Goal: Task Accomplishment & Management: Manage account settings

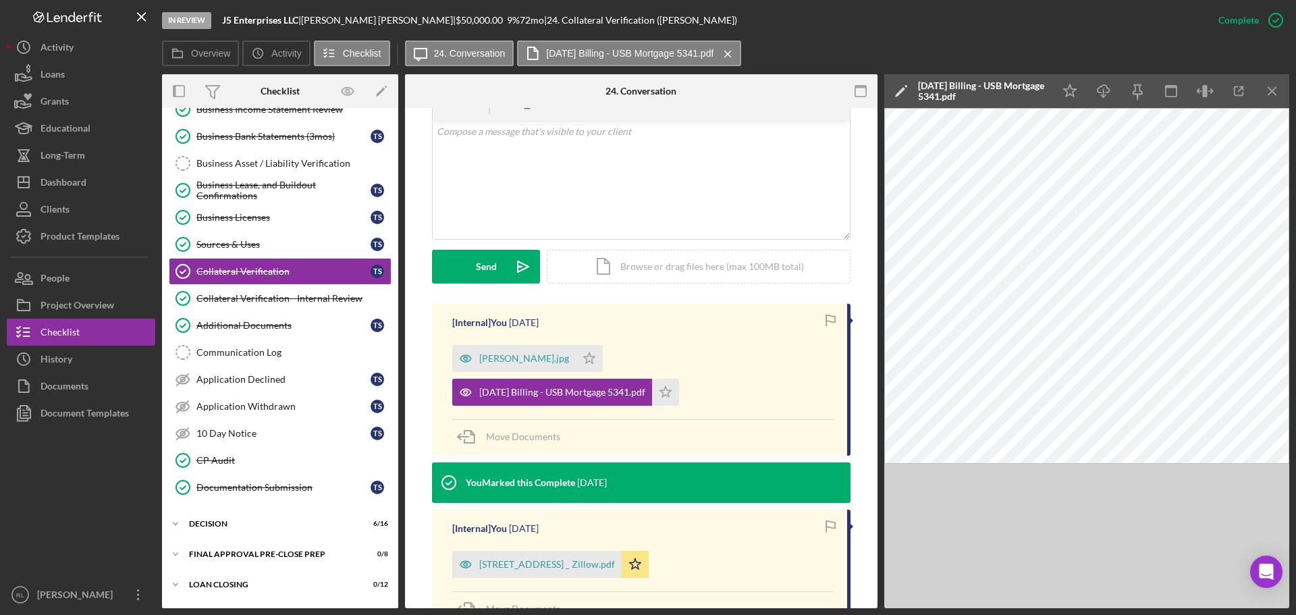
scroll to position [240, 0]
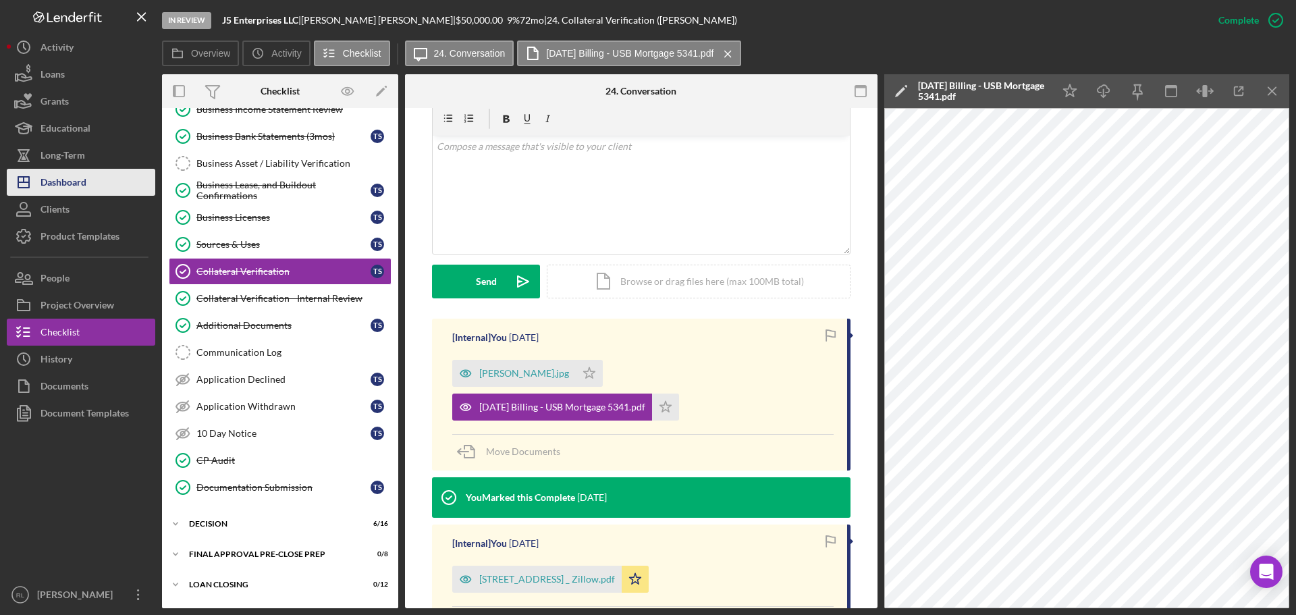
click at [87, 184] on button "Icon/Dashboard Dashboard" at bounding box center [81, 182] width 149 height 27
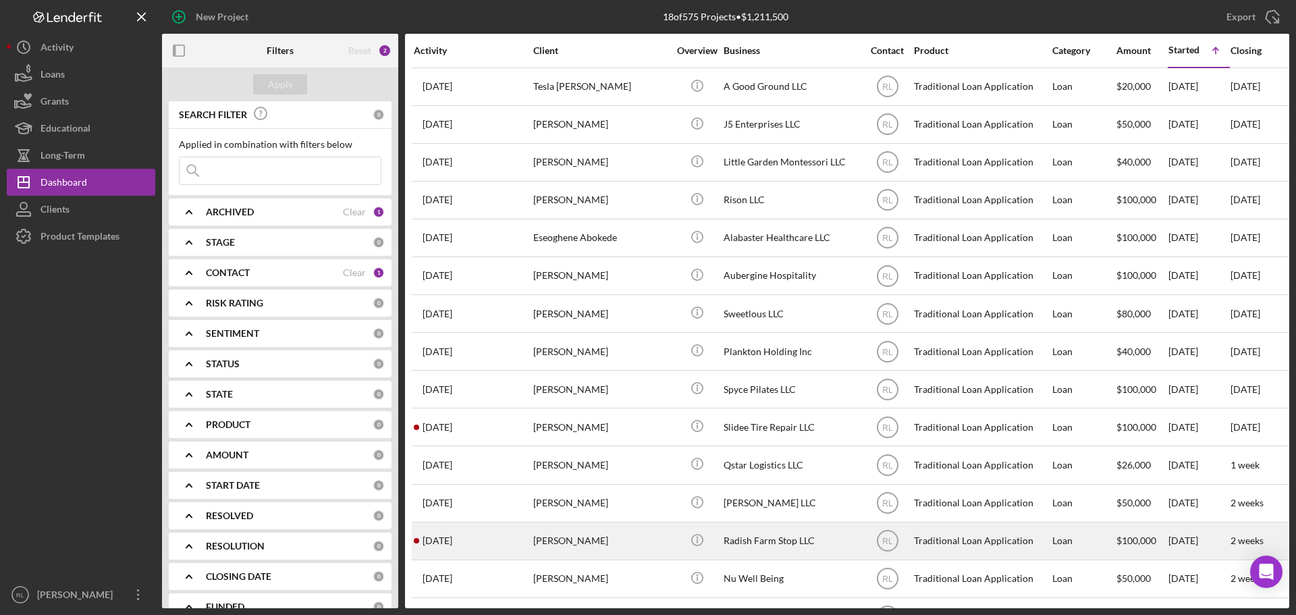
click at [620, 534] on div "[PERSON_NAME]" at bounding box center [600, 541] width 135 height 36
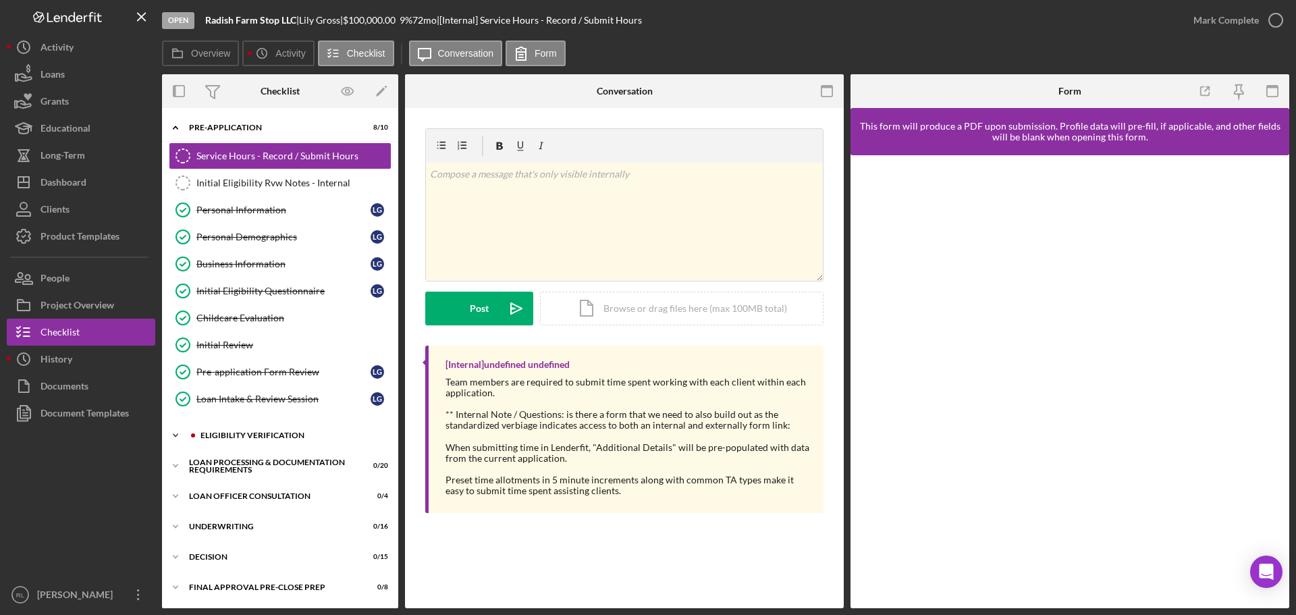
click at [261, 436] on div "Eligibility Verification" at bounding box center [290, 435] width 181 height 8
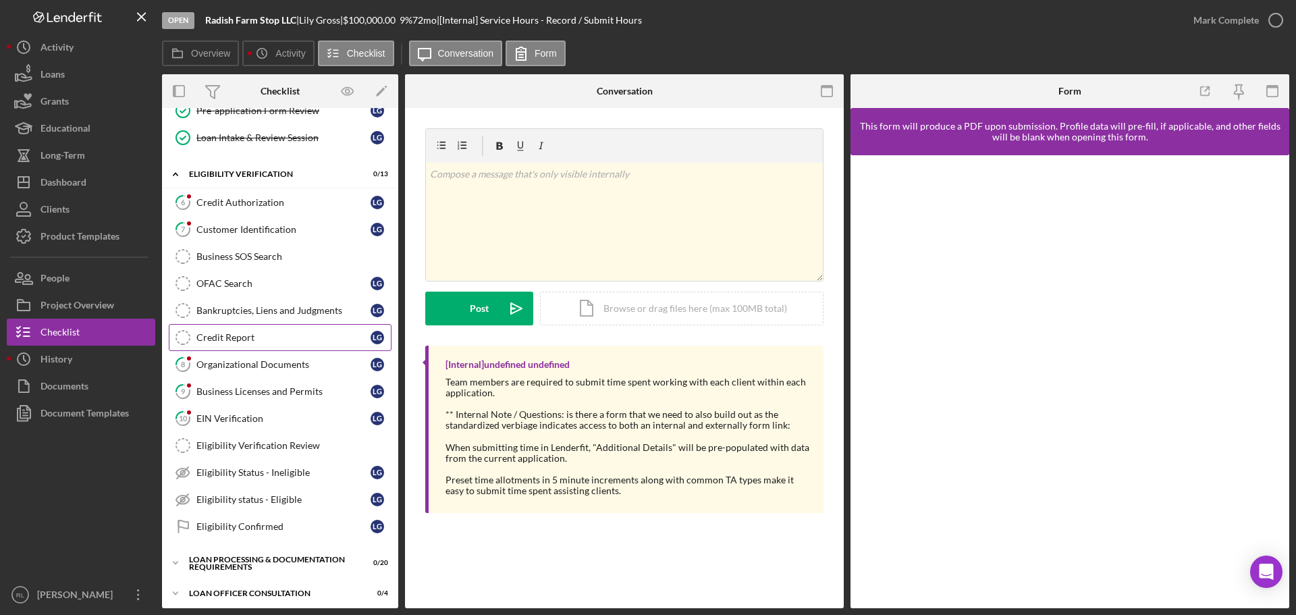
scroll to position [270, 0]
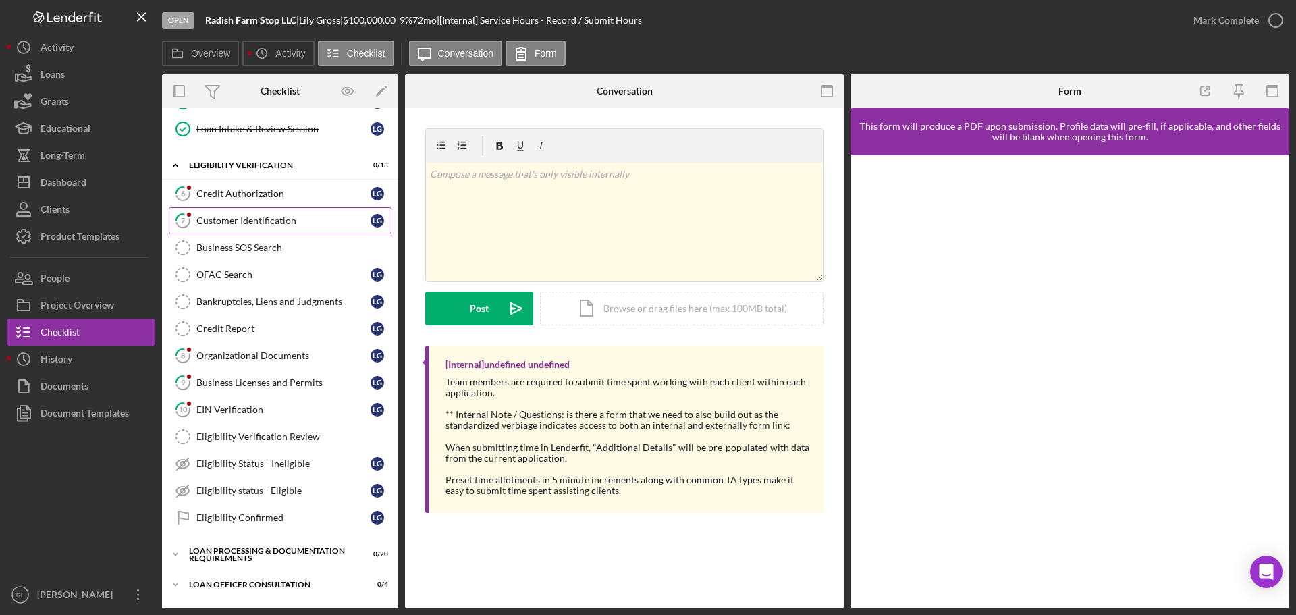
click at [259, 227] on link "7 Customer Identification L G" at bounding box center [280, 220] width 223 height 27
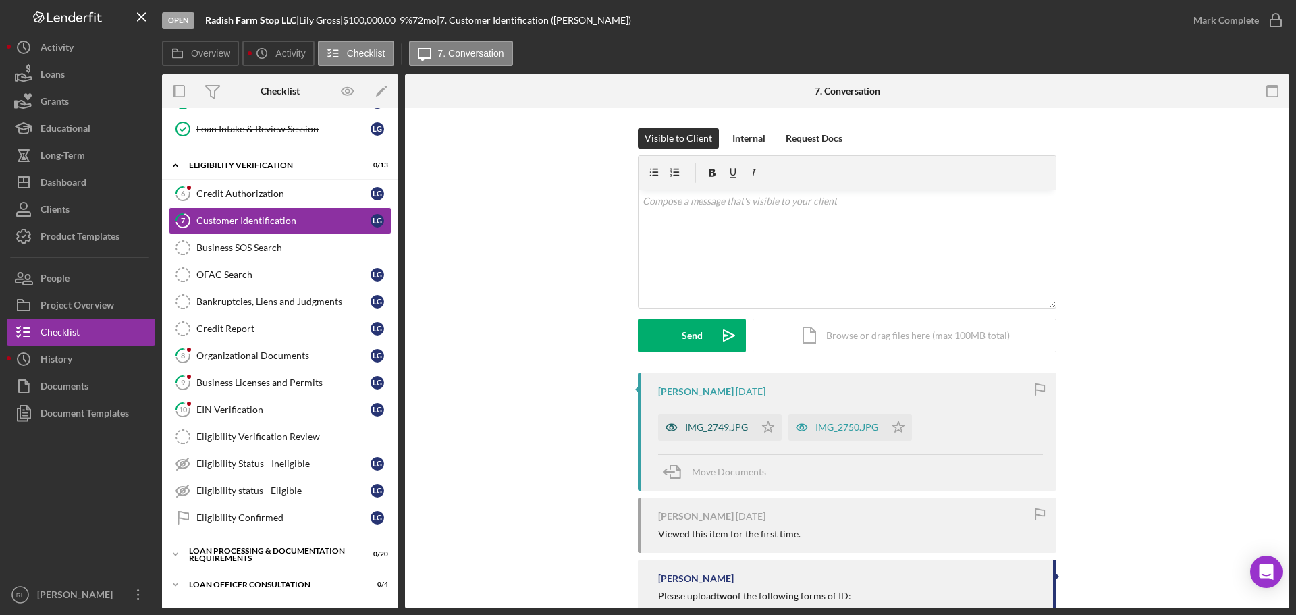
click at [703, 431] on div "IMG_2749.JPG" at bounding box center [716, 427] width 63 height 11
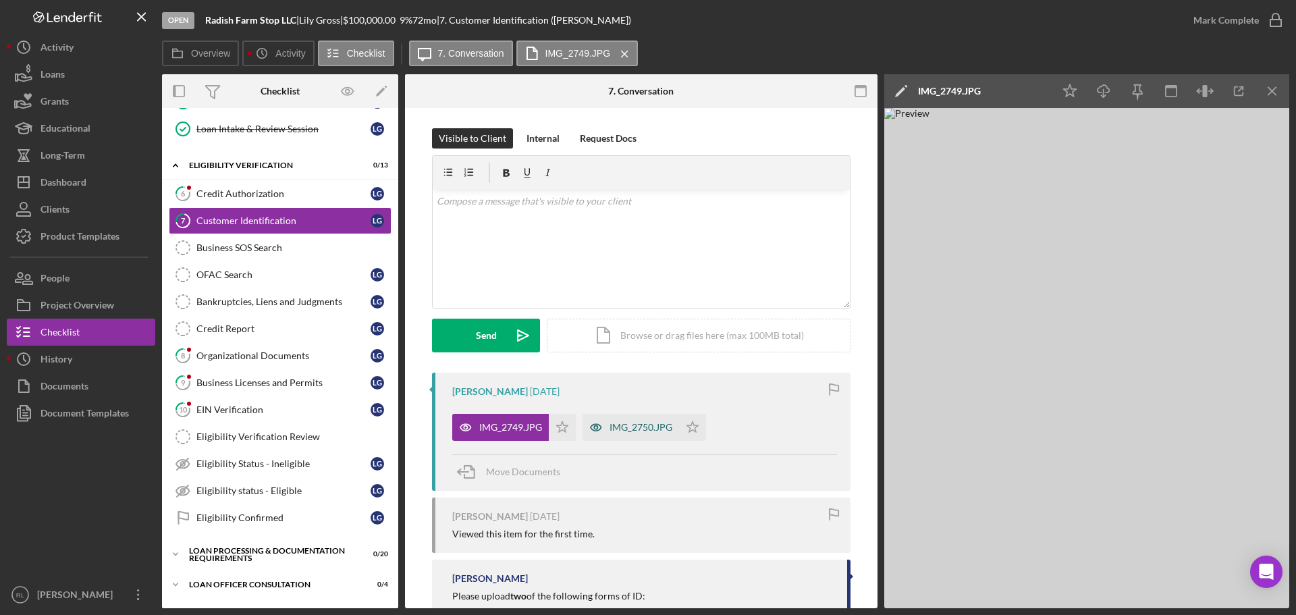
click at [637, 431] on div "IMG_2750.JPG" at bounding box center [641, 427] width 63 height 11
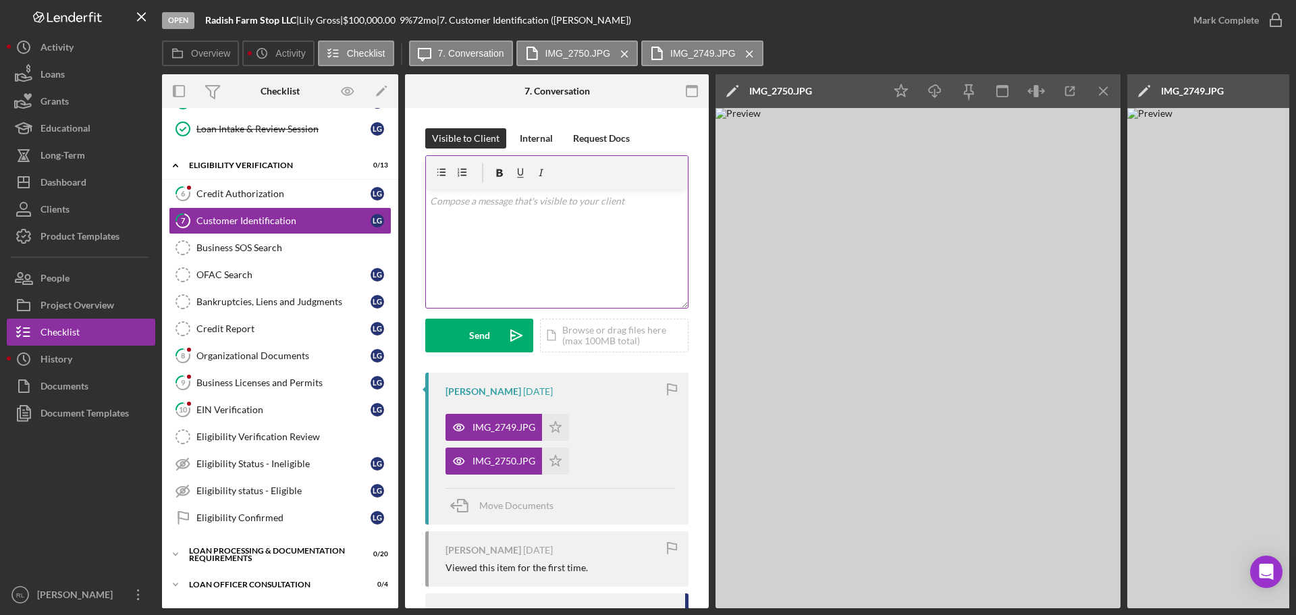
click at [533, 236] on div "v Color teal Color pink Remove color Add row above Add row below Add column bef…" at bounding box center [557, 249] width 262 height 118
click at [493, 334] on button "Send Icon/icon-invite-send" at bounding box center [479, 336] width 108 height 34
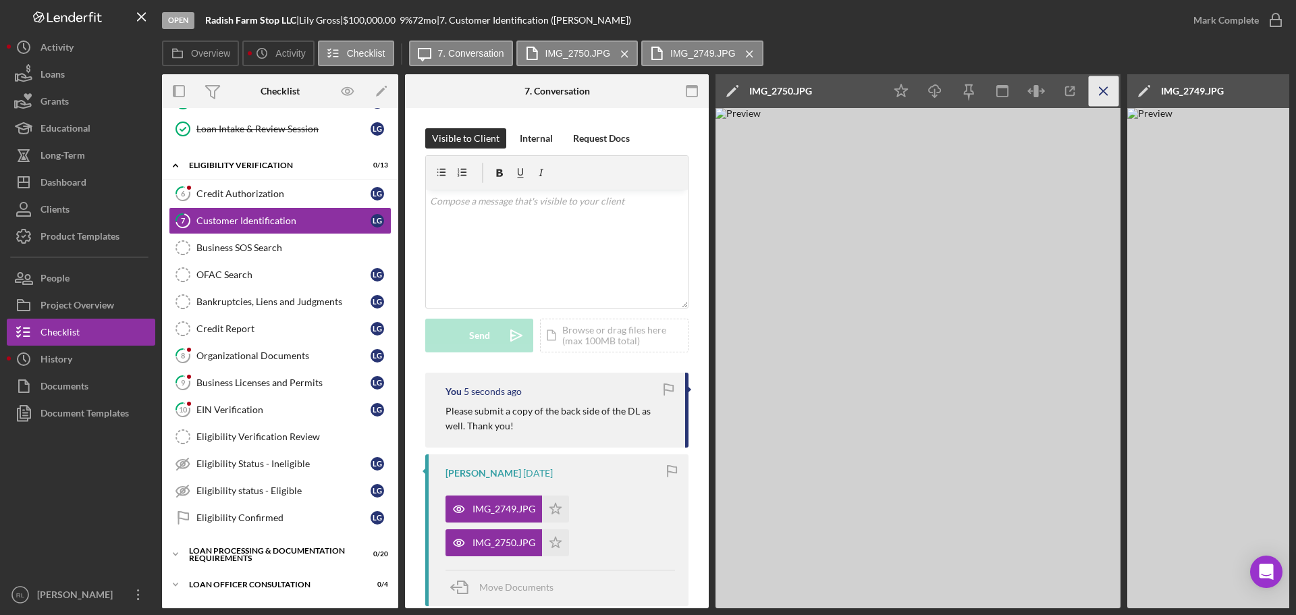
click at [1104, 91] on icon "Icon/Menu Close" at bounding box center [1104, 91] width 30 height 30
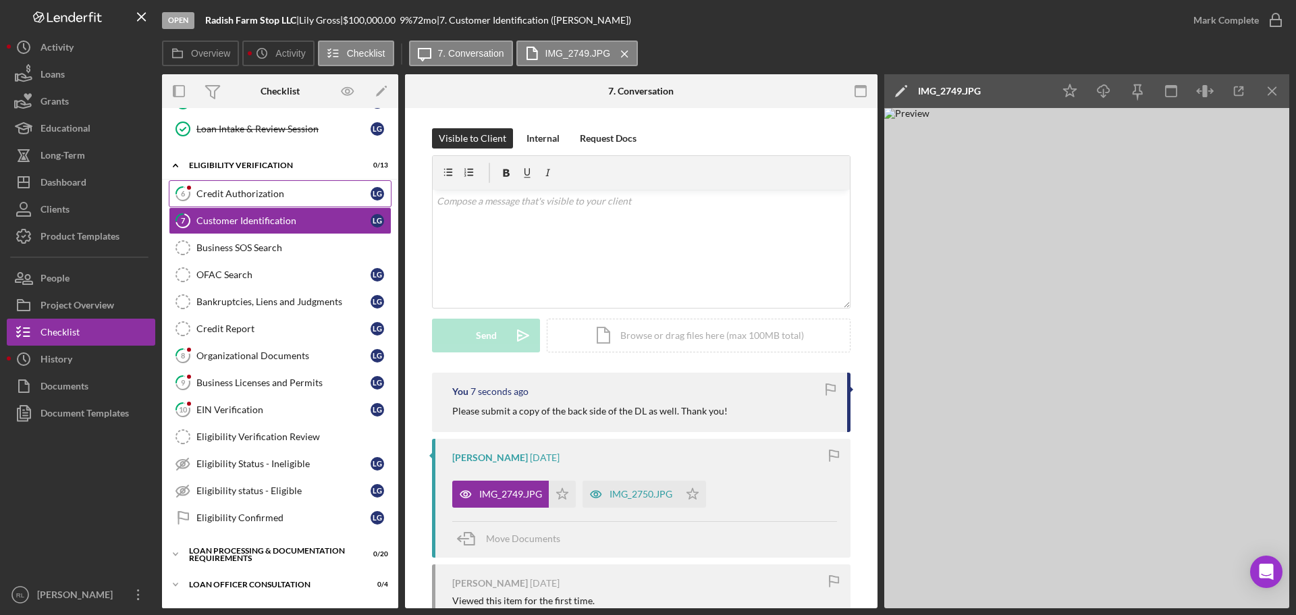
click at [246, 193] on div "Credit Authorization" at bounding box center [283, 193] width 174 height 11
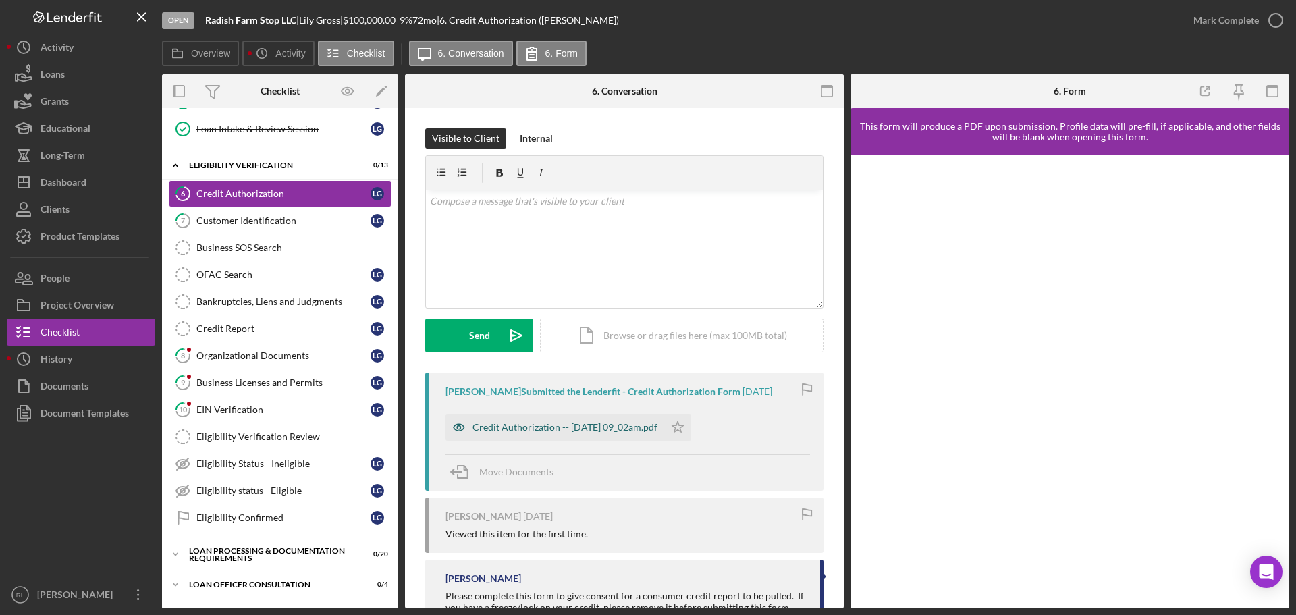
click at [537, 434] on div "Credit Authorization -- [DATE] 09_02am.pdf" at bounding box center [555, 427] width 219 height 27
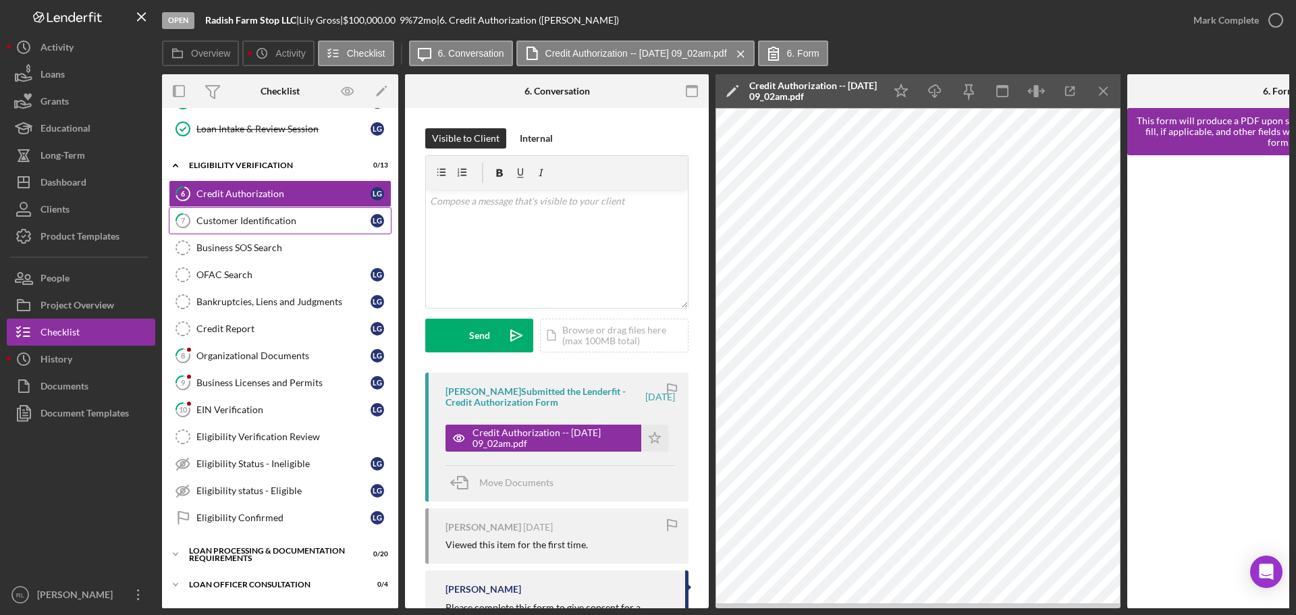
click at [238, 217] on div "Customer Identification" at bounding box center [283, 220] width 174 height 11
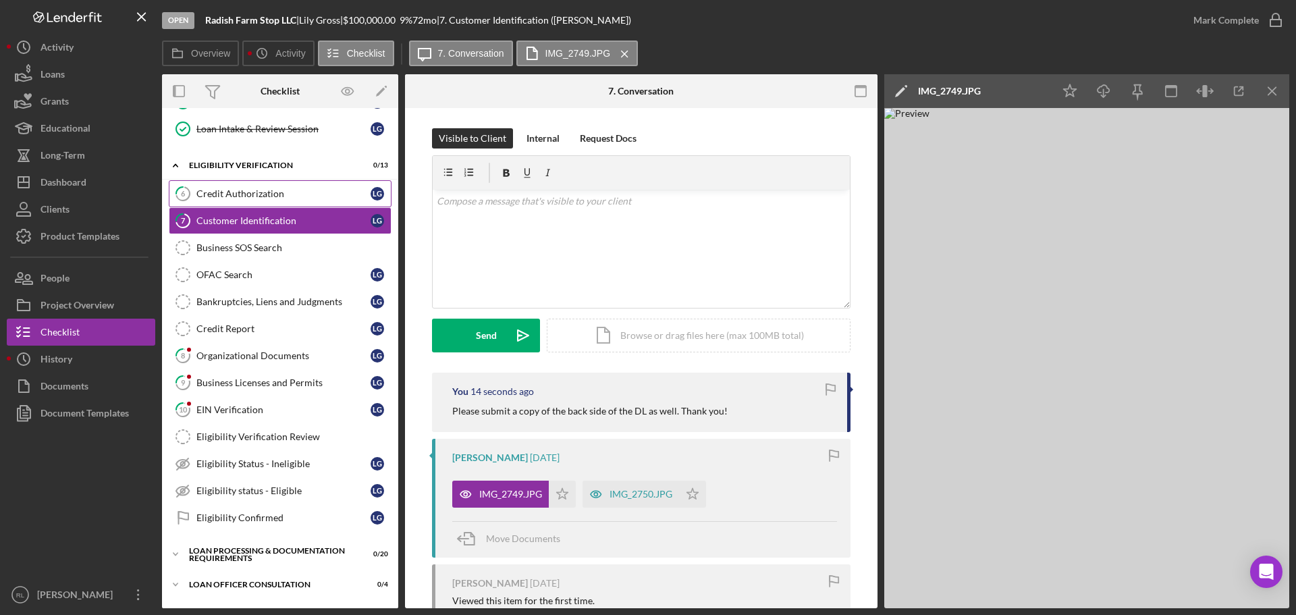
click at [260, 192] on div "Credit Authorization" at bounding box center [283, 193] width 174 height 11
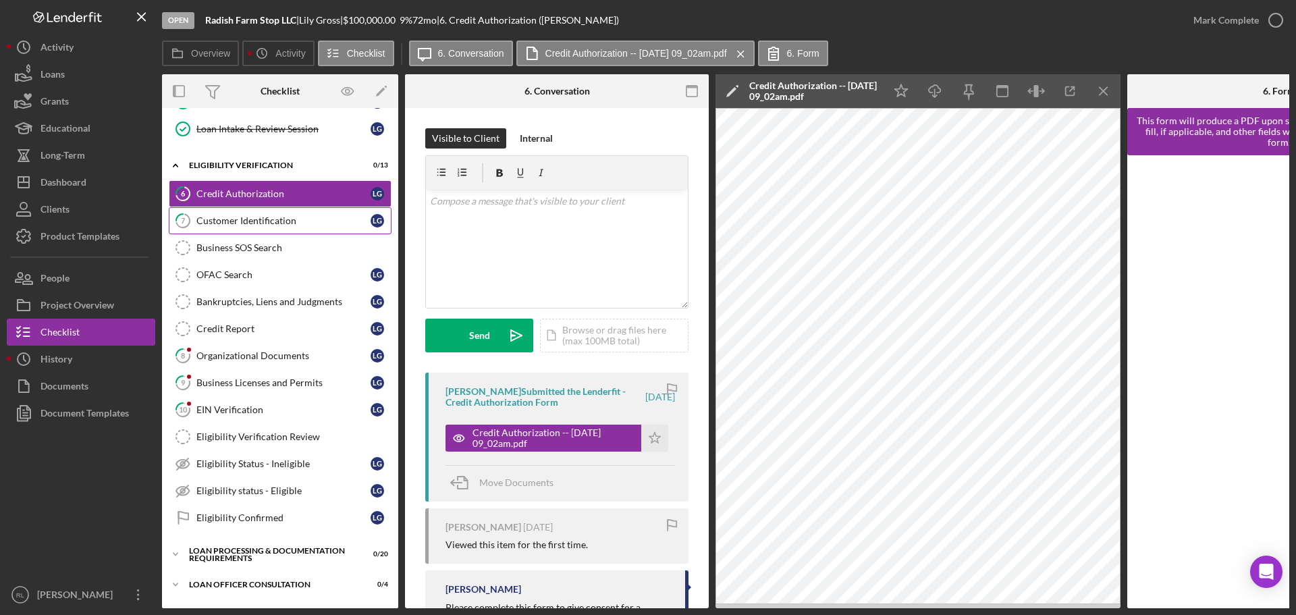
click at [266, 223] on div "Customer Identification" at bounding box center [283, 220] width 174 height 11
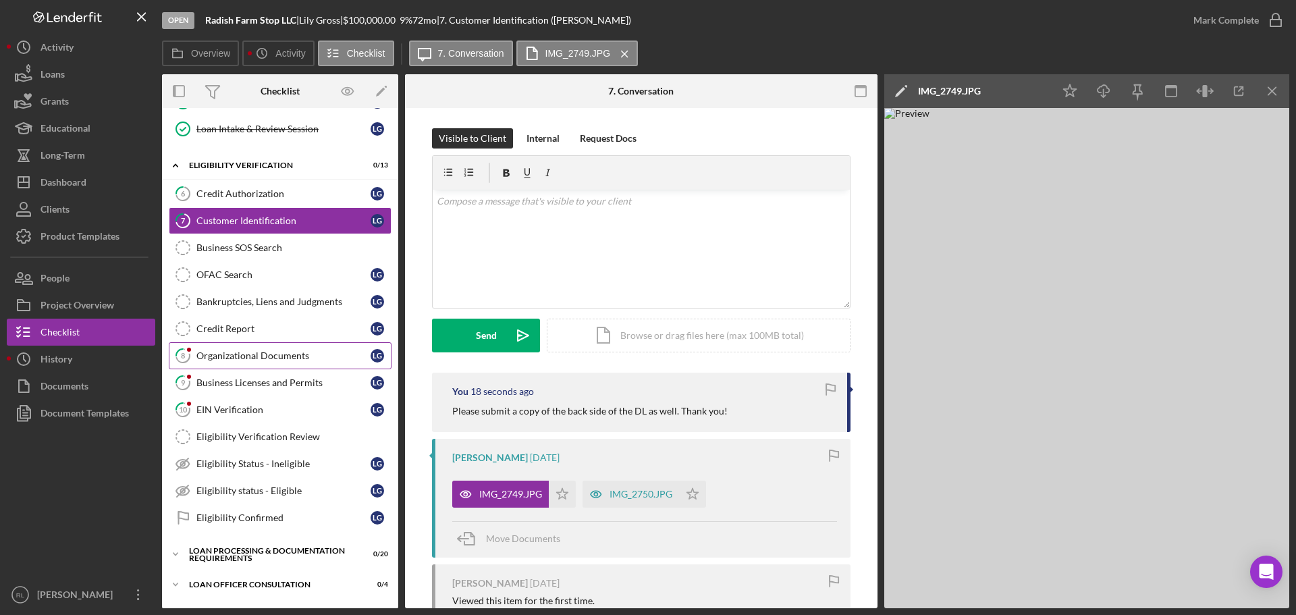
click at [249, 365] on link "8 Organizational Documents L G" at bounding box center [280, 355] width 223 height 27
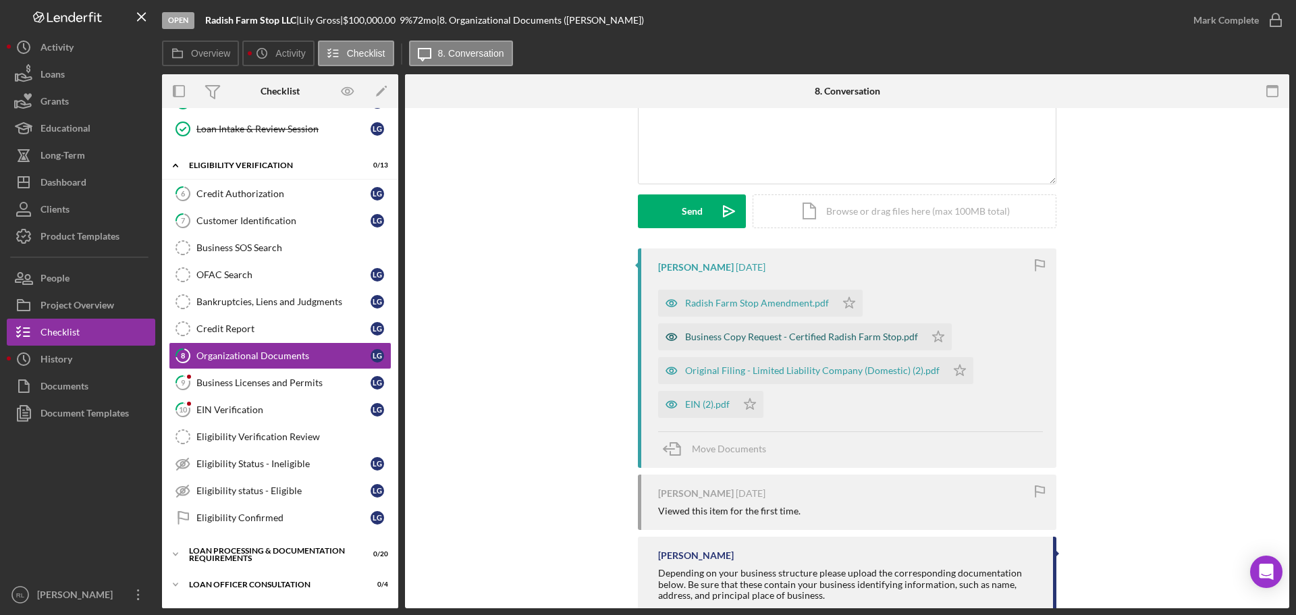
scroll to position [135, 0]
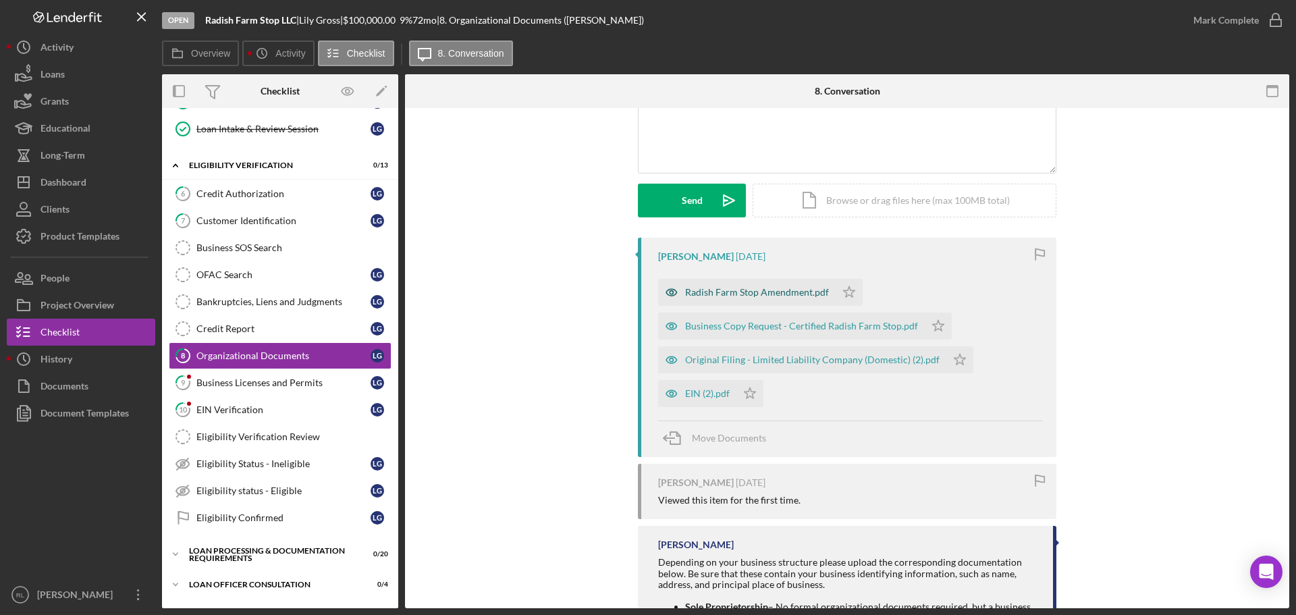
click at [723, 294] on div "Radish Farm Stop Amendment.pdf" at bounding box center [757, 292] width 144 height 11
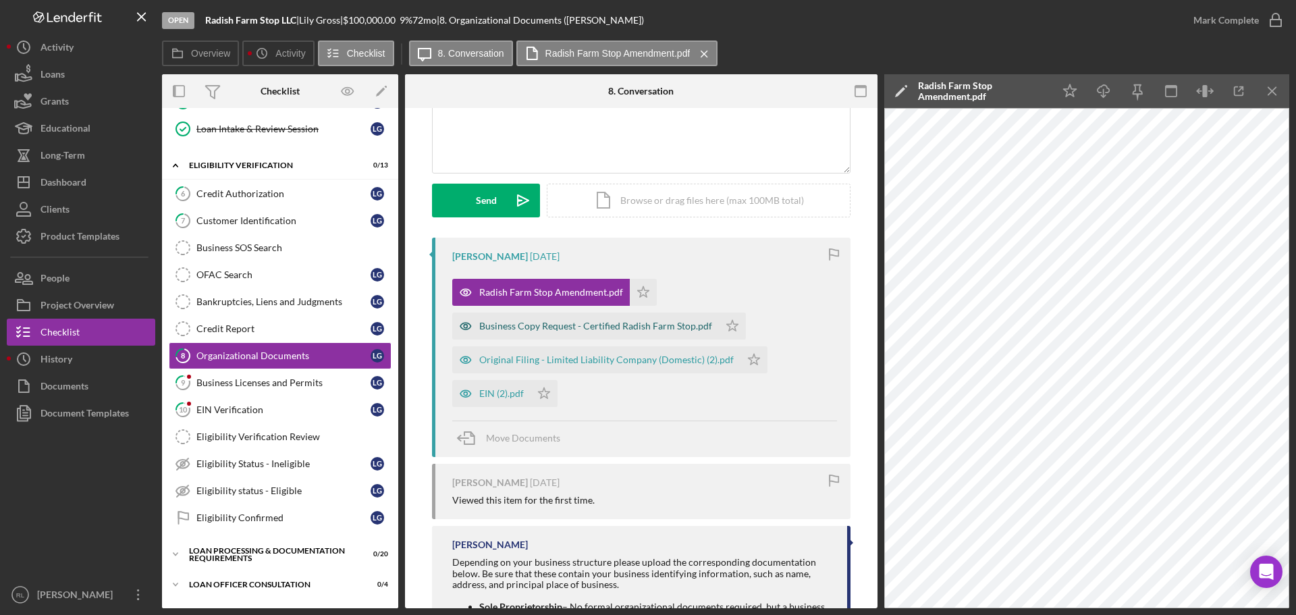
click at [545, 322] on div "Business Copy Request - Certified Radish Farm Stop.pdf" at bounding box center [595, 326] width 233 height 11
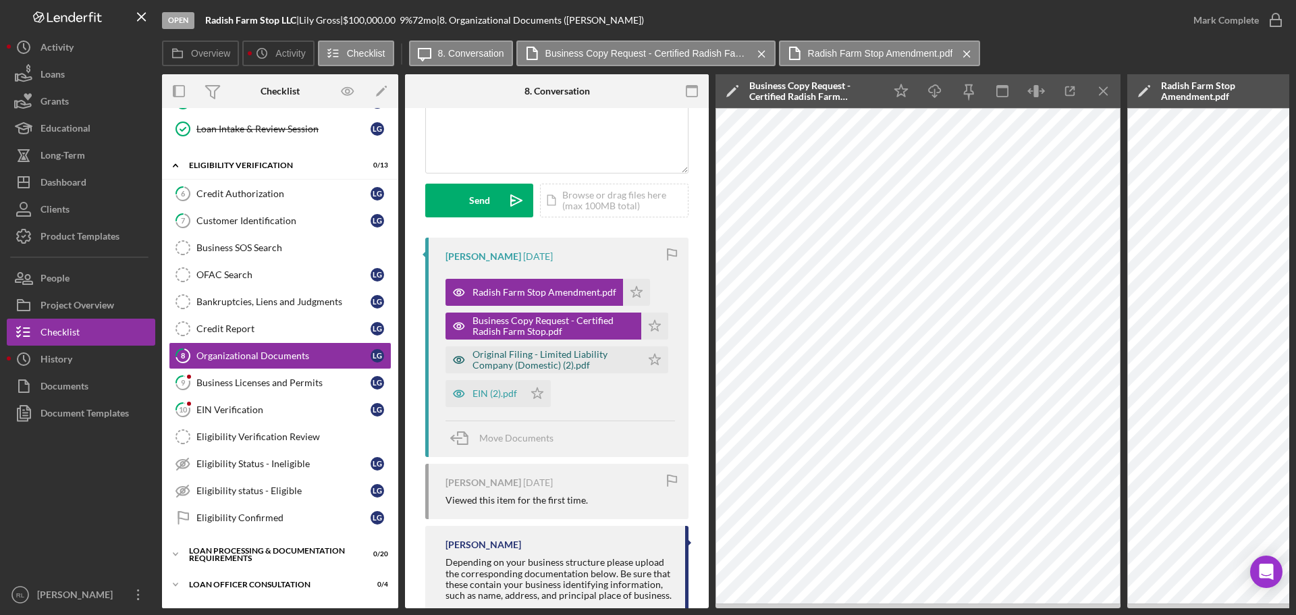
click at [547, 358] on div "Original Filing - Limited Liability Company (Domestic) (2).pdf" at bounding box center [554, 360] width 162 height 22
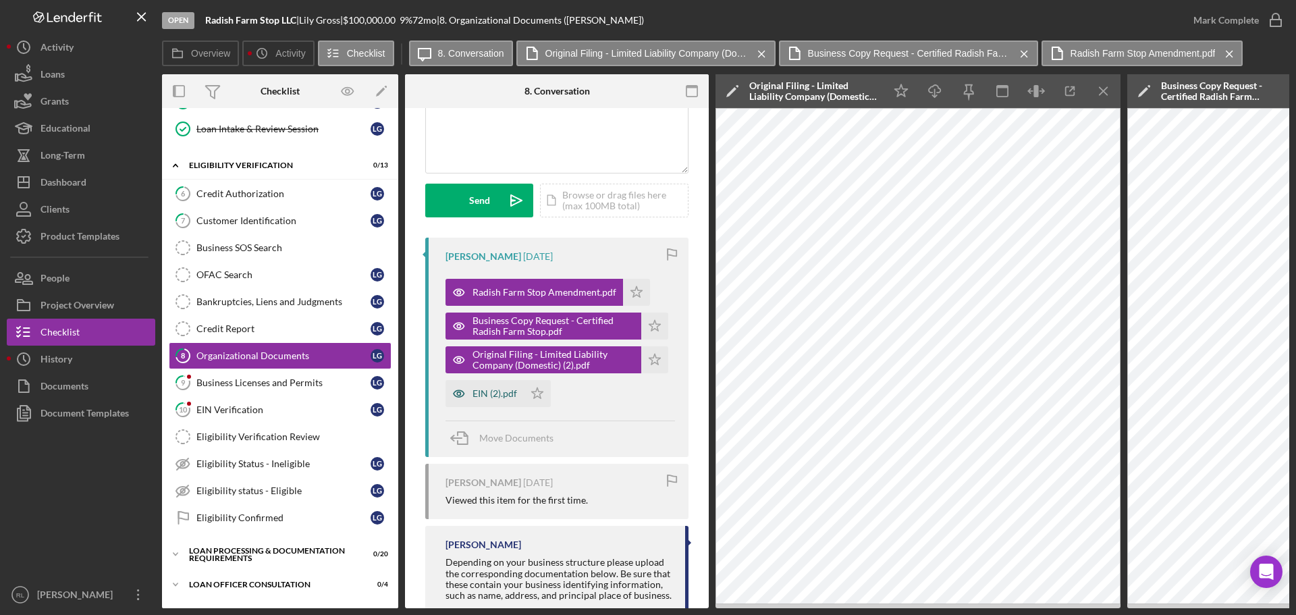
click at [485, 396] on div "EIN (2).pdf" at bounding box center [495, 393] width 45 height 11
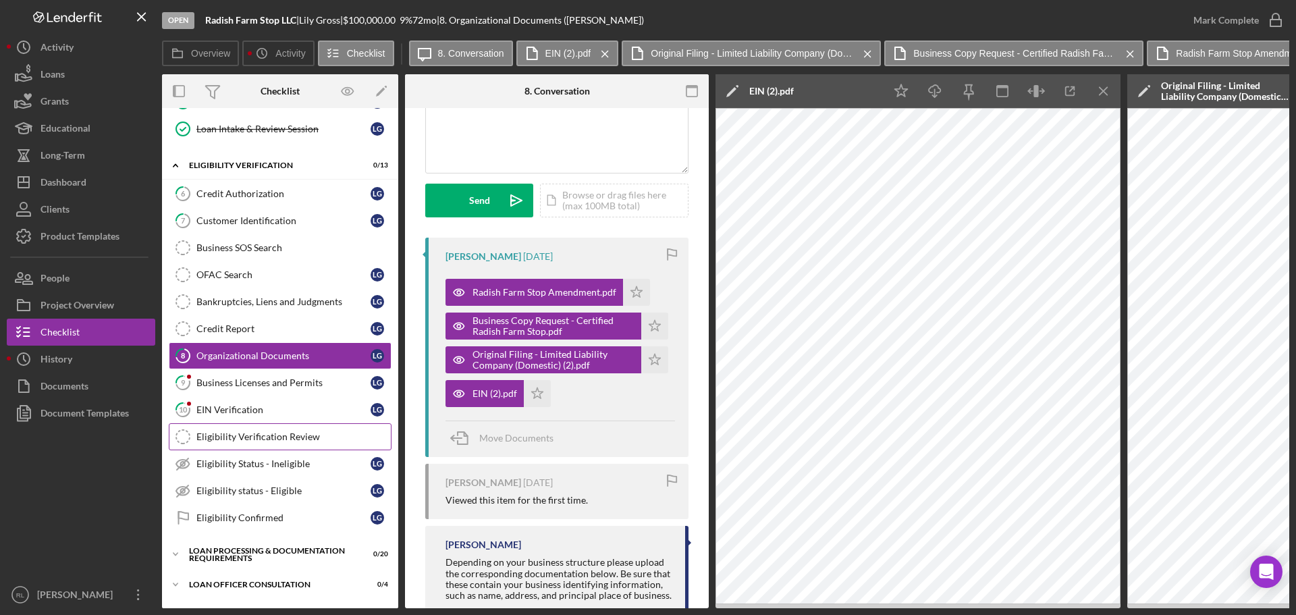
click at [226, 423] on link "Eligibility Verification Review Eligibility Verification Review" at bounding box center [280, 436] width 223 height 27
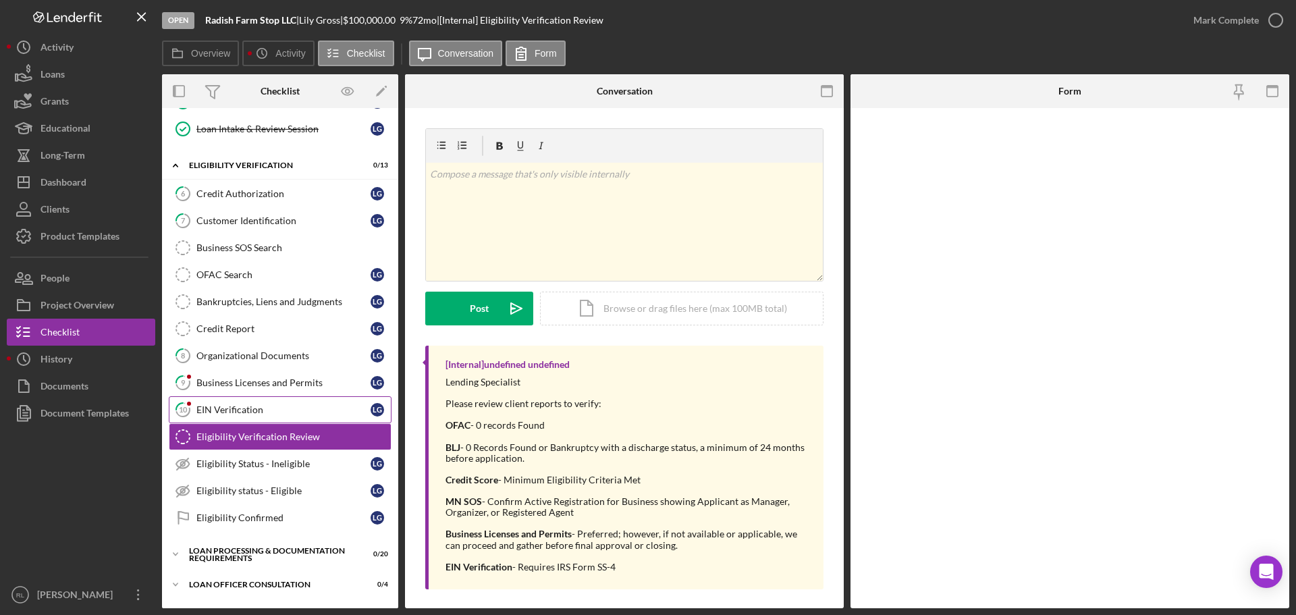
click at [244, 410] on div "EIN Verification" at bounding box center [283, 409] width 174 height 11
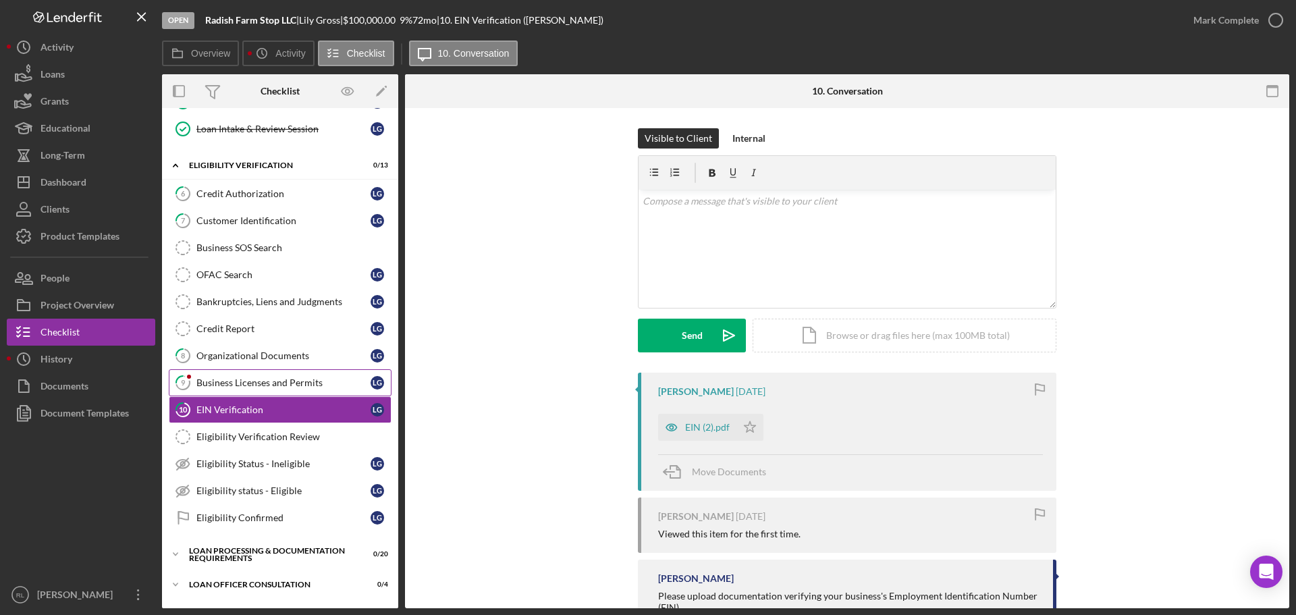
click at [273, 383] on div "Business Licenses and Permits" at bounding box center [283, 382] width 174 height 11
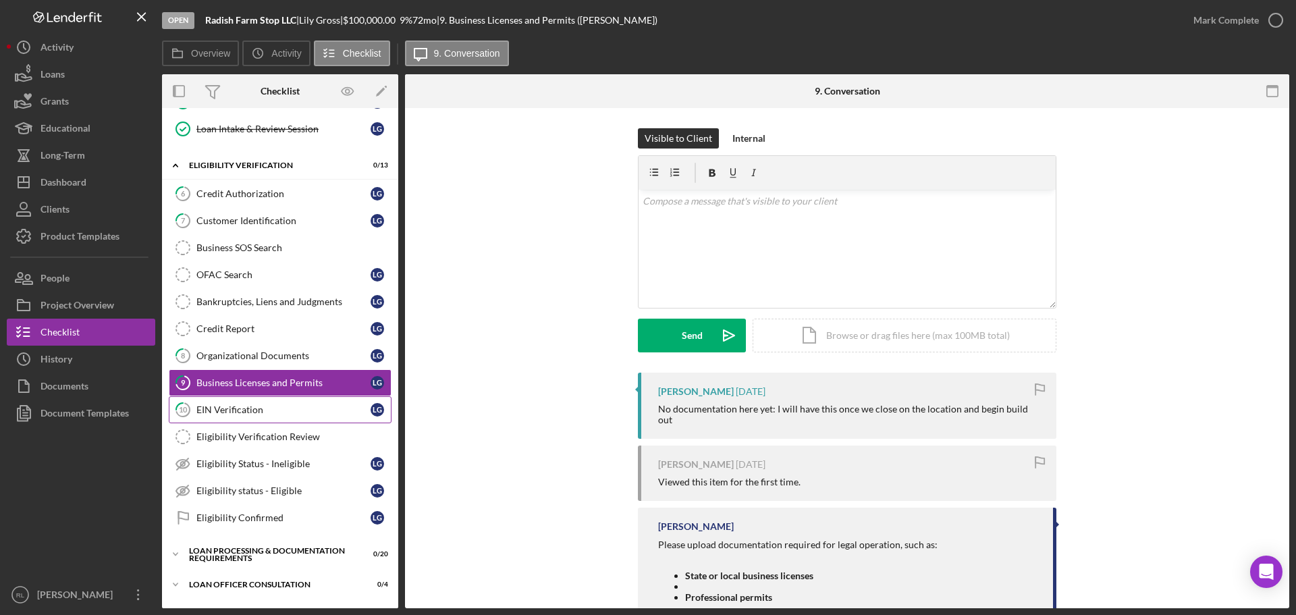
click at [277, 413] on div "EIN Verification" at bounding box center [283, 409] width 174 height 11
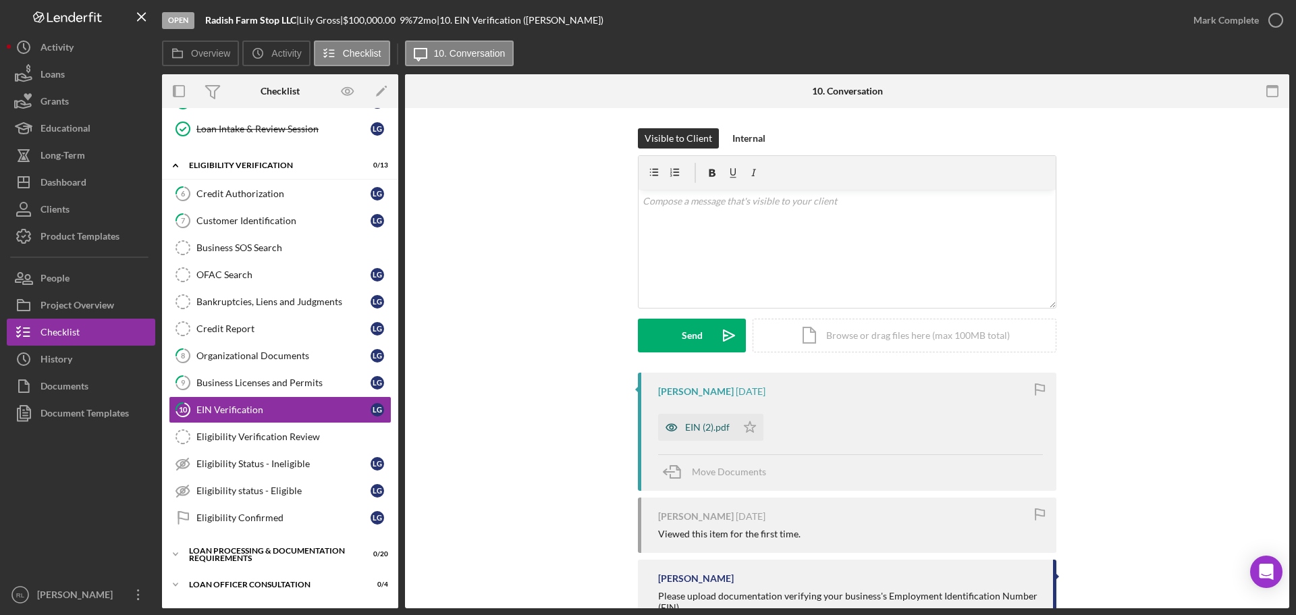
click at [691, 431] on div "EIN (2).pdf" at bounding box center [707, 427] width 45 height 11
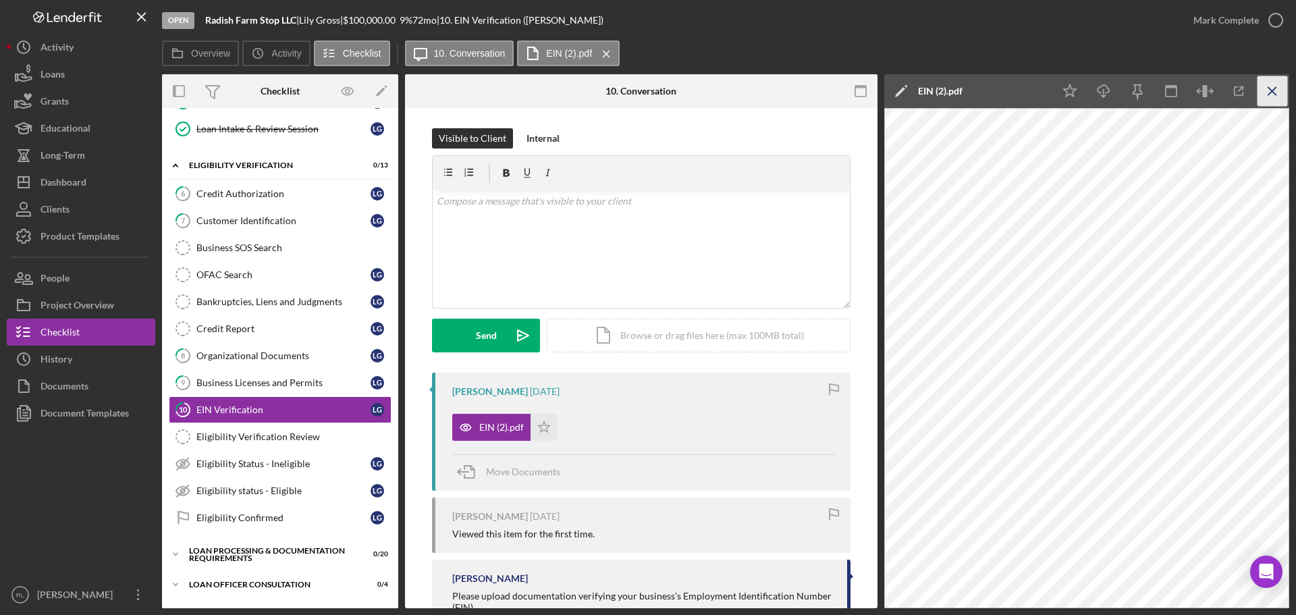
click at [1272, 94] on icon "Icon/Menu Close" at bounding box center [1273, 91] width 30 height 30
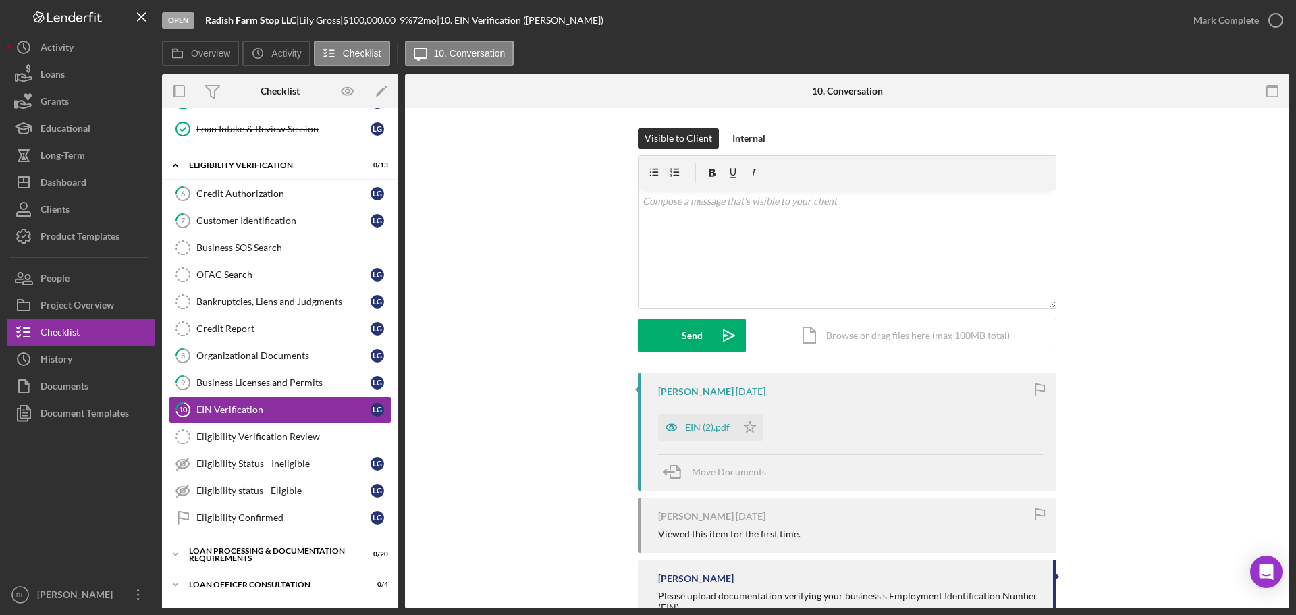
click at [1215, 151] on div "Visible to Client Internal v Color teal Color pink Remove color Add row above A…" at bounding box center [847, 250] width 844 height 244
click at [77, 177] on div "Dashboard" at bounding box center [64, 184] width 46 height 30
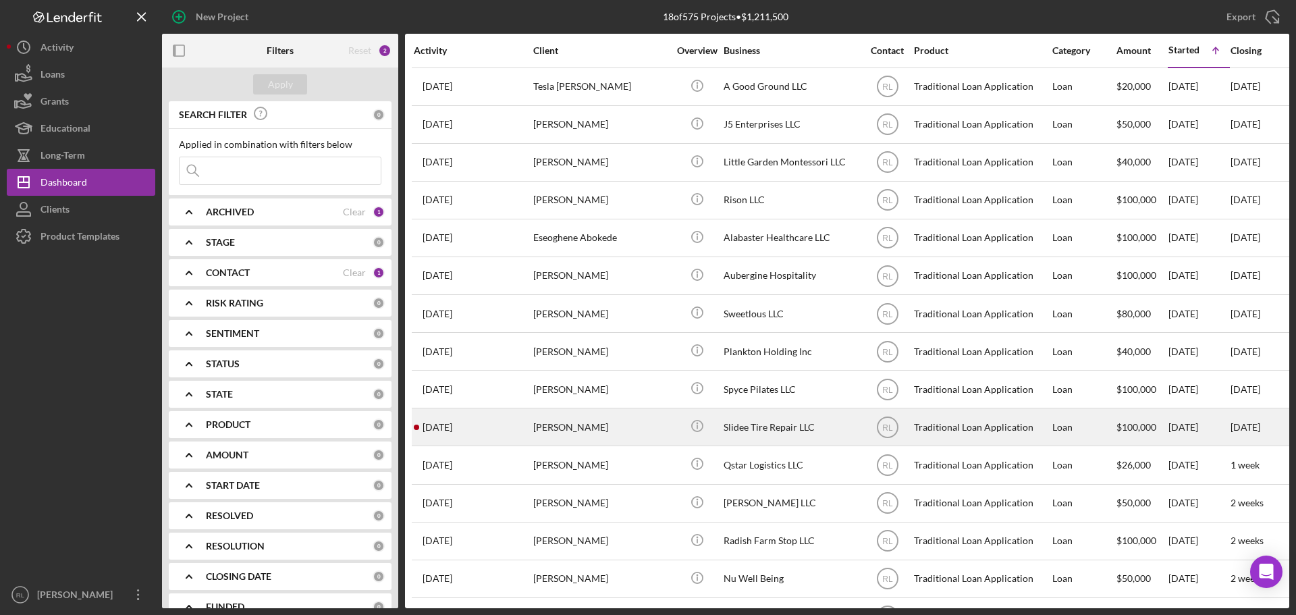
click at [652, 415] on div "[PERSON_NAME]" at bounding box center [600, 427] width 135 height 36
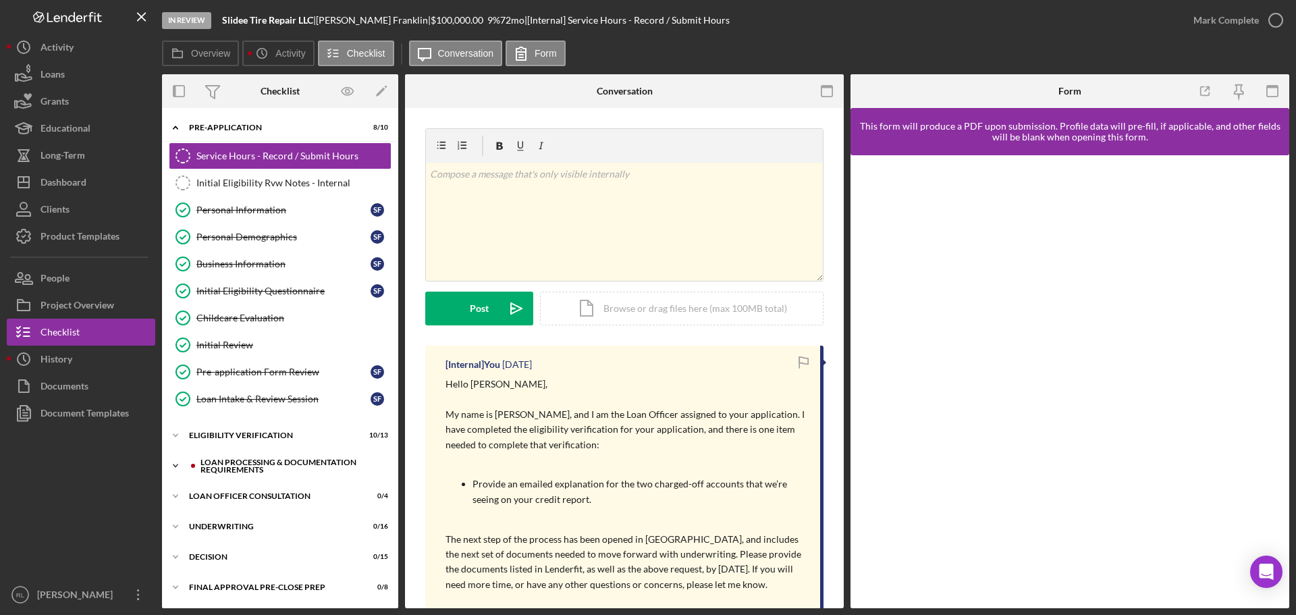
click at [243, 462] on div "Loan Processing & Documentation Requirements" at bounding box center [290, 466] width 181 height 16
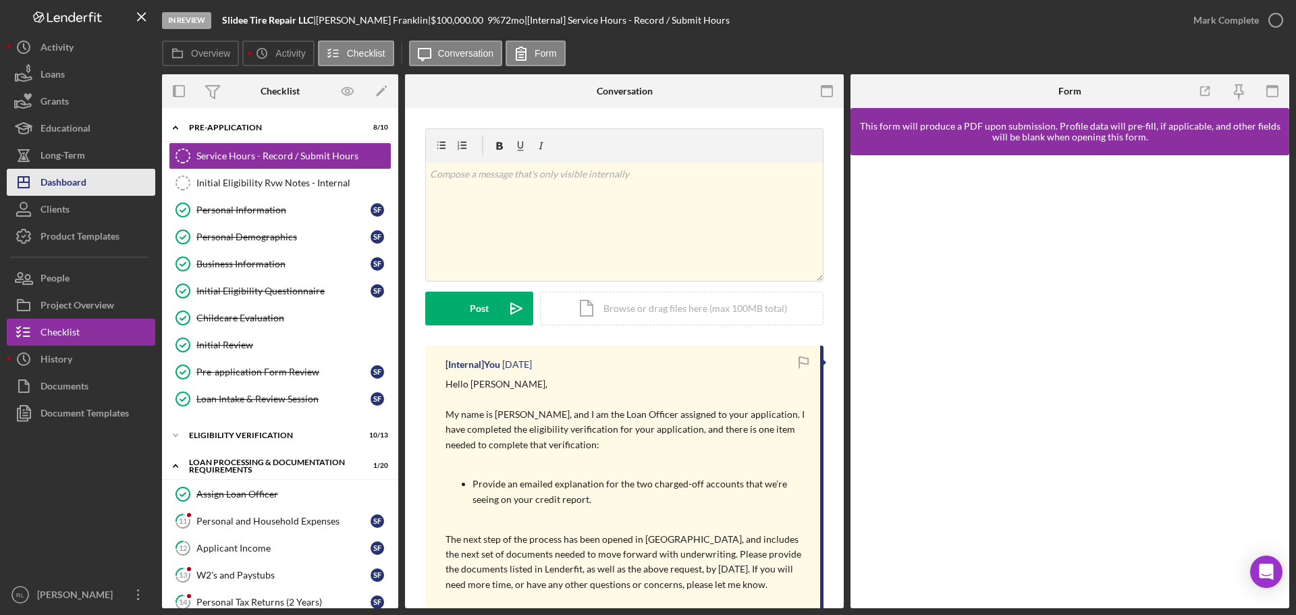
click at [99, 186] on button "Icon/Dashboard Dashboard" at bounding box center [81, 182] width 149 height 27
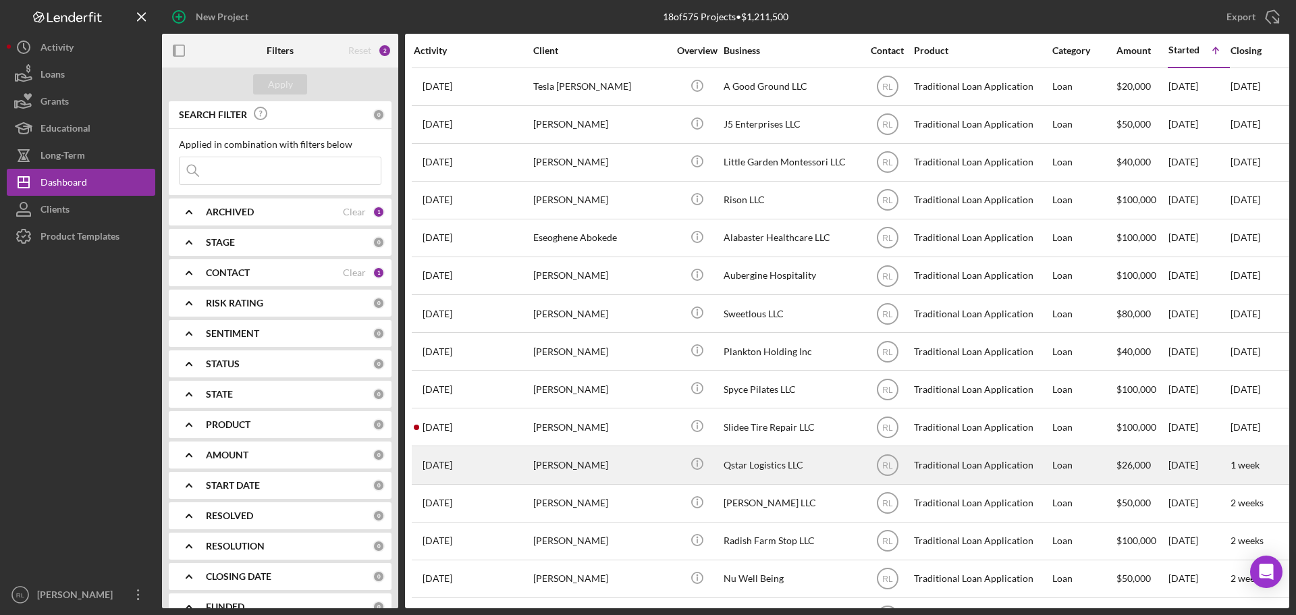
click at [628, 457] on div "[PERSON_NAME]" at bounding box center [600, 465] width 135 height 36
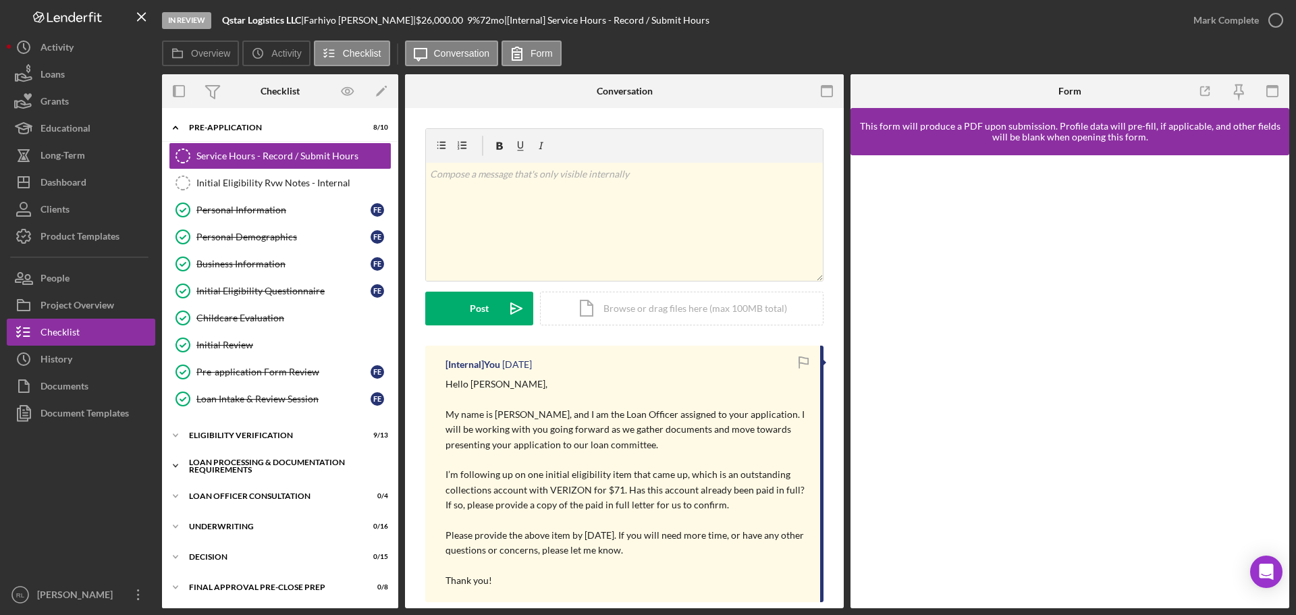
click at [273, 468] on div "Loan Processing & Documentation Requirements" at bounding box center [285, 466] width 192 height 16
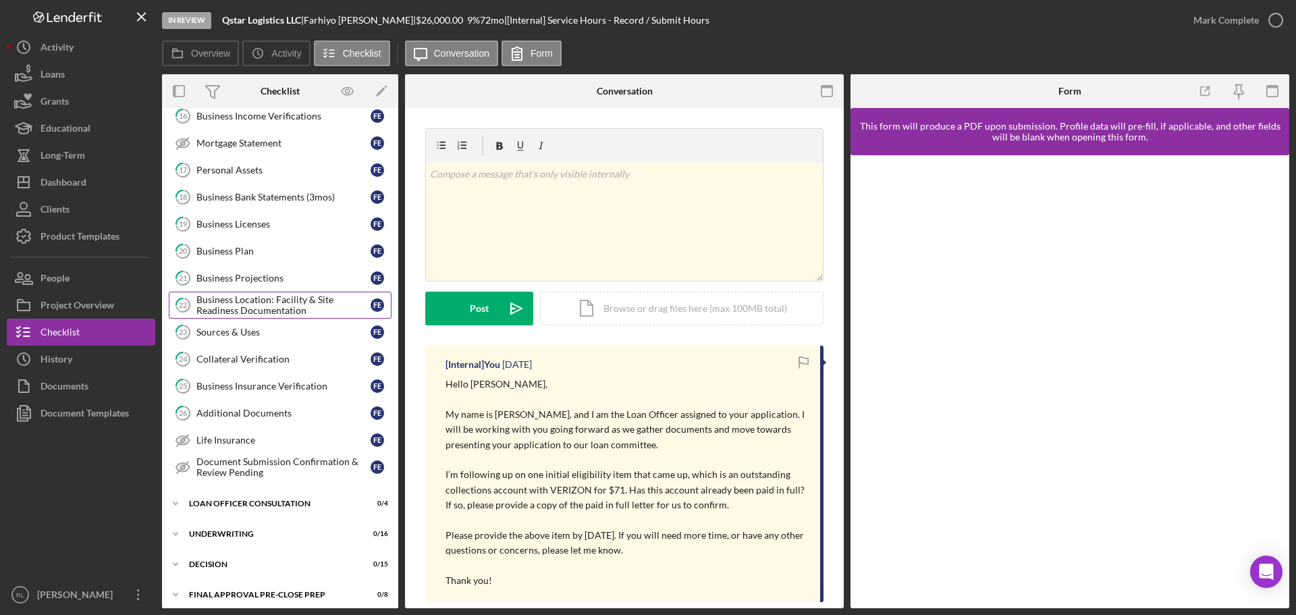
scroll to position [473, 0]
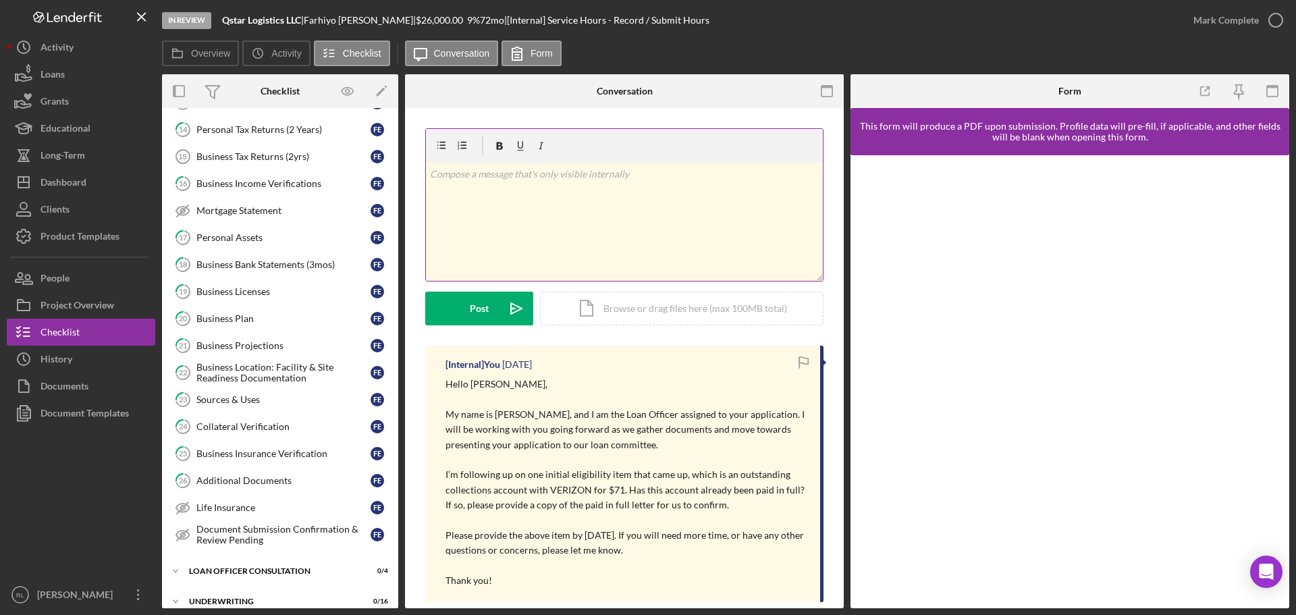
click at [508, 192] on div "v Color teal Color pink Remove color Add row above Add row below Add column bef…" at bounding box center [624, 222] width 397 height 118
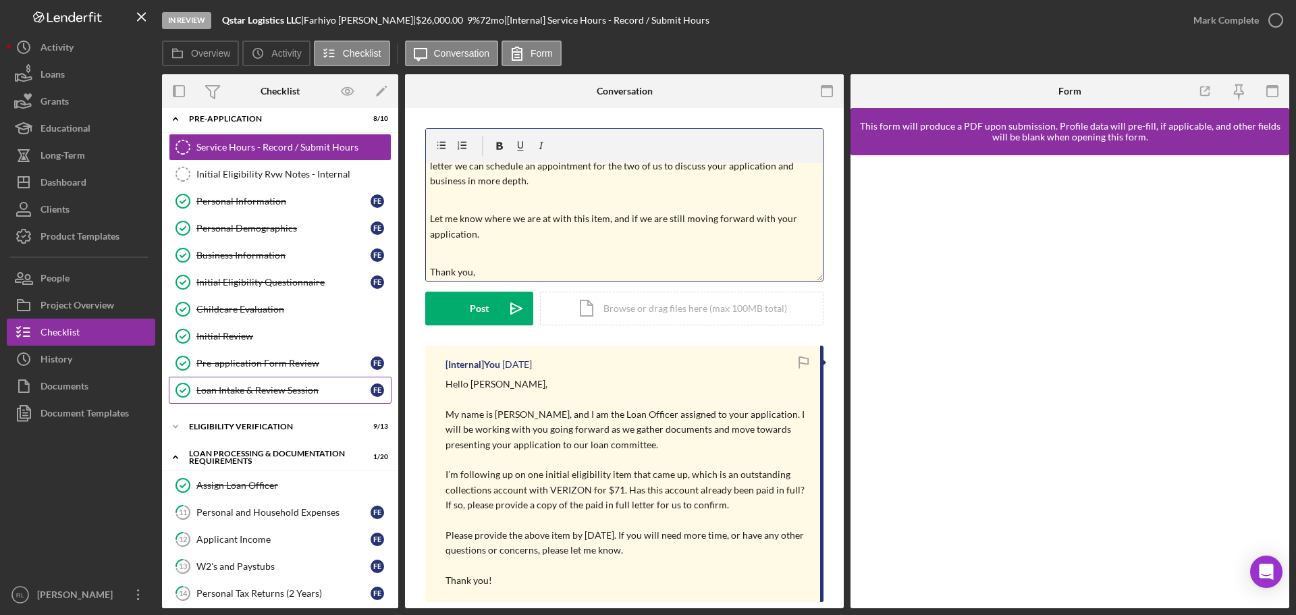
scroll to position [0, 0]
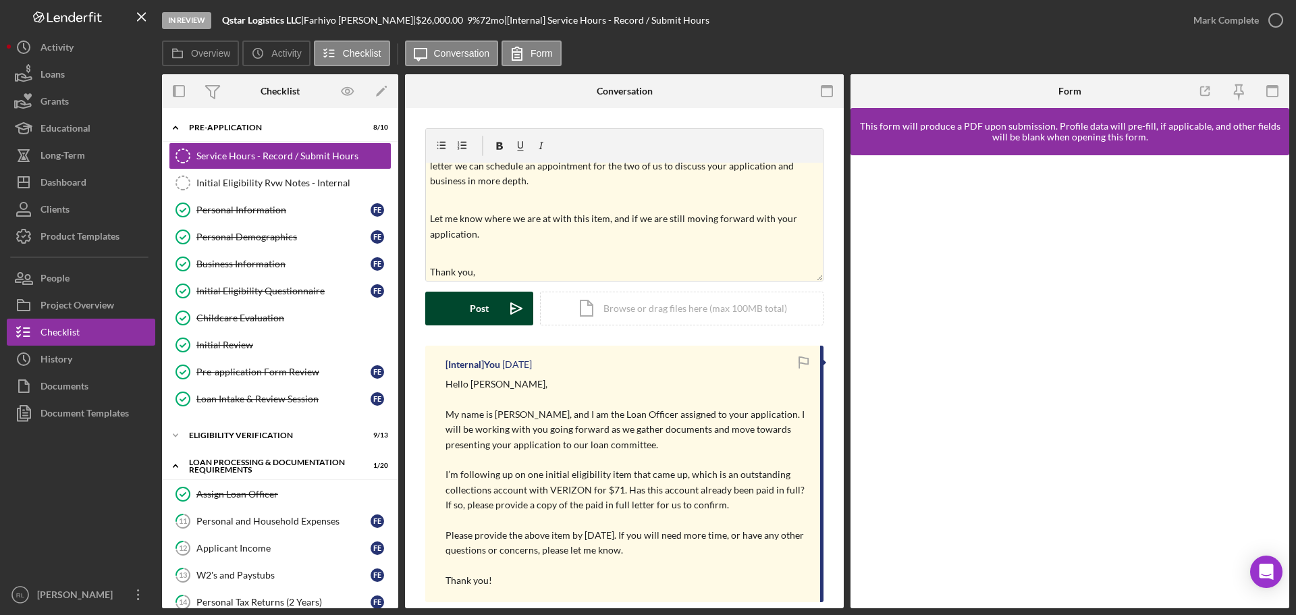
click at [453, 303] on button "Post Icon/icon-invite-send" at bounding box center [479, 309] width 108 height 34
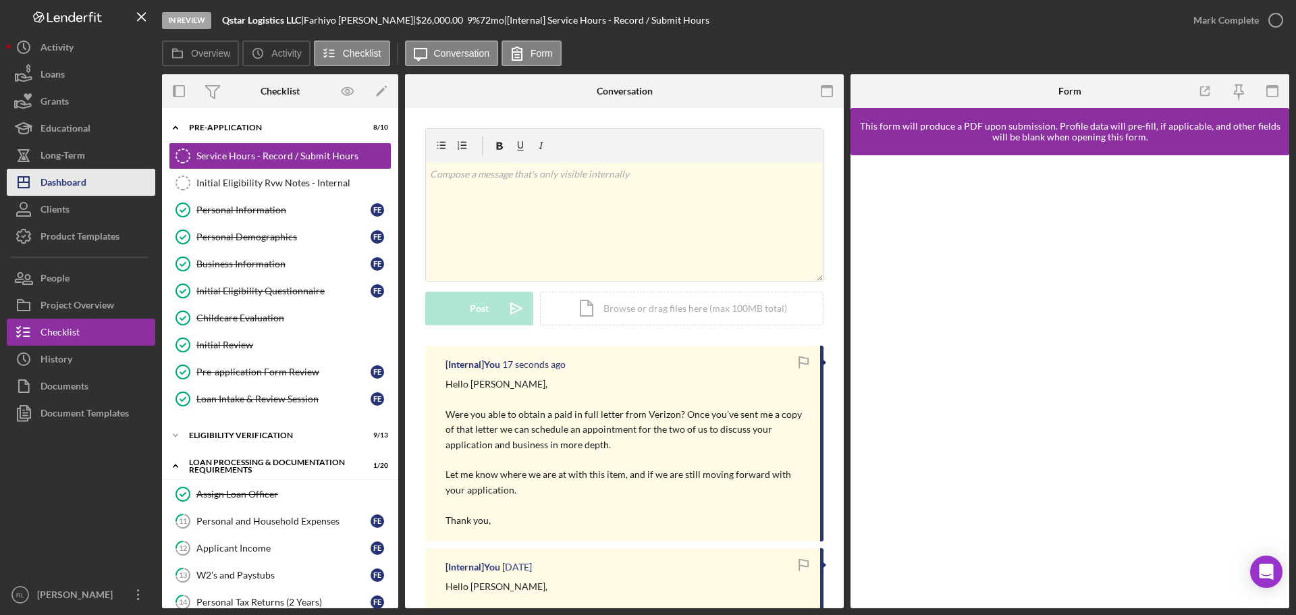
click at [77, 183] on div "Dashboard" at bounding box center [64, 184] width 46 height 30
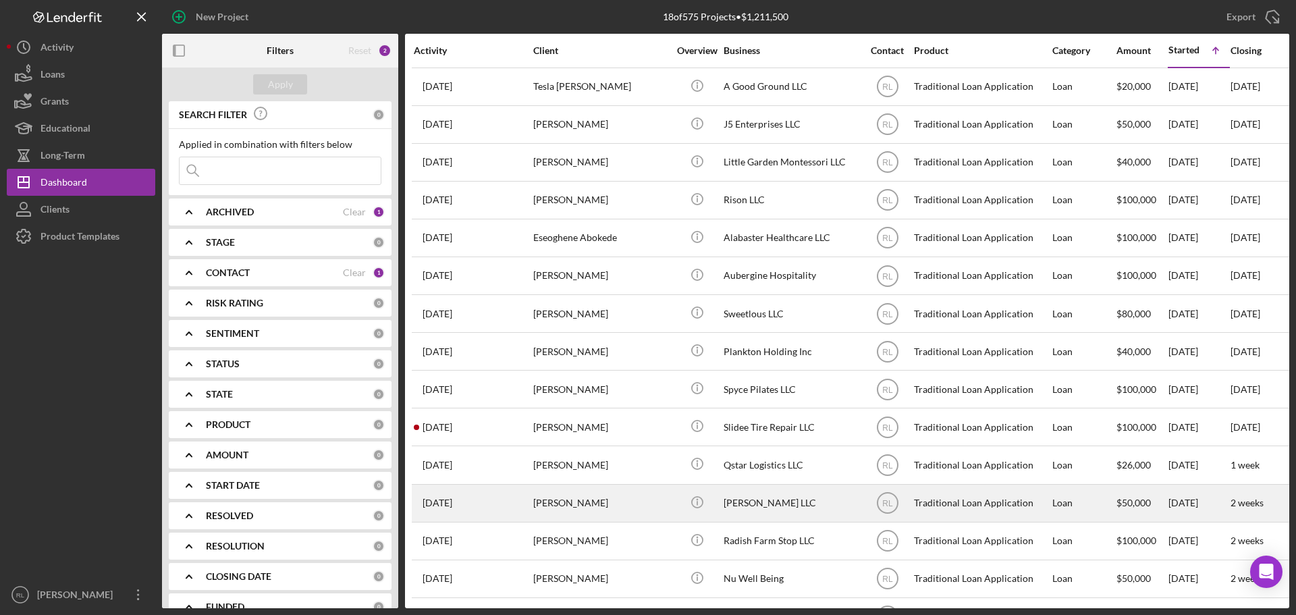
click at [595, 504] on div "[PERSON_NAME]" at bounding box center [600, 503] width 135 height 36
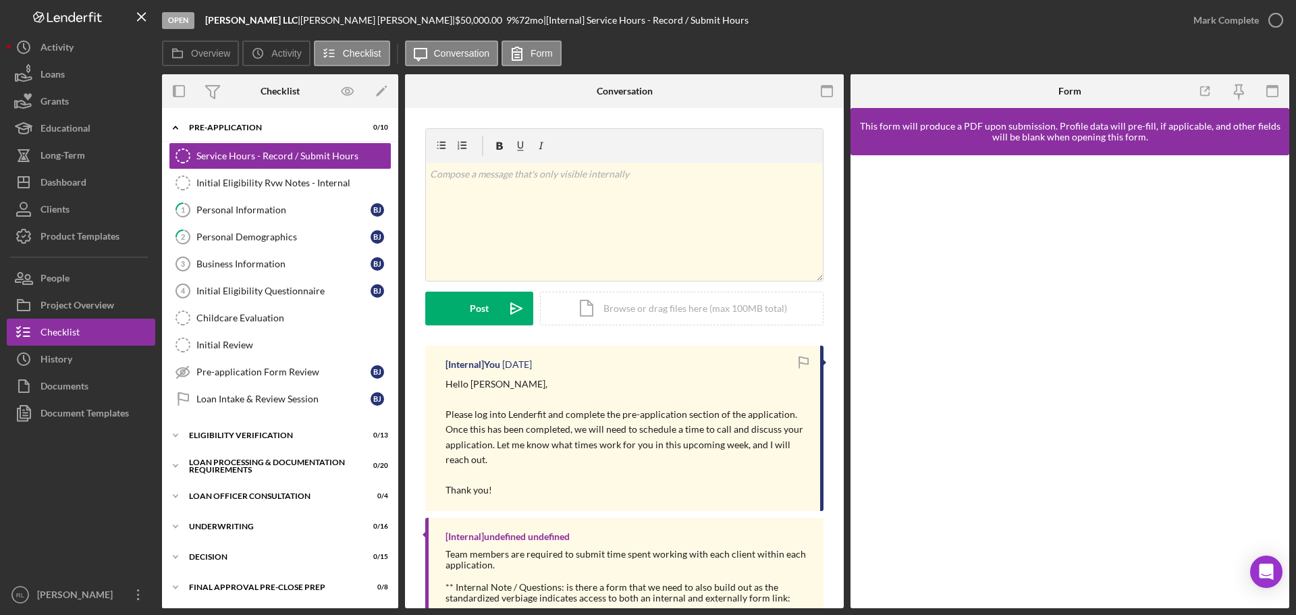
click at [521, 425] on p "Please log into Lenderfit and complete the pre-application section of the appli…" at bounding box center [626, 437] width 361 height 61
click at [269, 434] on div "Eligibility Verification" at bounding box center [285, 435] width 192 height 8
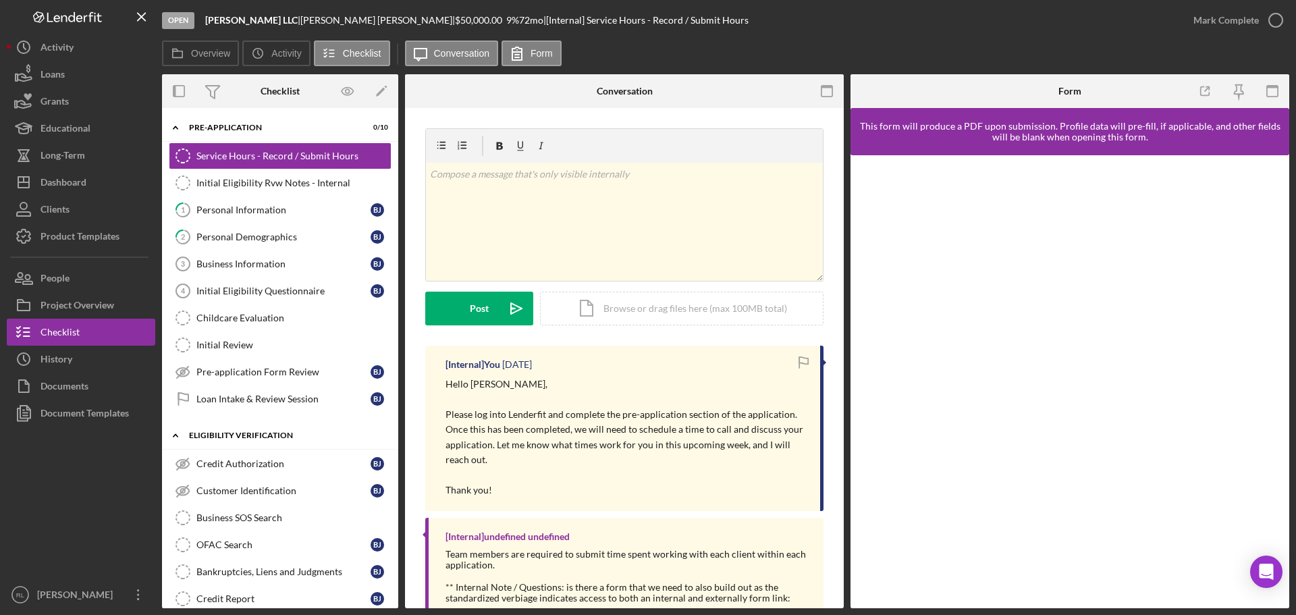
click at [275, 434] on div "Eligibility Verification" at bounding box center [285, 435] width 192 height 8
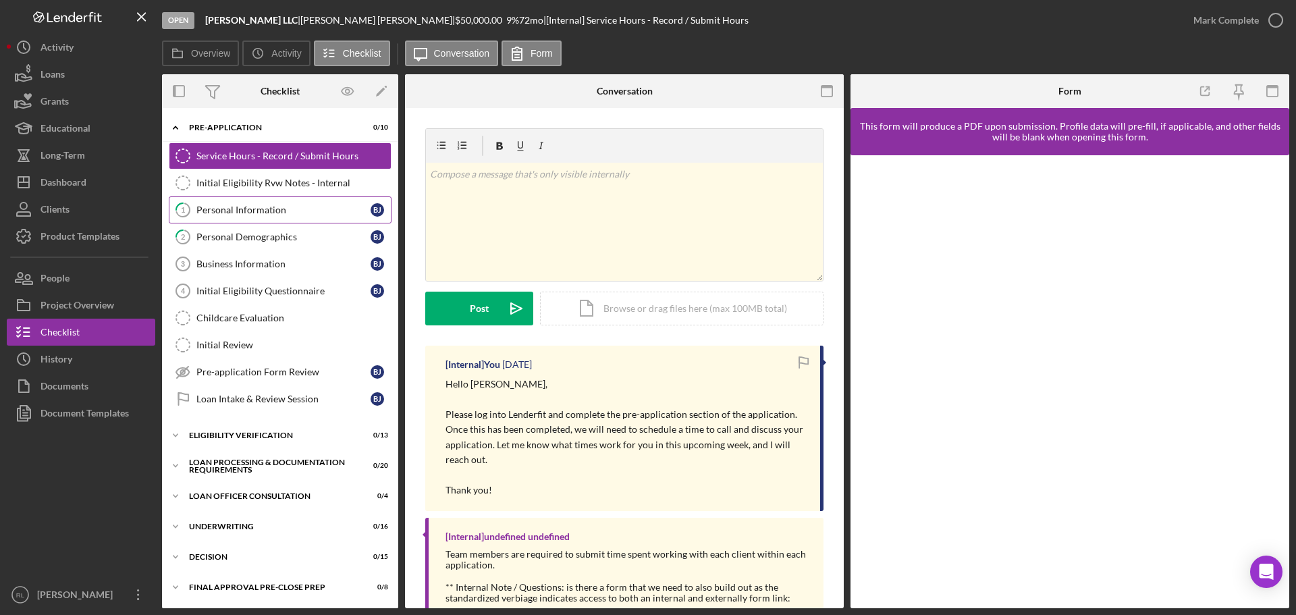
click at [291, 200] on link "1 Personal Information [PERSON_NAME]" at bounding box center [280, 209] width 223 height 27
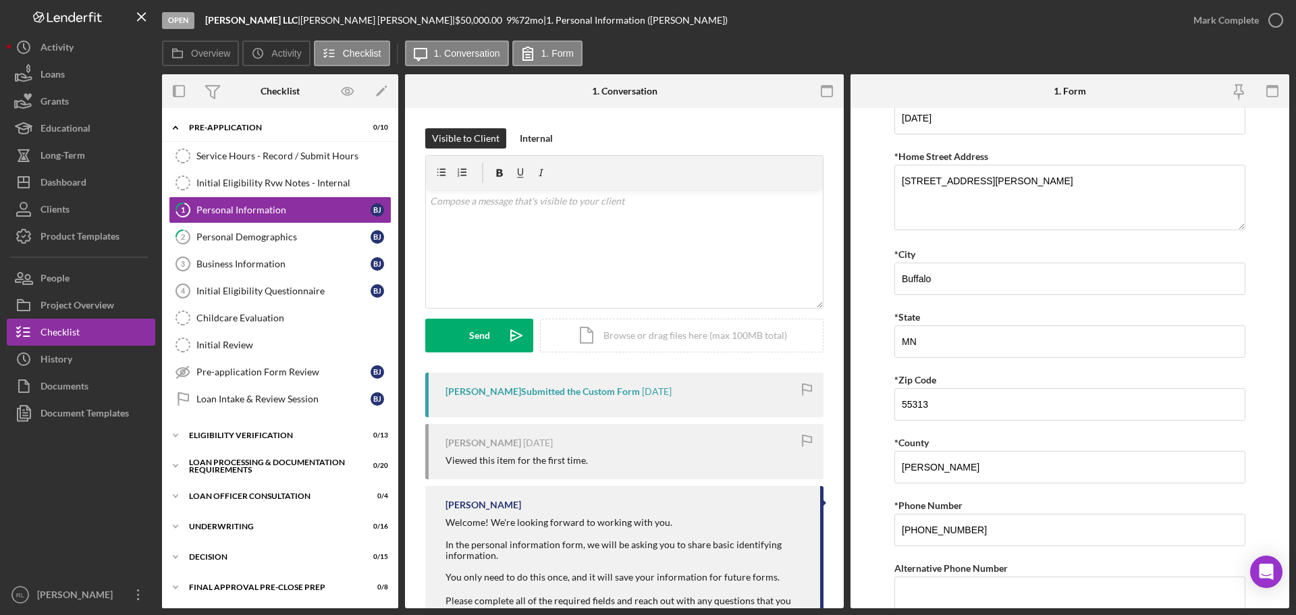
scroll to position [331, 0]
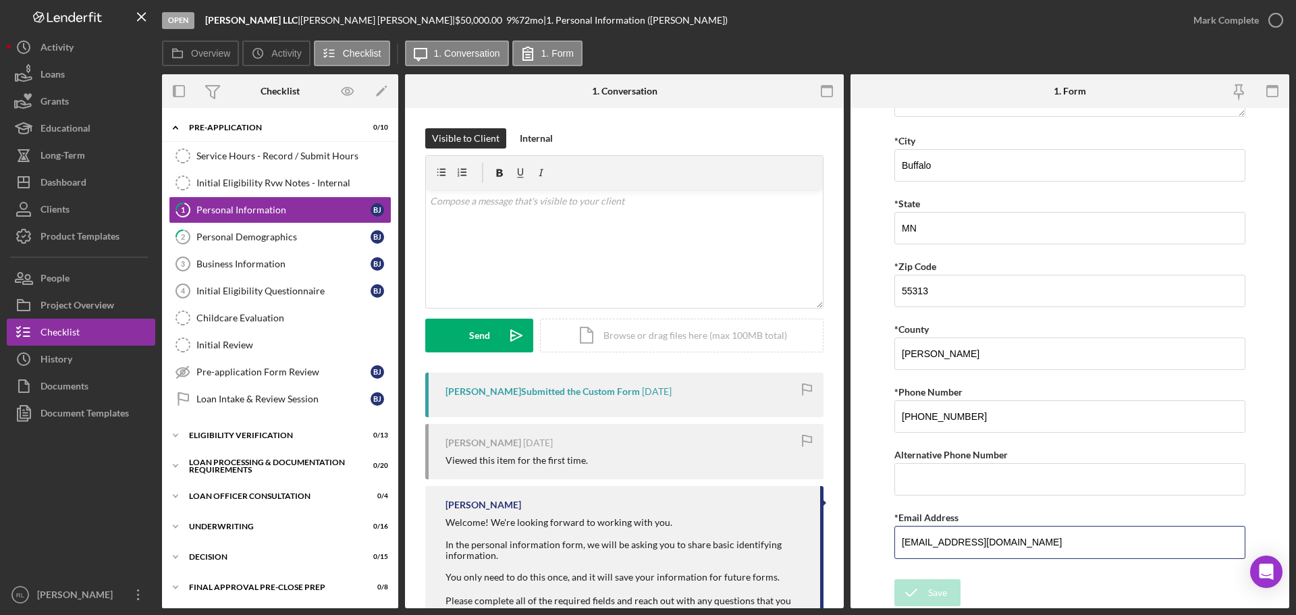
drag, startPoint x: 933, startPoint y: 537, endPoint x: 755, endPoint y: 525, distance: 178.6
click at [759, 524] on div "Overview Internal Workflow Stage Open Icon/Dropdown Arrow Archive (can unarchiv…" at bounding box center [725, 341] width 1127 height 534
drag, startPoint x: 319, startPoint y: 464, endPoint x: 313, endPoint y: 440, distance: 24.9
click at [319, 464] on div "Loan Processing & Documentation Requirements" at bounding box center [271, 466] width 165 height 16
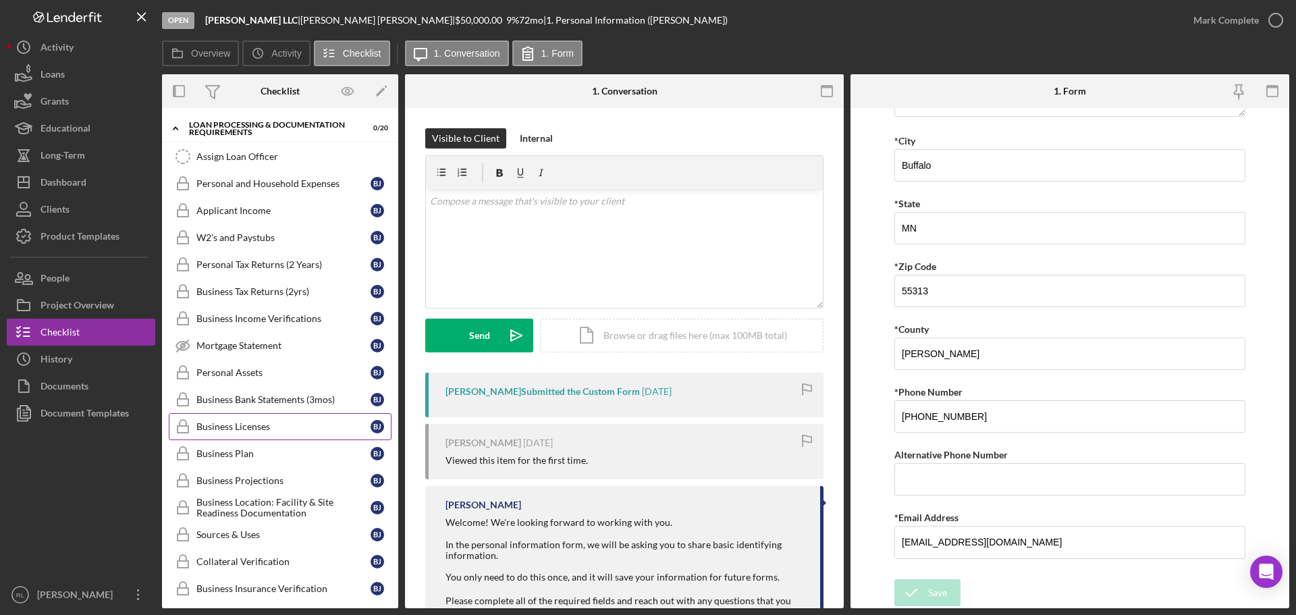
scroll to position [675, 0]
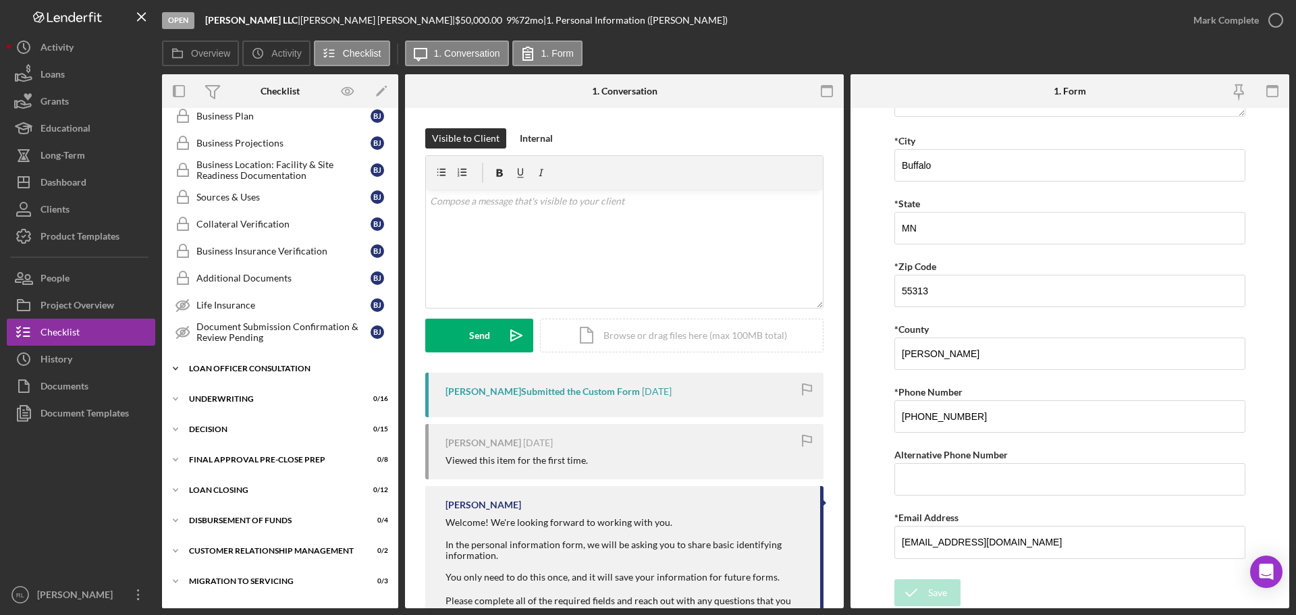
click at [270, 371] on div "Loan Officer Consultation" at bounding box center [285, 369] width 192 height 8
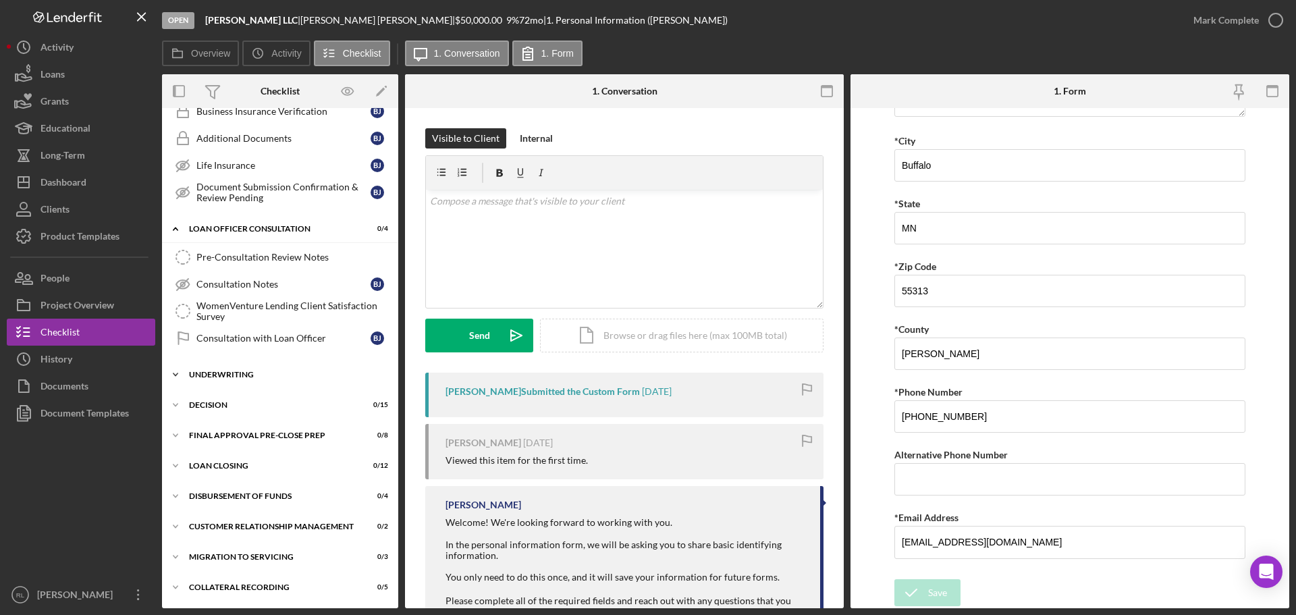
click at [269, 375] on div "Underwriting" at bounding box center [285, 375] width 192 height 8
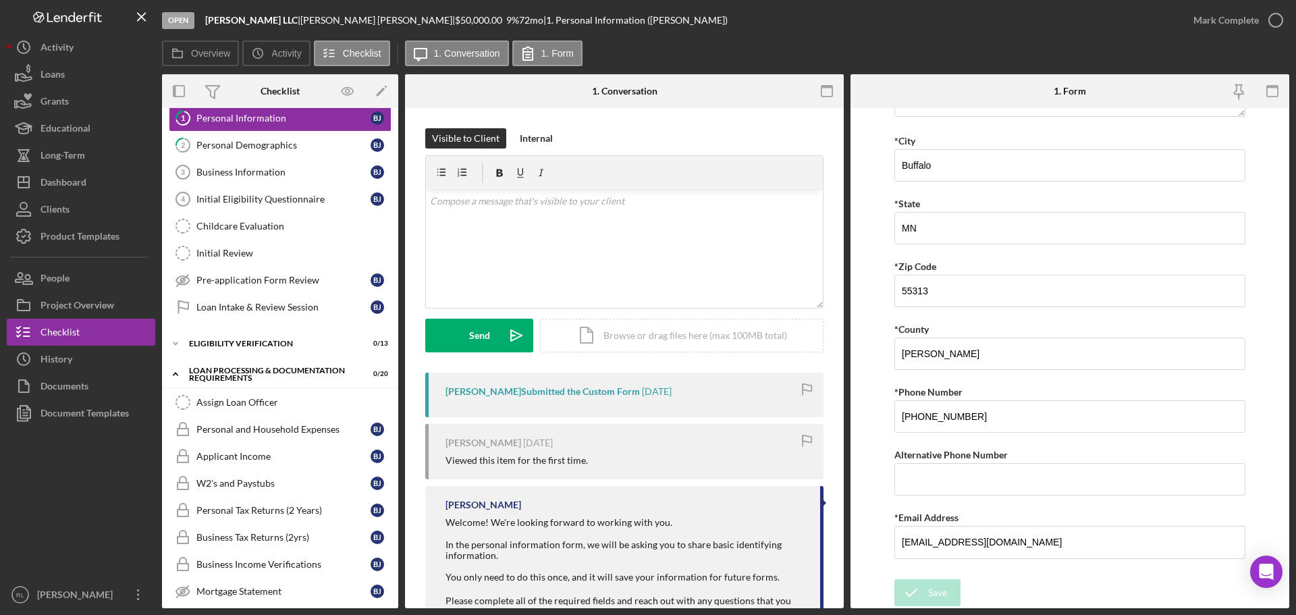
scroll to position [0, 0]
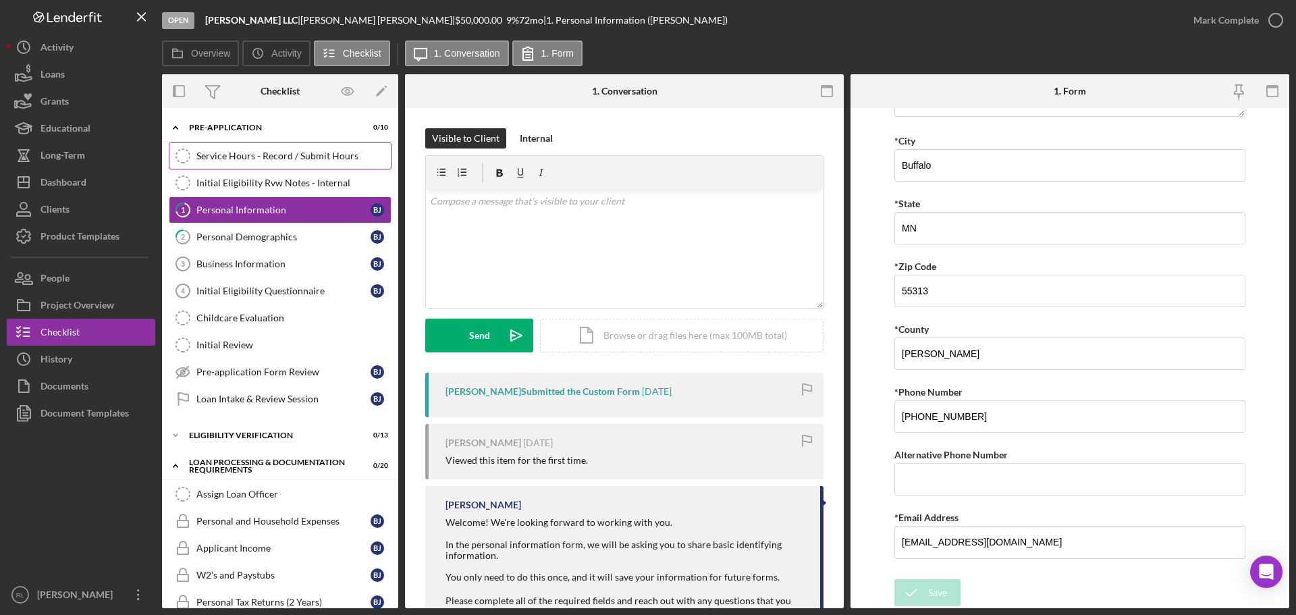
click at [293, 152] on div "Service Hours - Record / Submit Hours" at bounding box center [293, 156] width 194 height 11
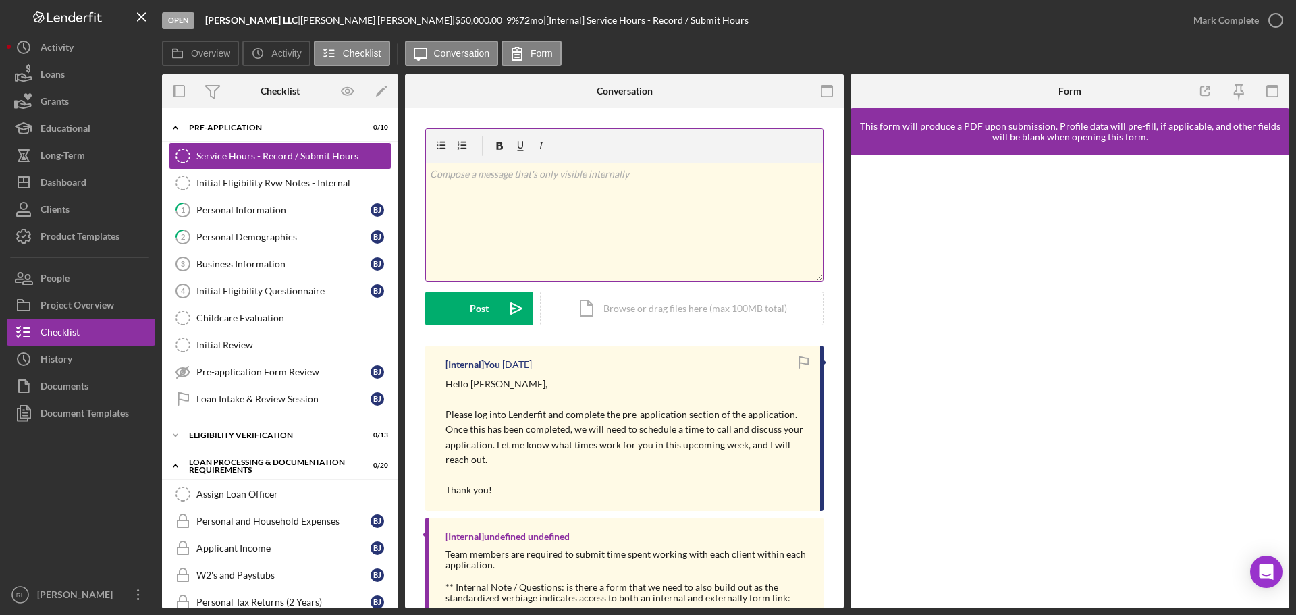
click at [560, 222] on div "v Color teal Color pink Remove color Add row above Add row below Add column bef…" at bounding box center [624, 222] width 397 height 118
click at [473, 327] on div "v Color teal Color pink Remove color Add row above Add row below Add column bef…" at bounding box center [624, 236] width 398 height 217
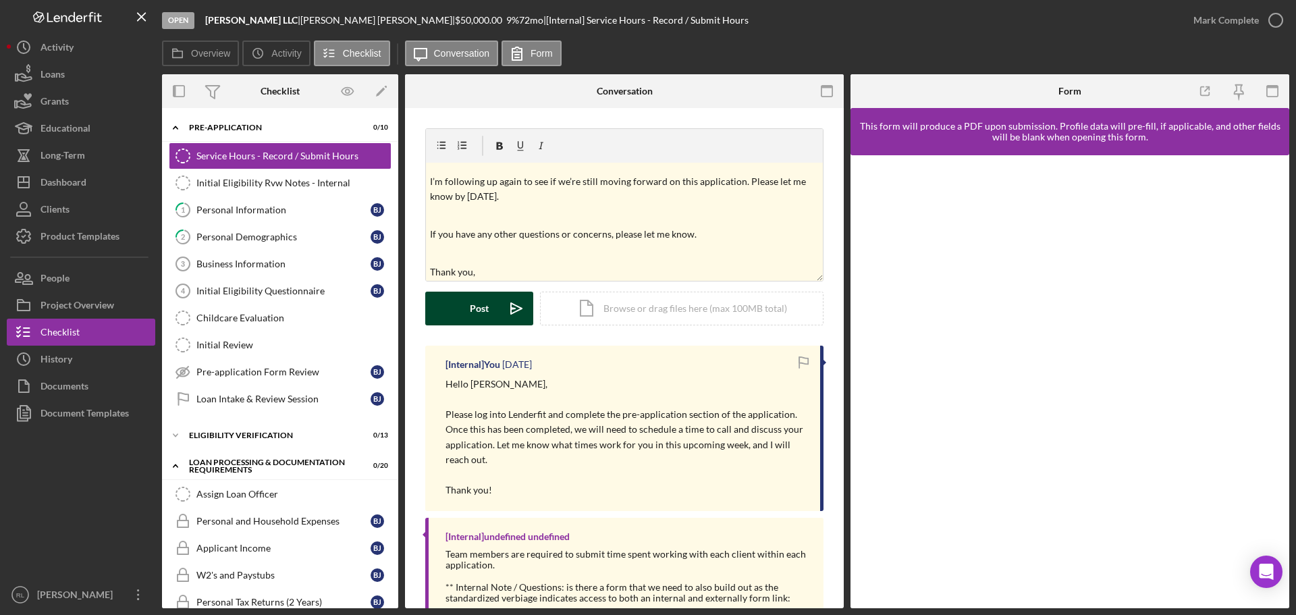
click at [479, 319] on div "Post" at bounding box center [479, 309] width 19 height 34
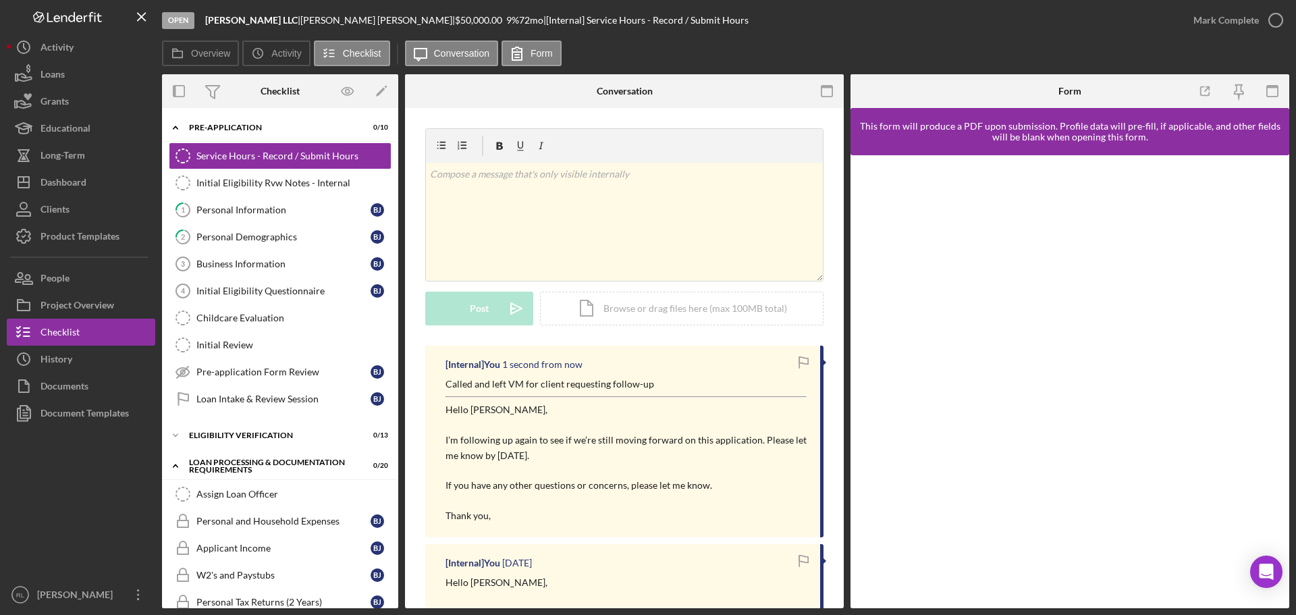
scroll to position [0, 0]
click at [80, 184] on div "Dashboard" at bounding box center [64, 184] width 46 height 30
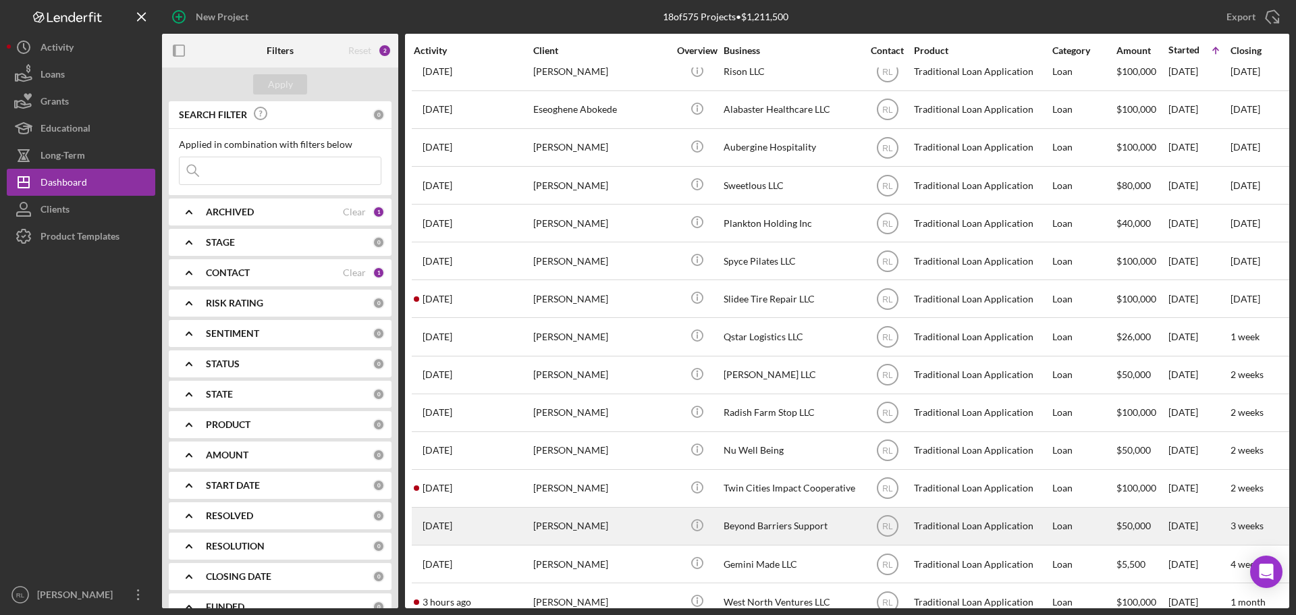
scroll to position [158, 0]
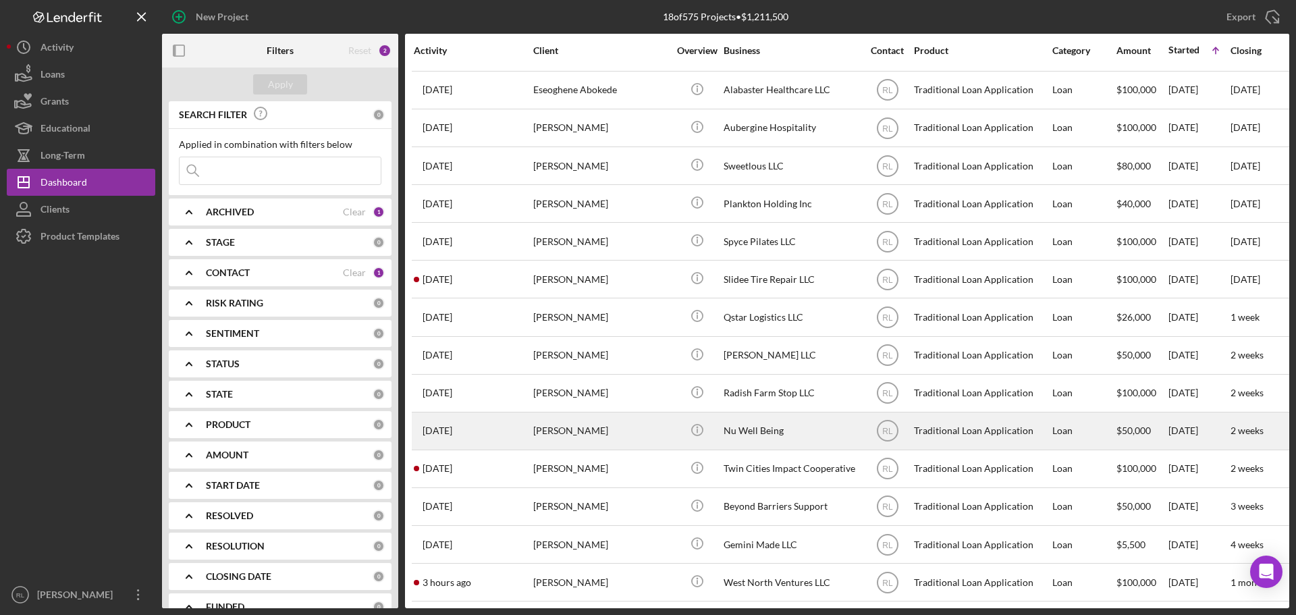
click at [645, 424] on div "[PERSON_NAME]" at bounding box center [600, 431] width 135 height 36
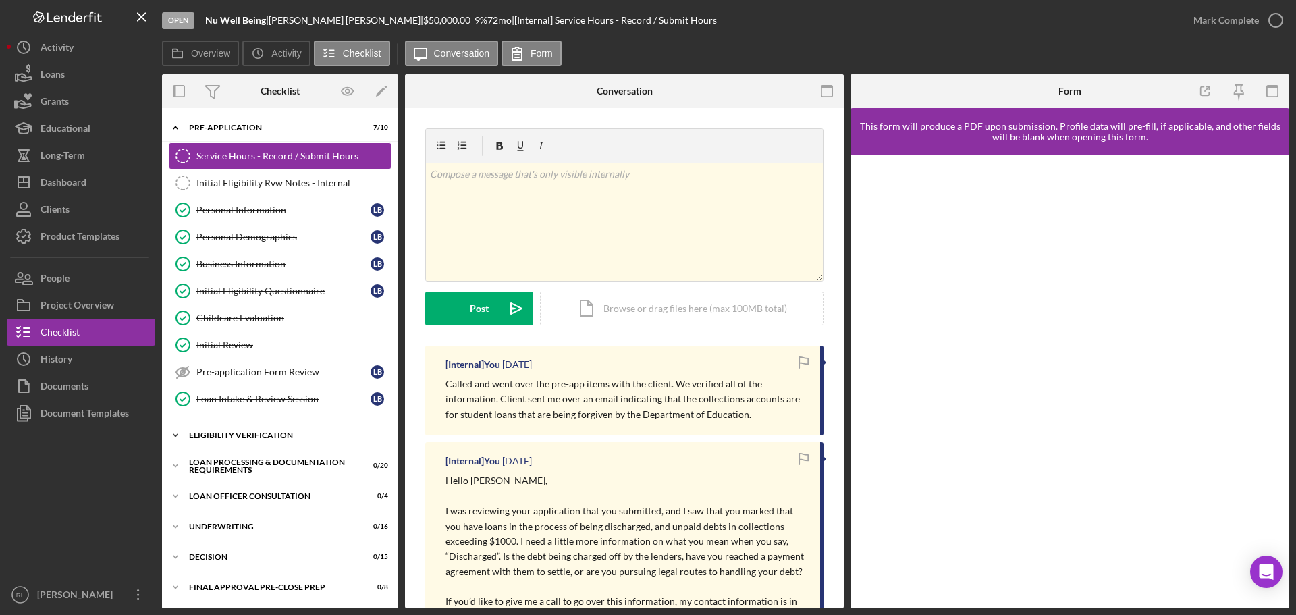
click at [254, 441] on div "Icon/Expander Eligibility Verification 0 / 13" at bounding box center [280, 435] width 236 height 27
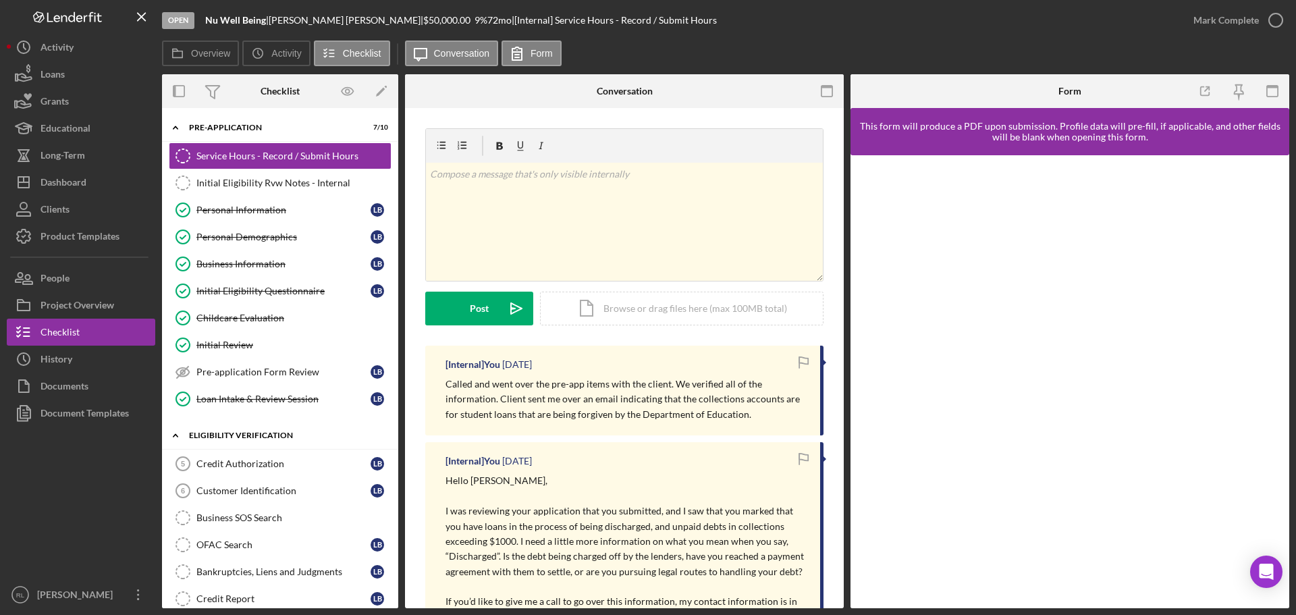
click at [271, 432] on div "Eligibility Verification" at bounding box center [285, 435] width 192 height 8
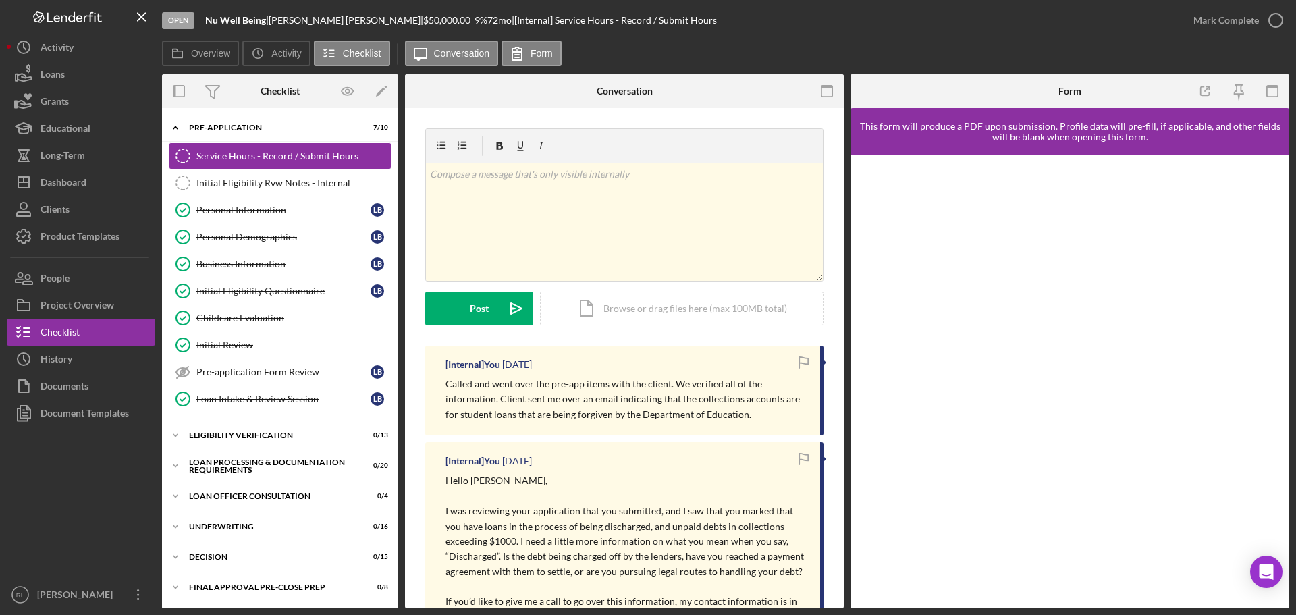
click at [678, 396] on p "Called and went over the pre-app items with the client. We verified all of the …" at bounding box center [626, 399] width 361 height 45
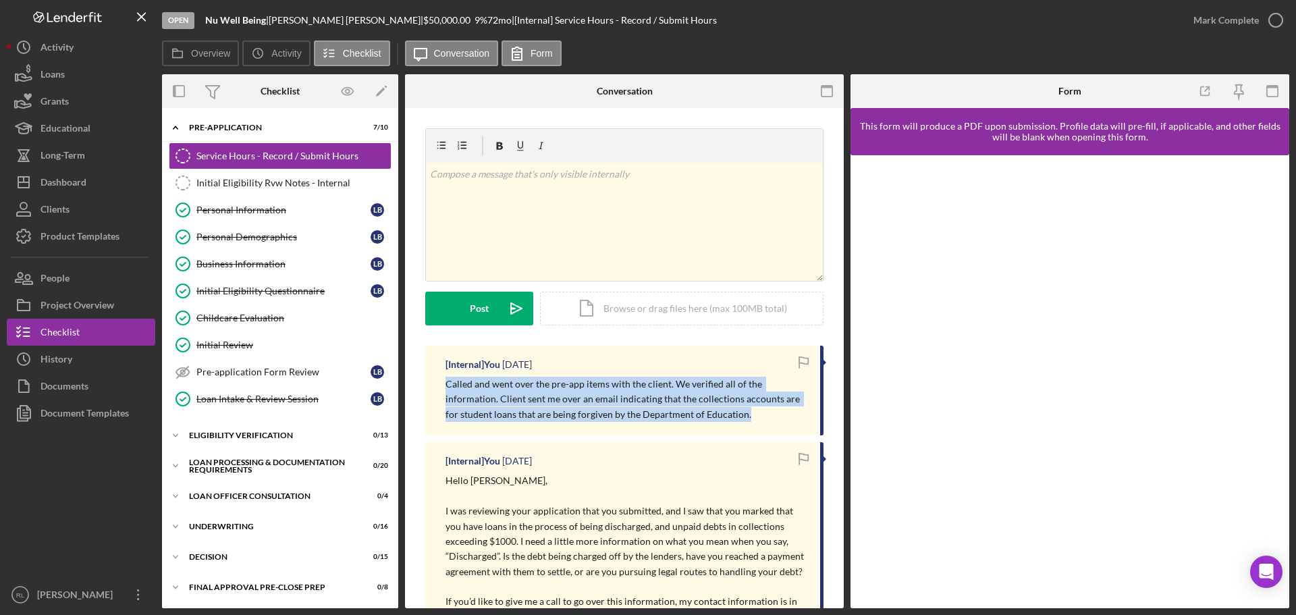
click at [678, 396] on p "Called and went over the pre-app items with the client. We verified all of the …" at bounding box center [626, 399] width 361 height 45
click at [535, 387] on p "Called and went over the pre-app items with the client. We verified all of the …" at bounding box center [626, 399] width 361 height 45
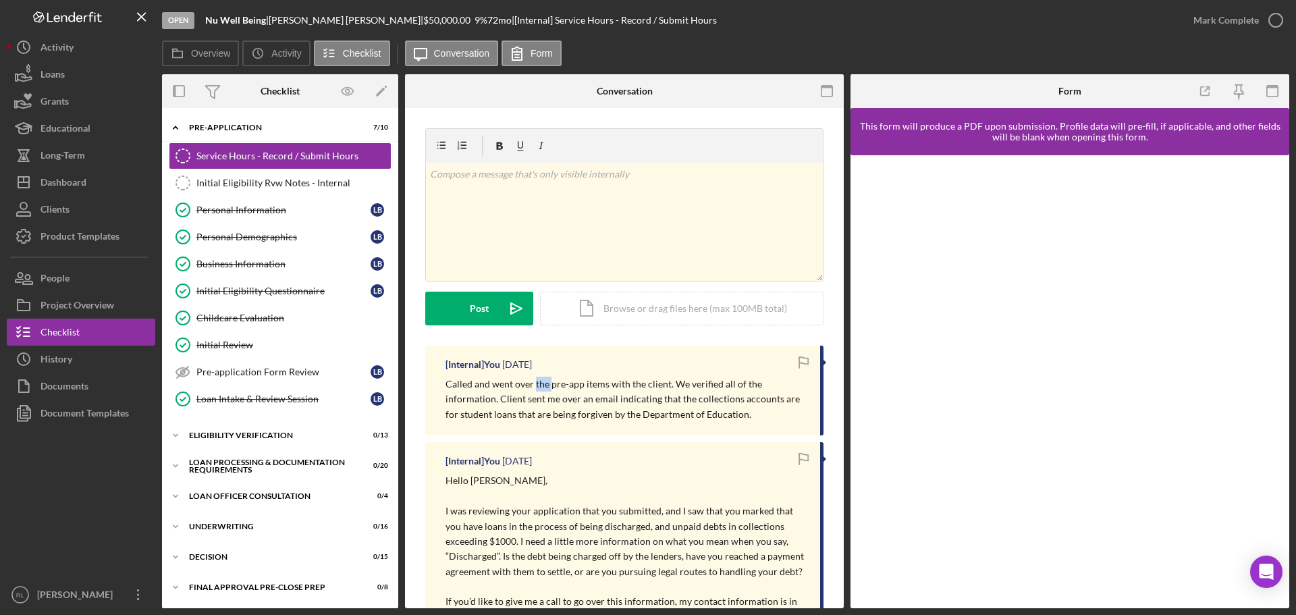
click at [535, 387] on p "Called and went over the pre-app items with the client. We verified all of the …" at bounding box center [626, 399] width 361 height 45
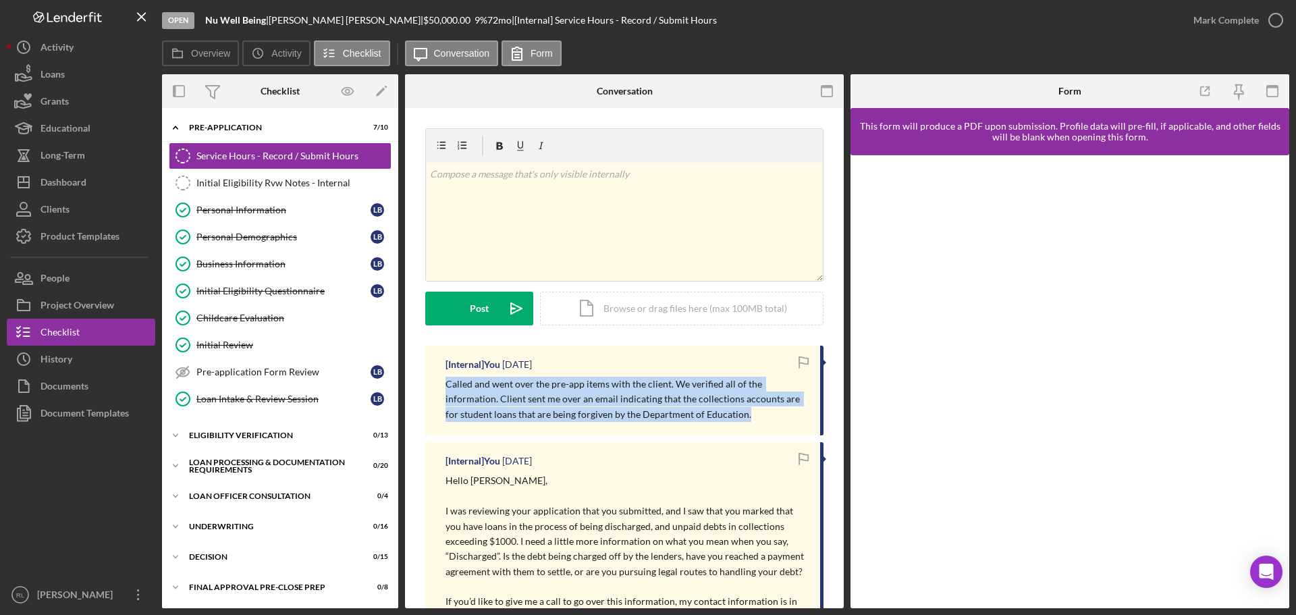
click at [535, 387] on p "Called and went over the pre-app items with the client. We verified all of the …" at bounding box center [626, 399] width 361 height 45
drag, startPoint x: 603, startPoint y: 395, endPoint x: 456, endPoint y: 342, distance: 156.9
click at [603, 396] on p "Called and went over the pre-app items with the client. We verified all of the …" at bounding box center [626, 399] width 361 height 45
click at [236, 200] on link "Personal Information Personal Information L B" at bounding box center [280, 209] width 223 height 27
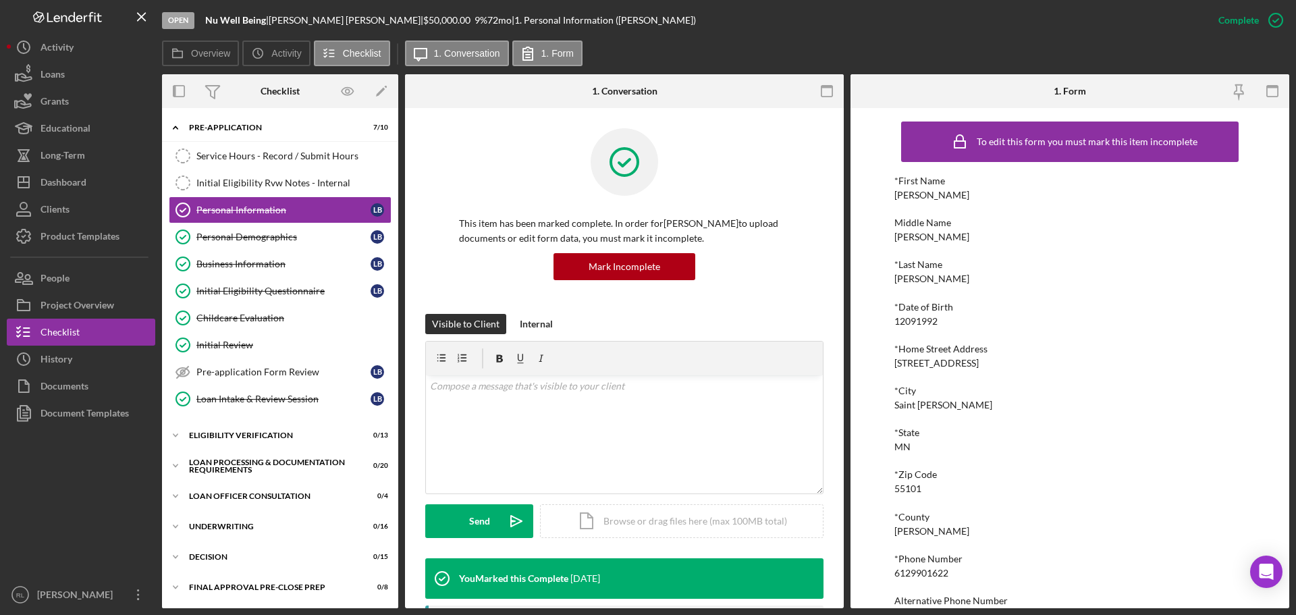
click at [941, 572] on div "6129901622" at bounding box center [921, 573] width 54 height 11
copy div "6129901622"
drag, startPoint x: 700, startPoint y: 20, endPoint x: 925, endPoint y: 287, distance: 349.2
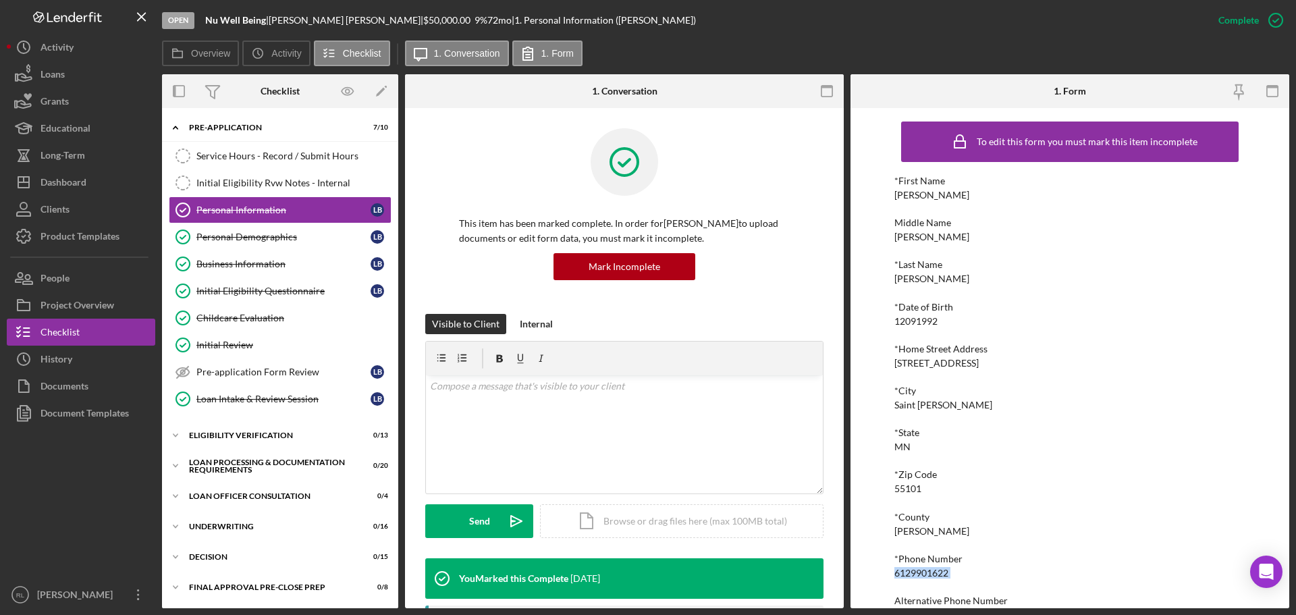
click at [700, 20] on div "Open Nu Well Being | [PERSON_NAME] | $50,000.00 9 % 72 mo | 1. Personal Informa…" at bounding box center [683, 20] width 1043 height 41
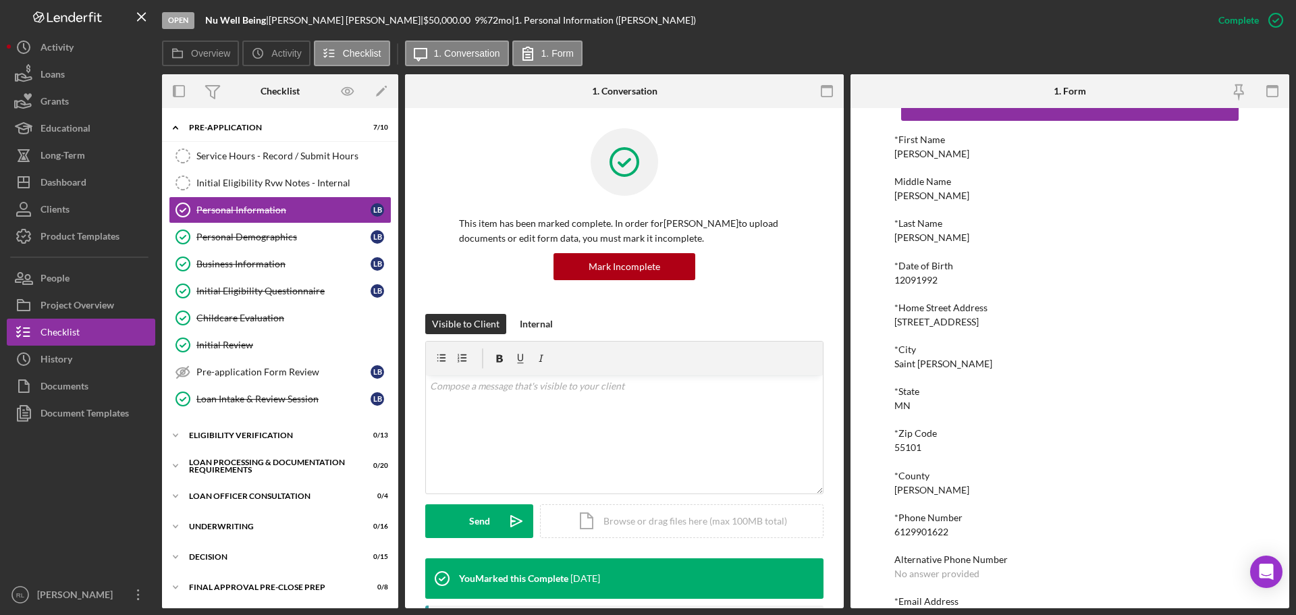
scroll to position [74, 0]
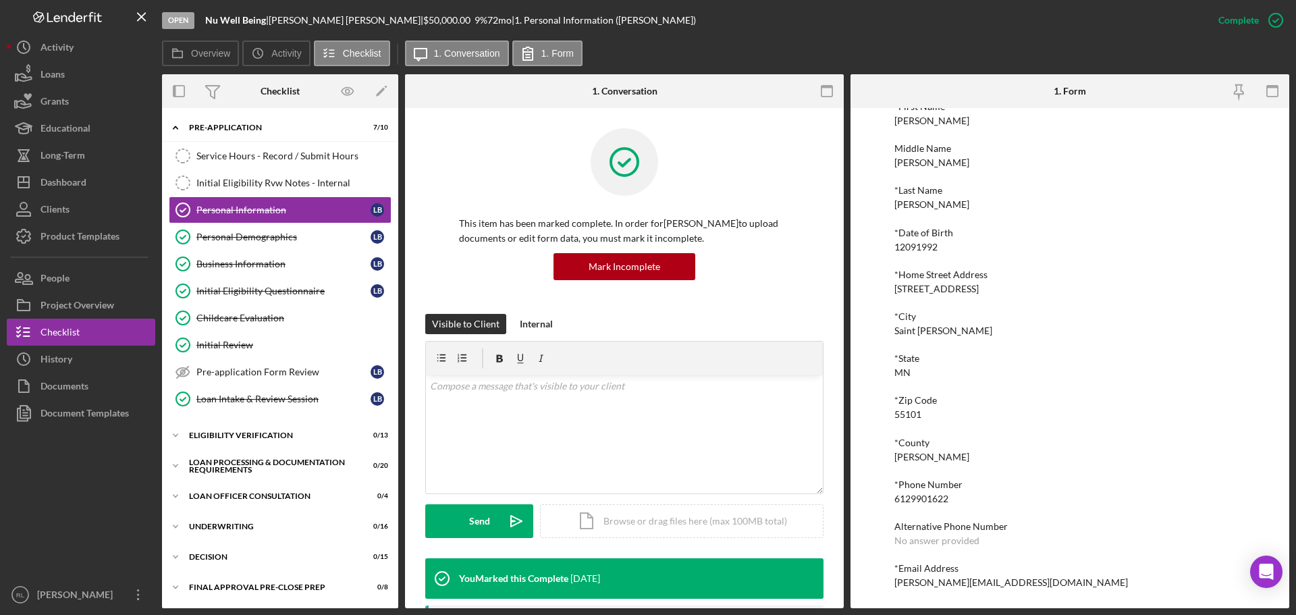
click at [953, 578] on div "[PERSON_NAME][EMAIL_ADDRESS][DOMAIN_NAME]" at bounding box center [1011, 582] width 234 height 11
copy div "[PERSON_NAME][EMAIL_ADDRESS][DOMAIN_NAME] Logo-Reversed Created with Sketch. Ic…"
click at [278, 435] on div "Eligibility Verification" at bounding box center [285, 435] width 192 height 8
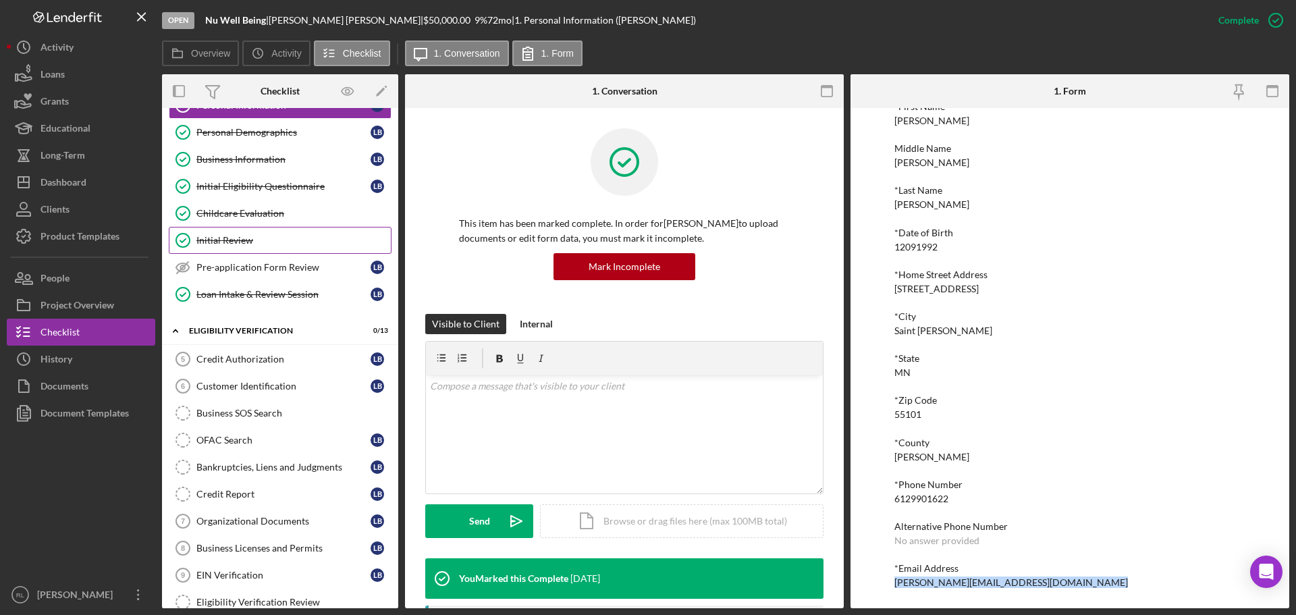
scroll to position [0, 0]
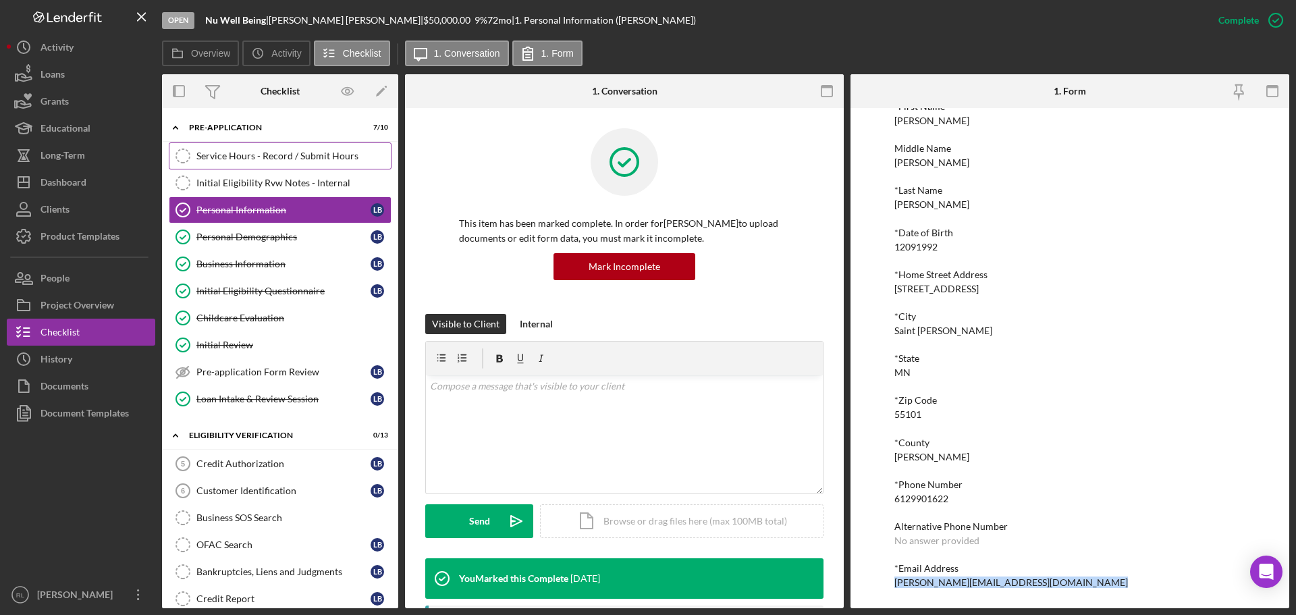
click at [257, 162] on link "Service Hours - Record / Submit Hours Service Hours - Record / Submit Hours" at bounding box center [280, 155] width 223 height 27
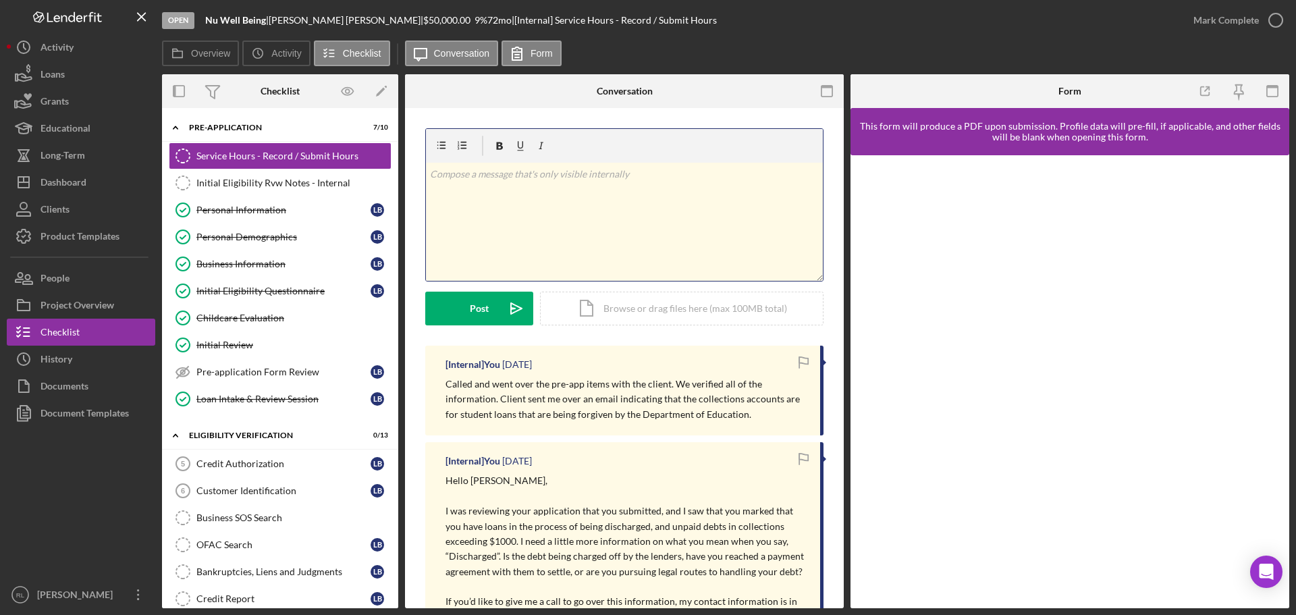
click at [551, 252] on div "v Color teal Color pink Remove color Add row above Add row below Add column bef…" at bounding box center [624, 222] width 397 height 118
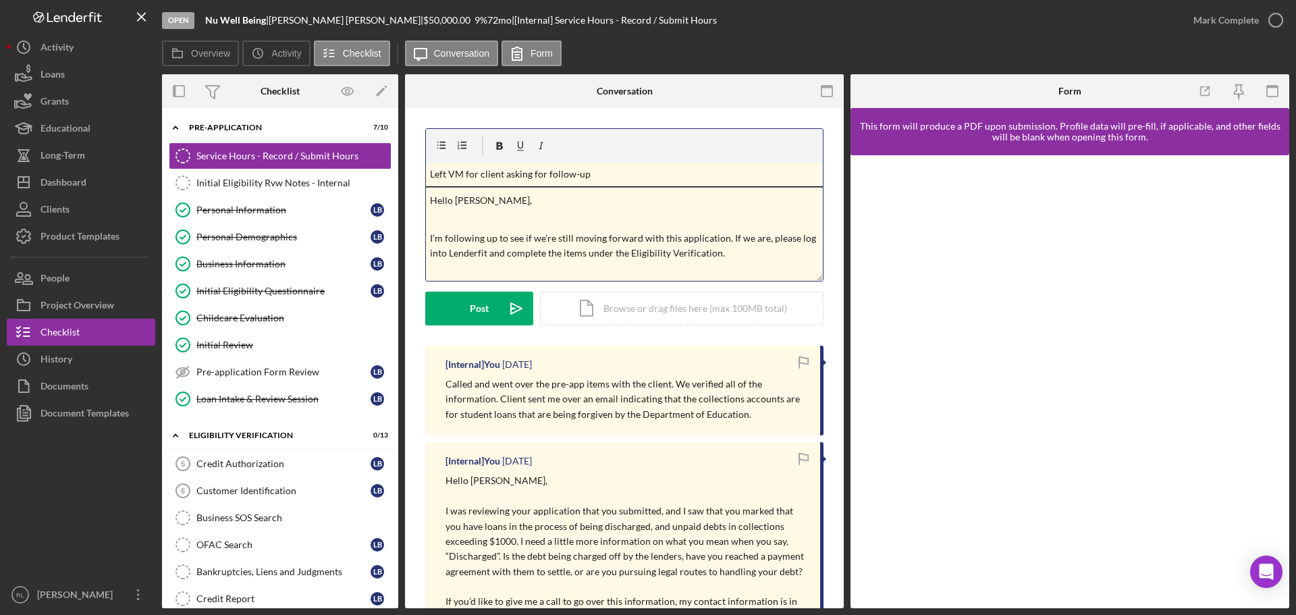
scroll to position [57, 0]
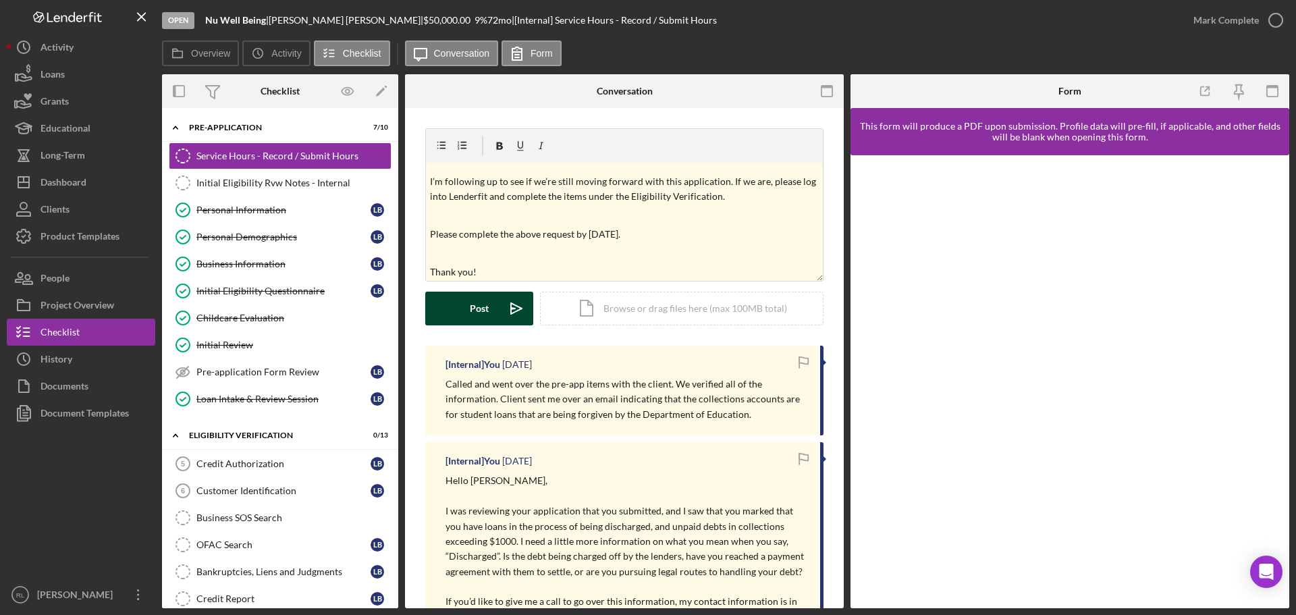
click at [485, 299] on div "Post" at bounding box center [479, 309] width 19 height 34
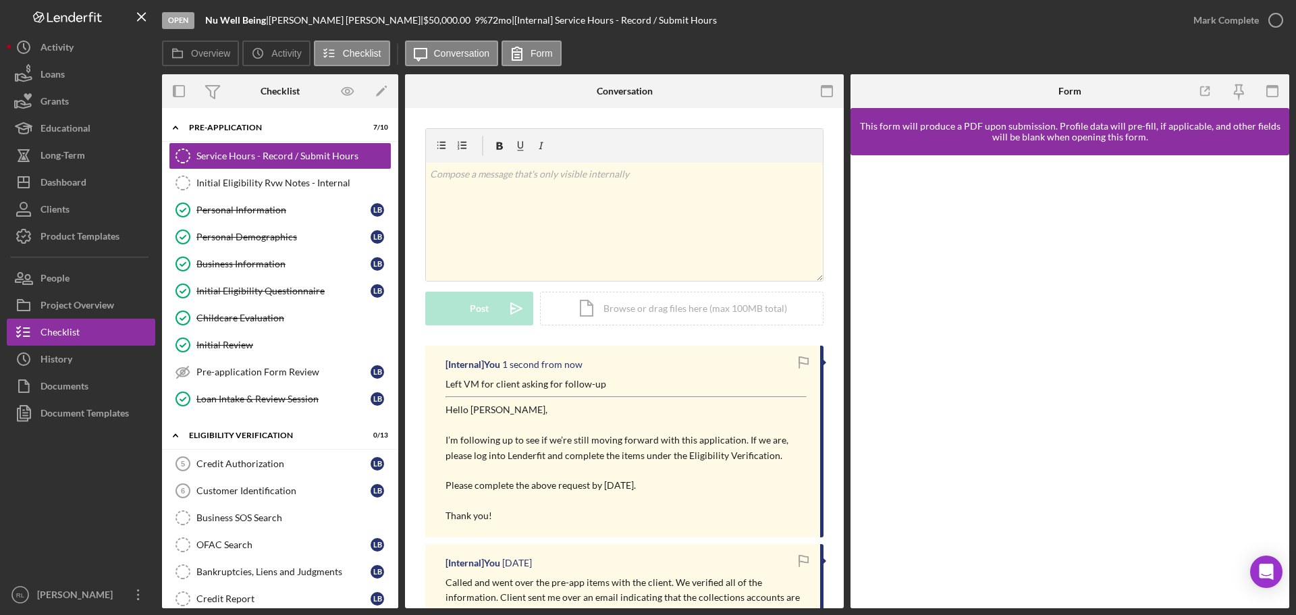
scroll to position [0, 0]
click at [82, 187] on div "Dashboard" at bounding box center [64, 184] width 46 height 30
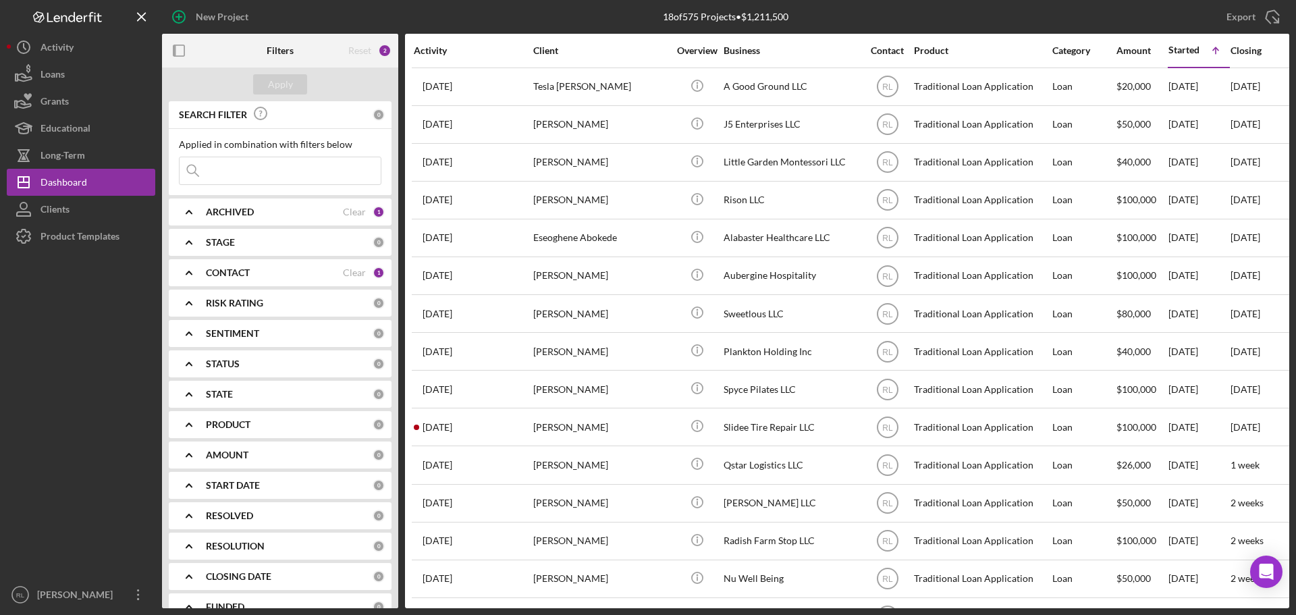
click at [250, 165] on input at bounding box center [280, 170] width 201 height 27
type input "Lumea"
click at [269, 214] on div "ARCHIVED" at bounding box center [274, 212] width 137 height 11
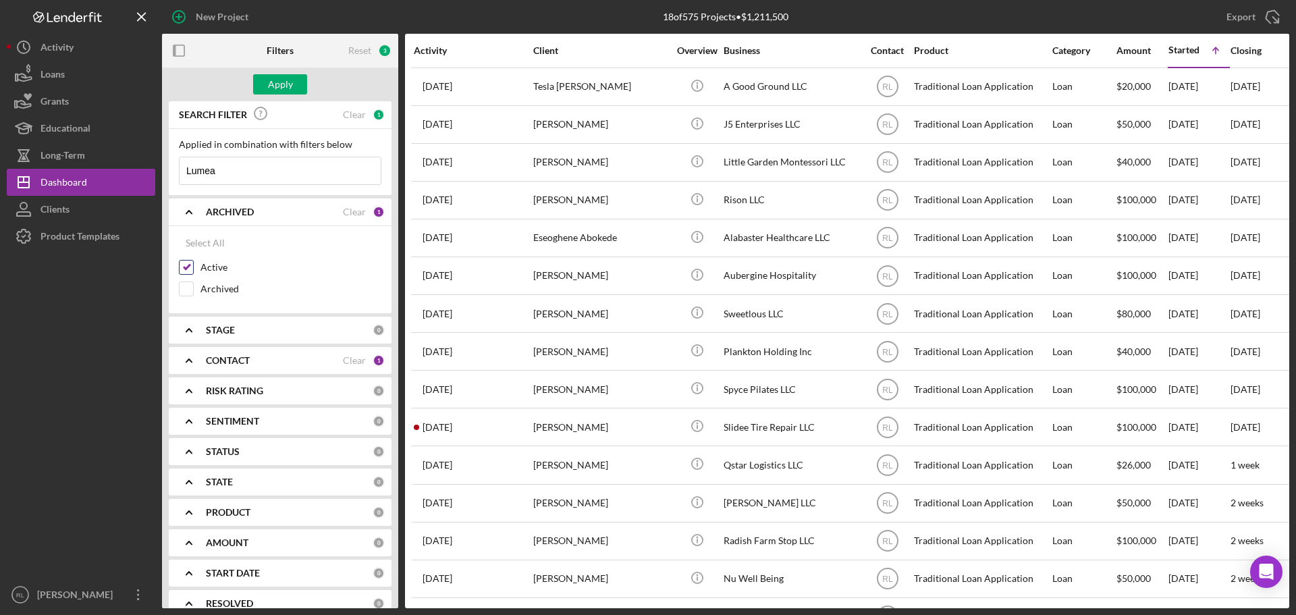
click at [188, 277] on div "Active" at bounding box center [280, 271] width 203 height 22
click at [184, 268] on input "Active" at bounding box center [187, 268] width 14 height 14
checkbox input "false"
click at [248, 355] on b "CONTACT" at bounding box center [228, 360] width 44 height 11
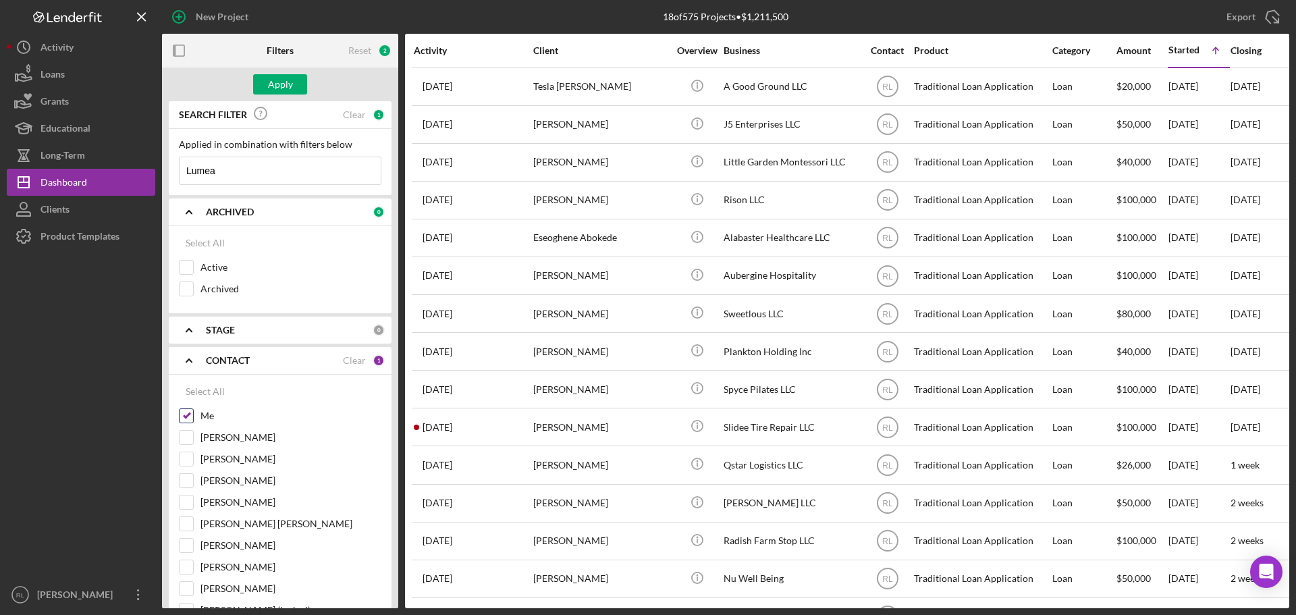
click at [186, 412] on input "Me" at bounding box center [187, 416] width 14 height 14
checkbox input "false"
click at [294, 84] on button "Apply" at bounding box center [280, 84] width 54 height 20
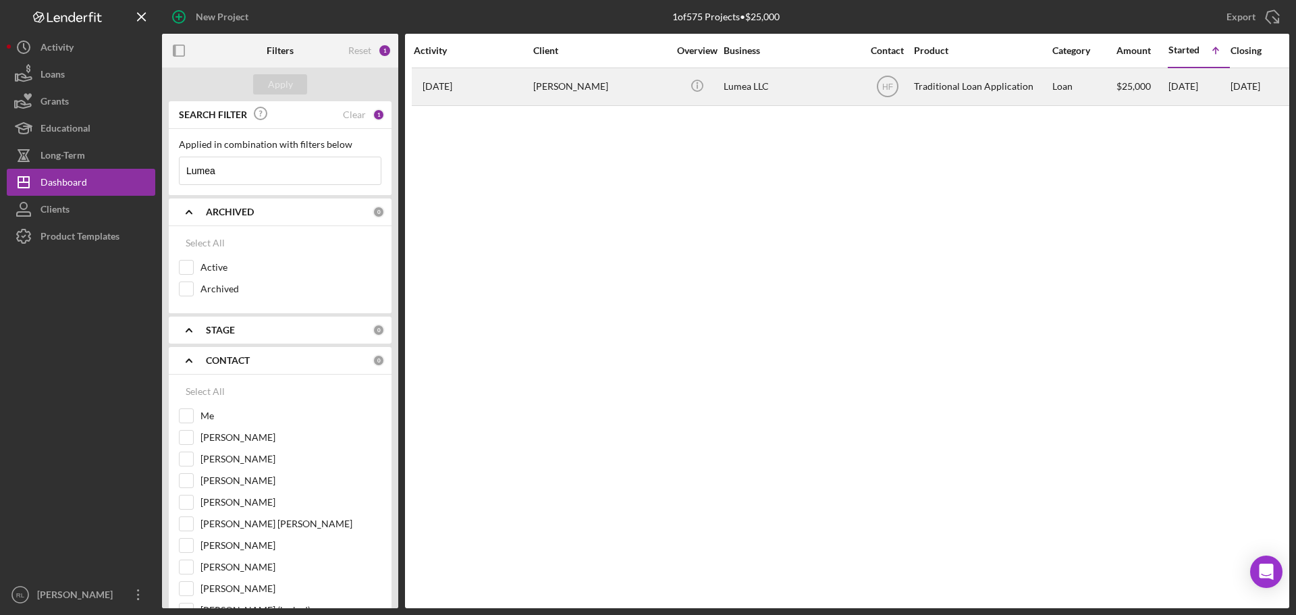
click at [668, 90] on td "[PERSON_NAME]" at bounding box center [602, 87] width 138 height 38
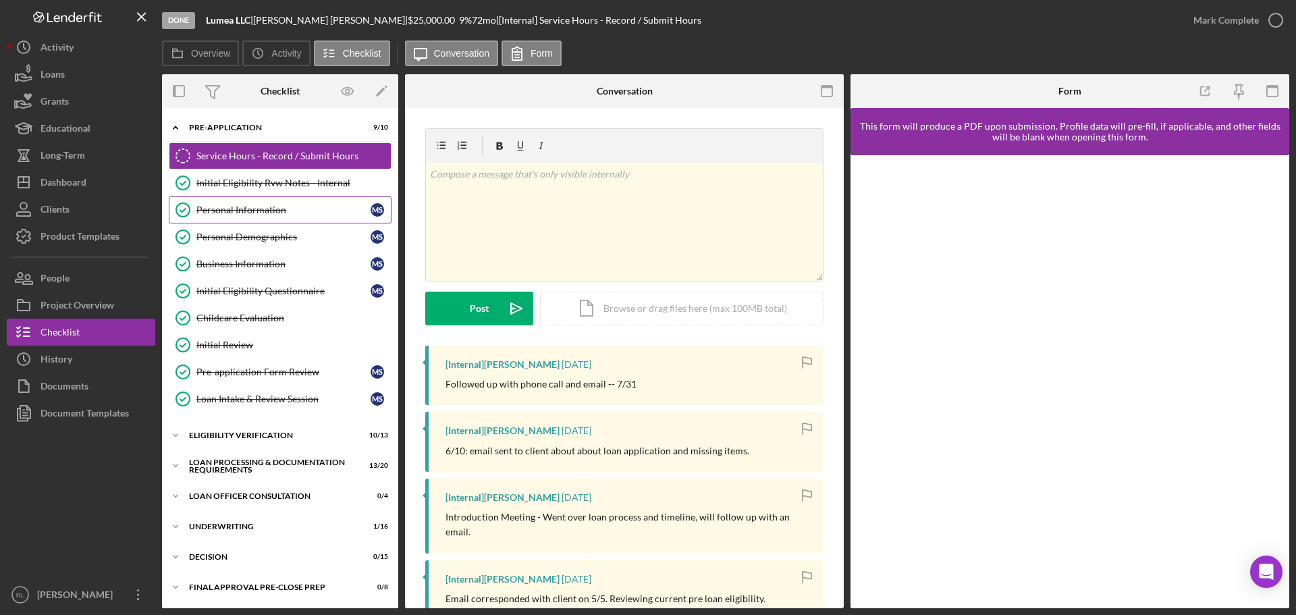
click at [252, 212] on div "Personal Information" at bounding box center [283, 210] width 174 height 11
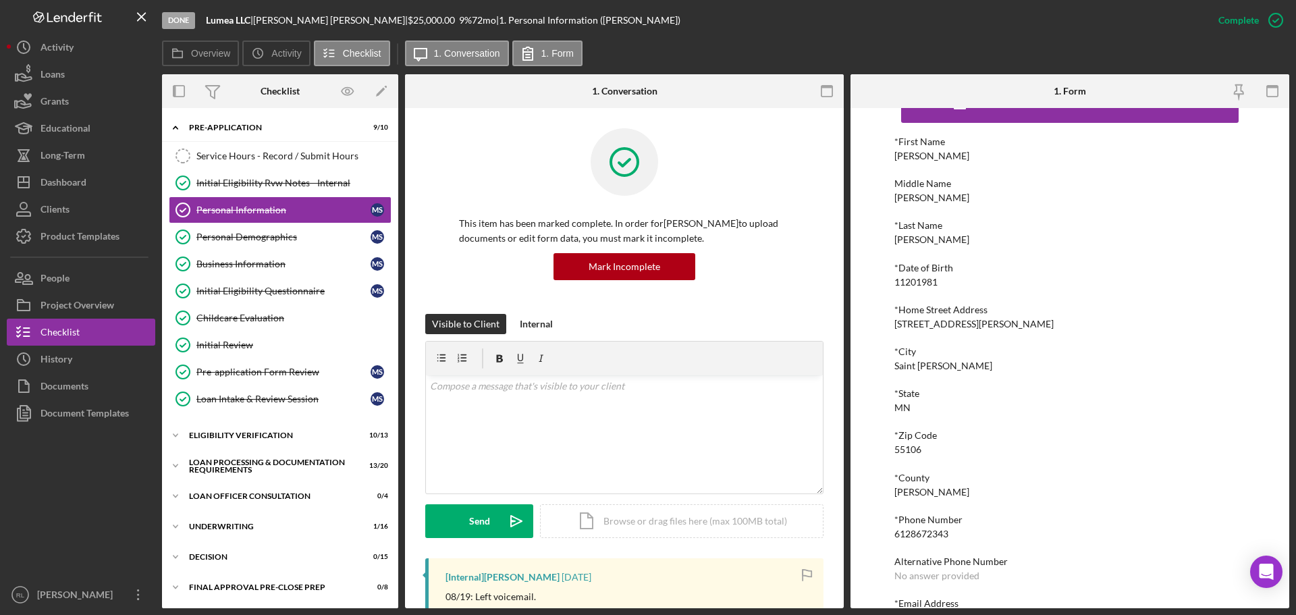
scroll to position [74, 0]
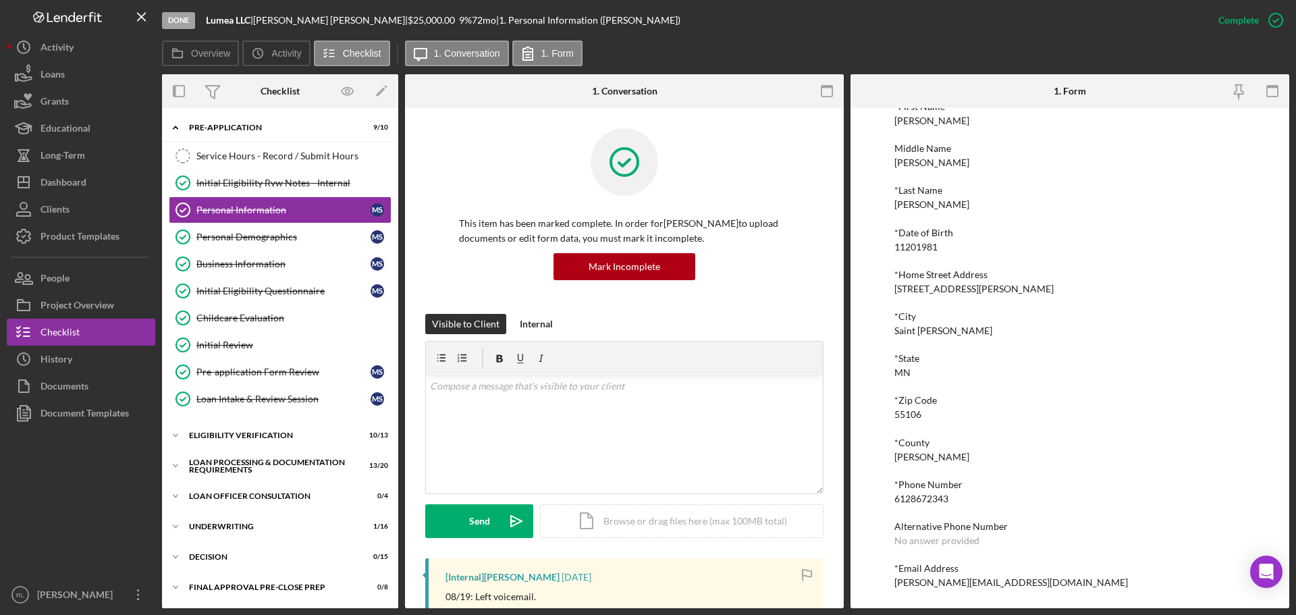
click at [934, 588] on div "[PERSON_NAME][EMAIL_ADDRESS][DOMAIN_NAME]" at bounding box center [1011, 582] width 234 height 11
click at [939, 581] on div "[PERSON_NAME][EMAIL_ADDRESS][DOMAIN_NAME]" at bounding box center [1011, 582] width 234 height 11
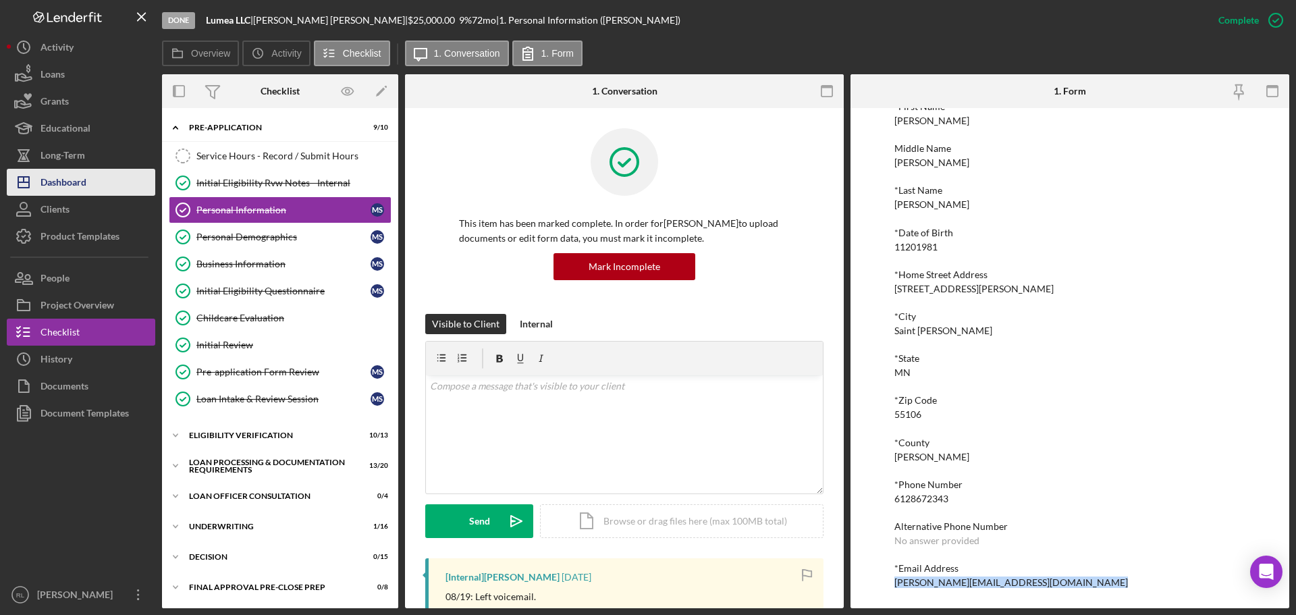
click at [71, 171] on div "Dashboard" at bounding box center [64, 184] width 46 height 30
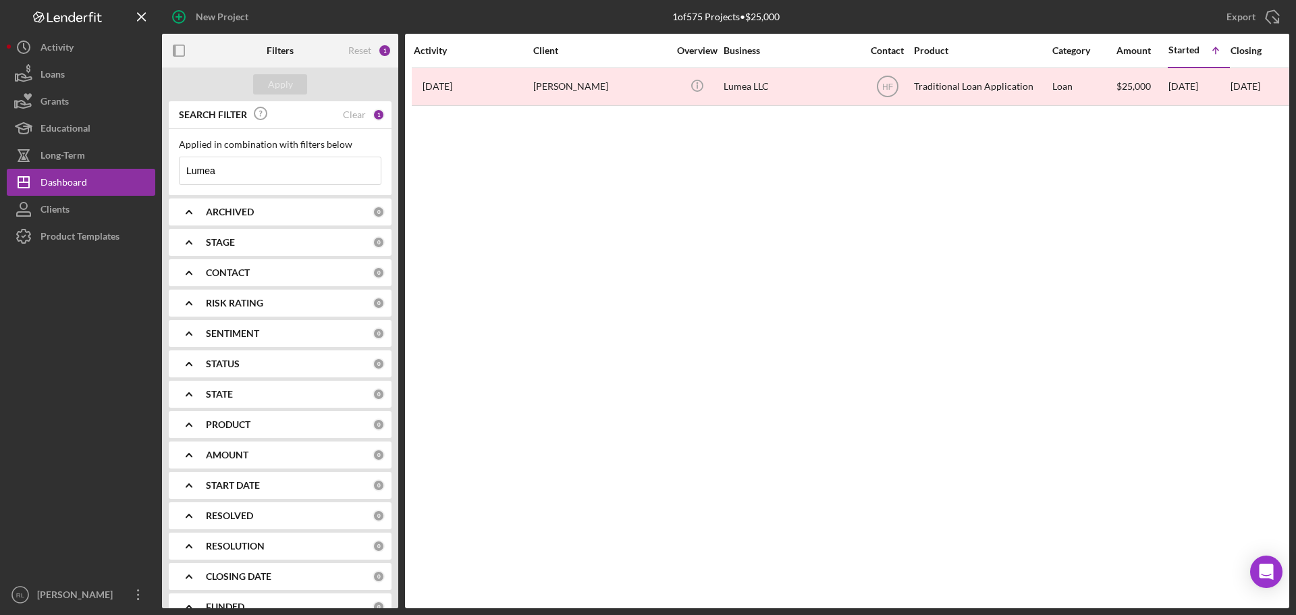
click at [600, 267] on div "Activity Client Overview Business Contact Product Category Amount Started Icon/…" at bounding box center [847, 321] width 884 height 574
click at [352, 113] on div "Clear" at bounding box center [354, 114] width 23 height 11
click at [242, 212] on b "ARCHIVED" at bounding box center [230, 212] width 48 height 11
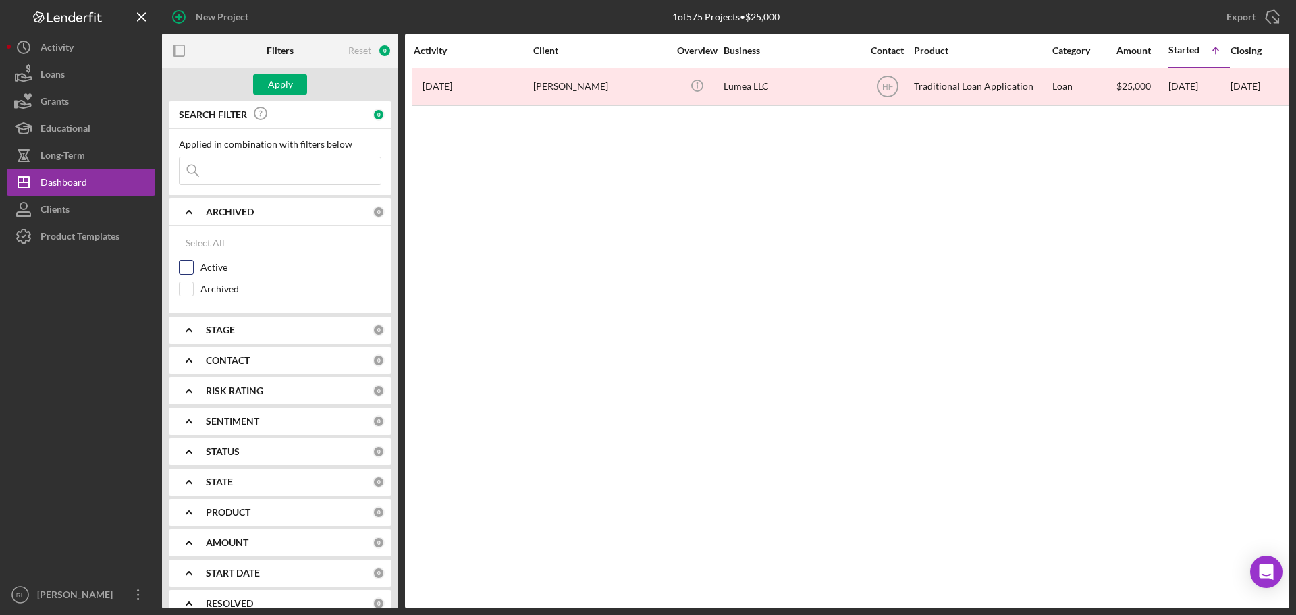
click at [188, 268] on input "Active" at bounding box center [187, 268] width 14 height 14
checkbox input "true"
click at [248, 211] on b "ARCHIVED" at bounding box center [230, 212] width 48 height 11
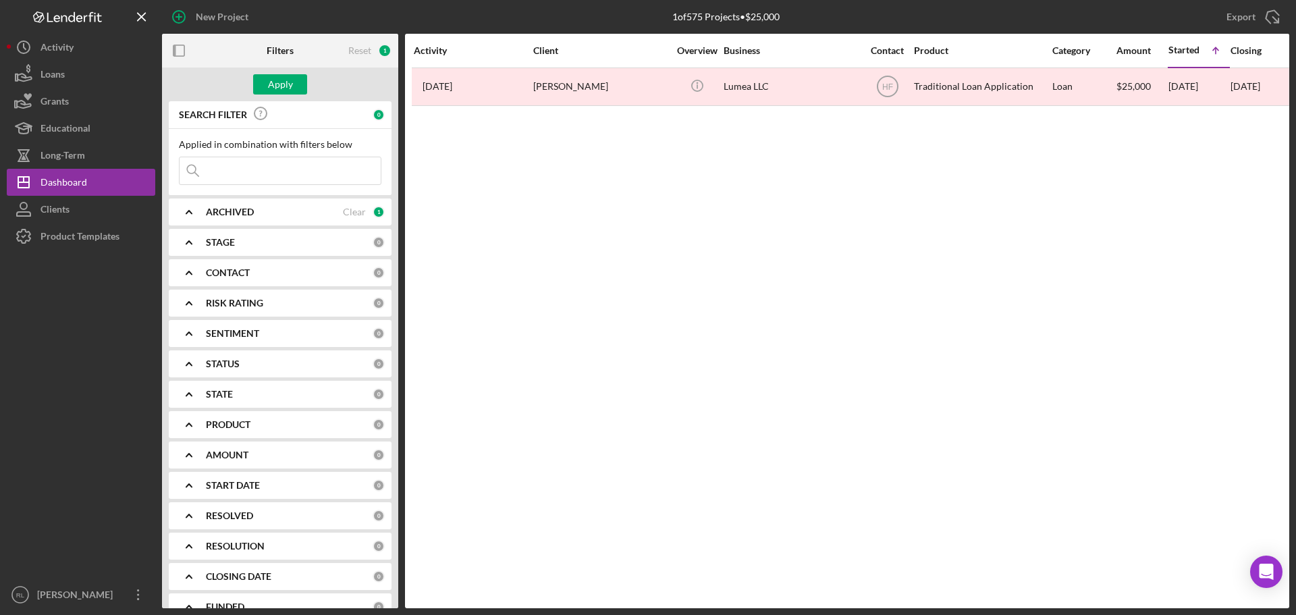
click at [236, 277] on b "CONTACT" at bounding box center [228, 272] width 44 height 11
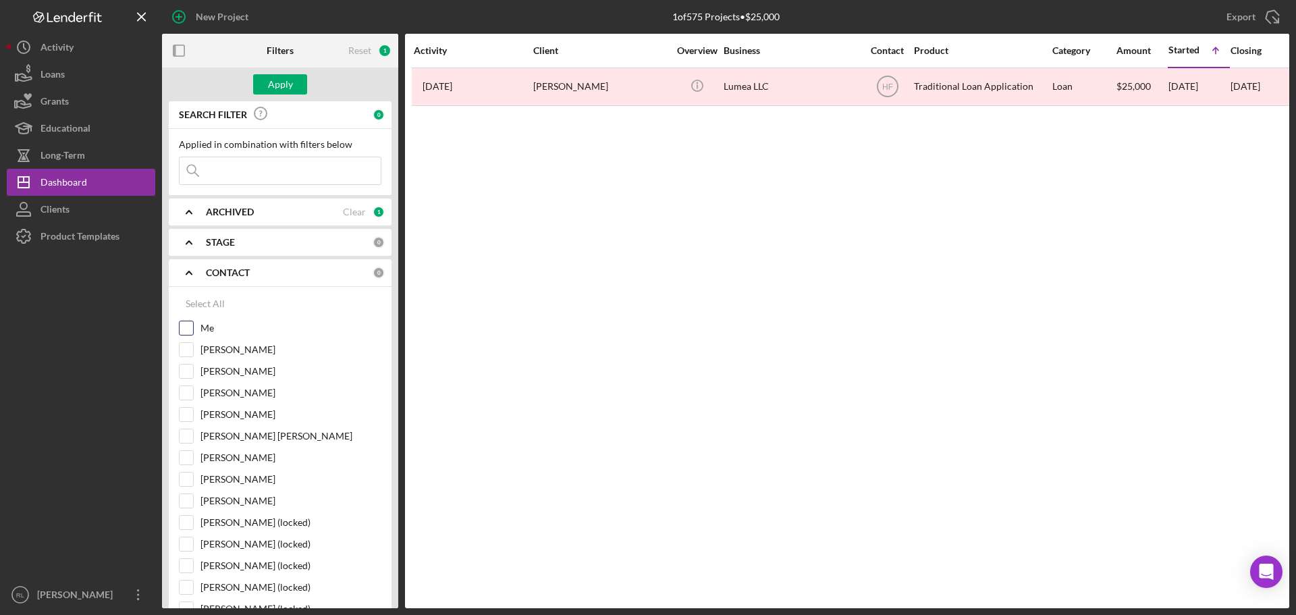
click at [187, 333] on input "Me" at bounding box center [187, 328] width 14 height 14
checkbox input "true"
click at [285, 84] on div "Apply" at bounding box center [280, 84] width 25 height 20
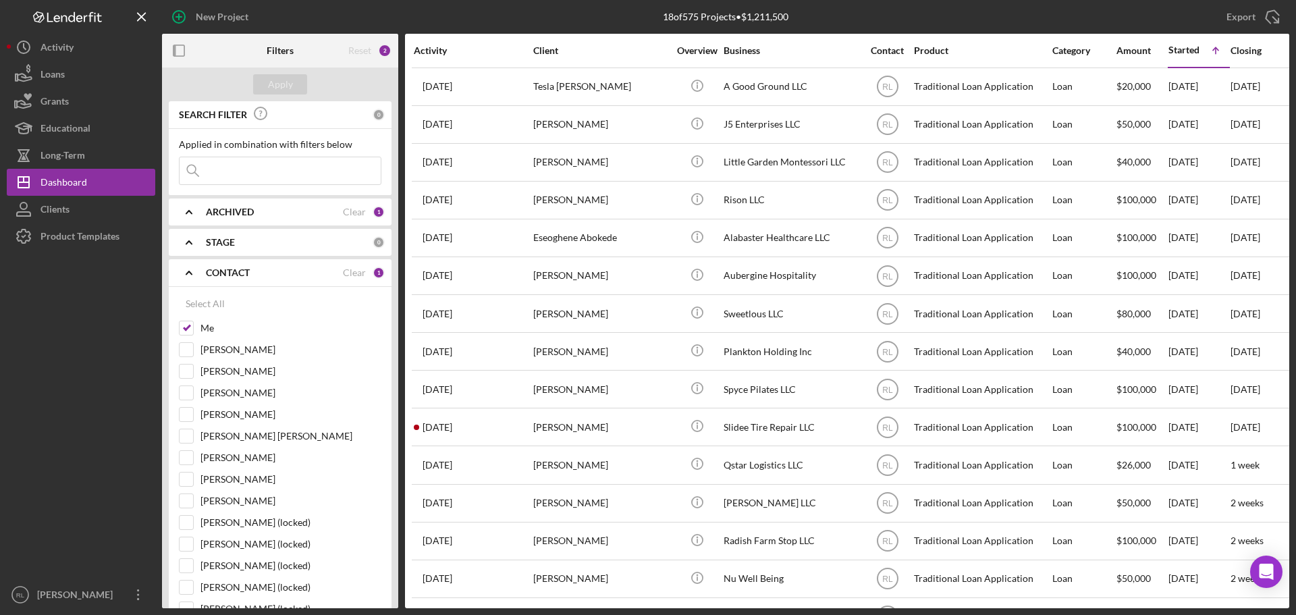
click at [261, 277] on div "CONTACT" at bounding box center [274, 272] width 137 height 11
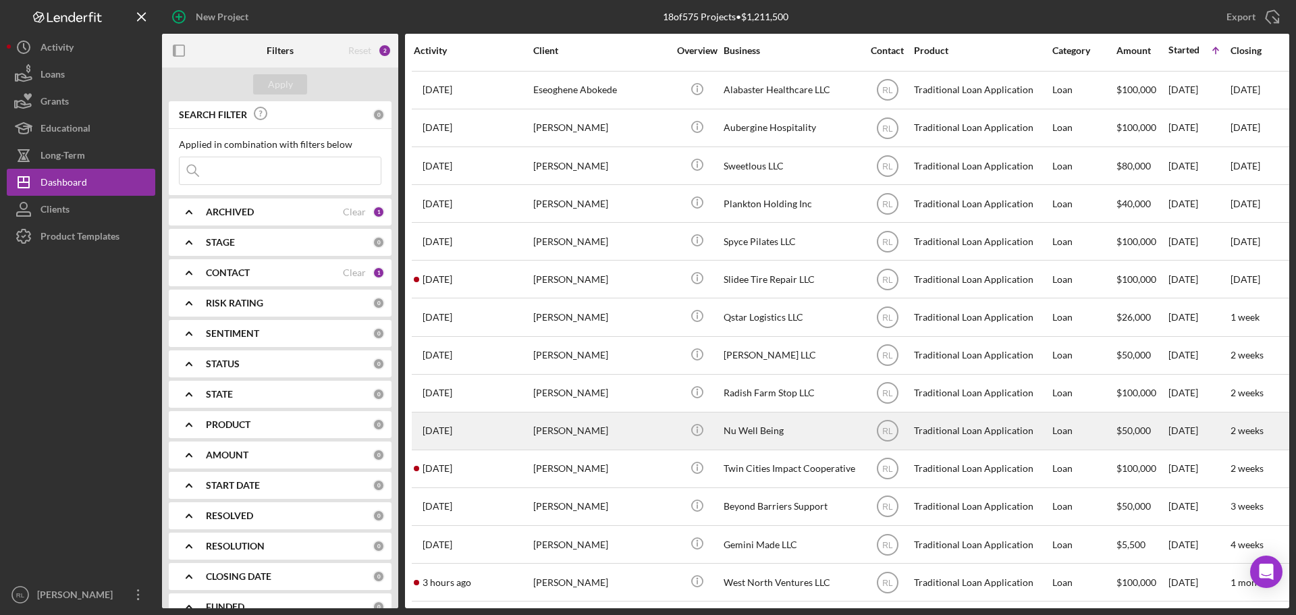
scroll to position [158, 0]
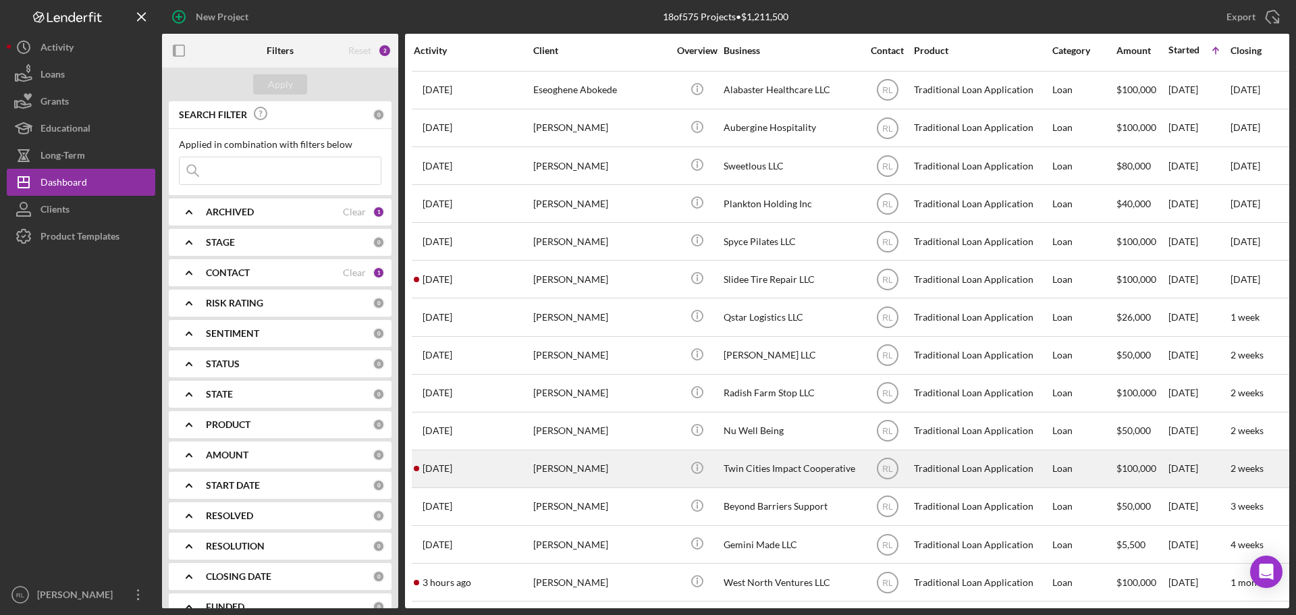
click at [630, 460] on div "[PERSON_NAME]" at bounding box center [600, 469] width 135 height 36
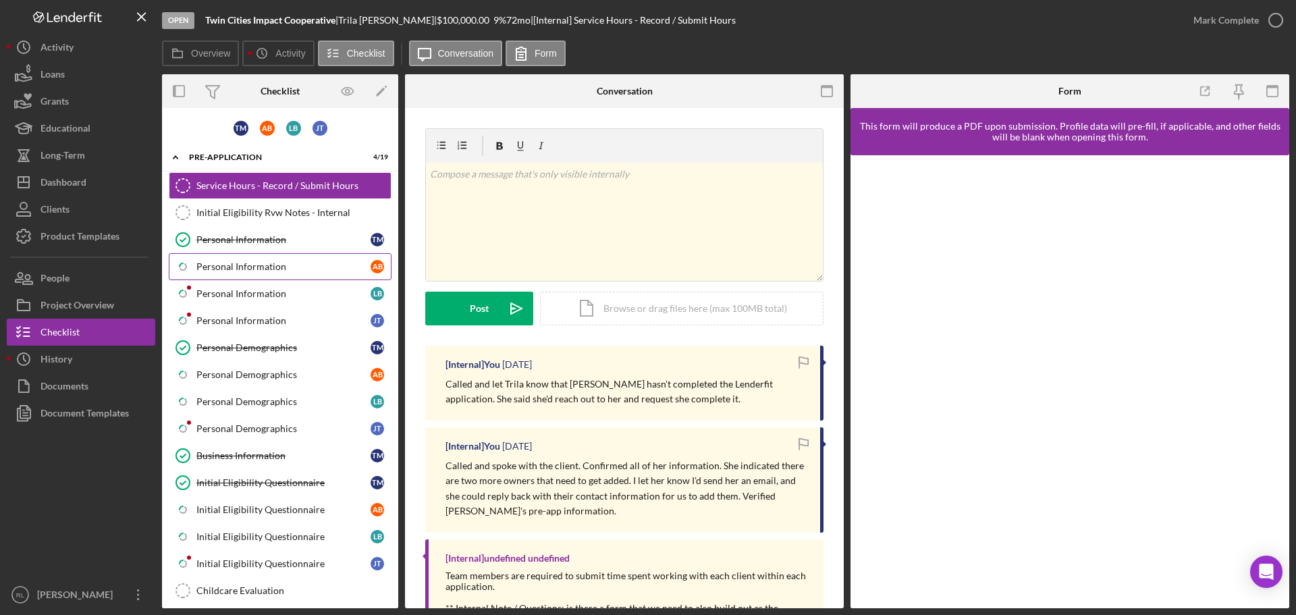
click at [276, 257] on link "Icon/Checklist Item Sub Partial Personal Information A B" at bounding box center [280, 266] width 223 height 27
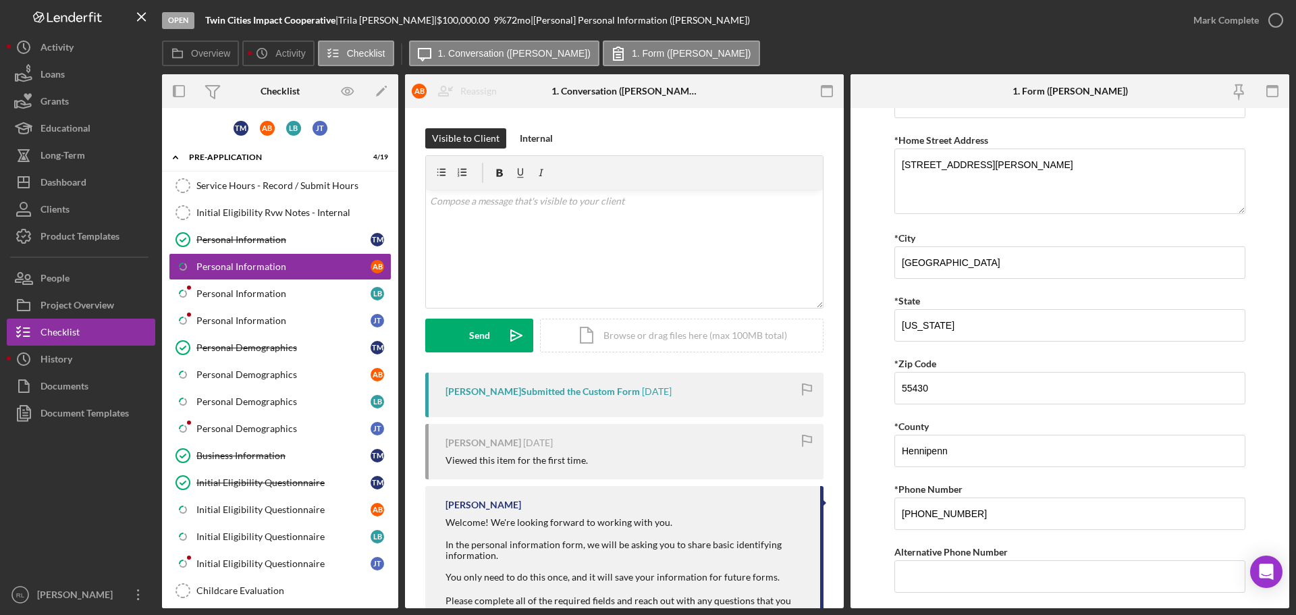
scroll to position [331, 0]
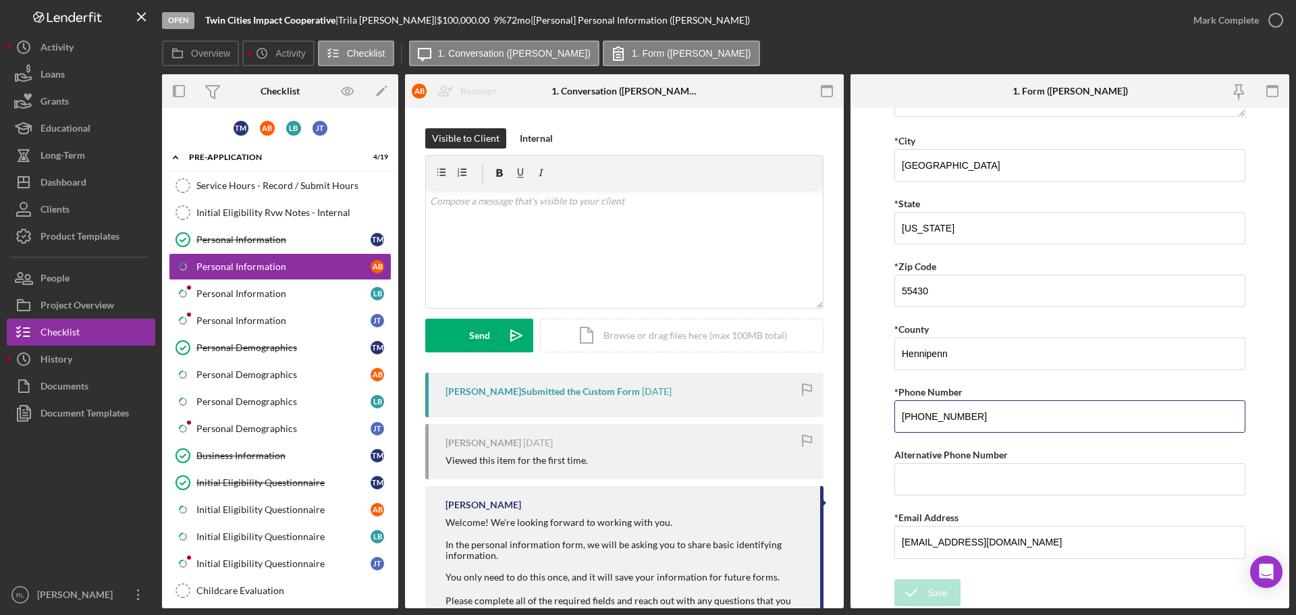
drag, startPoint x: 1006, startPoint y: 420, endPoint x: 814, endPoint y: 410, distance: 192.6
click at [819, 410] on div "Overview Internal Workflow Stage Open Icon/Dropdown Arrow Archive (can unarchiv…" at bounding box center [725, 341] width 1127 height 534
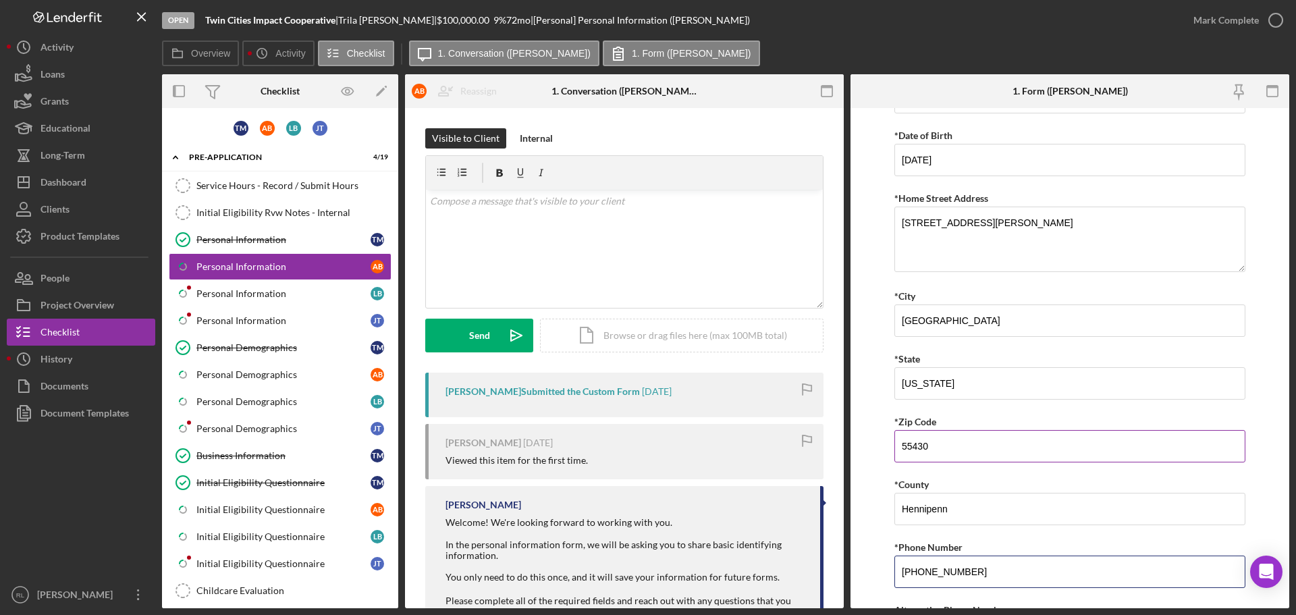
scroll to position [0, 0]
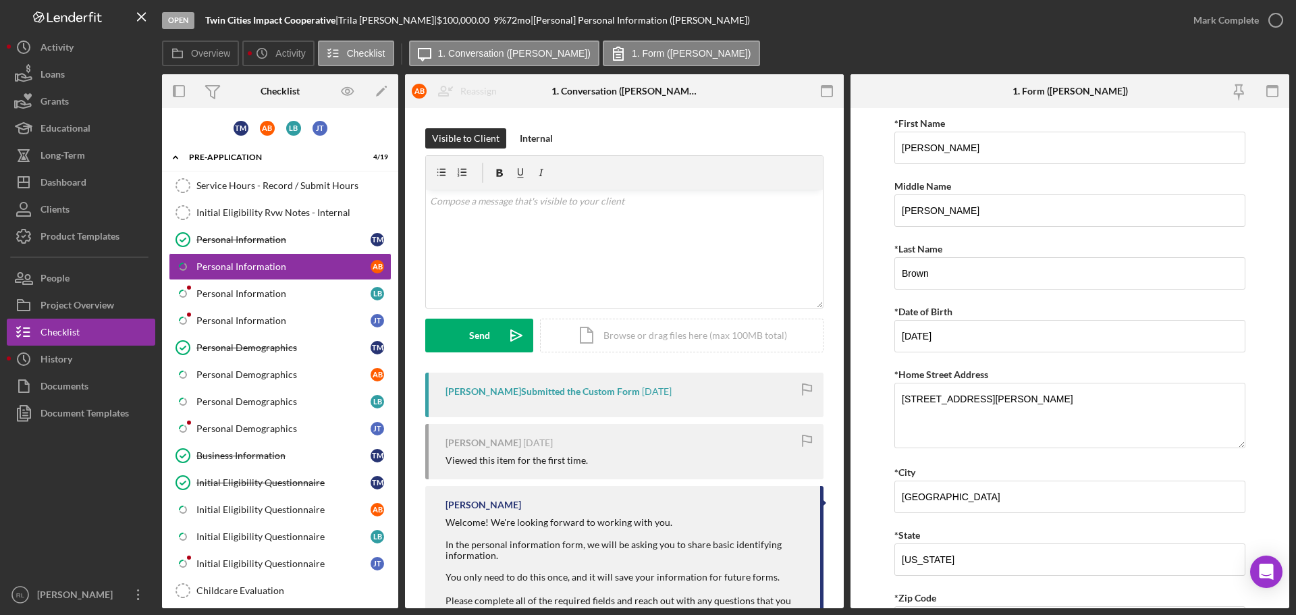
click at [872, 356] on form "*First Name [PERSON_NAME] Middle Name [PERSON_NAME] *Last Name [PERSON_NAME] *D…" at bounding box center [1070, 358] width 439 height 500
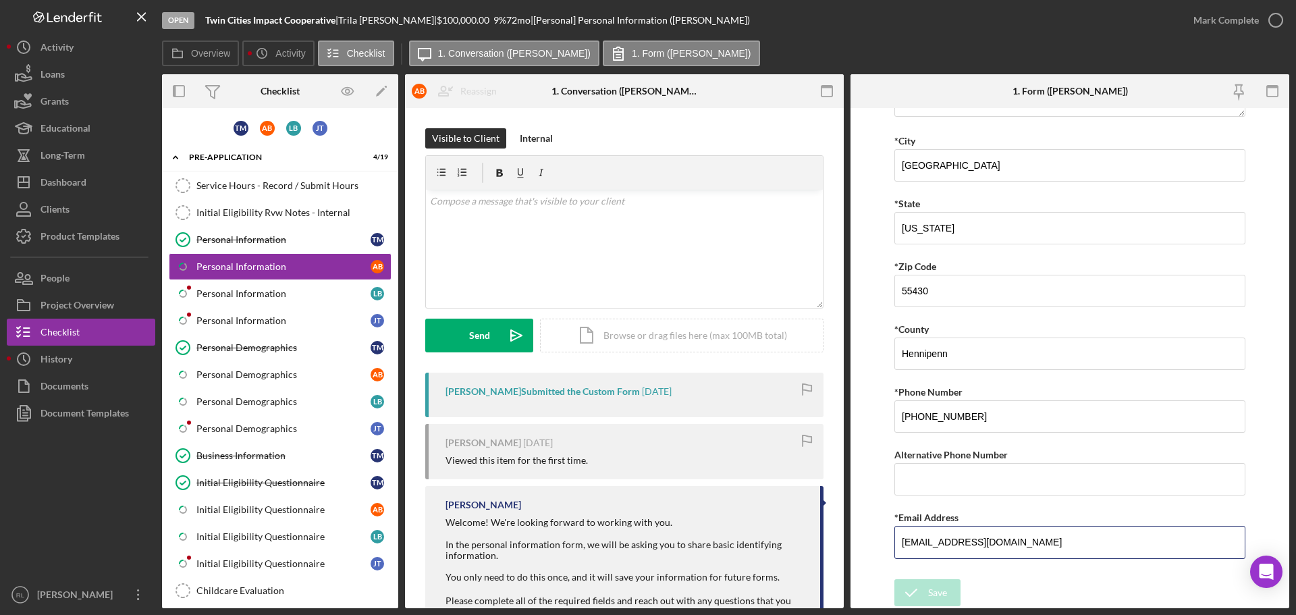
drag, startPoint x: 1060, startPoint y: 541, endPoint x: 835, endPoint y: 536, distance: 224.8
click at [836, 536] on div "Overview Internal Workflow Stage Open Icon/Dropdown Arrow Archive (can unarchiv…" at bounding box center [725, 341] width 1127 height 534
drag, startPoint x: 247, startPoint y: 186, endPoint x: 524, endPoint y: 209, distance: 277.7
click at [247, 186] on div "Service Hours - Record / Submit Hours" at bounding box center [293, 185] width 194 height 11
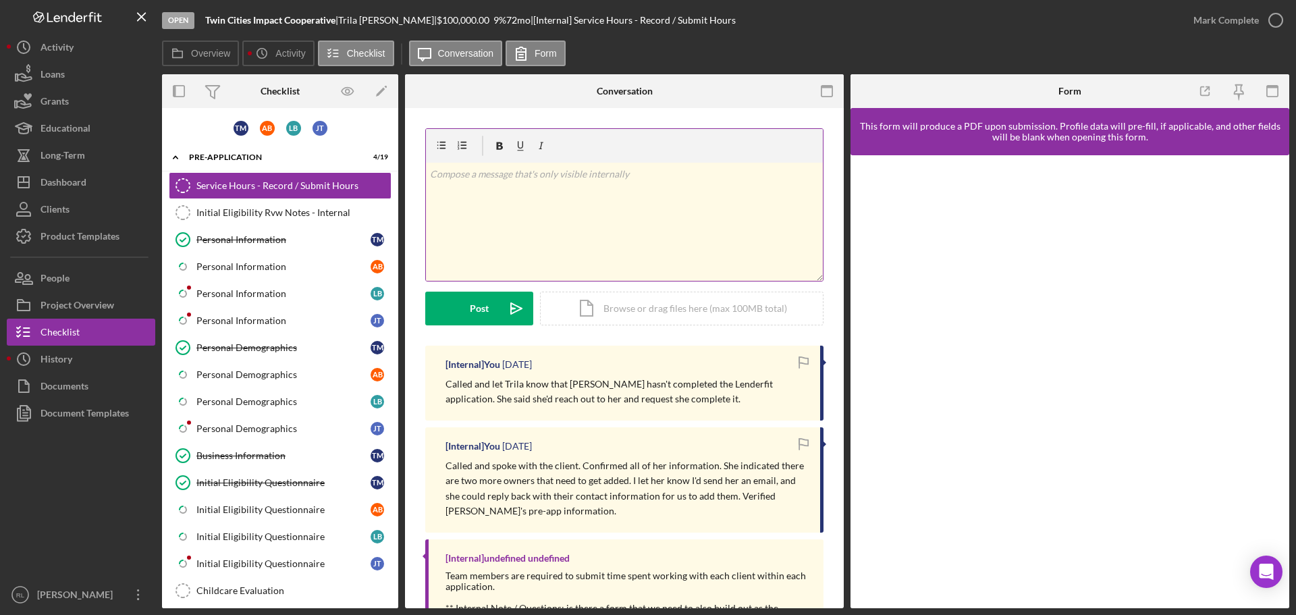
click at [622, 205] on div "v Color teal Color pink Remove color Add row above Add row below Add column bef…" at bounding box center [624, 222] width 397 height 118
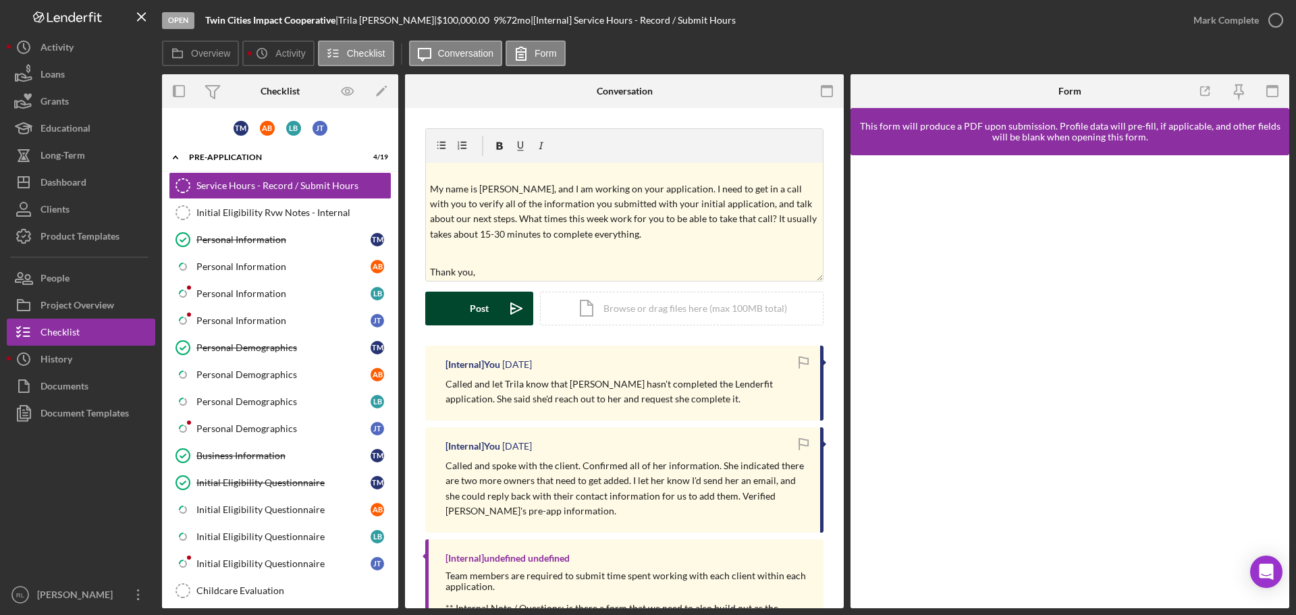
click at [480, 317] on div "Post" at bounding box center [479, 309] width 19 height 34
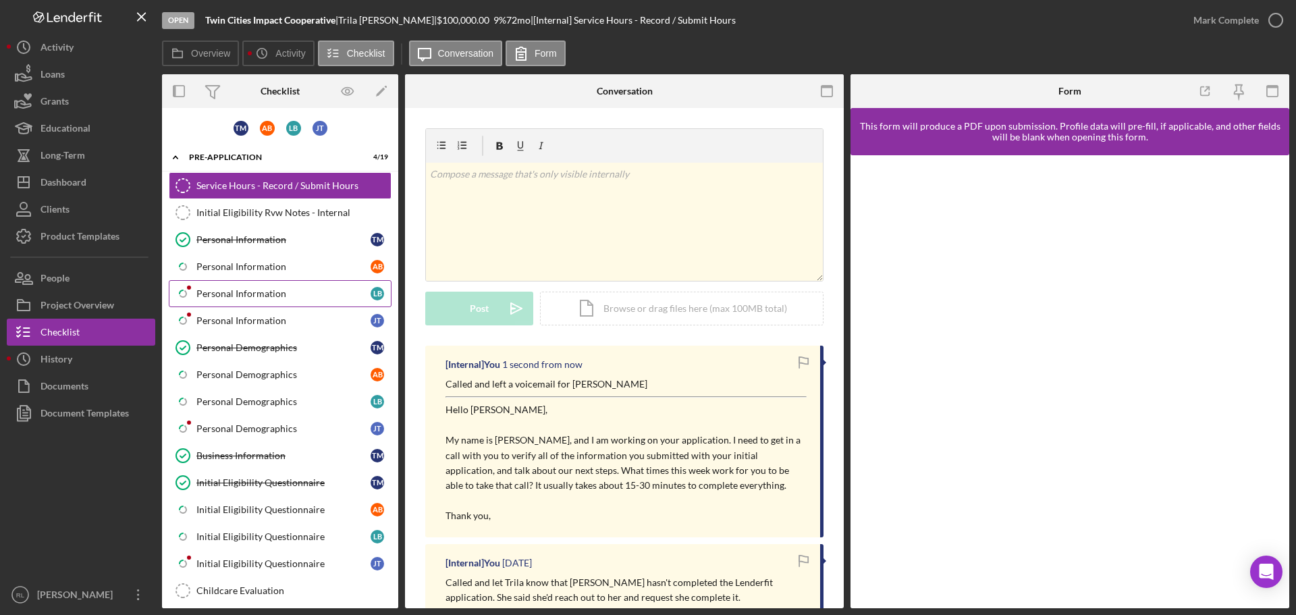
click at [292, 296] on div "Personal Information" at bounding box center [283, 293] width 174 height 11
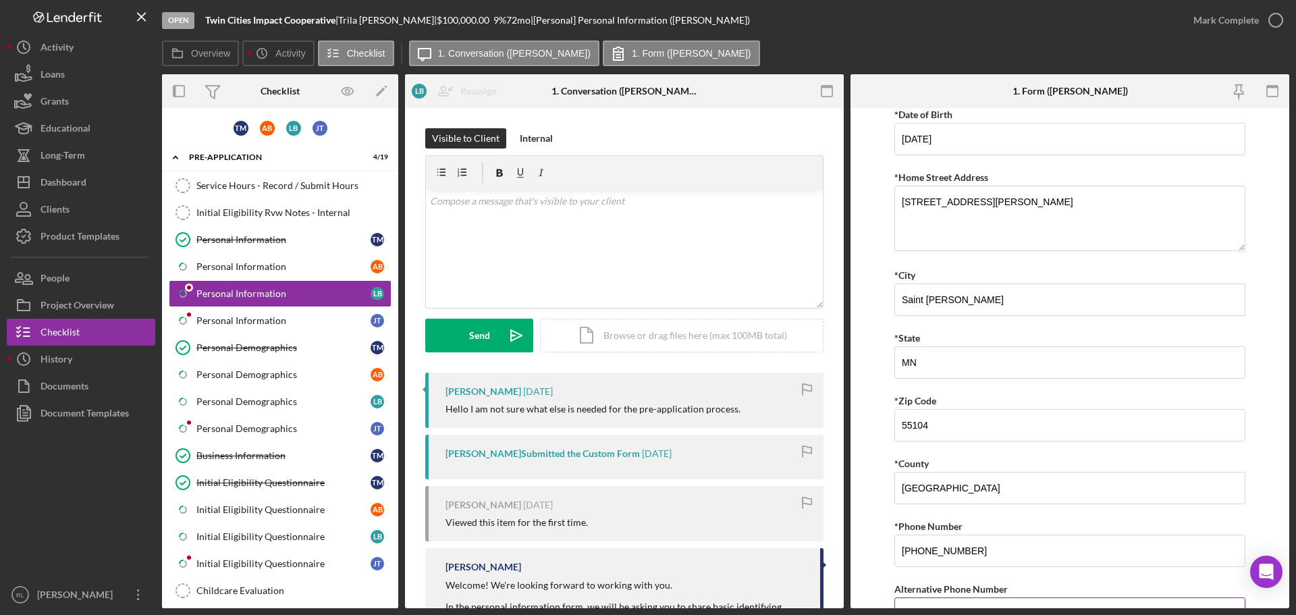
scroll to position [331, 0]
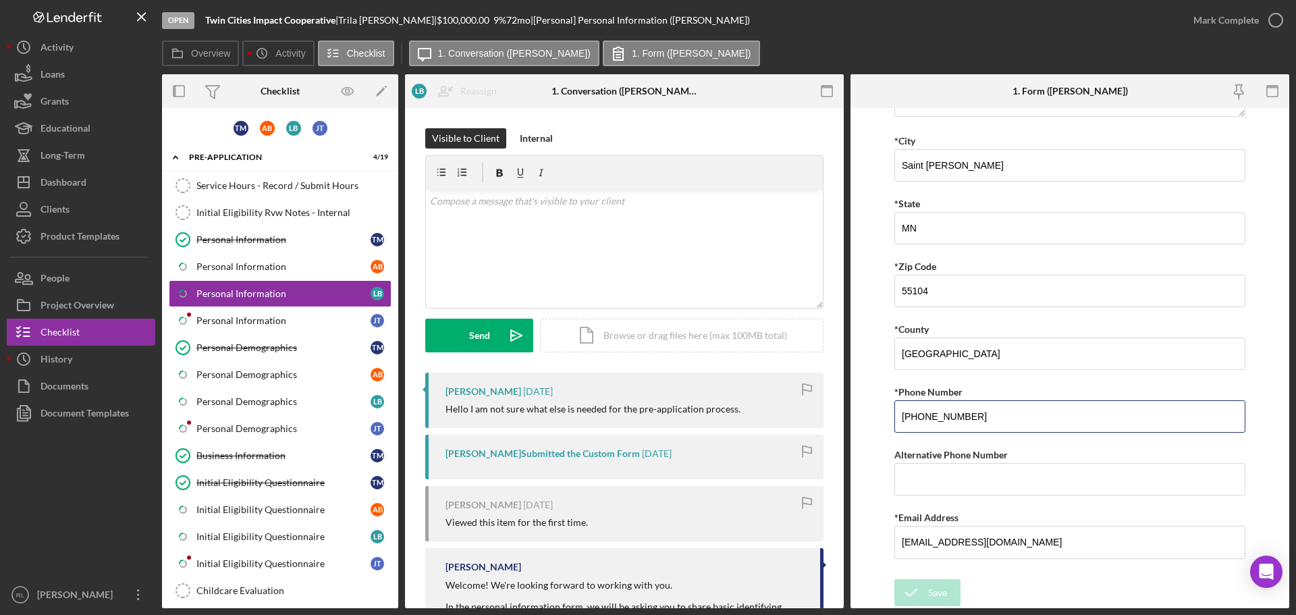
drag, startPoint x: 1023, startPoint y: 414, endPoint x: 838, endPoint y: 409, distance: 185.0
click at [838, 409] on div "Overview Internal Workflow Stage Open Icon/Dropdown Arrow Archive (can unarchiv…" at bounding box center [725, 341] width 1127 height 534
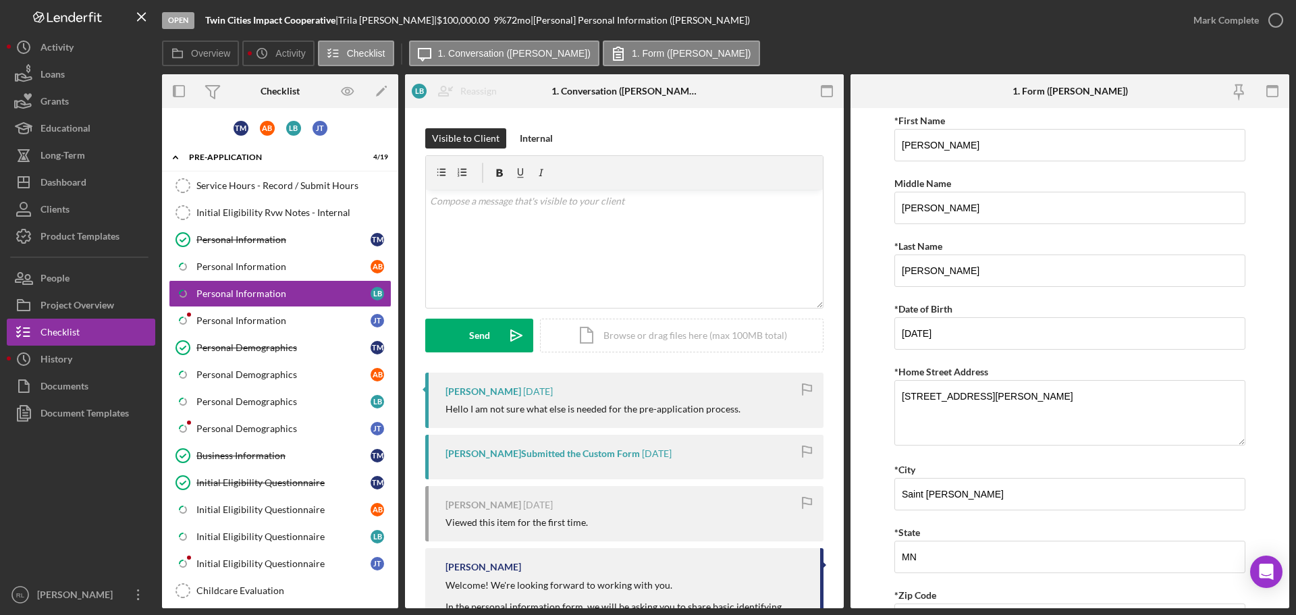
scroll to position [0, 0]
click at [873, 398] on form "*First Name [PERSON_NAME] Middle Name [PERSON_NAME] *Last Name [PERSON_NAME] *D…" at bounding box center [1070, 358] width 439 height 500
click at [876, 298] on form "*First Name [PERSON_NAME] Middle Name [PERSON_NAME] *Last Name [PERSON_NAME] *D…" at bounding box center [1070, 358] width 439 height 500
drag, startPoint x: 873, startPoint y: 263, endPoint x: 882, endPoint y: 237, distance: 27.7
click at [882, 237] on form "*First Name [PERSON_NAME] Middle Name [PERSON_NAME] *Last Name [PERSON_NAME] *D…" at bounding box center [1070, 358] width 439 height 500
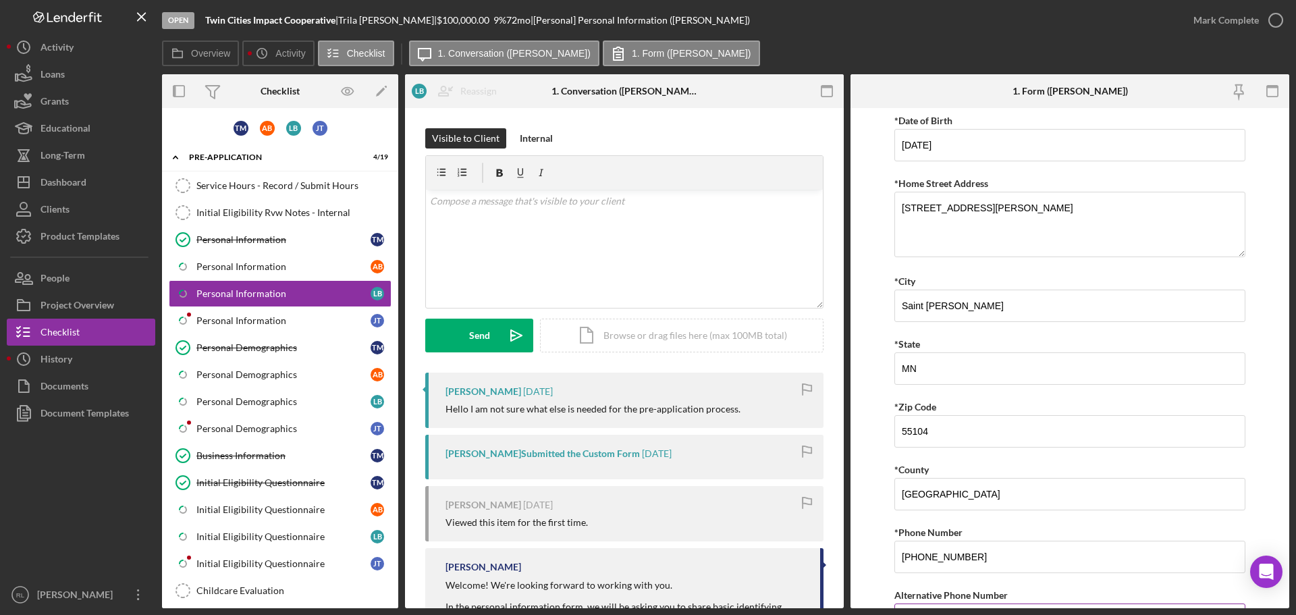
scroll to position [331, 0]
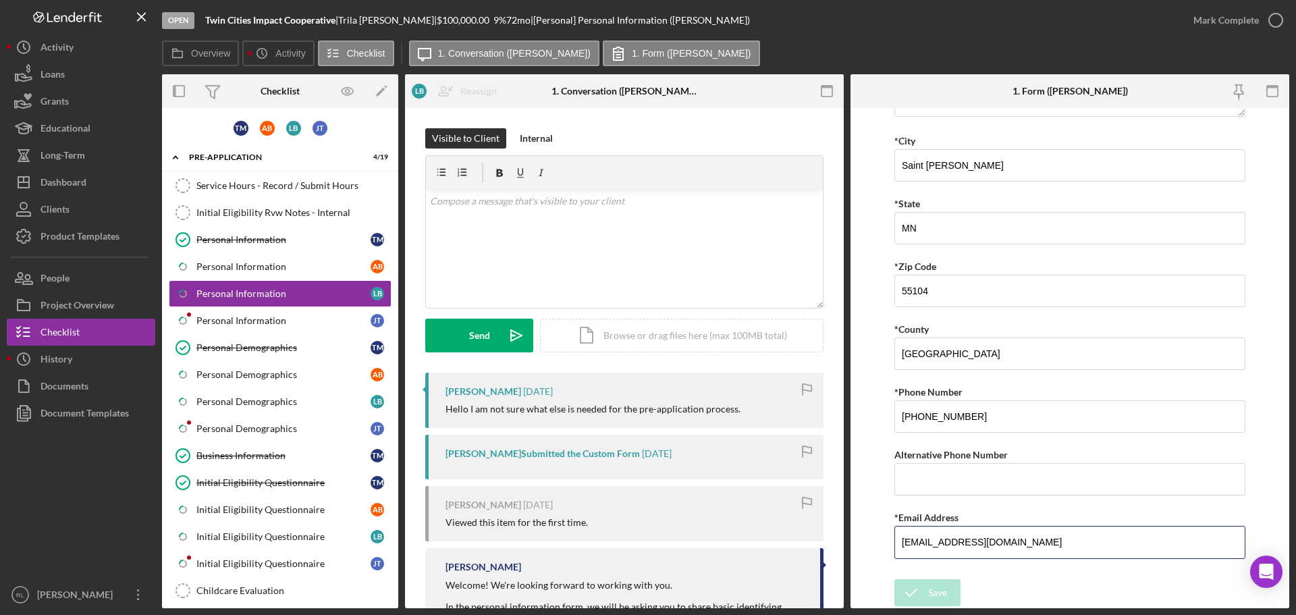
drag, startPoint x: 1006, startPoint y: 539, endPoint x: 851, endPoint y: 529, distance: 155.6
click at [853, 529] on form "*First Name [PERSON_NAME] Middle Name [PERSON_NAME] *Last Name [PERSON_NAME] *D…" at bounding box center [1070, 358] width 439 height 500
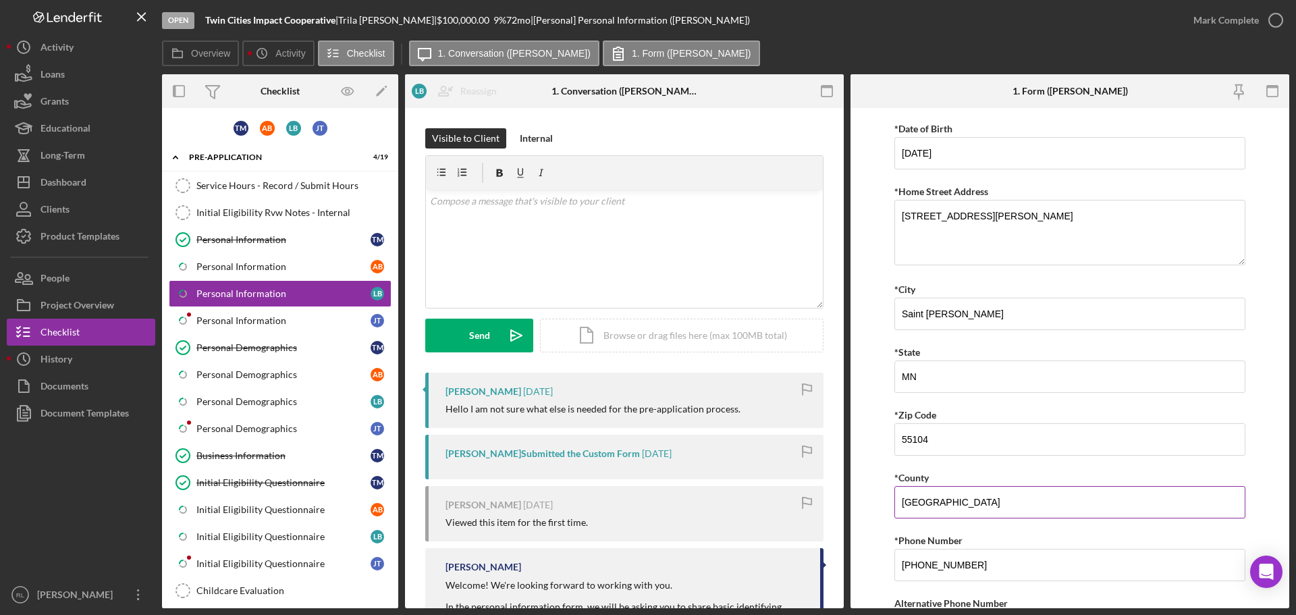
scroll to position [0, 0]
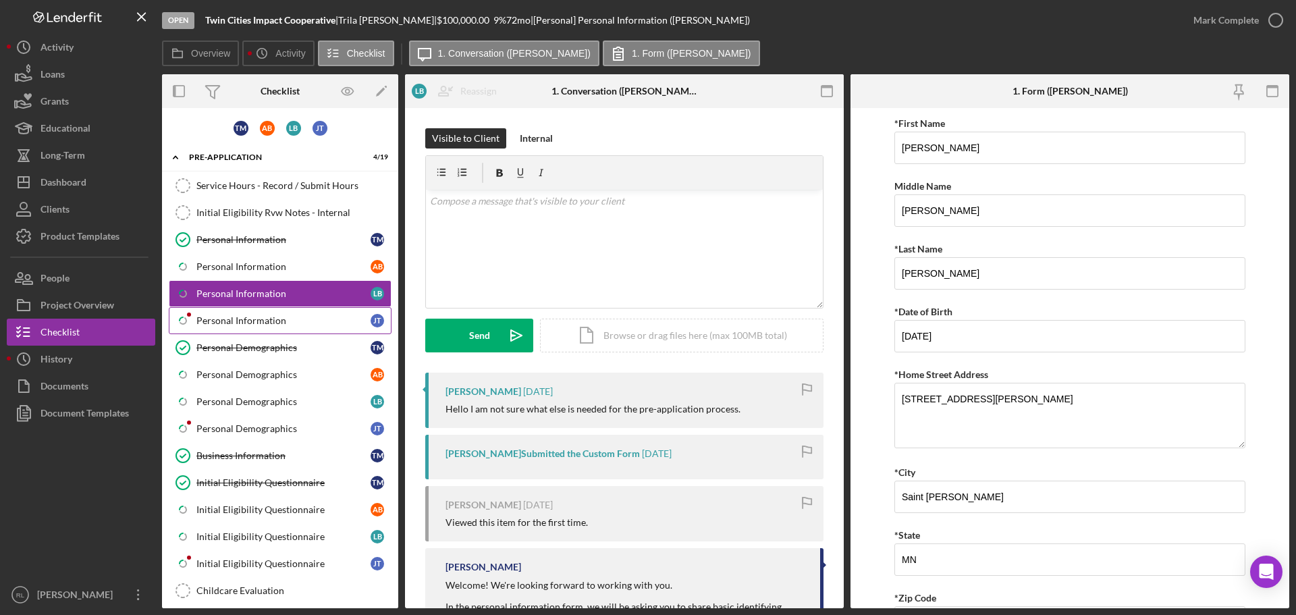
drag, startPoint x: 259, startPoint y: 316, endPoint x: 268, endPoint y: 320, distance: 9.7
click at [259, 316] on div "Personal Information" at bounding box center [283, 320] width 174 height 11
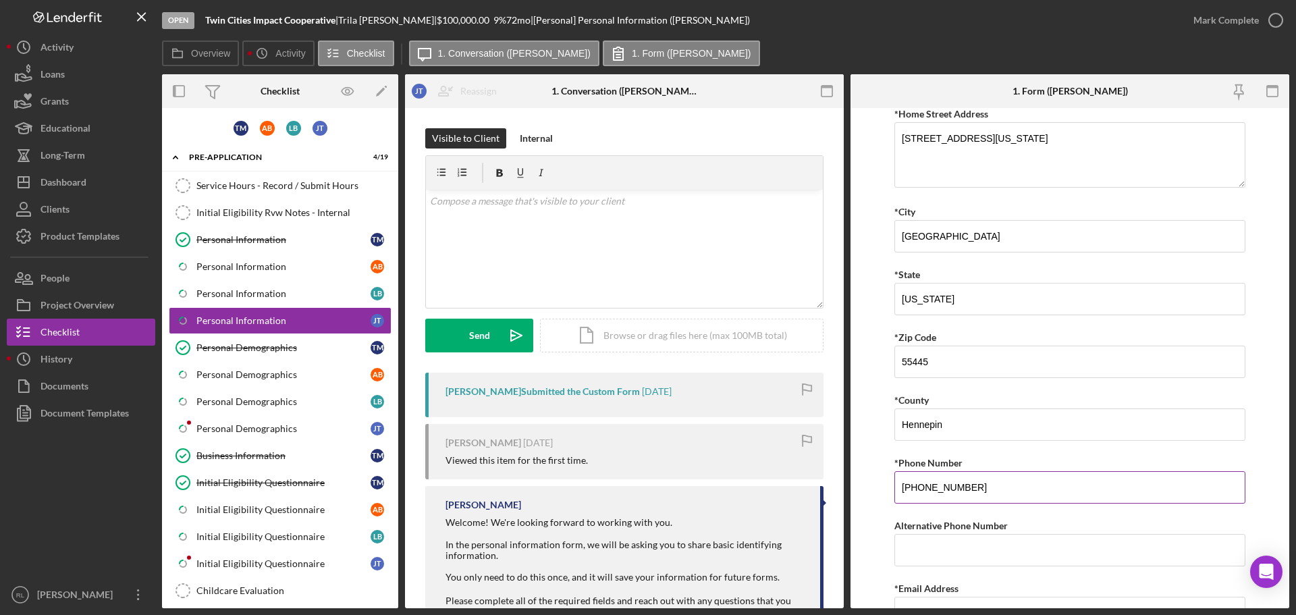
scroll to position [331, 0]
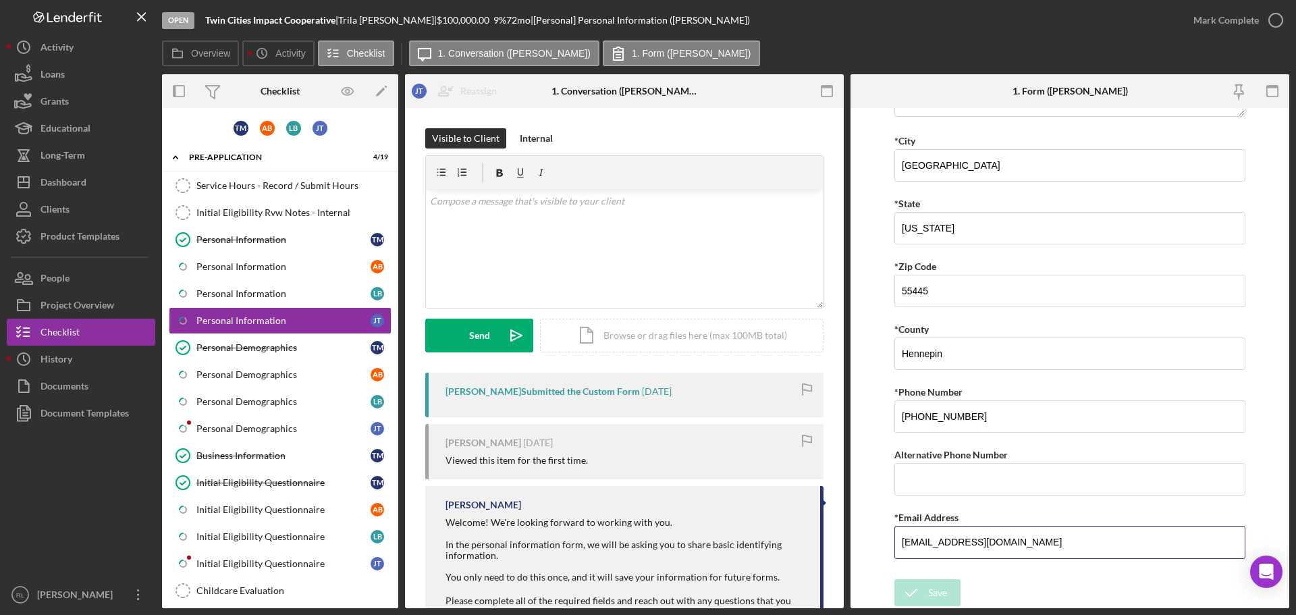
drag, startPoint x: 1050, startPoint y: 544, endPoint x: 809, endPoint y: 540, distance: 241.7
click at [809, 540] on div "Overview Internal Workflow Stage Open Icon/Dropdown Arrow Archive (can unarchiv…" at bounding box center [725, 341] width 1127 height 534
drag, startPoint x: 1017, startPoint y: 419, endPoint x: 839, endPoint y: 407, distance: 177.9
click at [839, 407] on div "Overview Internal Workflow Stage Open Icon/Dropdown Arrow Archive (can unarchiv…" at bounding box center [725, 341] width 1127 height 534
drag, startPoint x: 1053, startPoint y: 539, endPoint x: 759, endPoint y: 541, distance: 294.3
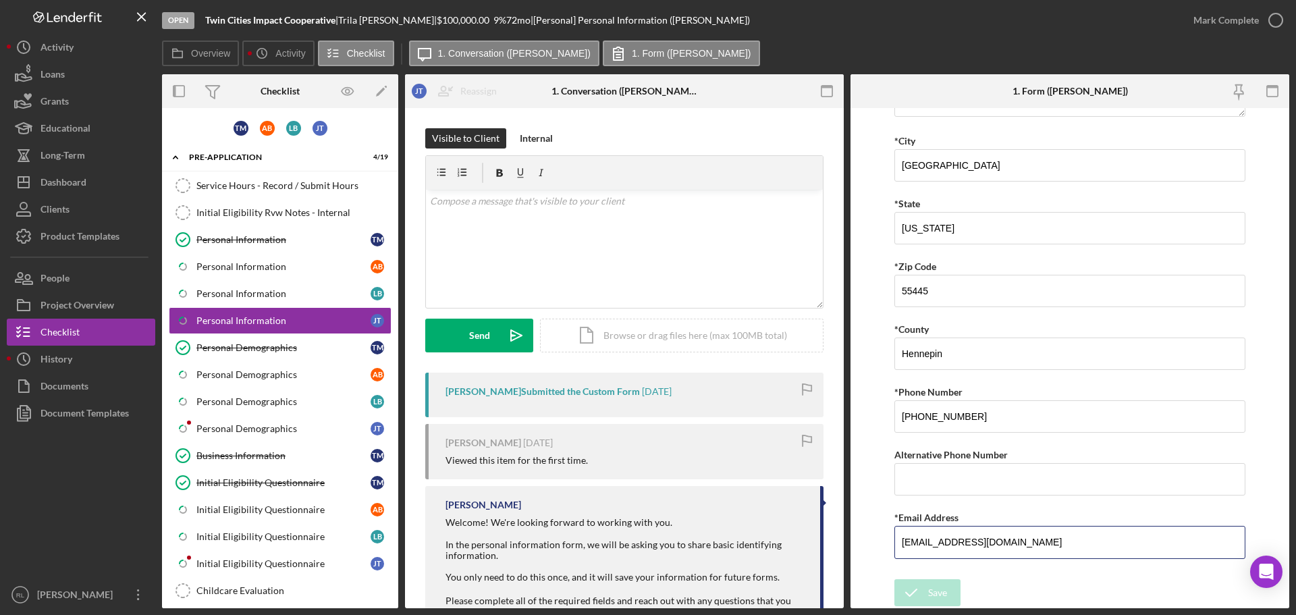
click at [763, 541] on div "Overview Internal Workflow Stage Open Icon/Dropdown Arrow Archive (can unarchiv…" at bounding box center [725, 341] width 1127 height 534
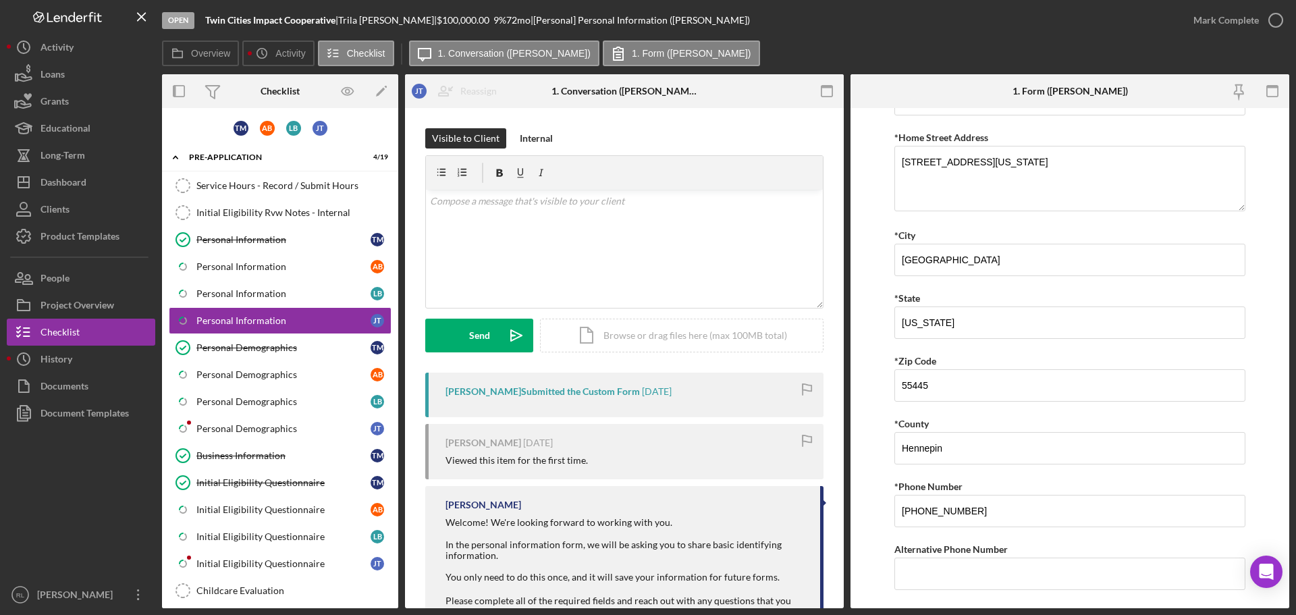
scroll to position [0, 0]
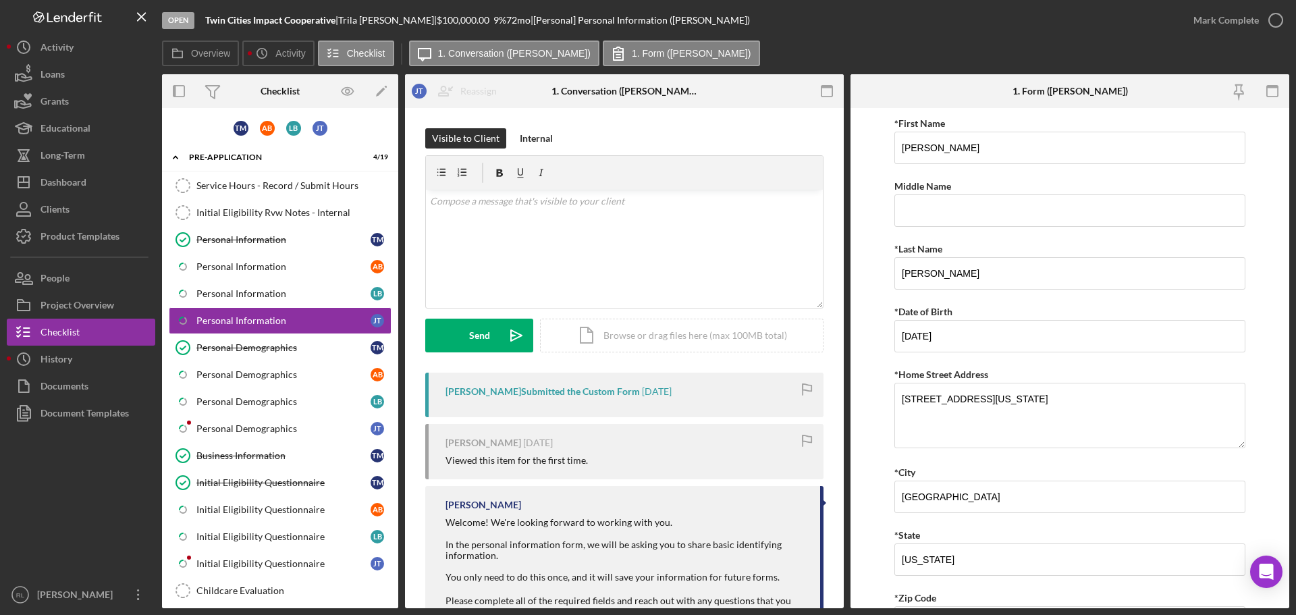
click at [886, 238] on form "*First Name [PERSON_NAME] Middle Name *Last Name [PERSON_NAME] *Date of Birth […" at bounding box center [1070, 358] width 439 height 500
click at [888, 242] on form "*First Name [PERSON_NAME] Middle Name *Last Name [PERSON_NAME] *Date of Birth […" at bounding box center [1070, 358] width 439 height 500
click at [229, 418] on link "Icon/Checklist Item Sub Partial Personal Demographics [PERSON_NAME]" at bounding box center [280, 428] width 223 height 27
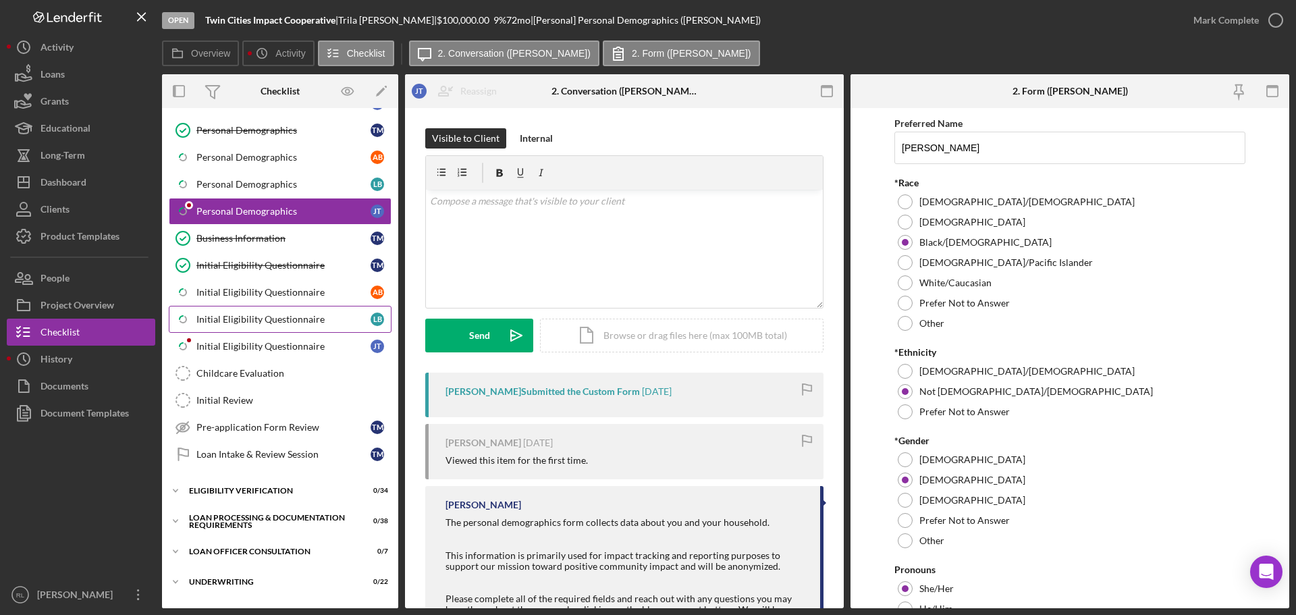
scroll to position [338, 0]
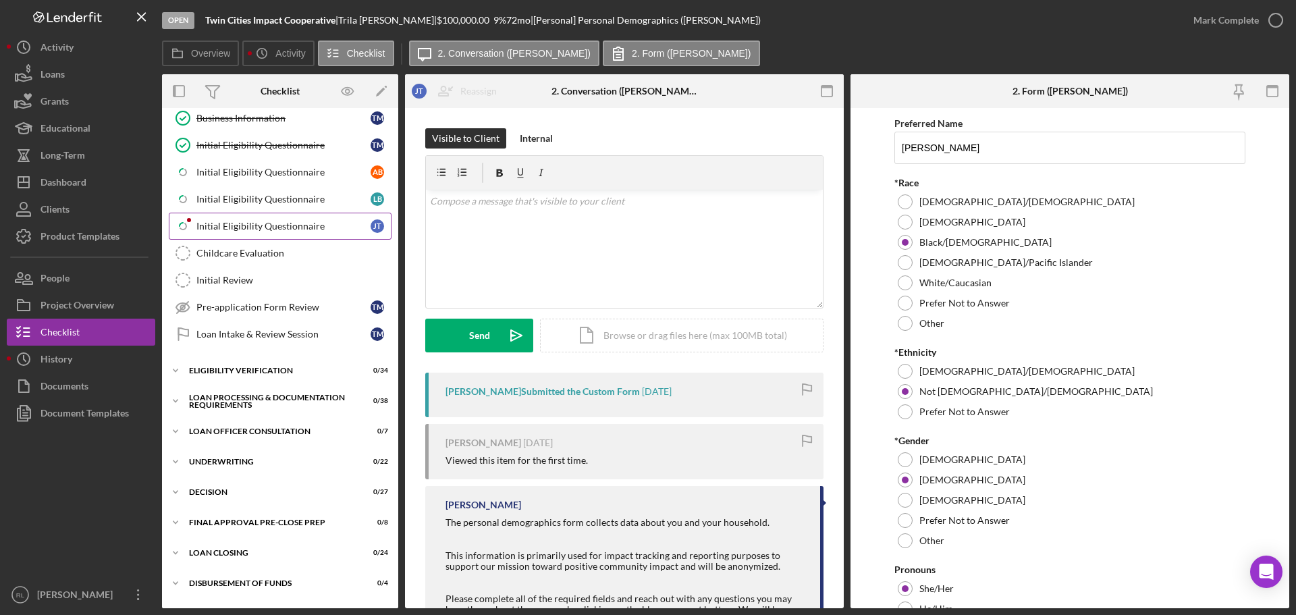
click at [261, 215] on link "Icon/Checklist Item Sub Partial Initial Eligibility Questionnaire [PERSON_NAME]" at bounding box center [280, 226] width 223 height 27
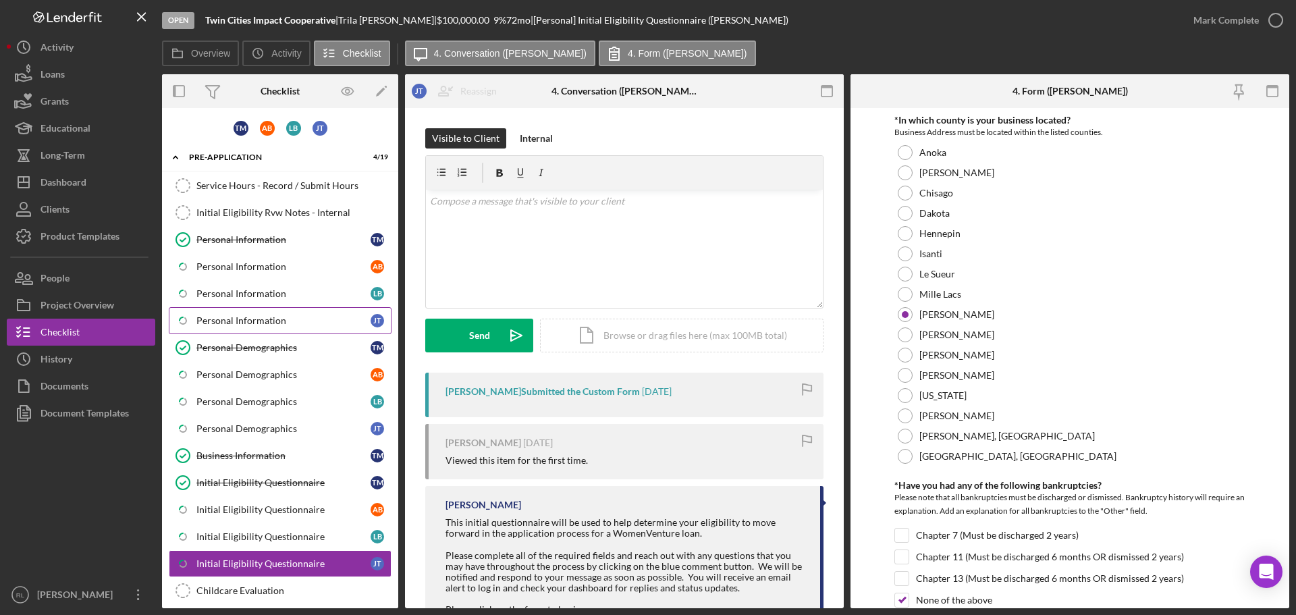
click at [279, 316] on div "Personal Information" at bounding box center [283, 320] width 174 height 11
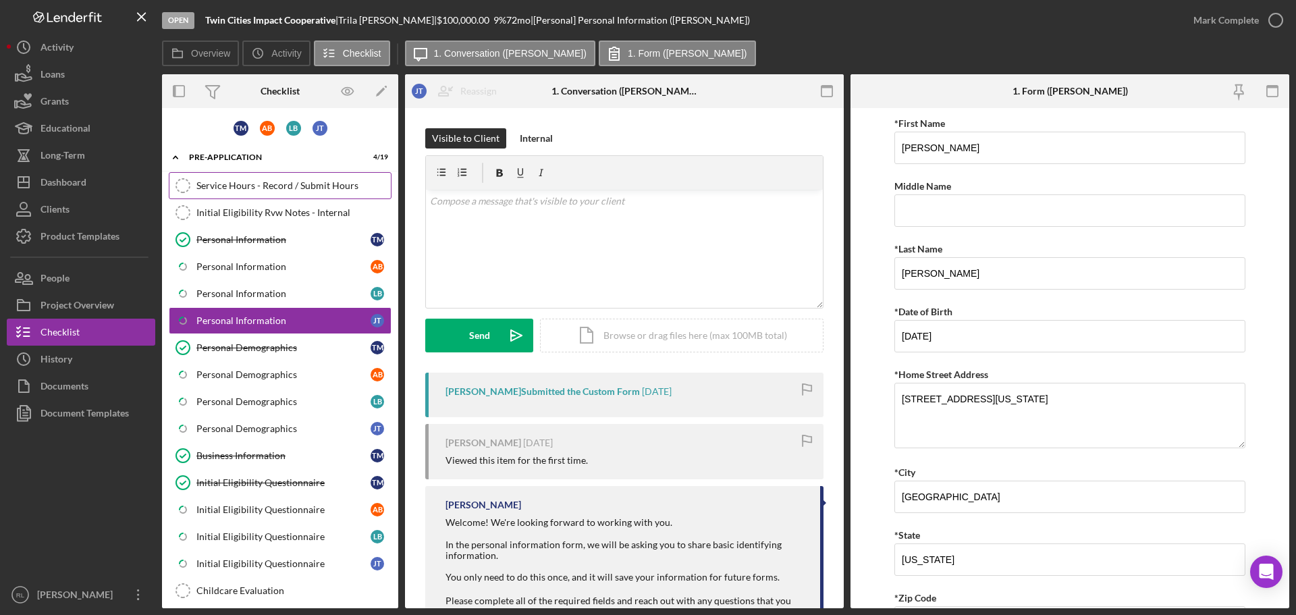
click at [257, 180] on div "Service Hours - Record / Submit Hours" at bounding box center [293, 185] width 194 height 11
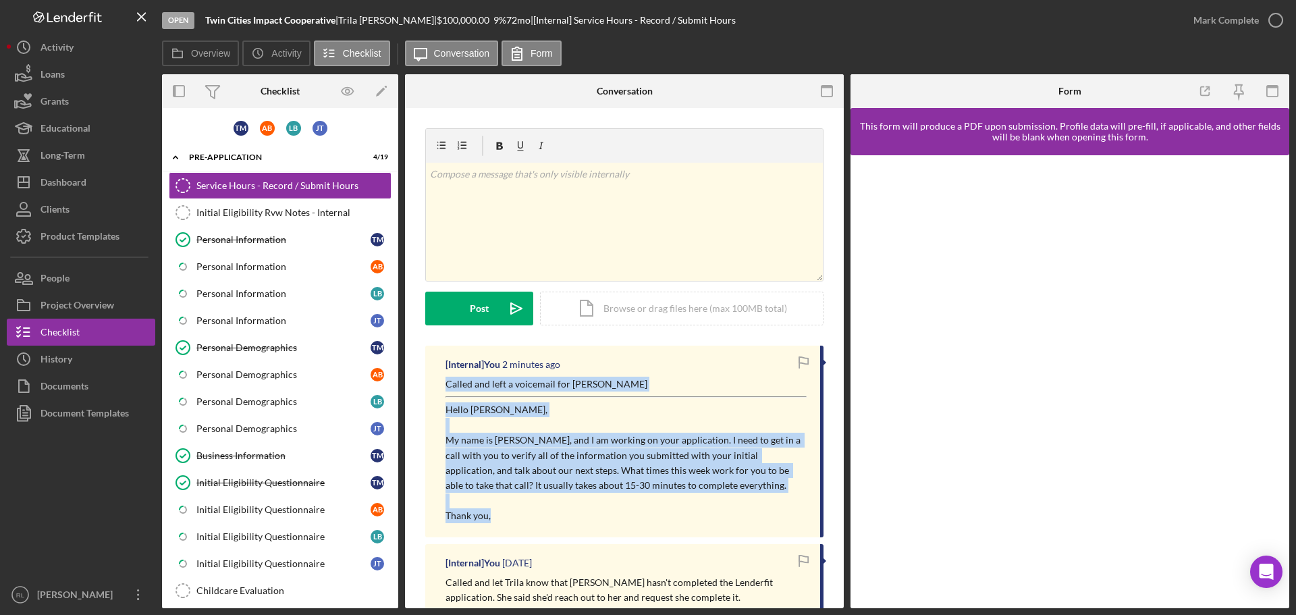
drag, startPoint x: 445, startPoint y: 378, endPoint x: 557, endPoint y: 509, distance: 172.4
click at [557, 509] on div "[Internal] You 2 minutes ago Called and left a voicemail for [PERSON_NAME] Hell…" at bounding box center [624, 442] width 398 height 192
copy div "Called and left a voicemail for [PERSON_NAME] Hello [PERSON_NAME], My name is […"
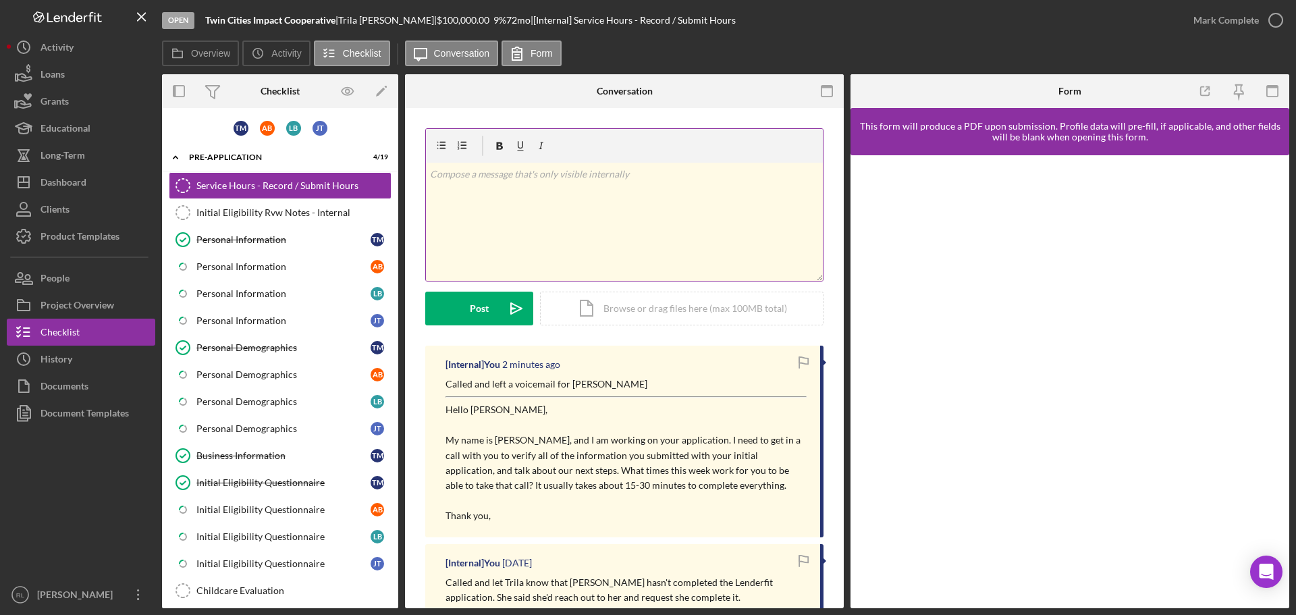
click at [564, 248] on div "v Color teal Color pink Remove color Add row above Add row below Add column bef…" at bounding box center [624, 222] width 397 height 118
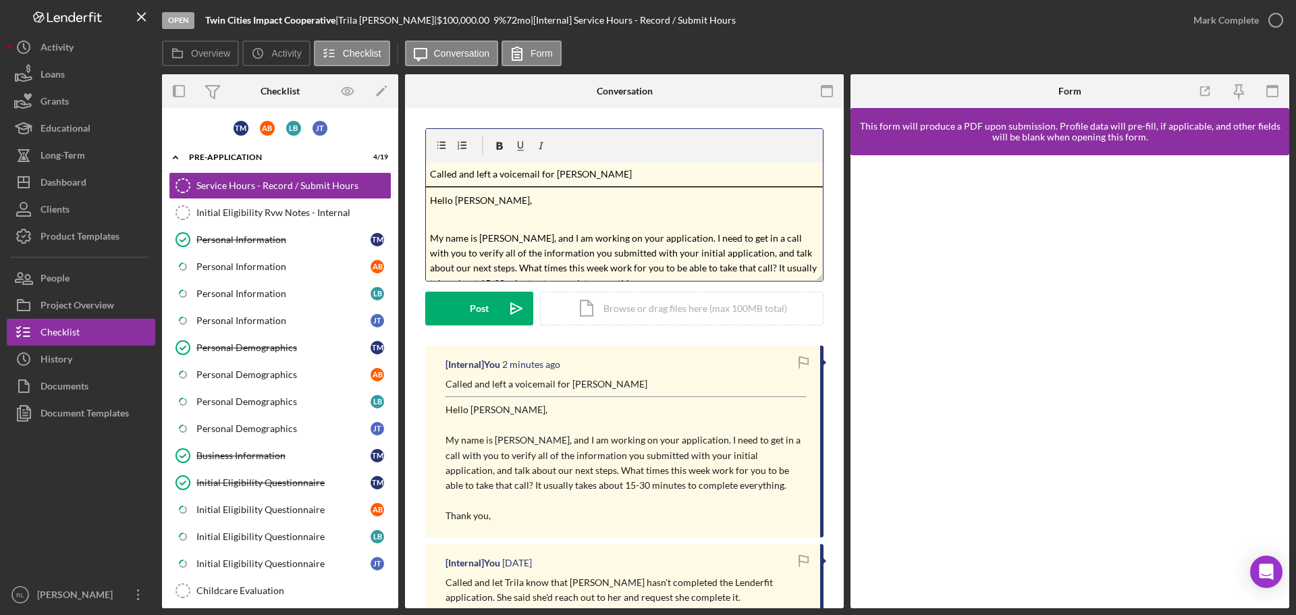
click at [575, 182] on div "v Color teal Color pink Remove color Add row above Add row below Add column bef…" at bounding box center [624, 222] width 397 height 118
click at [576, 171] on mark "Called and left a voicemail for [PERSON_NAME]" at bounding box center [531, 173] width 202 height 11
click at [465, 194] on span "Hello [PERSON_NAME]," at bounding box center [481, 199] width 102 height 11
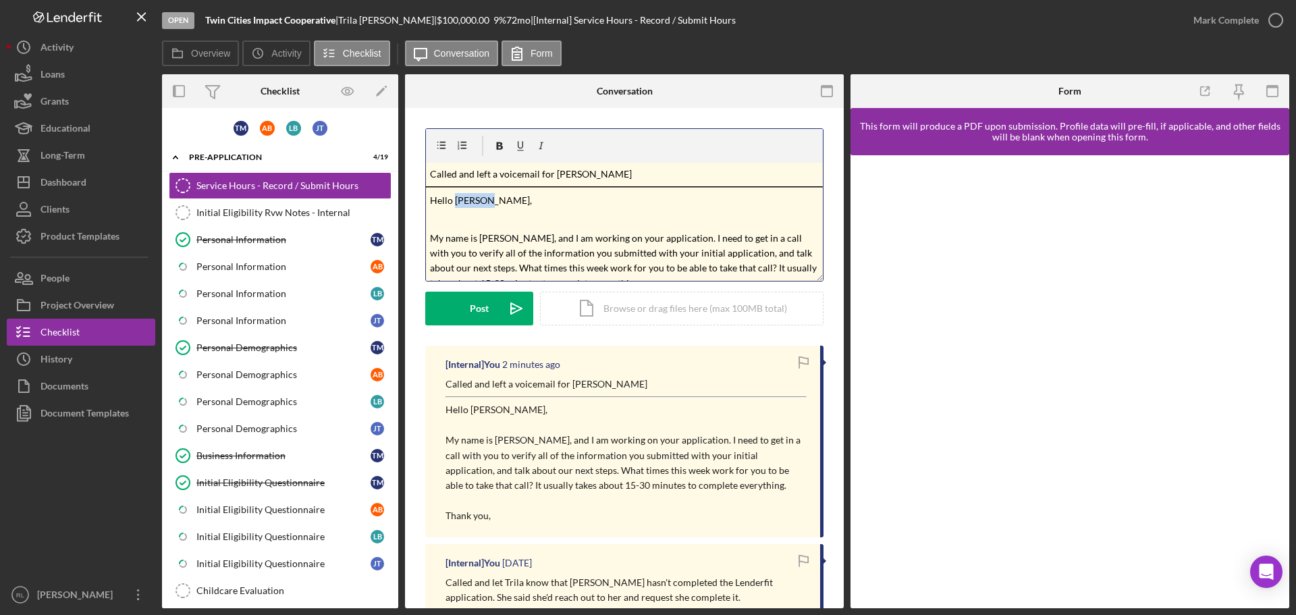
click at [465, 194] on span "Hello [PERSON_NAME]," at bounding box center [481, 199] width 102 height 11
click at [448, 327] on div "v Color teal Color pink Remove color Add row above Add row below Add column bef…" at bounding box center [624, 236] width 398 height 217
click at [483, 310] on div "Post" at bounding box center [479, 309] width 19 height 34
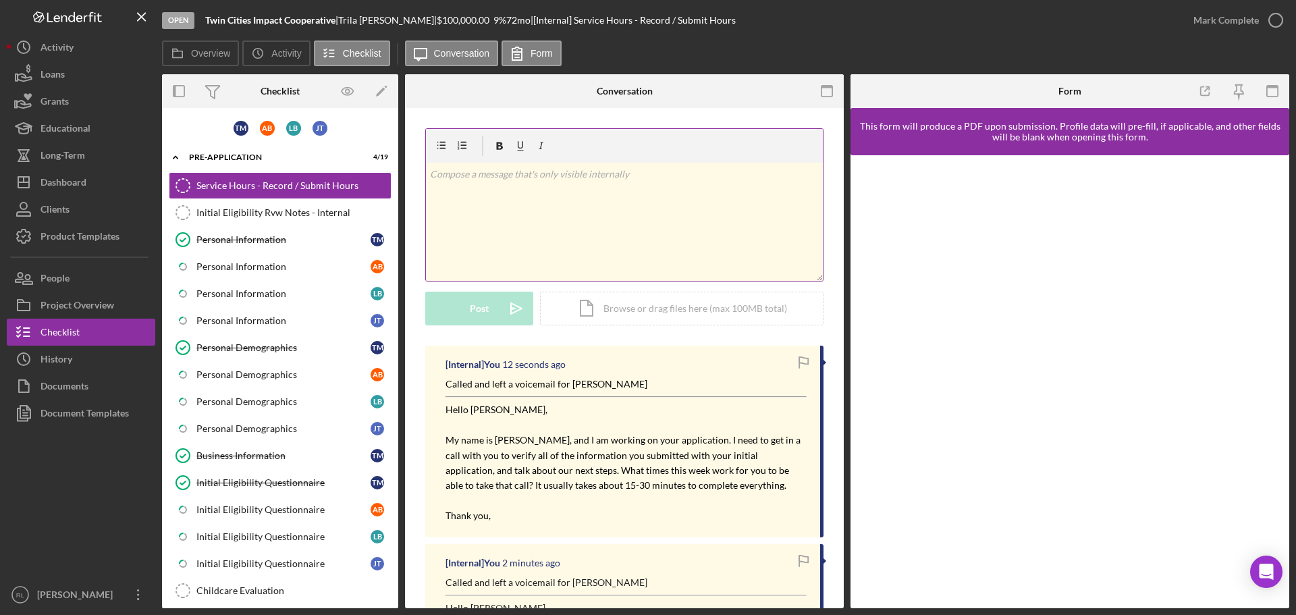
click at [532, 214] on div "v Color teal Color pink Remove color Add row above Add row below Add column bef…" at bounding box center [624, 222] width 397 height 118
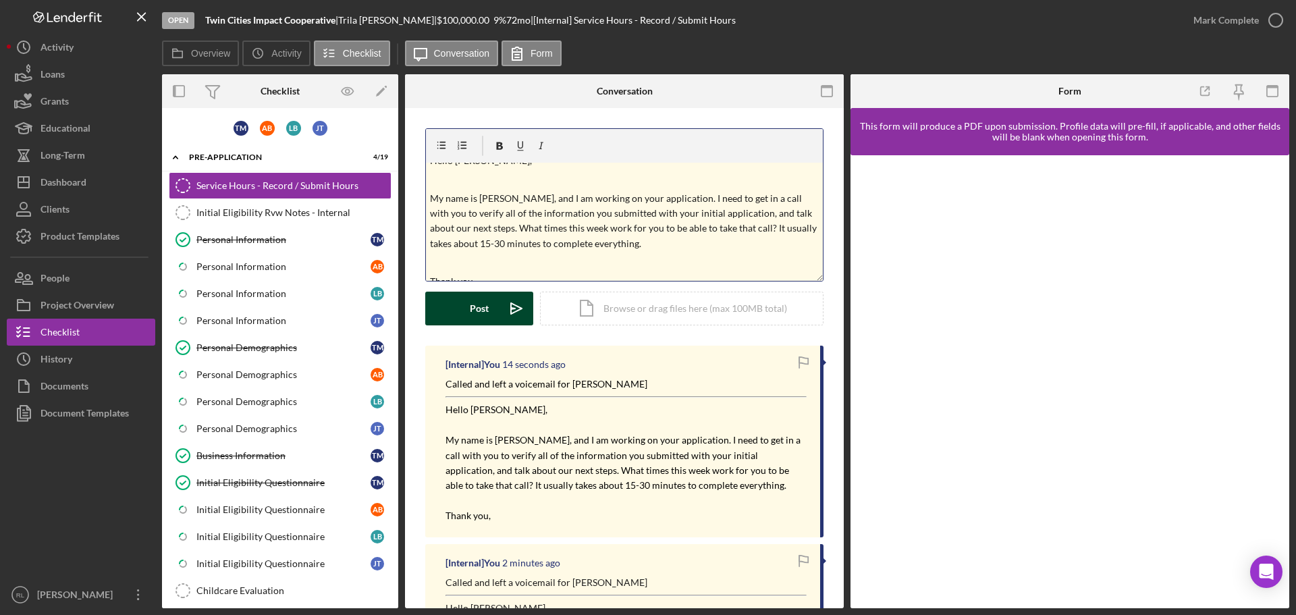
scroll to position [26, 0]
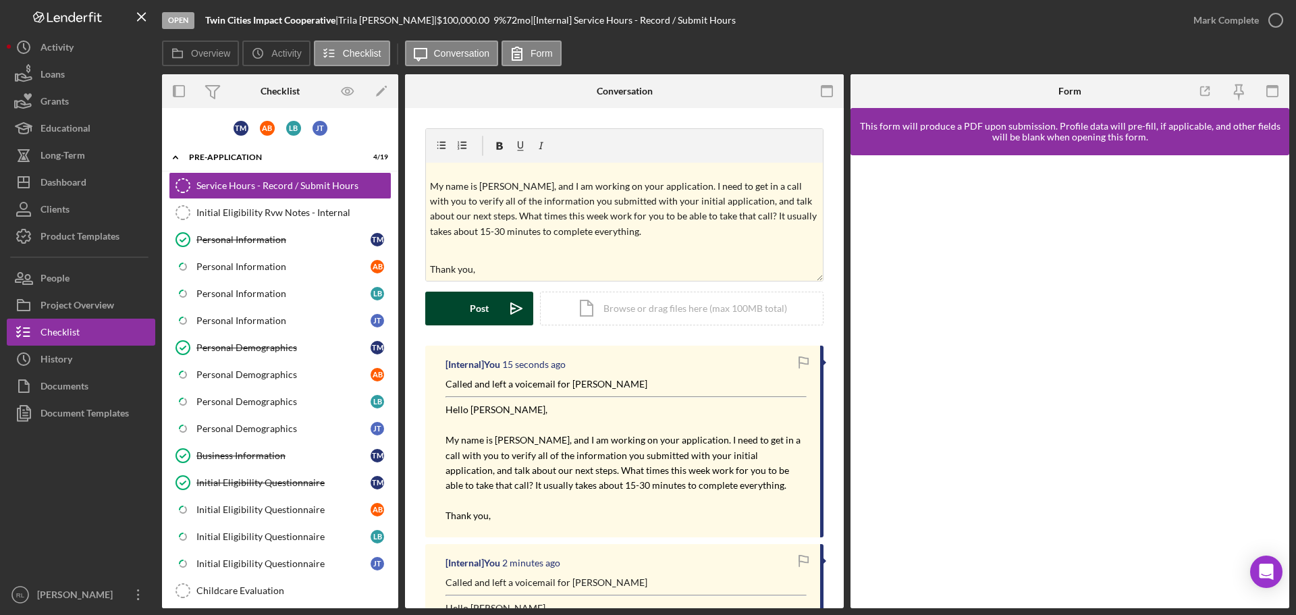
click at [481, 314] on div "Post" at bounding box center [479, 309] width 19 height 34
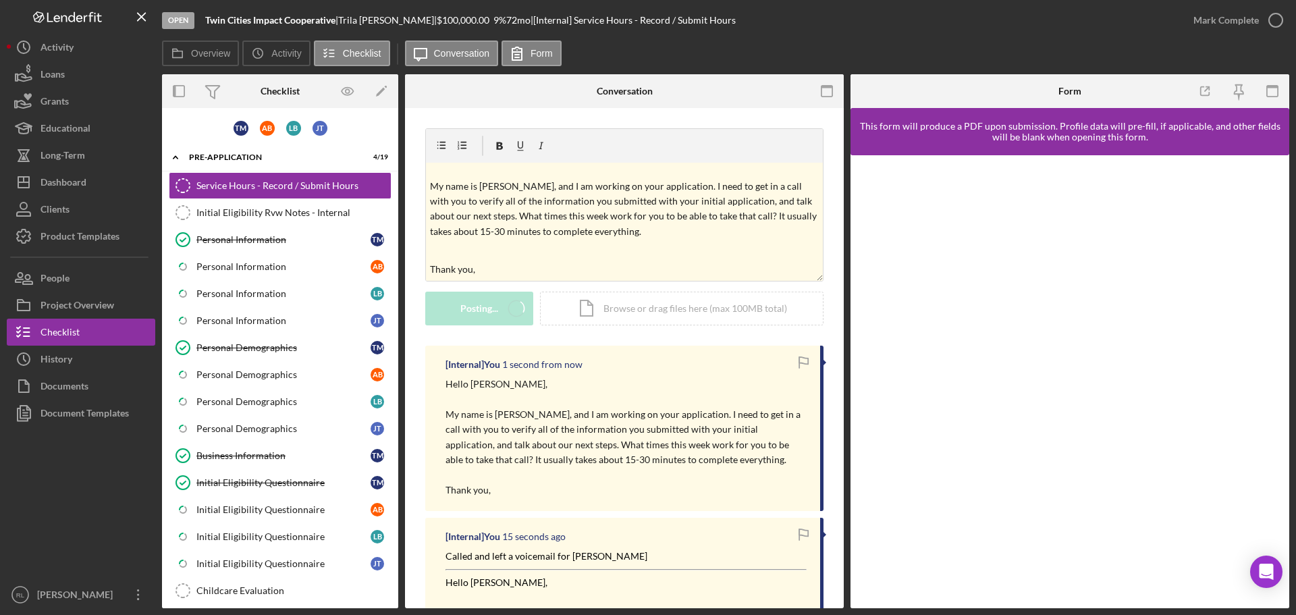
scroll to position [0, 0]
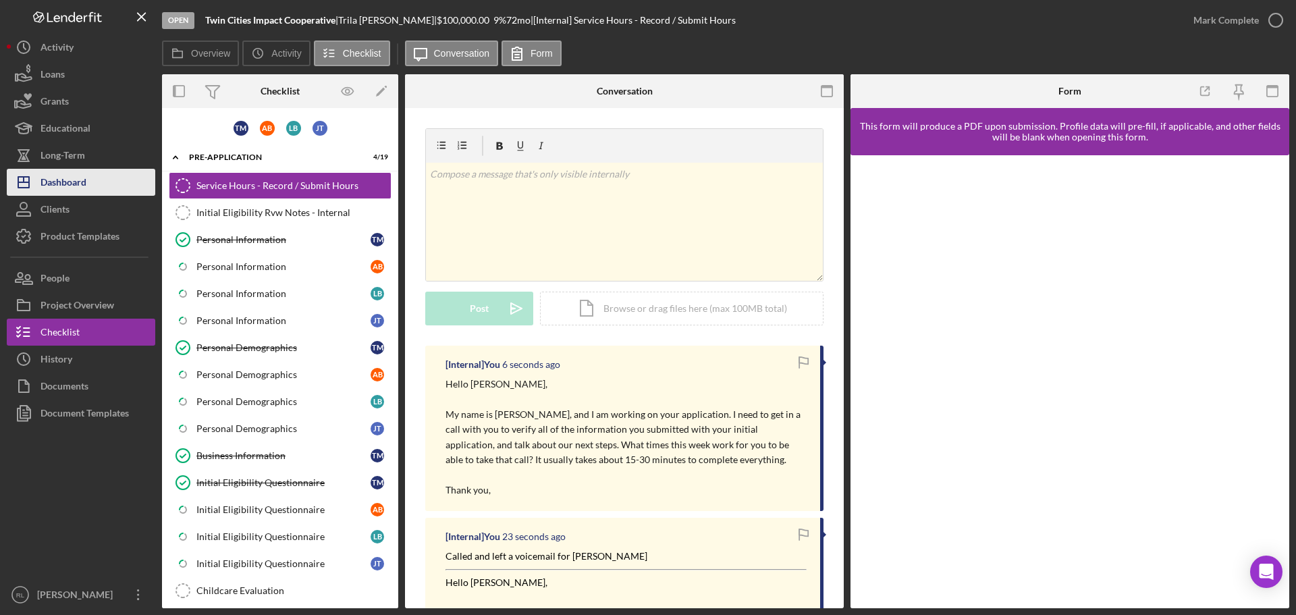
click at [86, 178] on div "Dashboard" at bounding box center [64, 184] width 46 height 30
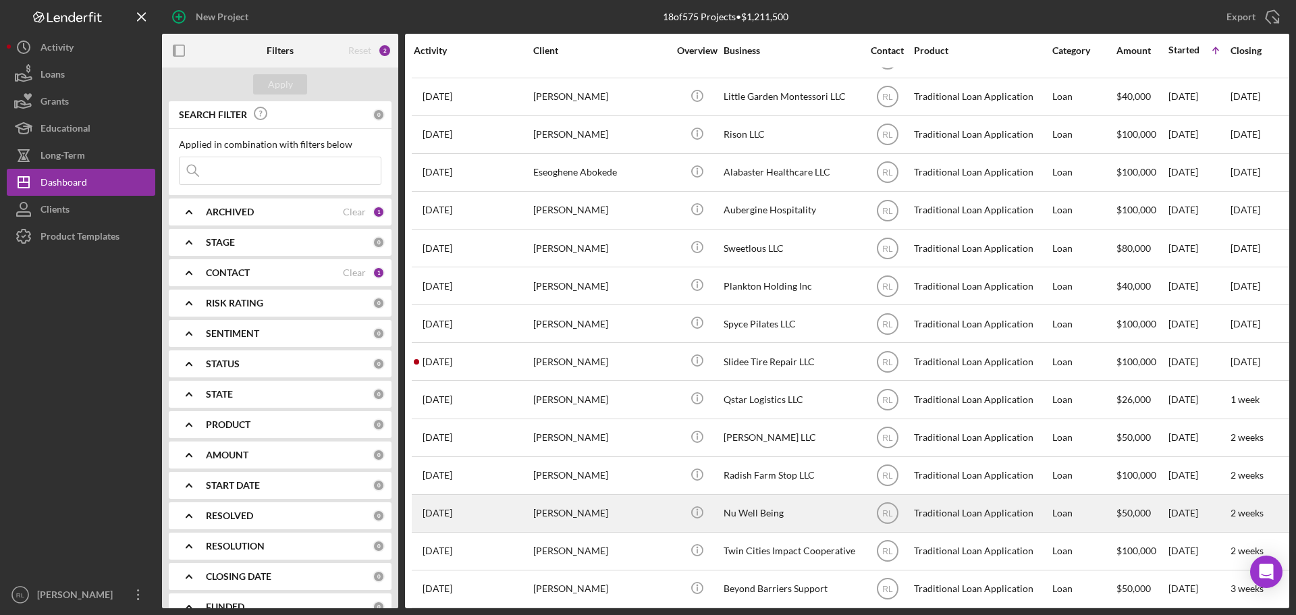
scroll to position [158, 0]
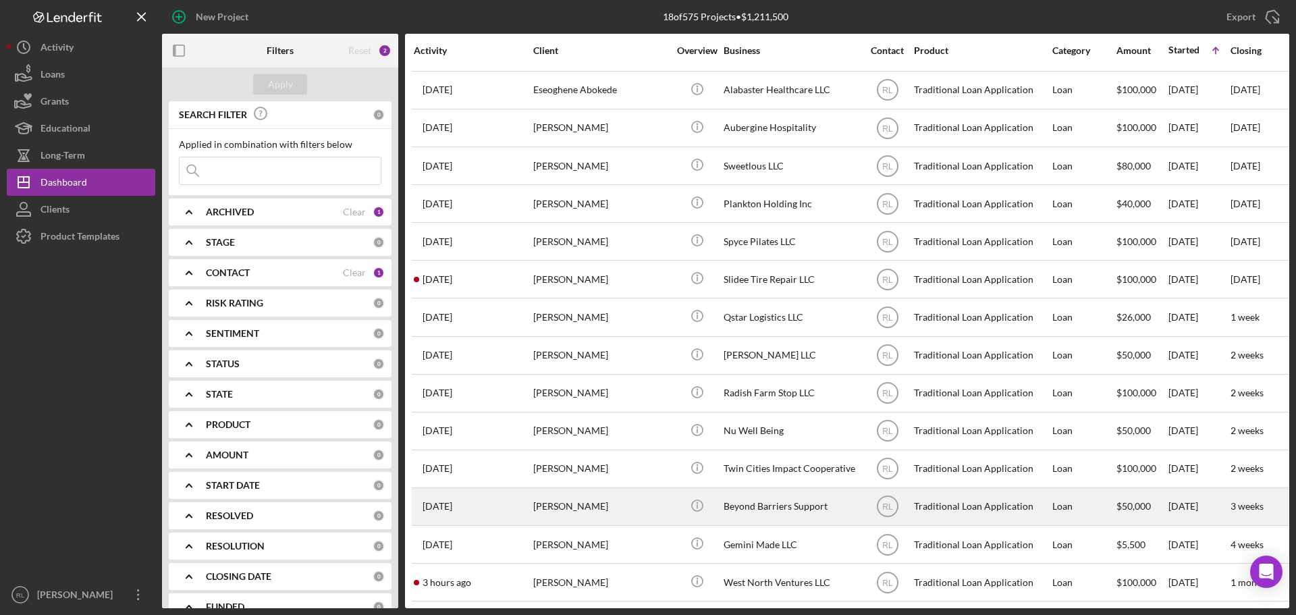
click at [651, 493] on div "[PERSON_NAME]" at bounding box center [600, 507] width 135 height 36
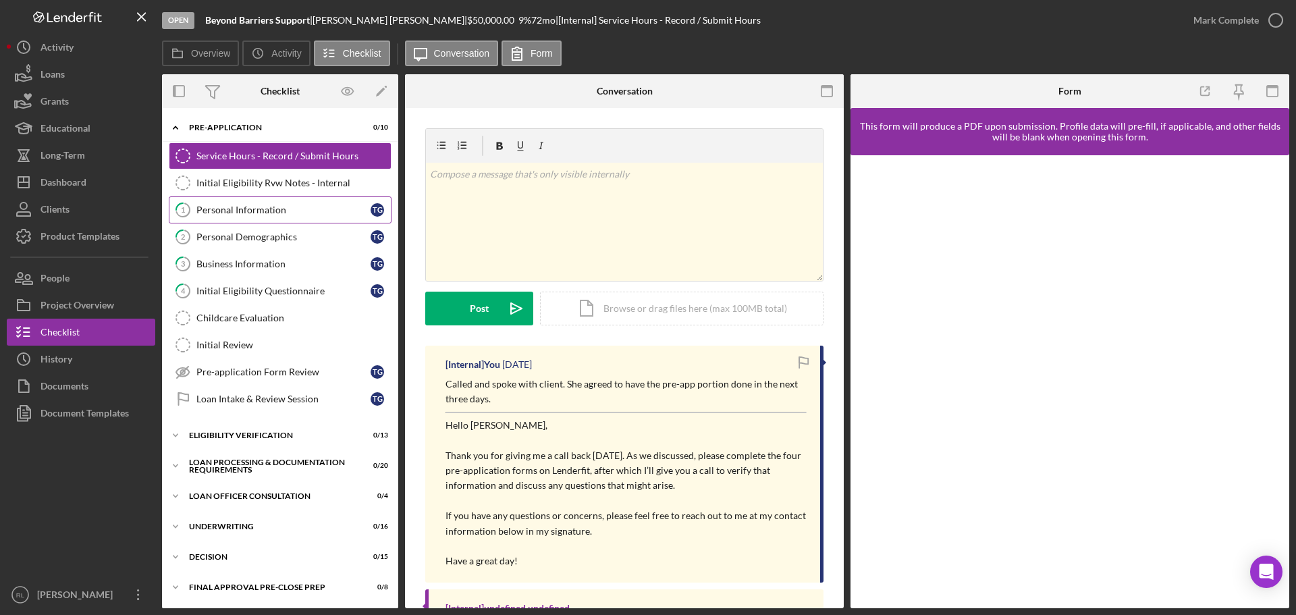
click at [269, 207] on div "Personal Information" at bounding box center [283, 210] width 174 height 11
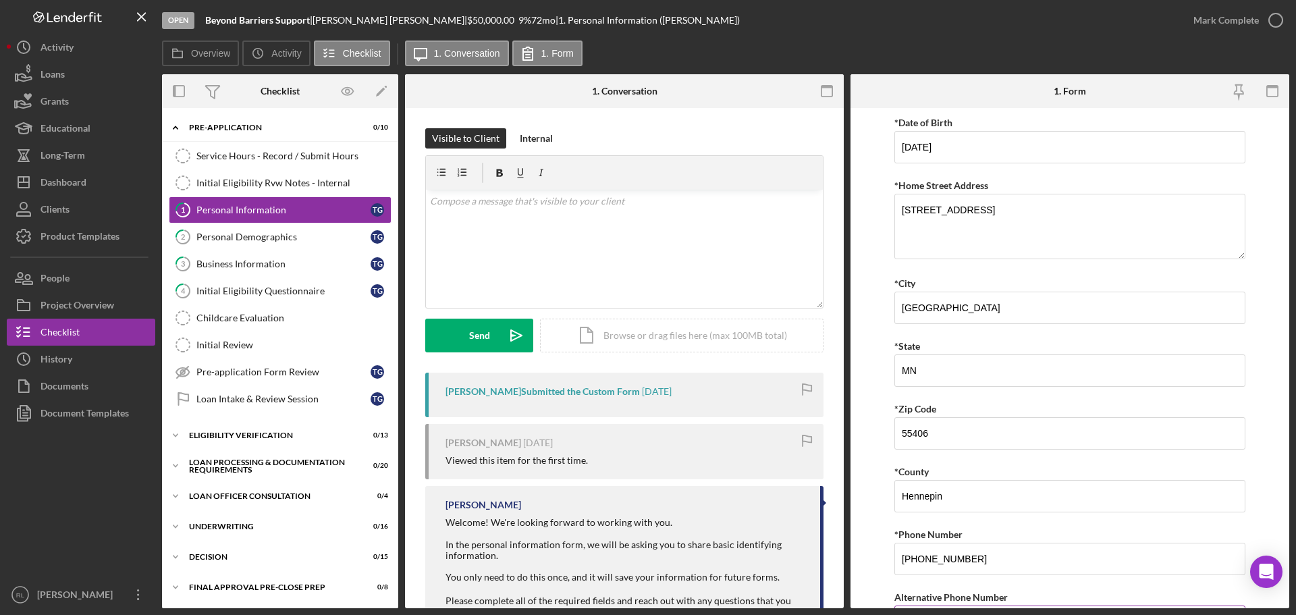
scroll to position [331, 0]
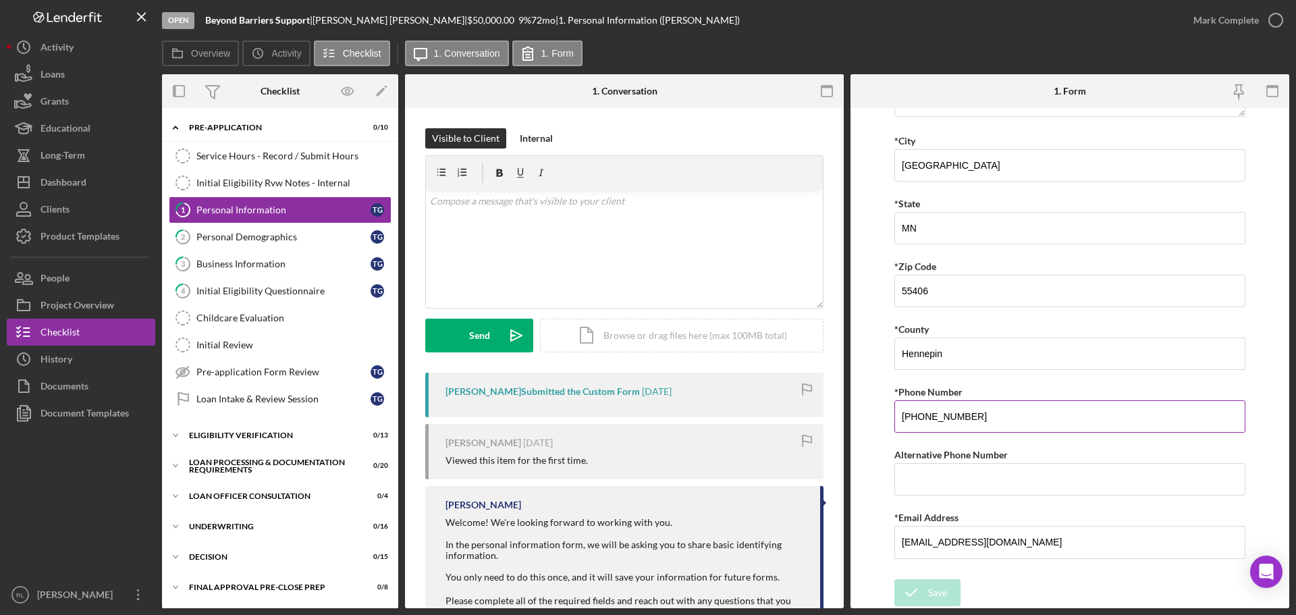
click at [1003, 408] on input "[PHONE_NUMBER]" at bounding box center [1069, 416] width 351 height 32
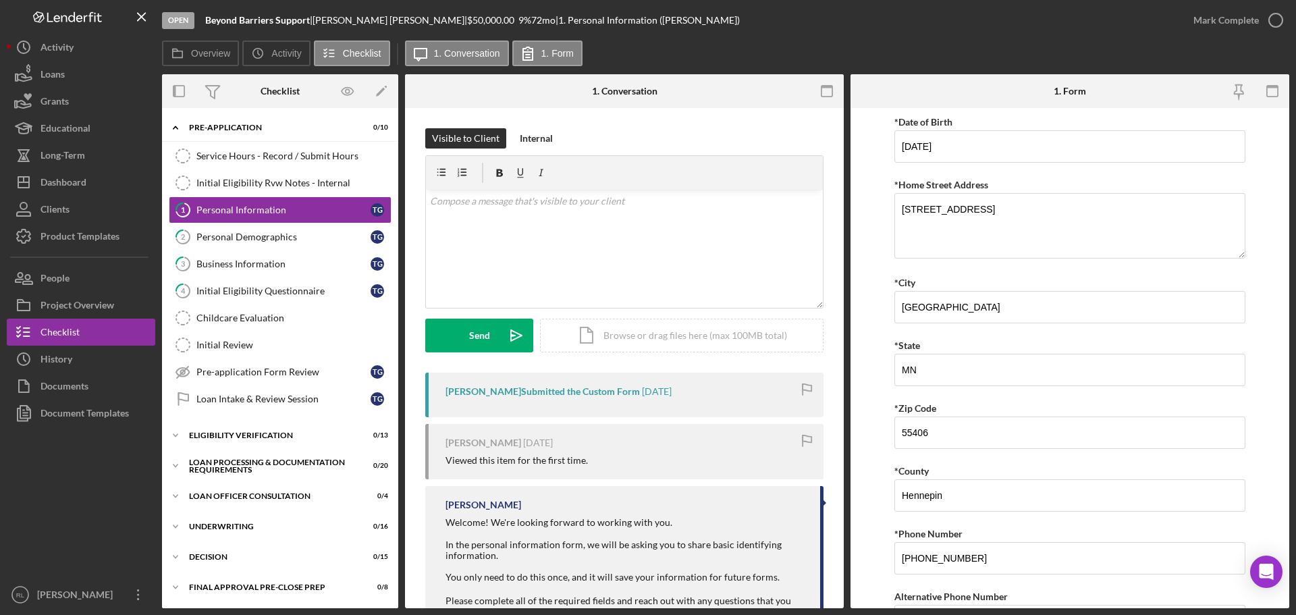
scroll to position [0, 0]
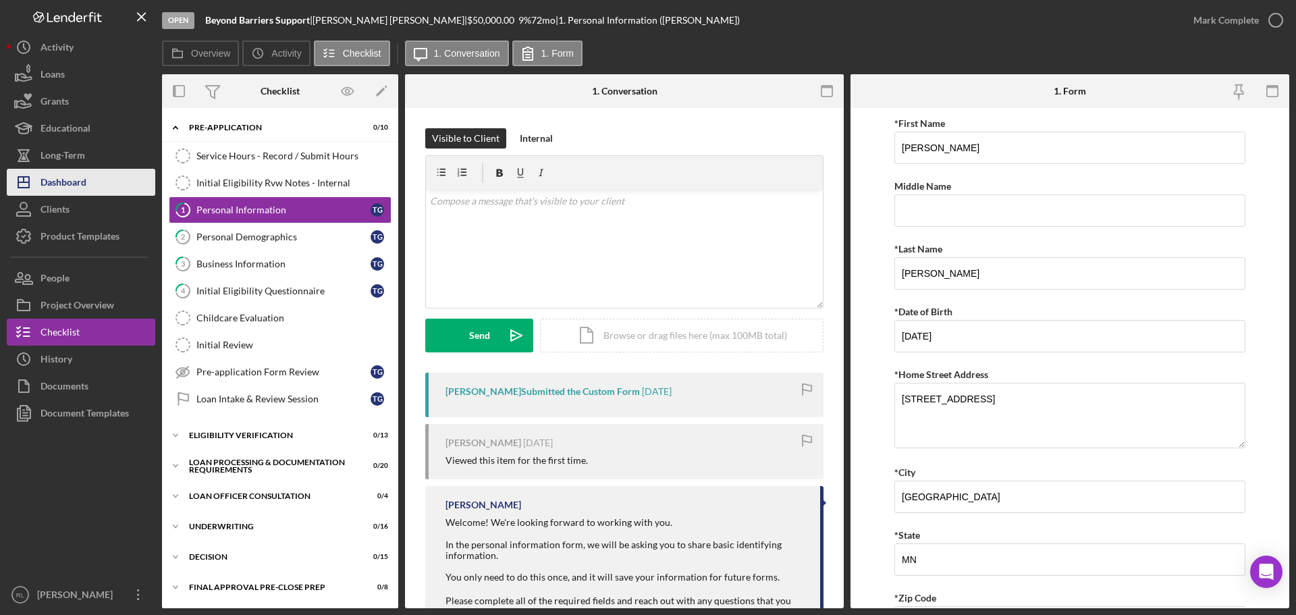
click at [105, 183] on button "Icon/Dashboard Dashboard" at bounding box center [81, 182] width 149 height 27
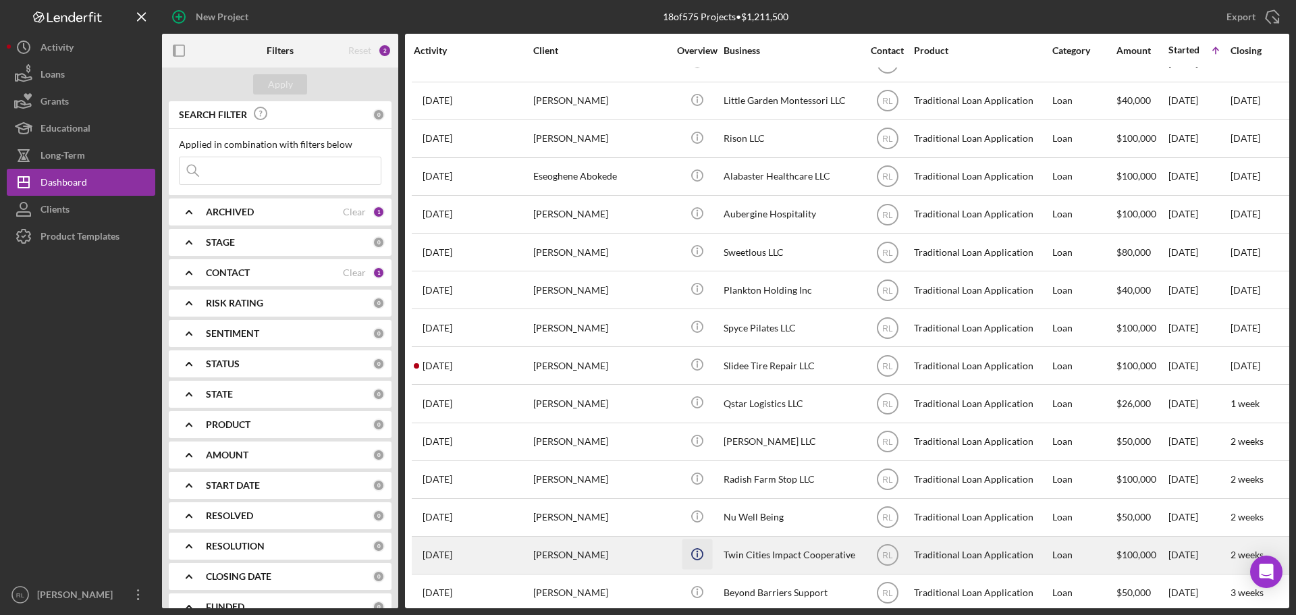
scroll to position [158, 0]
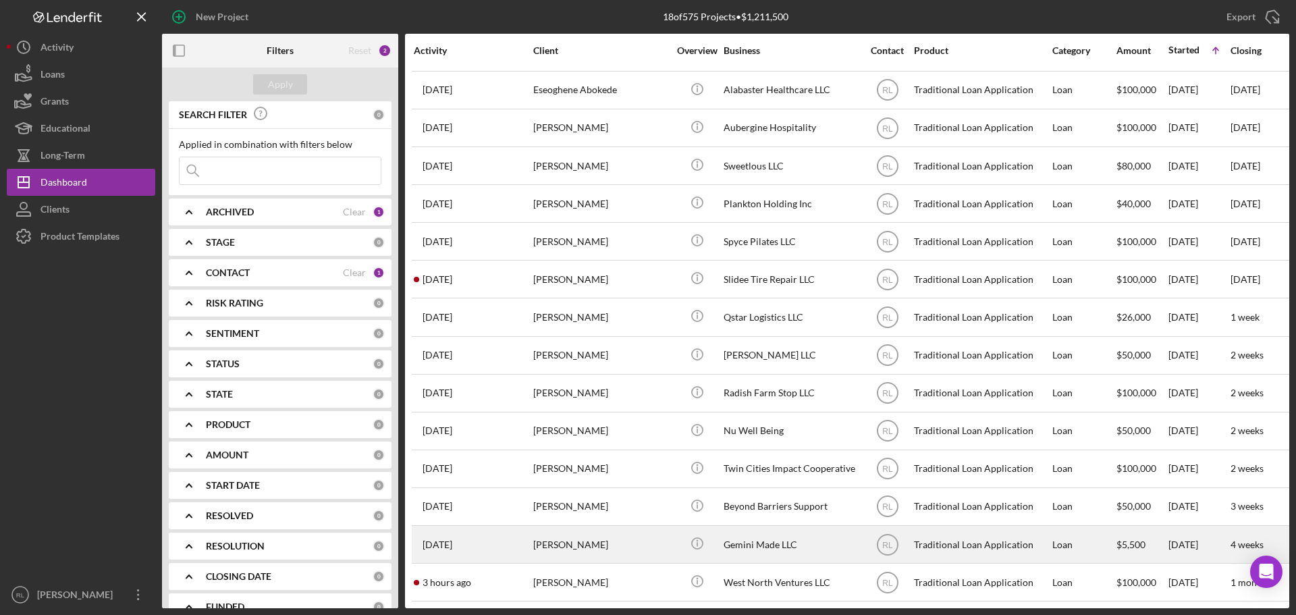
click at [642, 532] on div "[PERSON_NAME]" at bounding box center [600, 545] width 135 height 36
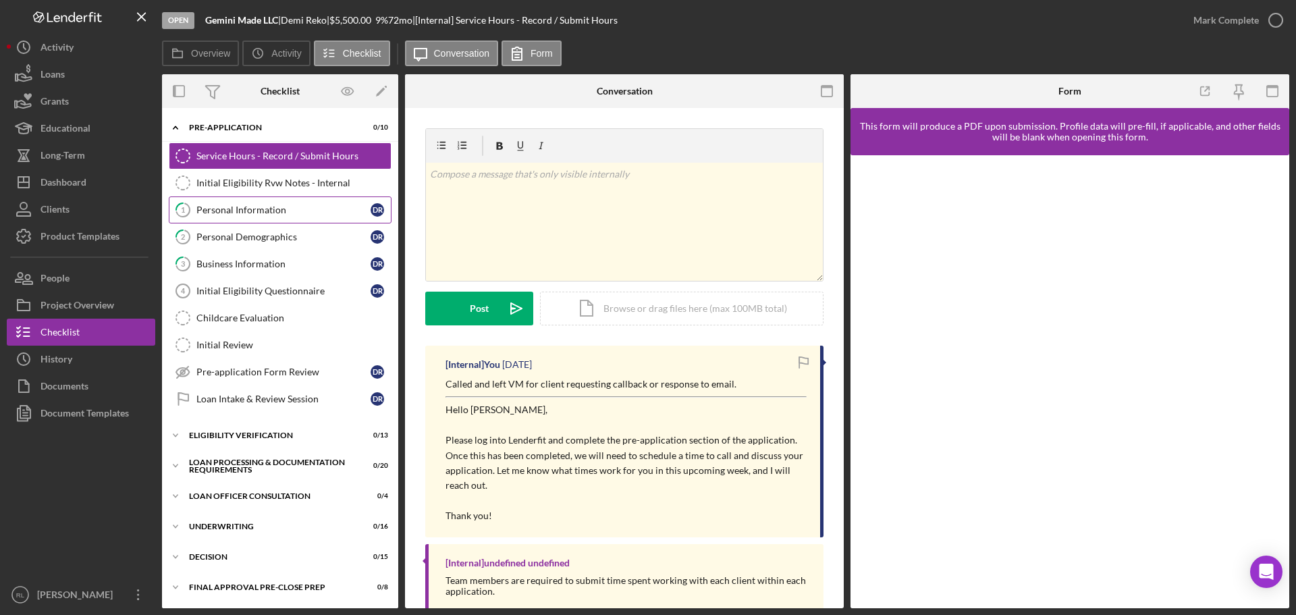
click at [292, 213] on div "Personal Information" at bounding box center [283, 210] width 174 height 11
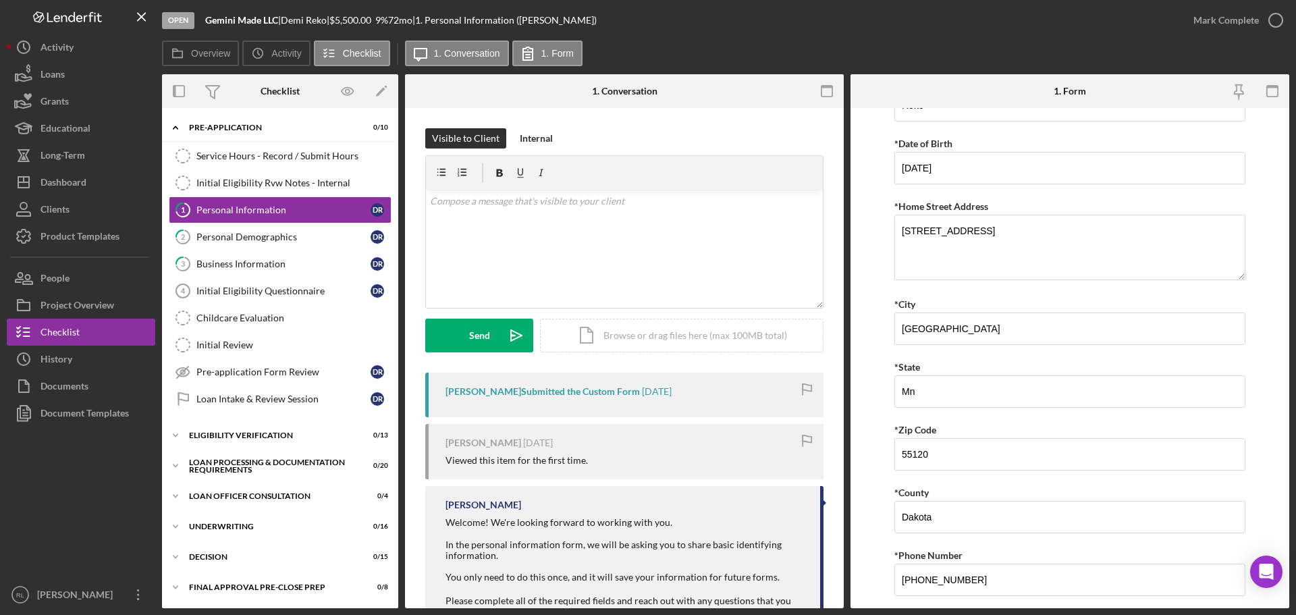
scroll to position [331, 0]
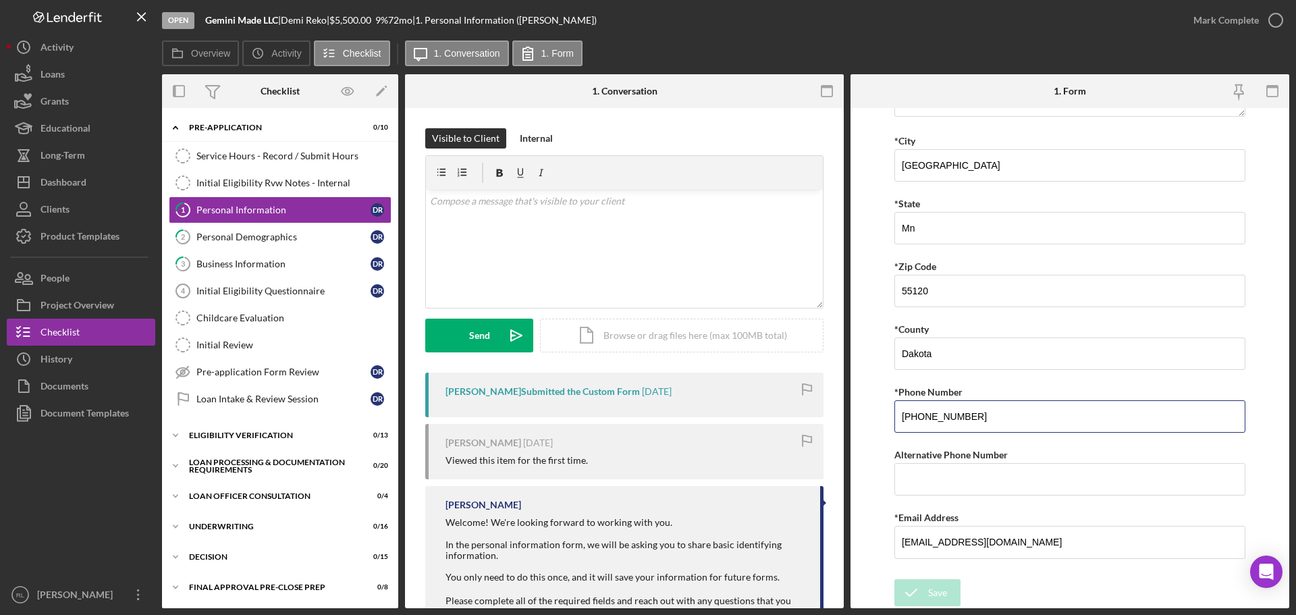
drag, startPoint x: 1008, startPoint y: 421, endPoint x: 781, endPoint y: 421, distance: 227.5
click at [782, 421] on div "Overview Internal Workflow Stage Open Icon/Dropdown Arrow Archive (can unarchiv…" at bounding box center [725, 341] width 1127 height 534
click at [270, 298] on link "Initial Eligibility Questionnaire 4 Initial Eligibility Questionnaire D R" at bounding box center [280, 290] width 223 height 27
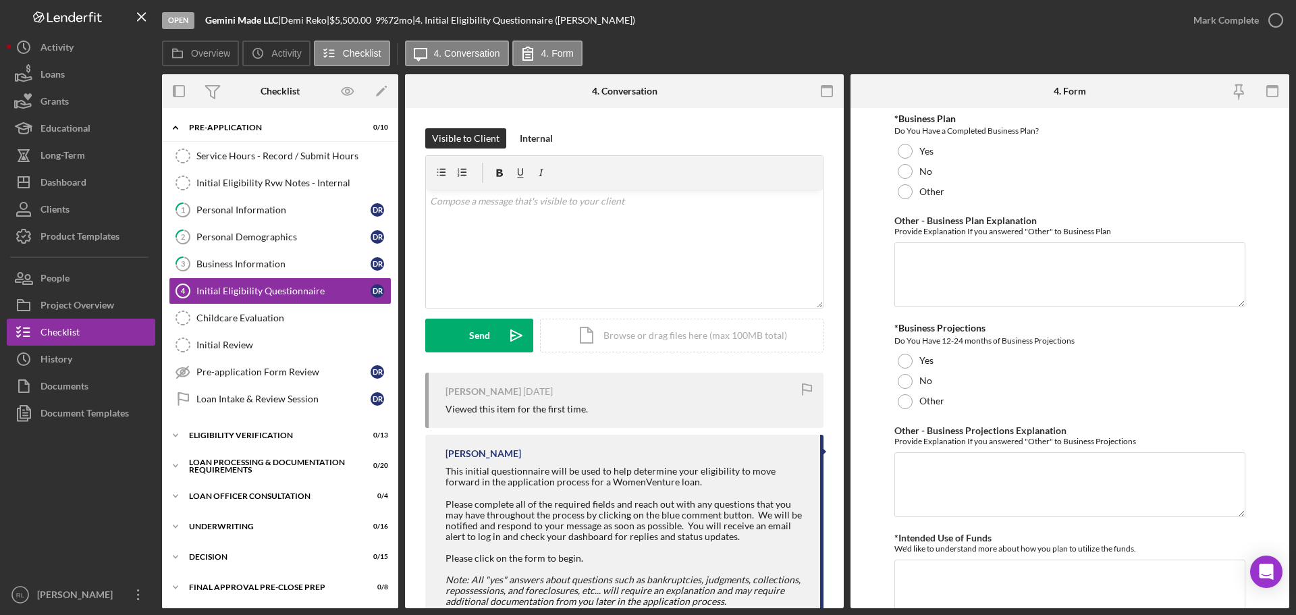
scroll to position [2289, 0]
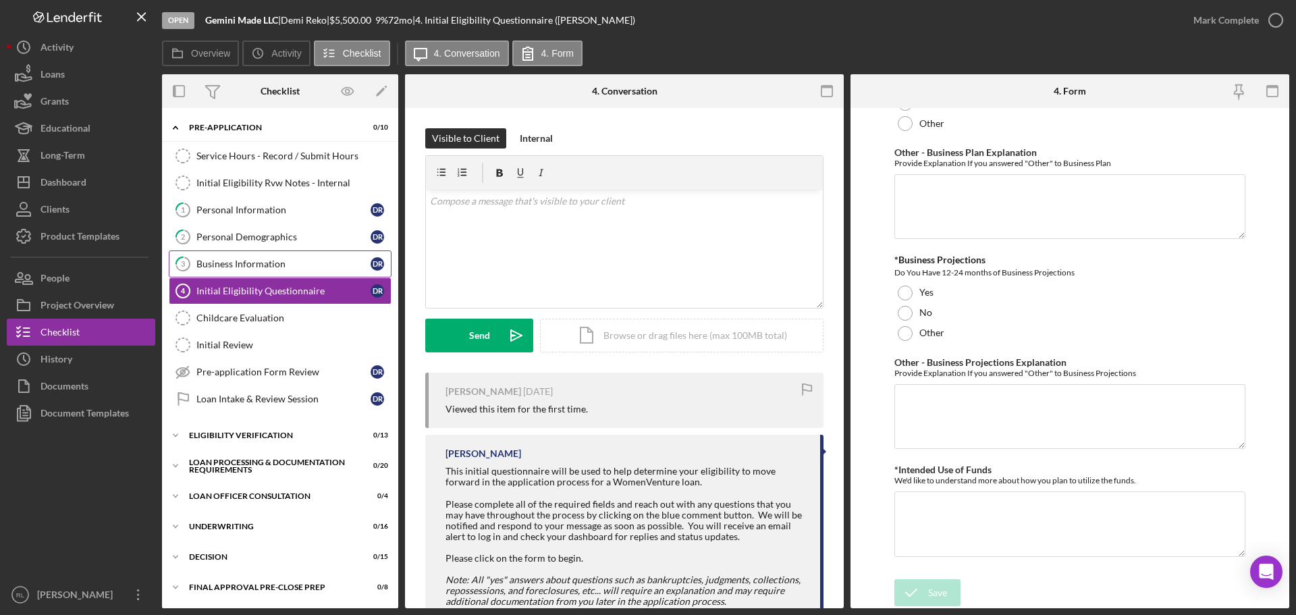
click at [304, 274] on link "3 Business Information D R" at bounding box center [280, 263] width 223 height 27
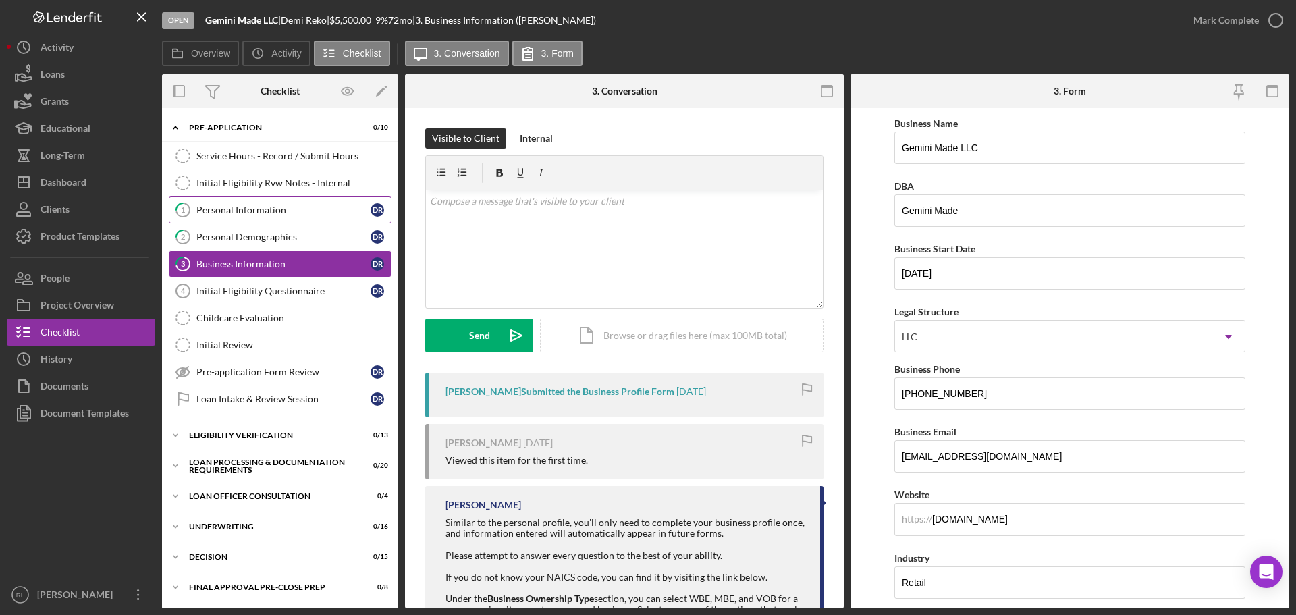
click at [227, 205] on div "Personal Information" at bounding box center [283, 210] width 174 height 11
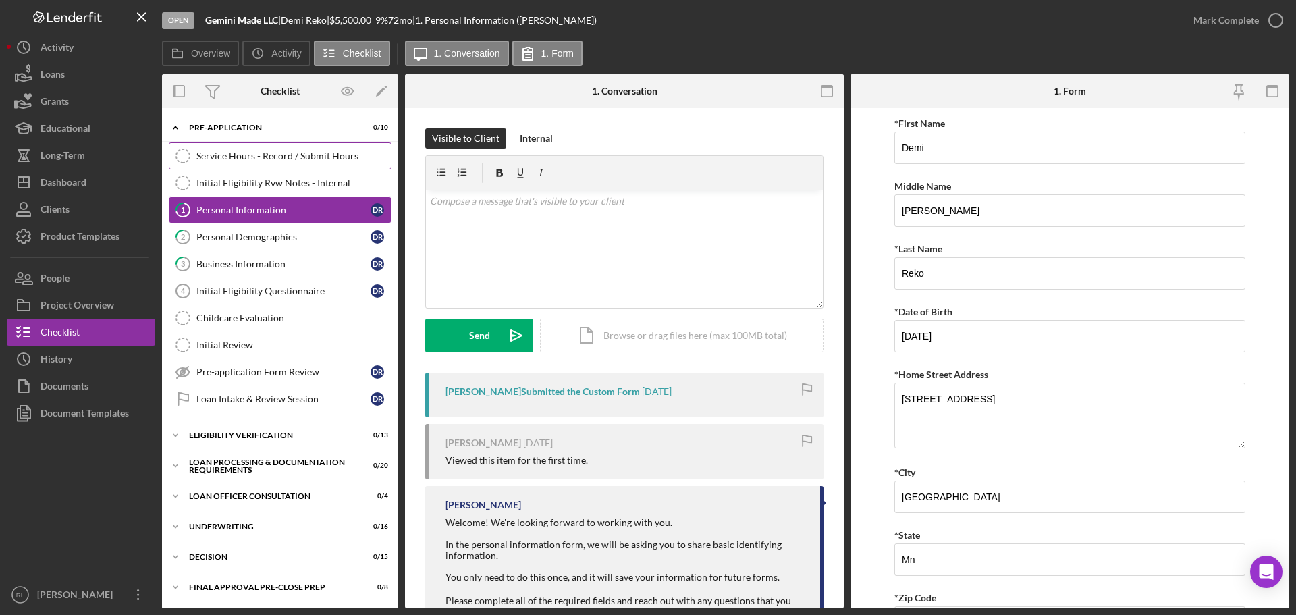
click at [304, 144] on link "Service Hours - Record / Submit Hours Service Hours - Record / Submit Hours" at bounding box center [280, 155] width 223 height 27
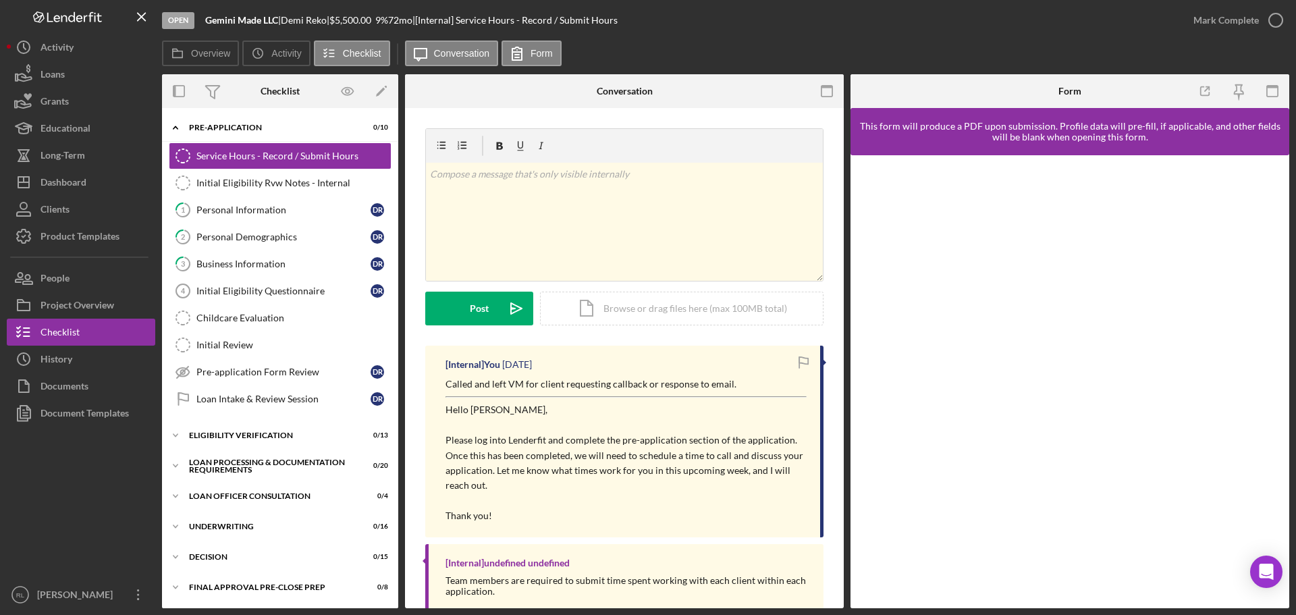
click at [575, 504] on p at bounding box center [626, 500] width 361 height 15
click at [278, 215] on div "Personal Information" at bounding box center [283, 210] width 174 height 11
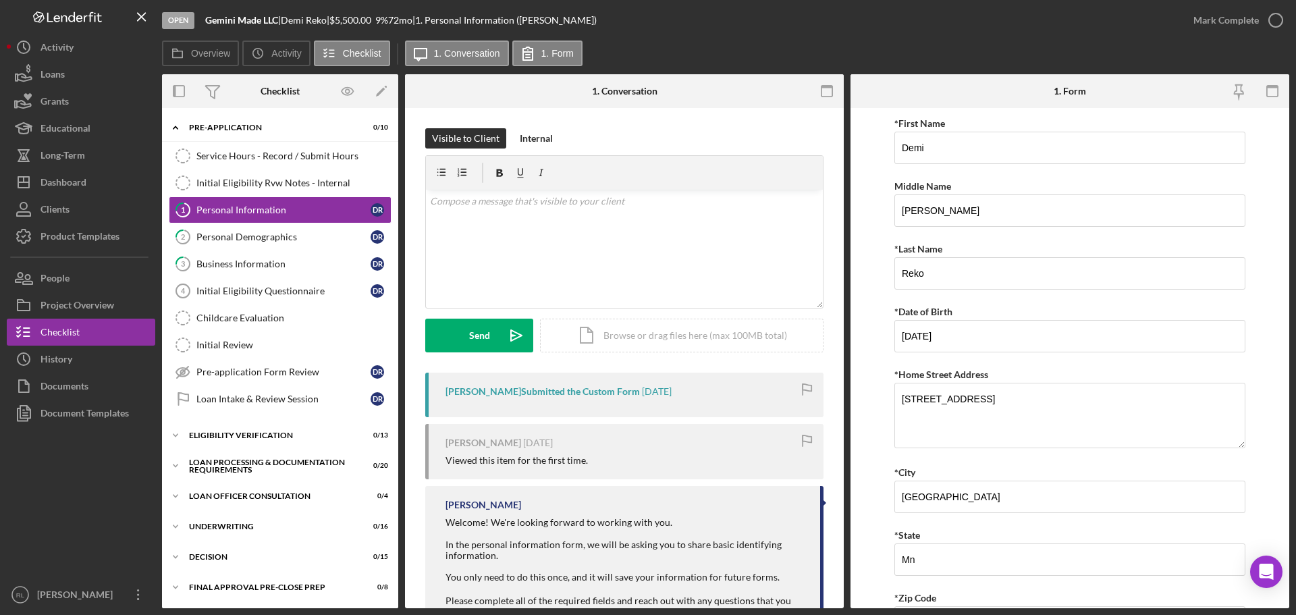
scroll to position [331, 0]
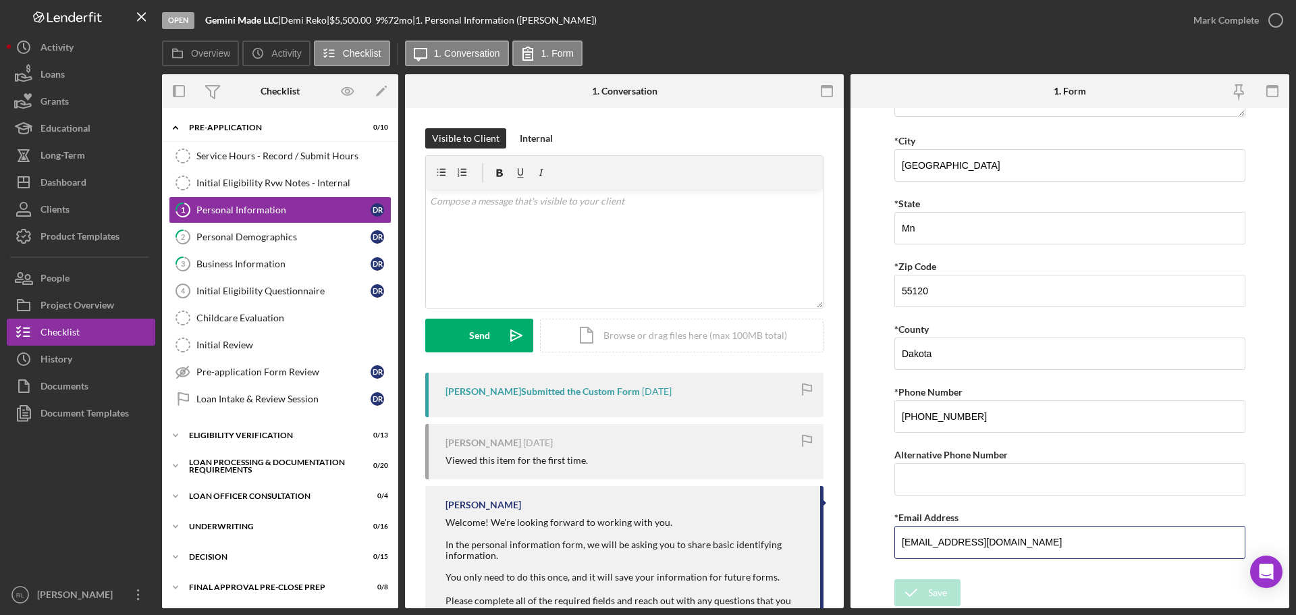
drag, startPoint x: 1040, startPoint y: 543, endPoint x: 850, endPoint y: 542, distance: 190.4
click at [850, 542] on div "Overview Internal Workflow Stage Open Icon/Dropdown Arrow Archive (can unarchiv…" at bounding box center [725, 341] width 1127 height 534
click at [277, 151] on div "Service Hours - Record / Submit Hours" at bounding box center [293, 156] width 194 height 11
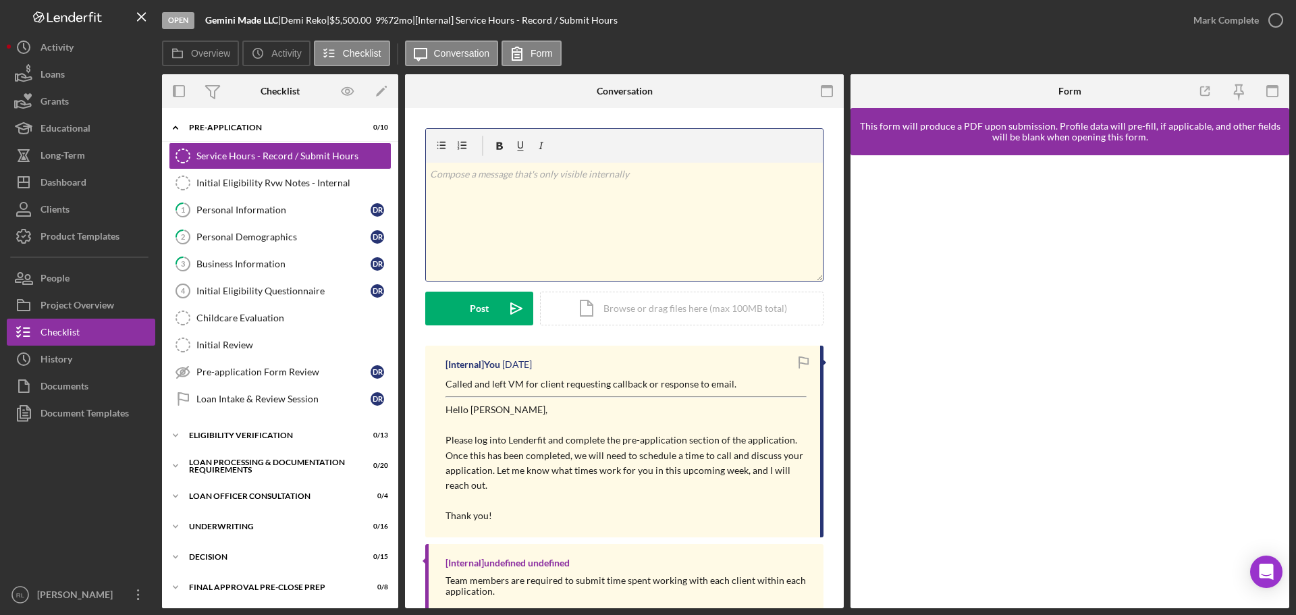
click at [594, 220] on div "v Color teal Color pink Remove color Add row above Add row below Add column bef…" at bounding box center [624, 222] width 397 height 118
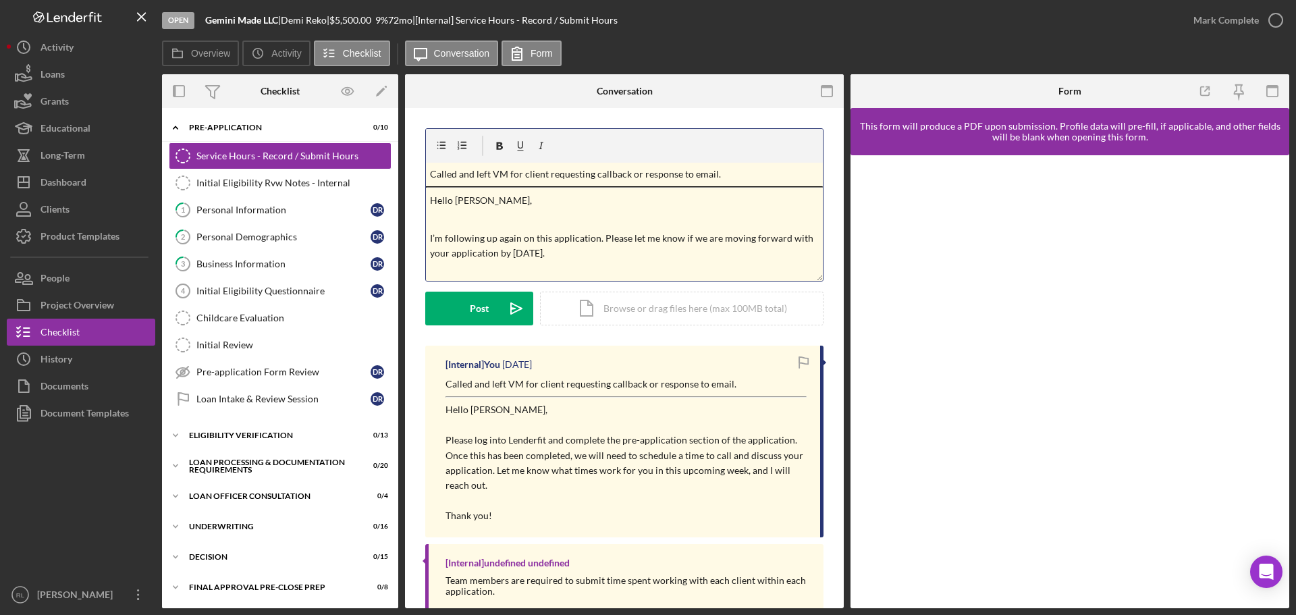
scroll to position [19, 0]
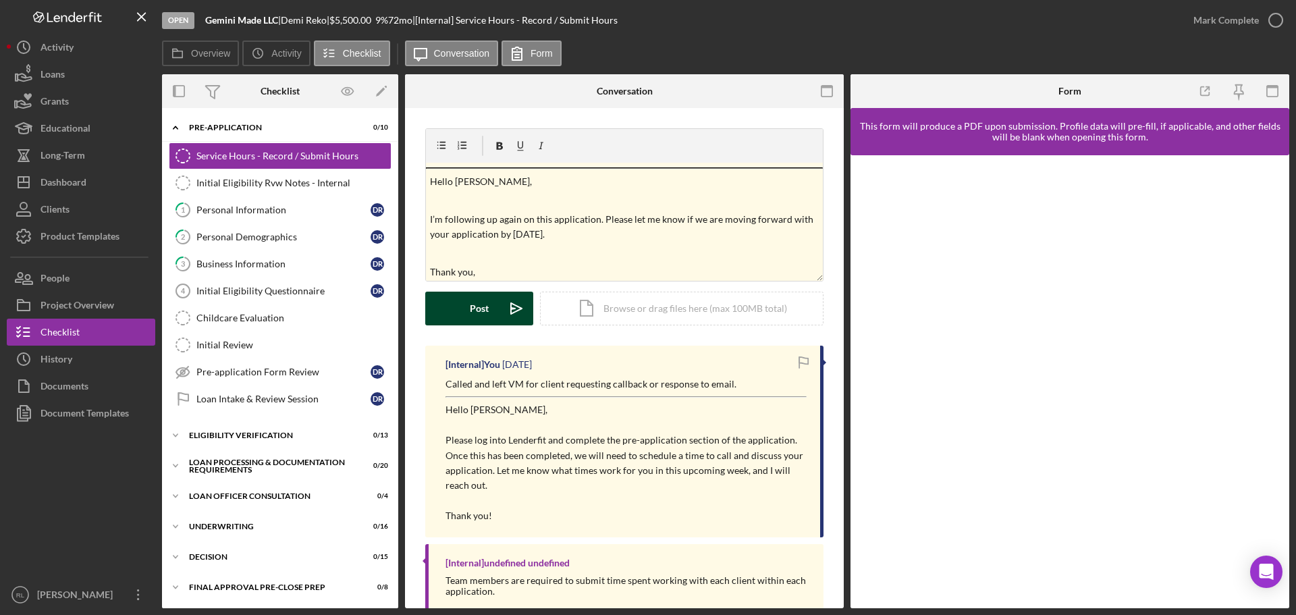
click at [475, 305] on div "Post" at bounding box center [479, 309] width 19 height 34
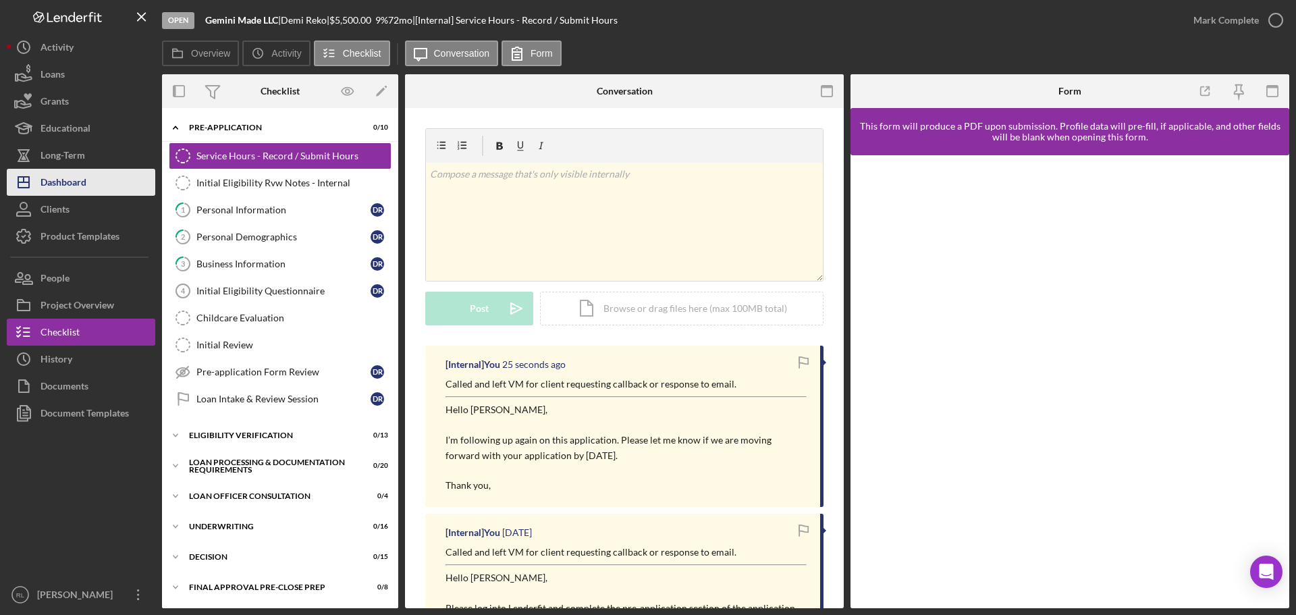
click at [99, 191] on button "Icon/Dashboard Dashboard" at bounding box center [81, 182] width 149 height 27
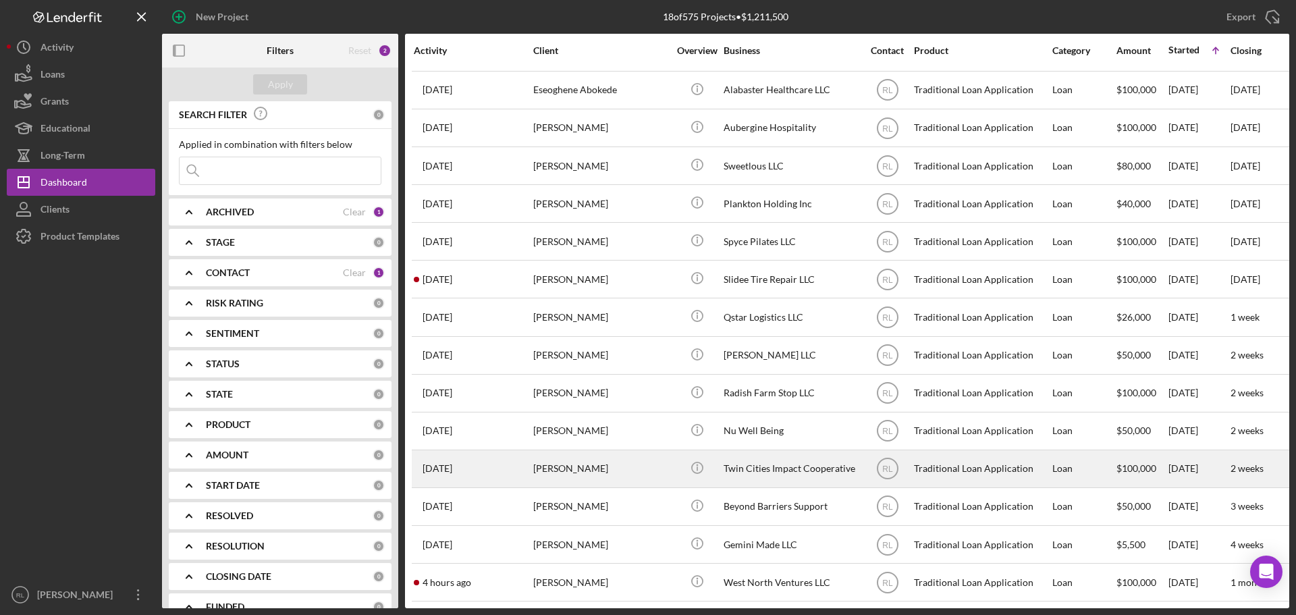
scroll to position [158, 0]
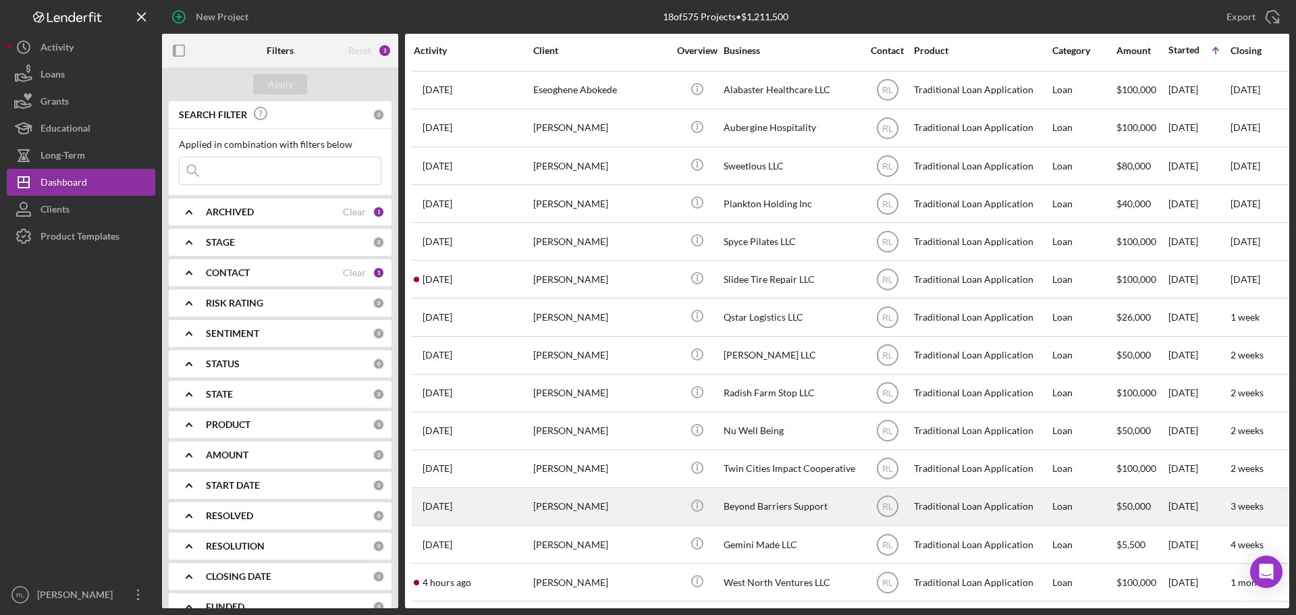
click at [662, 491] on div "[PERSON_NAME]" at bounding box center [600, 507] width 135 height 36
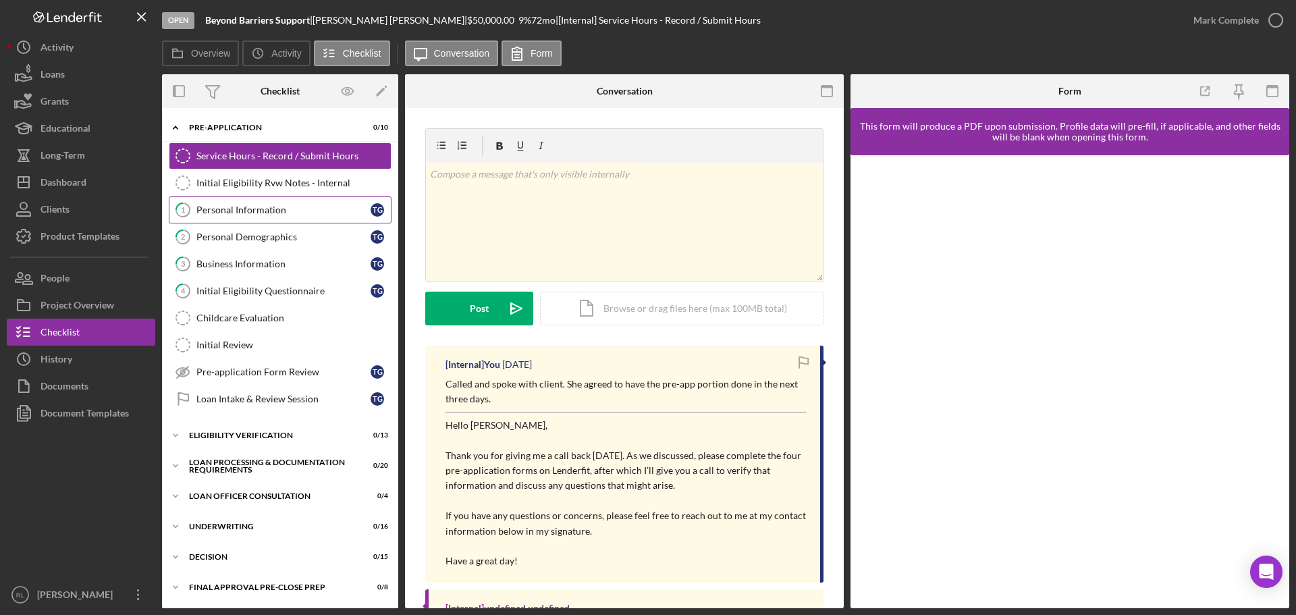
click at [248, 215] on div "Personal Information" at bounding box center [283, 210] width 174 height 11
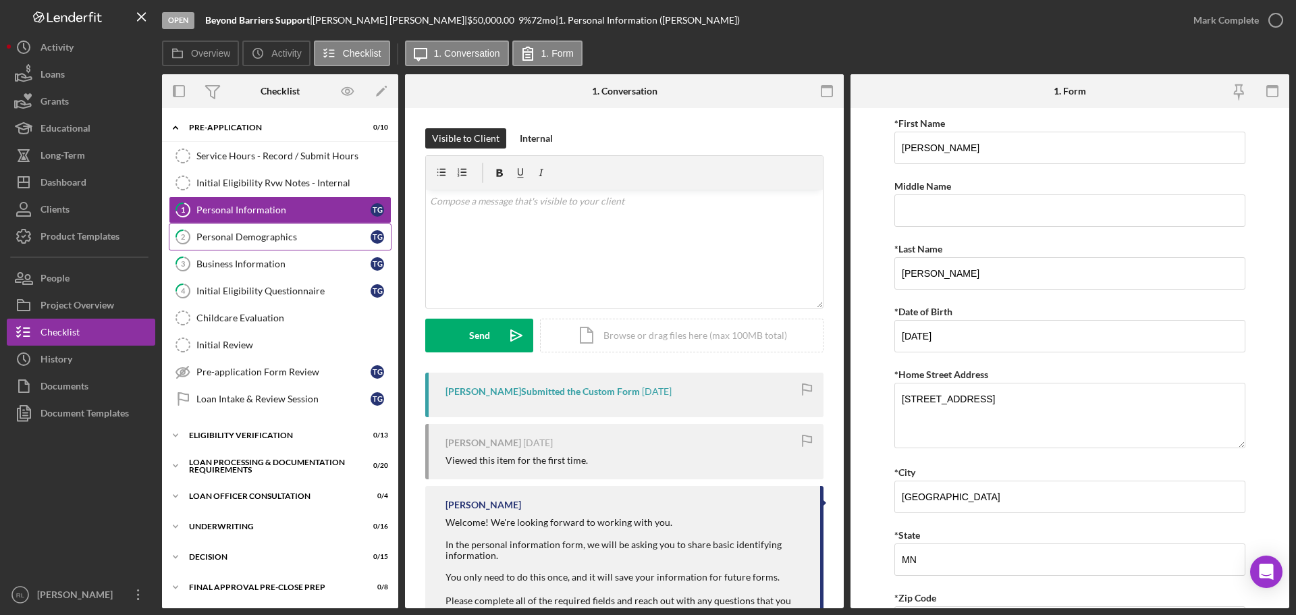
click at [248, 235] on div "Personal Demographics" at bounding box center [283, 237] width 174 height 11
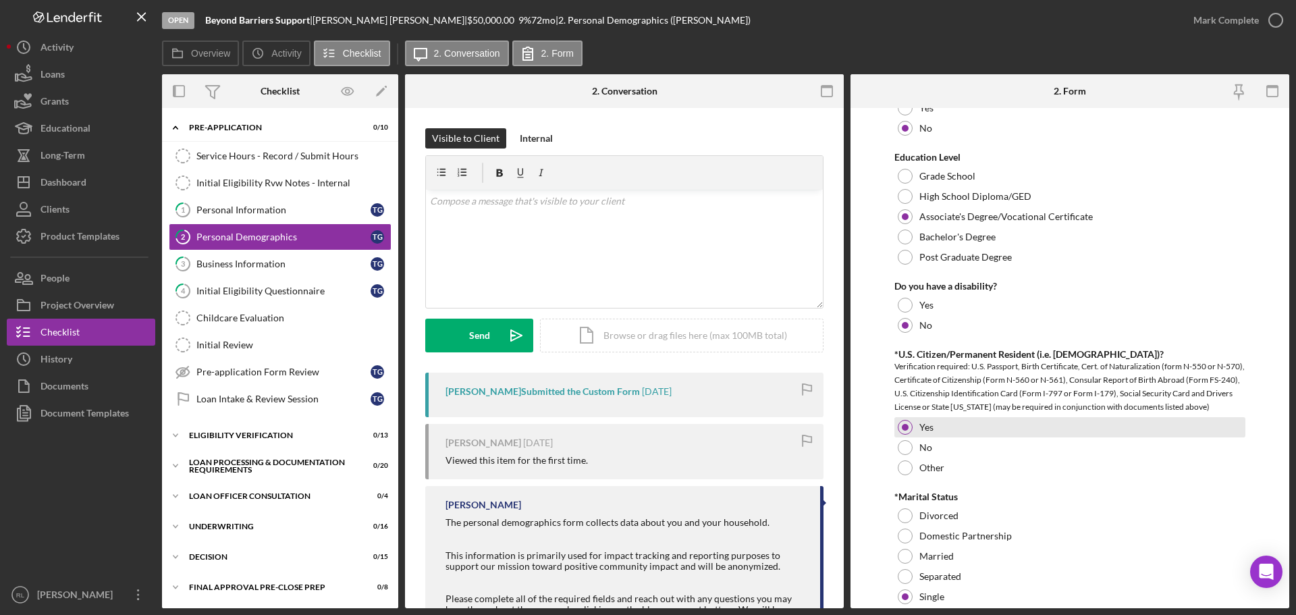
scroll to position [675, 0]
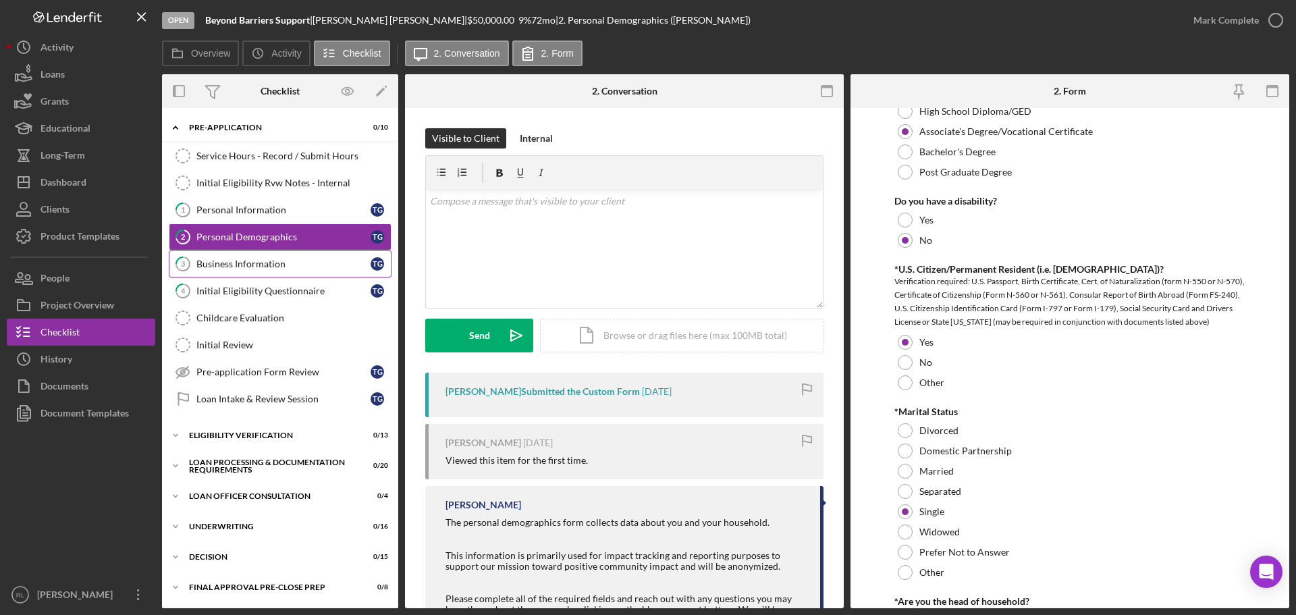
click at [277, 271] on link "3 Business Information T G" at bounding box center [280, 263] width 223 height 27
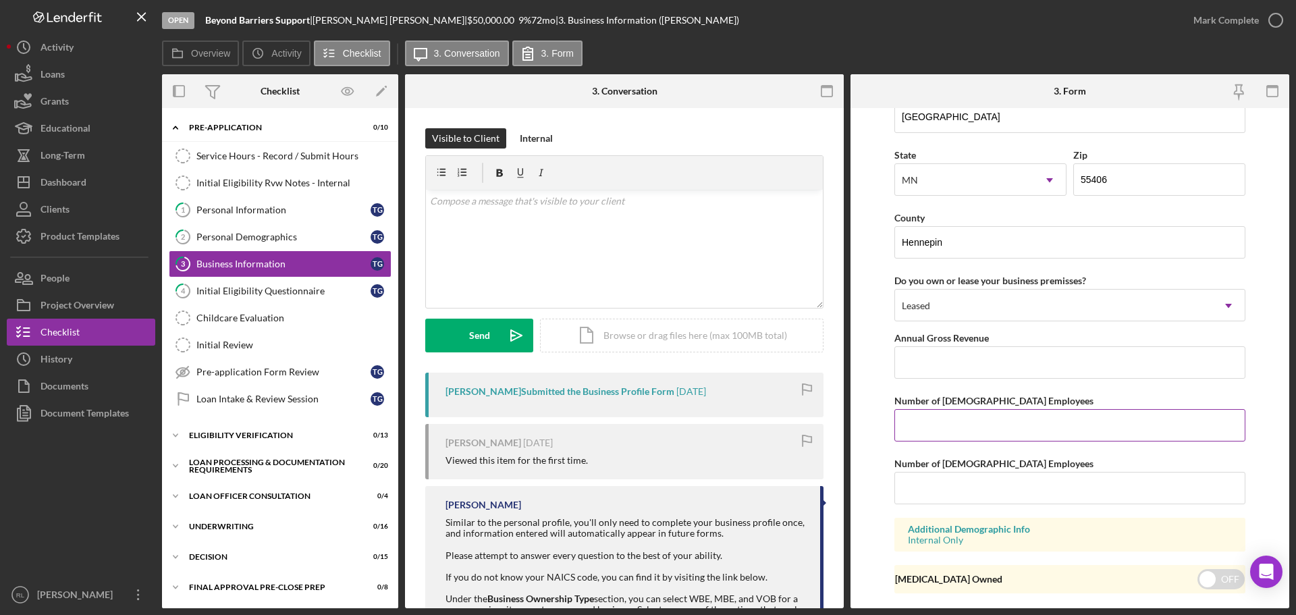
scroll to position [1249, 0]
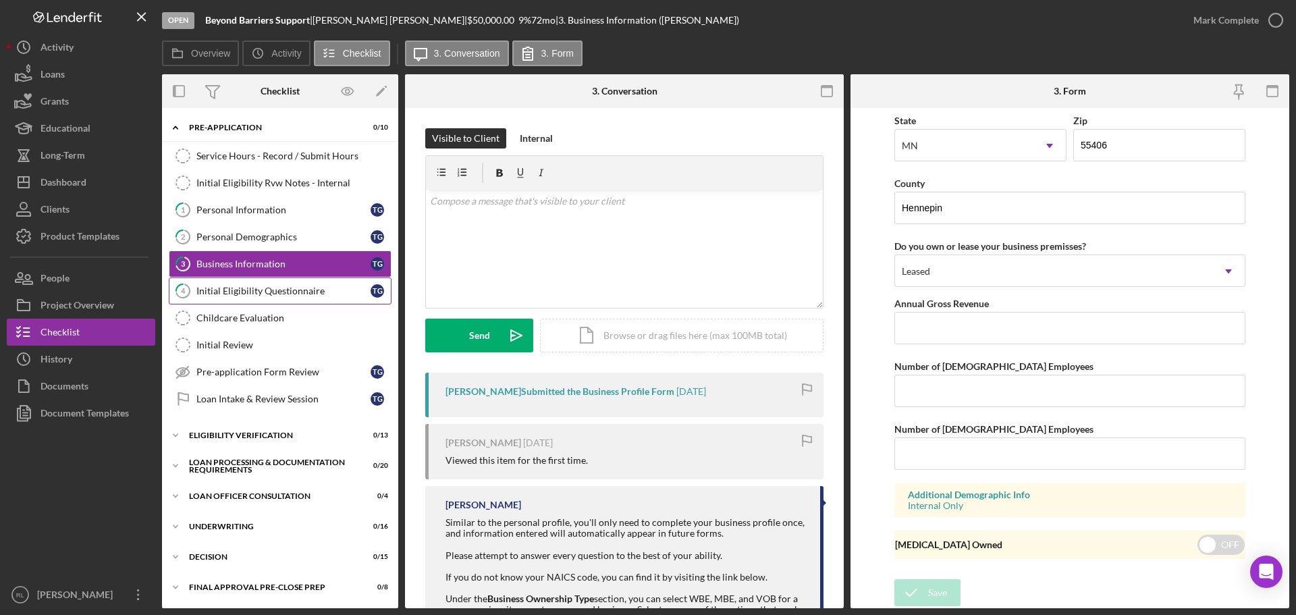
click at [267, 291] on div "Initial Eligibility Questionnaire" at bounding box center [283, 291] width 174 height 11
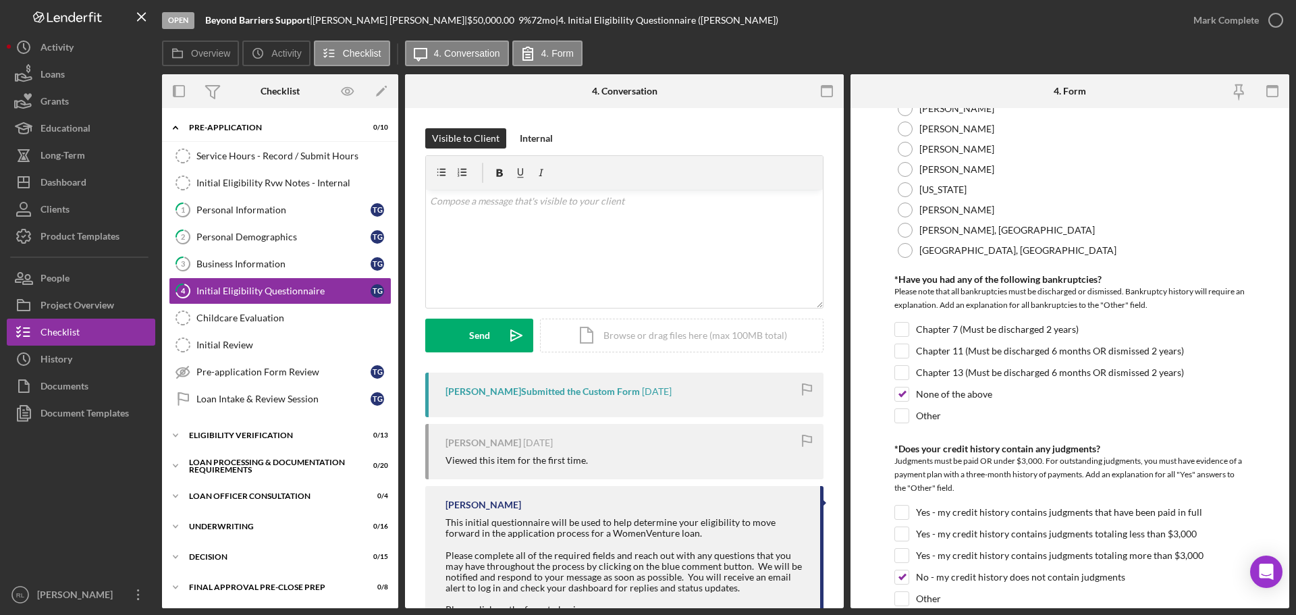
scroll to position [473, 0]
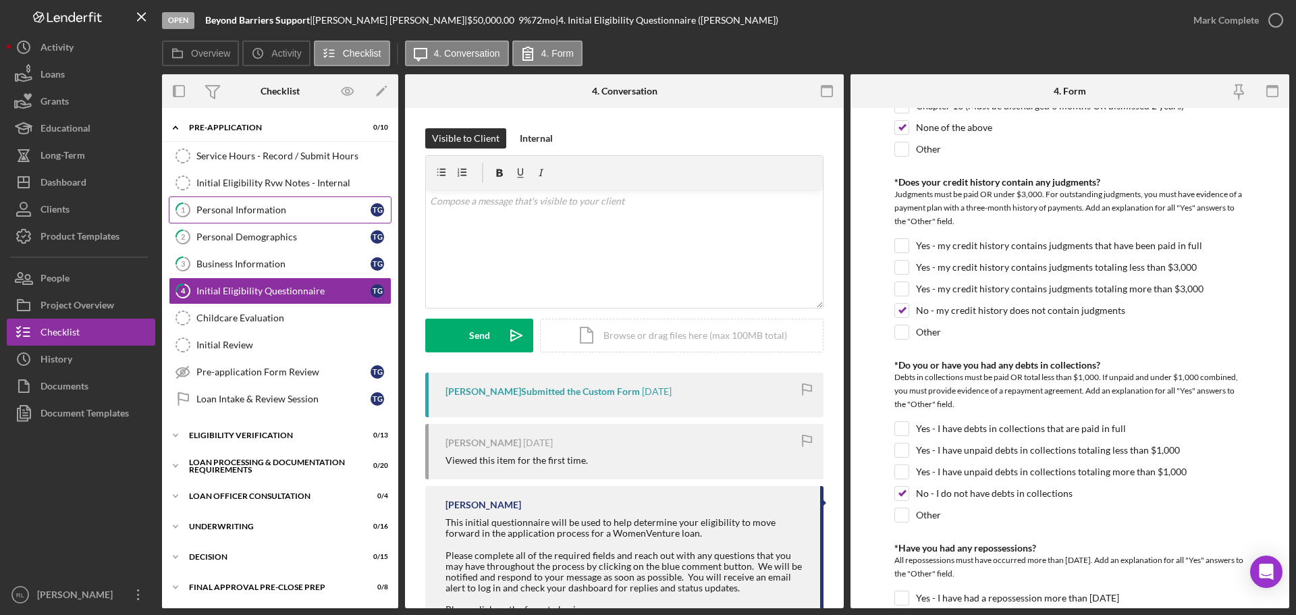
click at [228, 209] on div "Personal Information" at bounding box center [283, 210] width 174 height 11
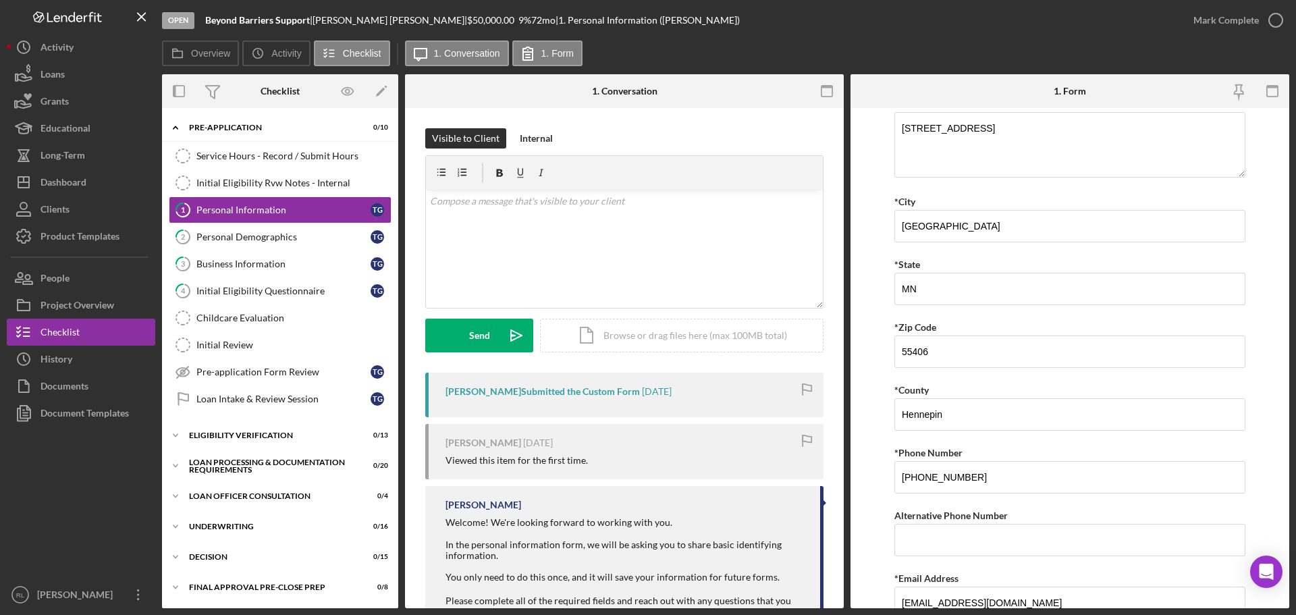
scroll to position [331, 0]
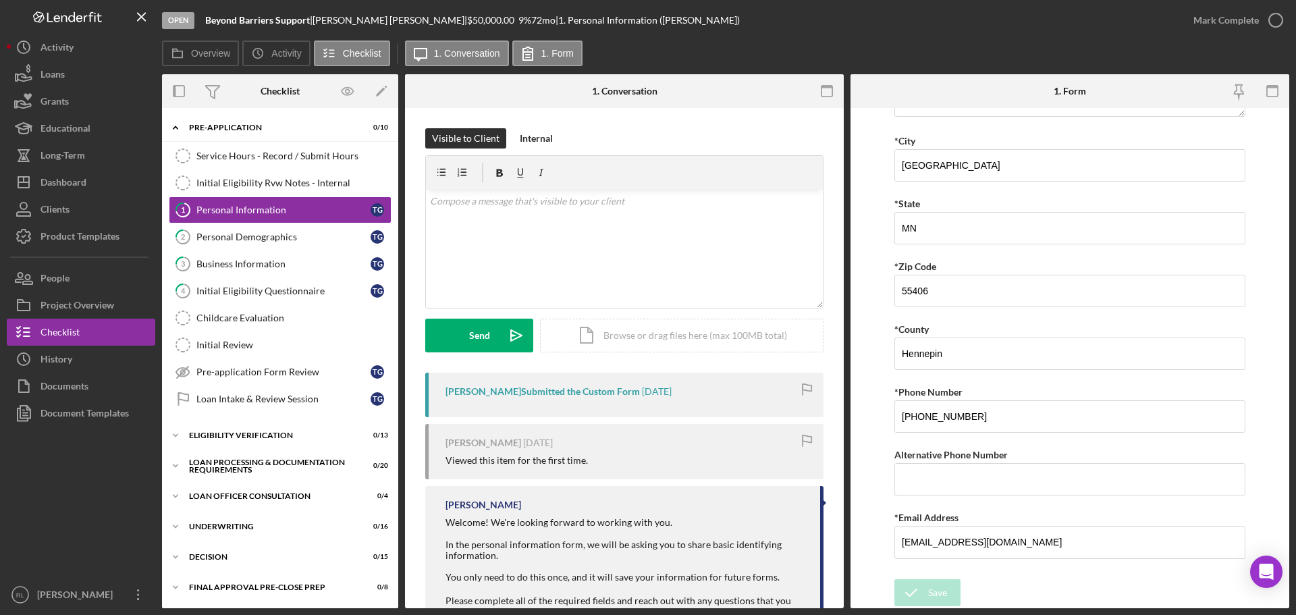
click at [251, 234] on div "Personal Demographics" at bounding box center [283, 237] width 174 height 11
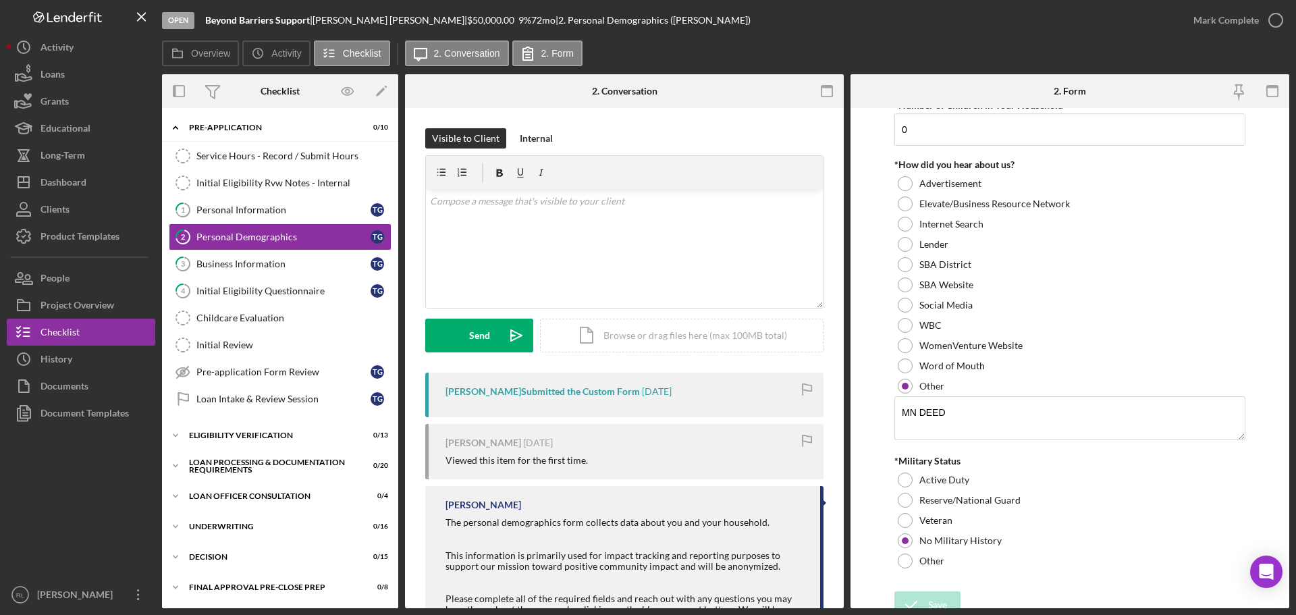
scroll to position [1318, 0]
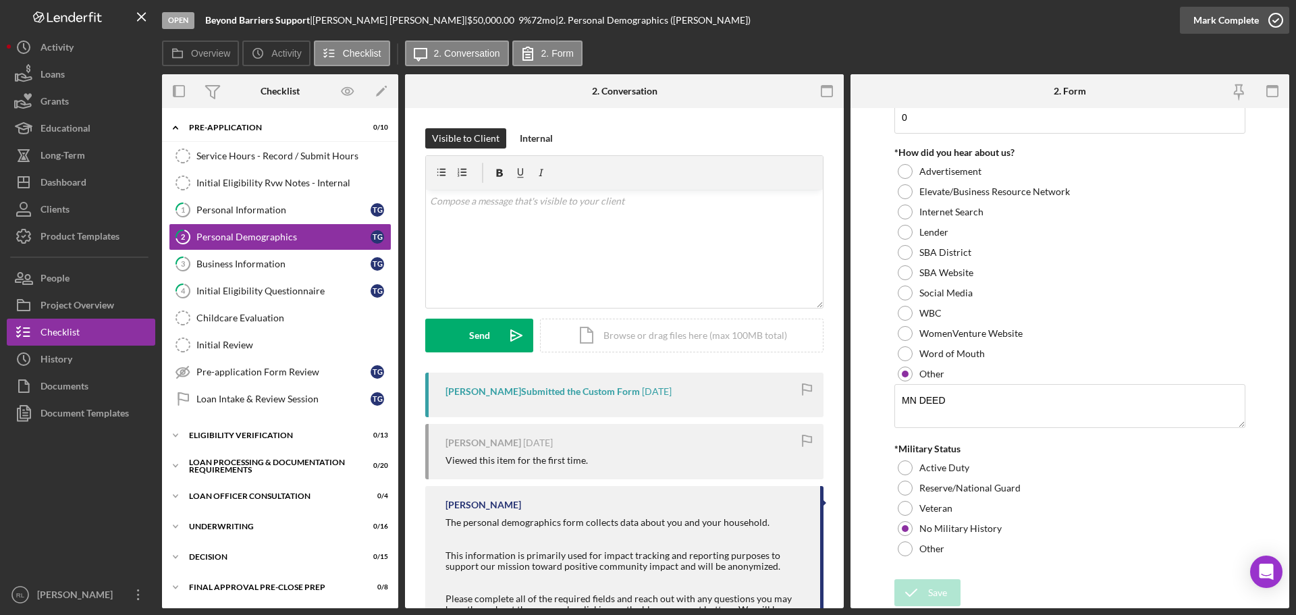
click at [1218, 13] on div "Mark Complete" at bounding box center [1225, 20] width 65 height 27
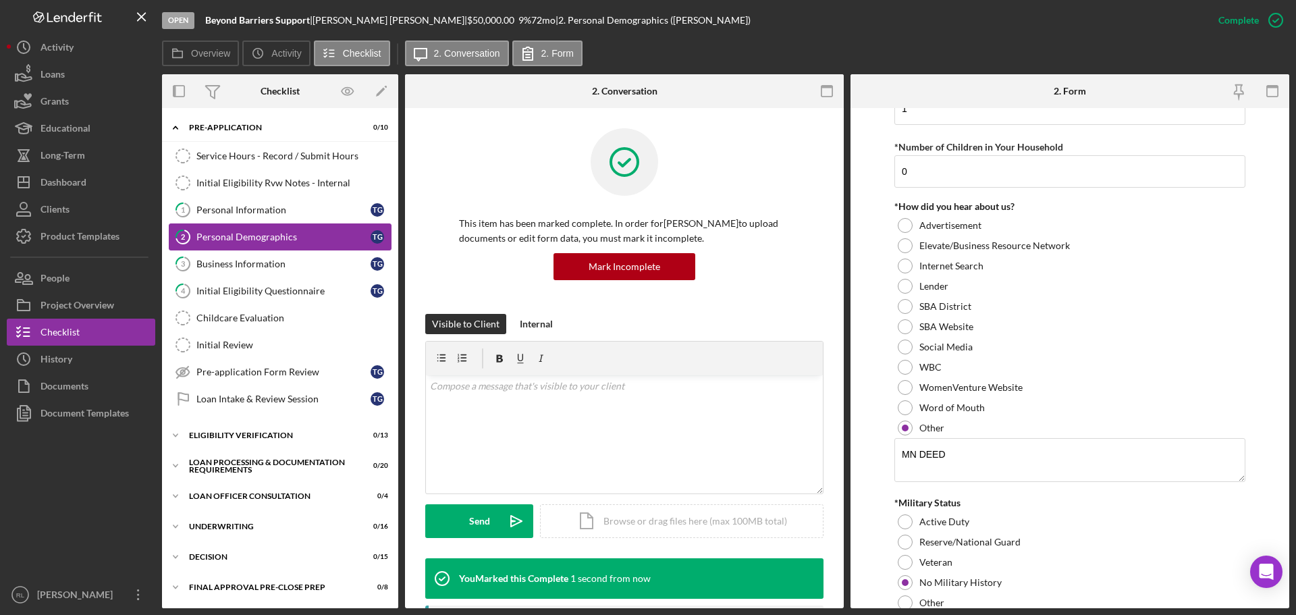
scroll to position [1372, 0]
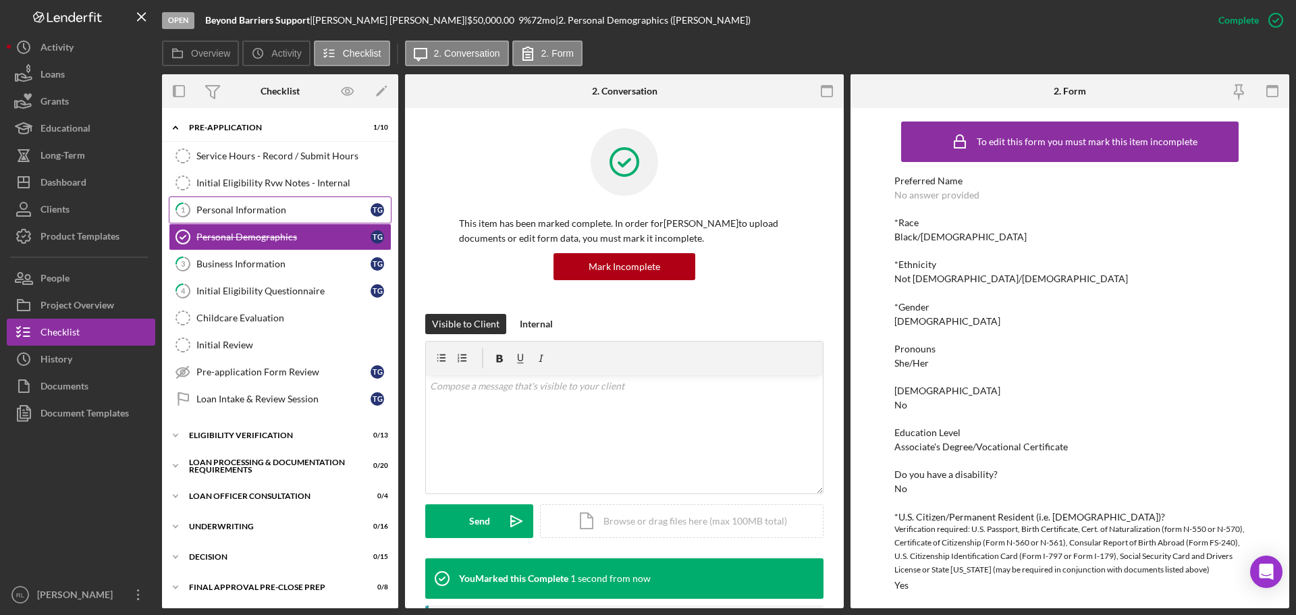
click at [218, 219] on link "1 Personal Information T G" at bounding box center [280, 209] width 223 height 27
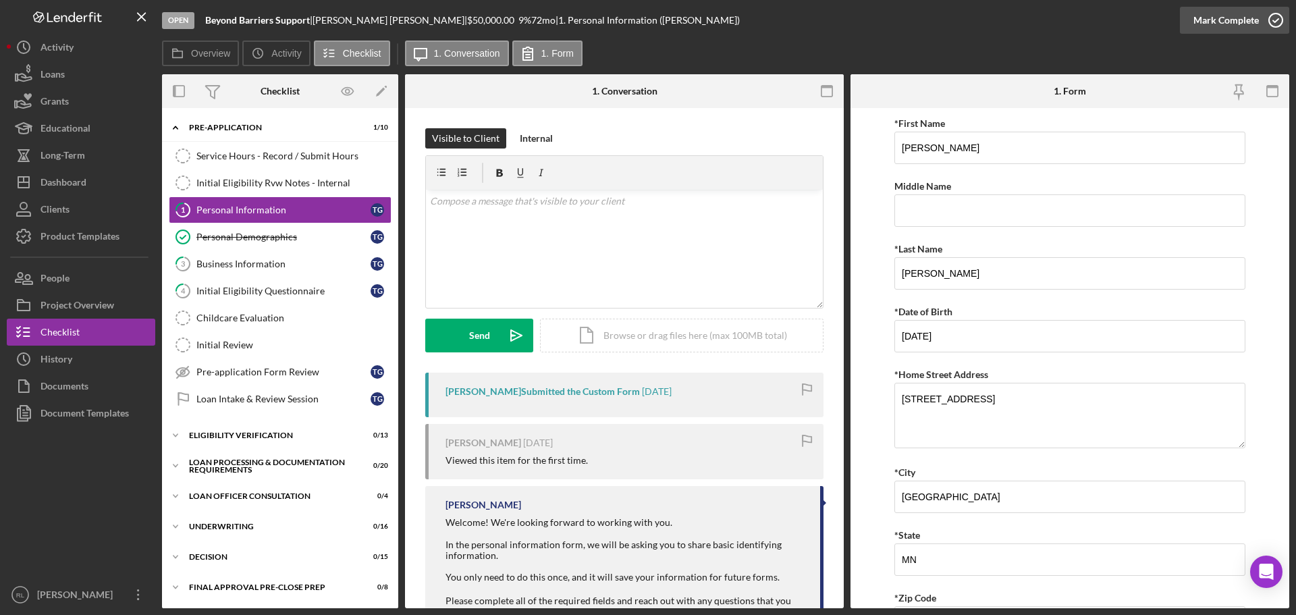
click at [1256, 20] on div "Mark Complete" at bounding box center [1225, 20] width 65 height 27
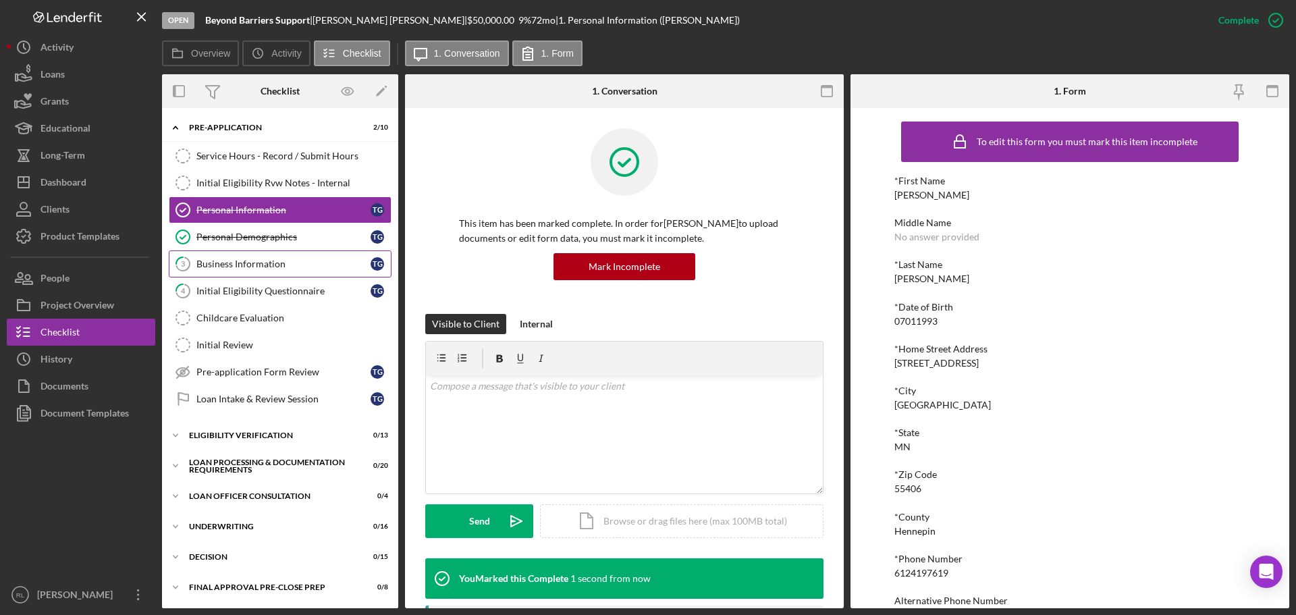
click at [267, 269] on div "Business Information" at bounding box center [283, 264] width 174 height 11
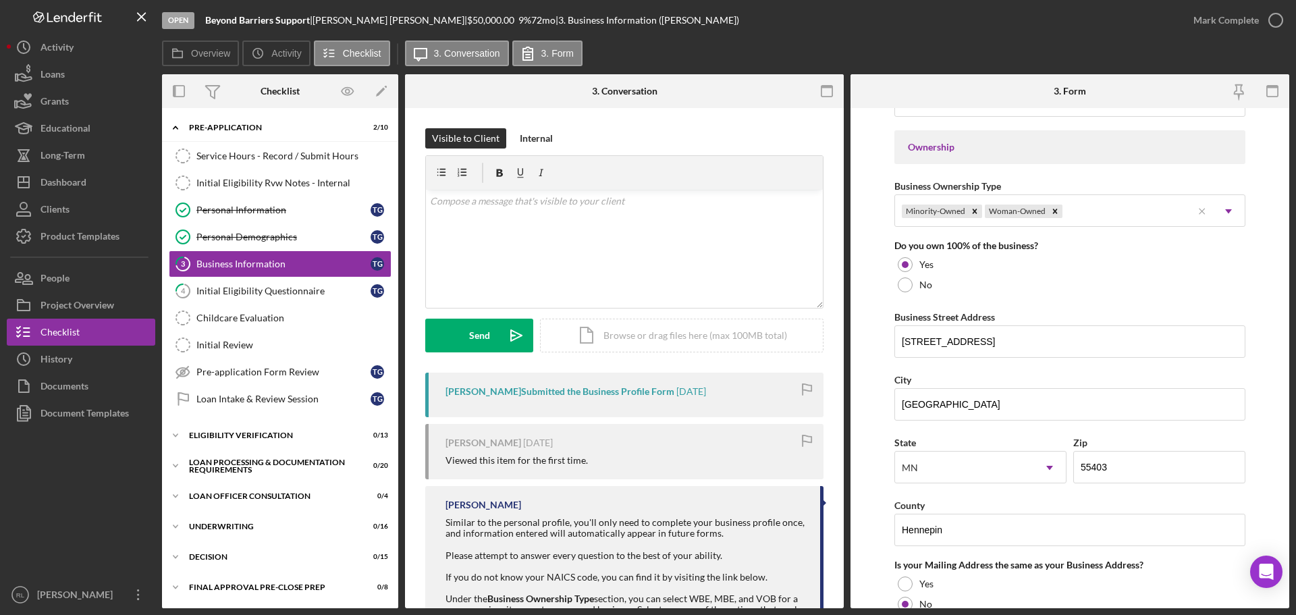
scroll to position [675, 0]
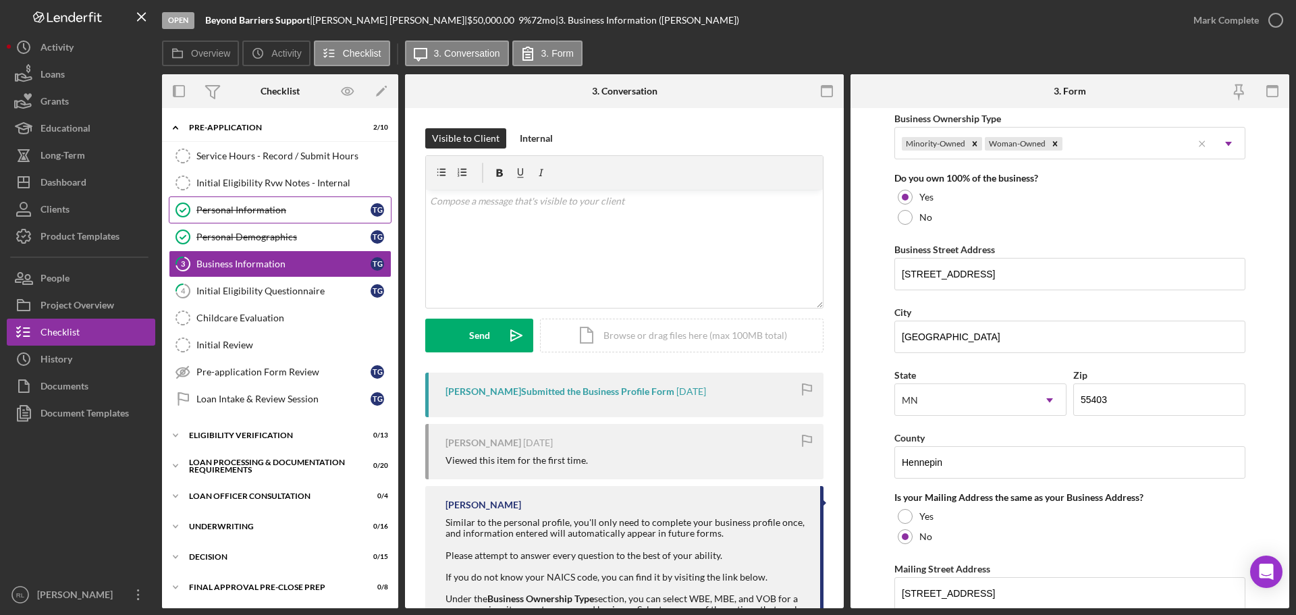
drag, startPoint x: 288, startPoint y: 213, endPoint x: 319, endPoint y: 221, distance: 31.4
click at [288, 212] on div "Personal Information" at bounding box center [283, 210] width 174 height 11
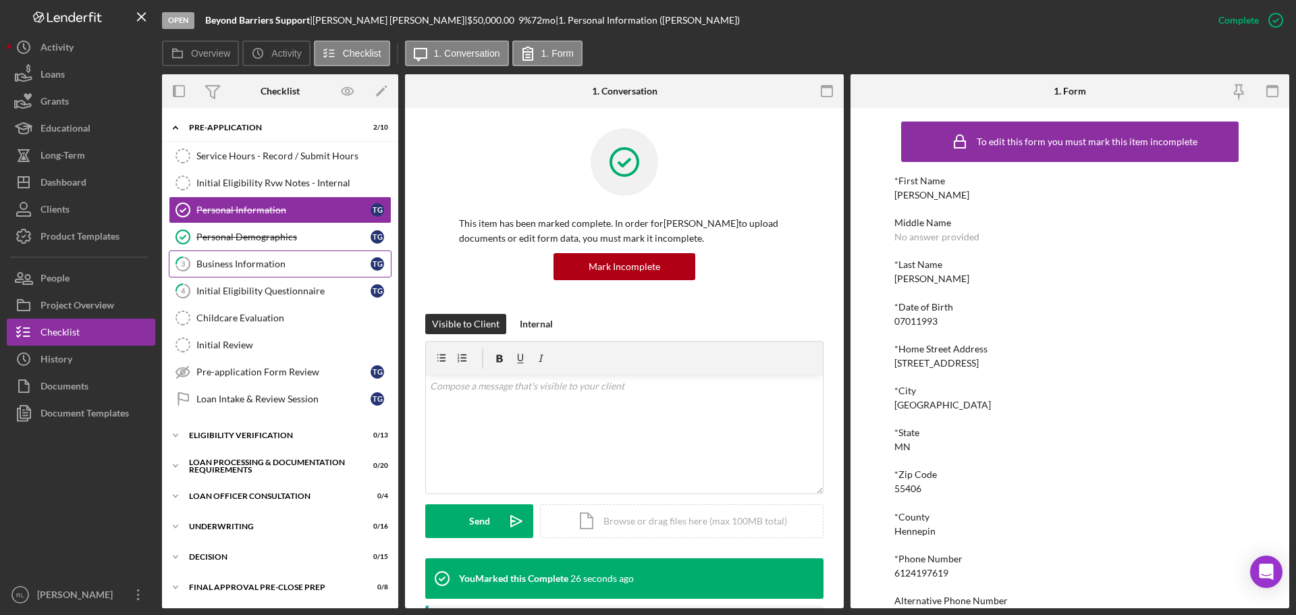
click at [252, 266] on div "Business Information" at bounding box center [283, 264] width 174 height 11
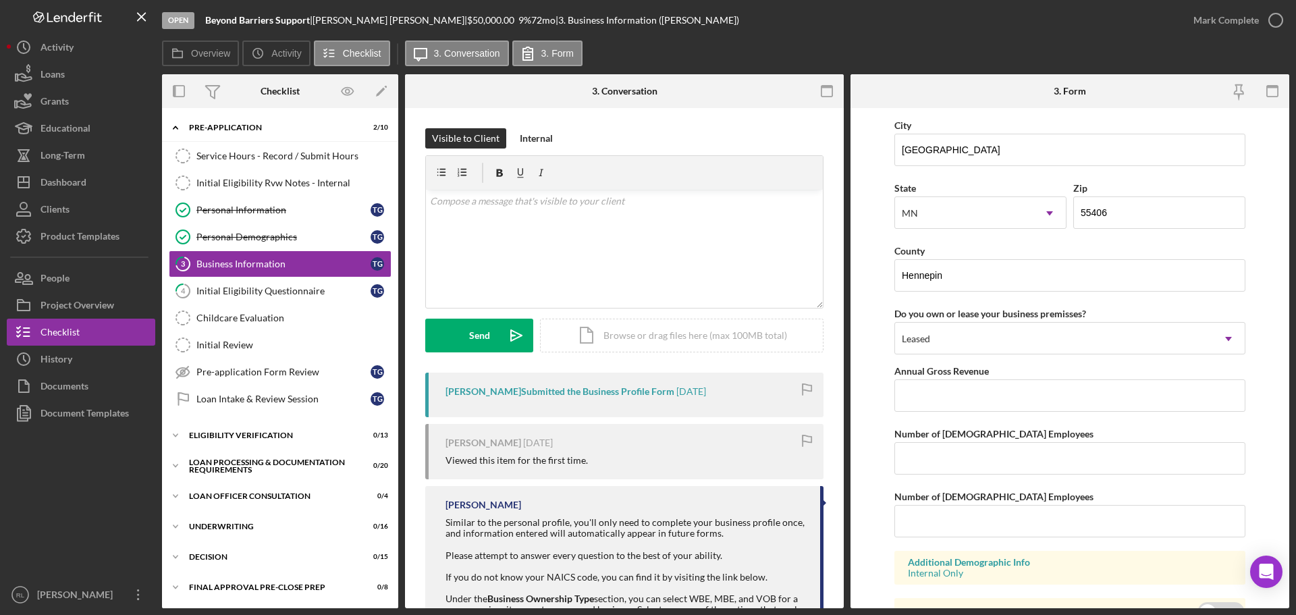
scroll to position [1249, 0]
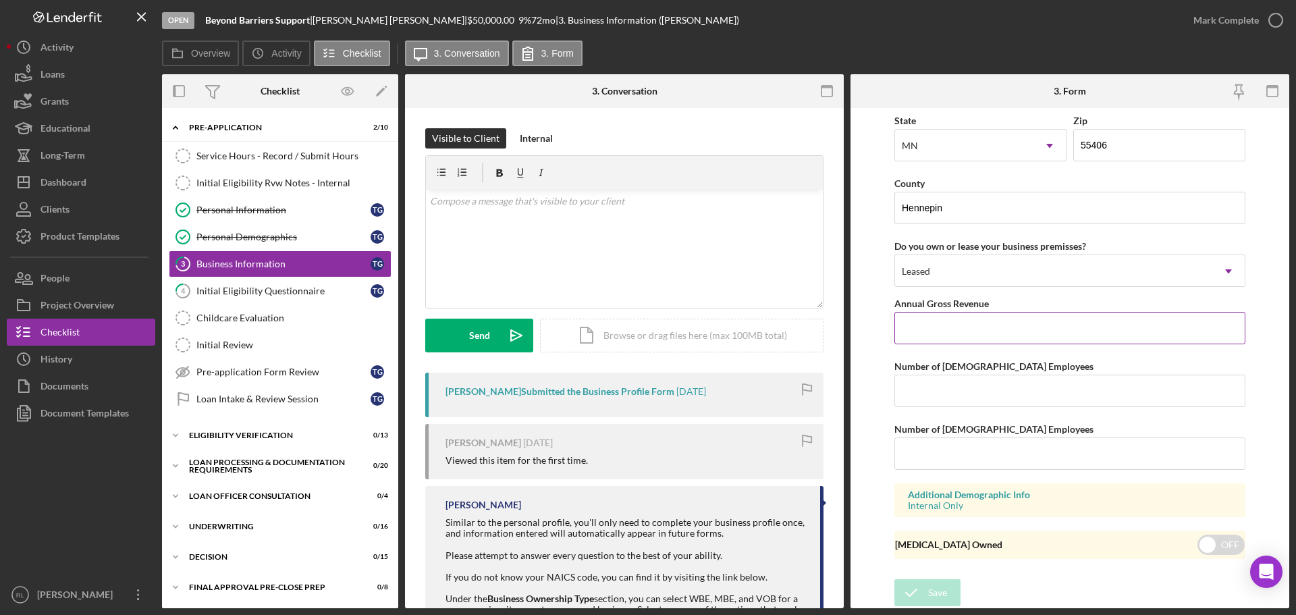
click at [1017, 315] on input "Annual Gross Revenue" at bounding box center [1069, 328] width 351 height 32
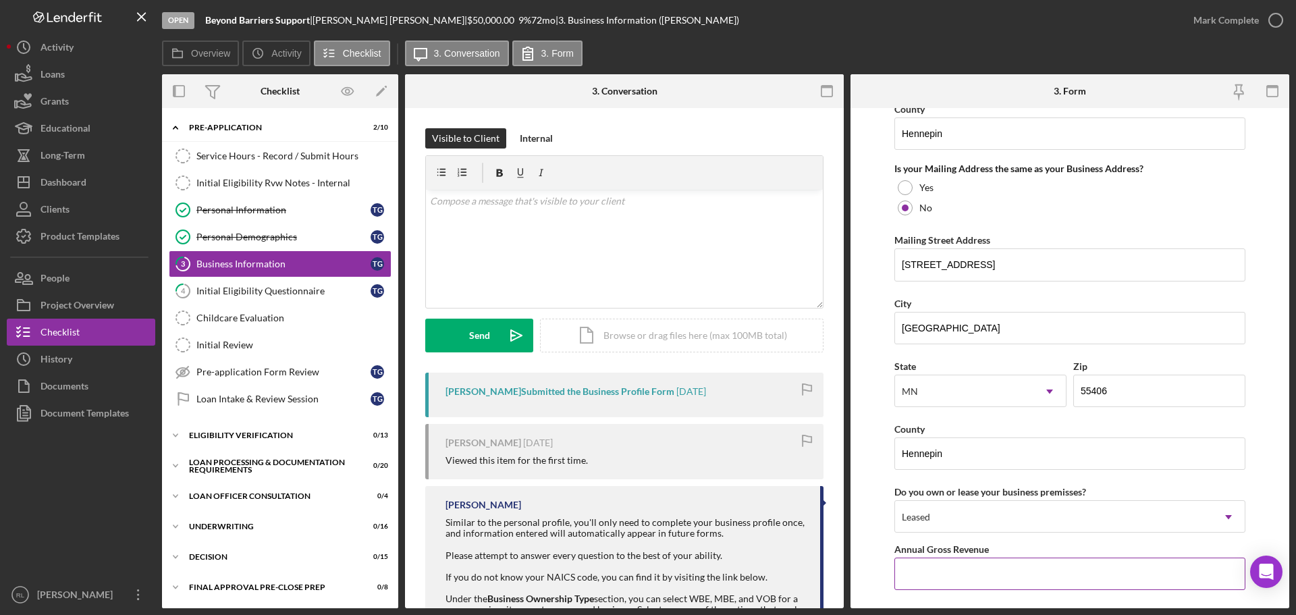
scroll to position [979, 0]
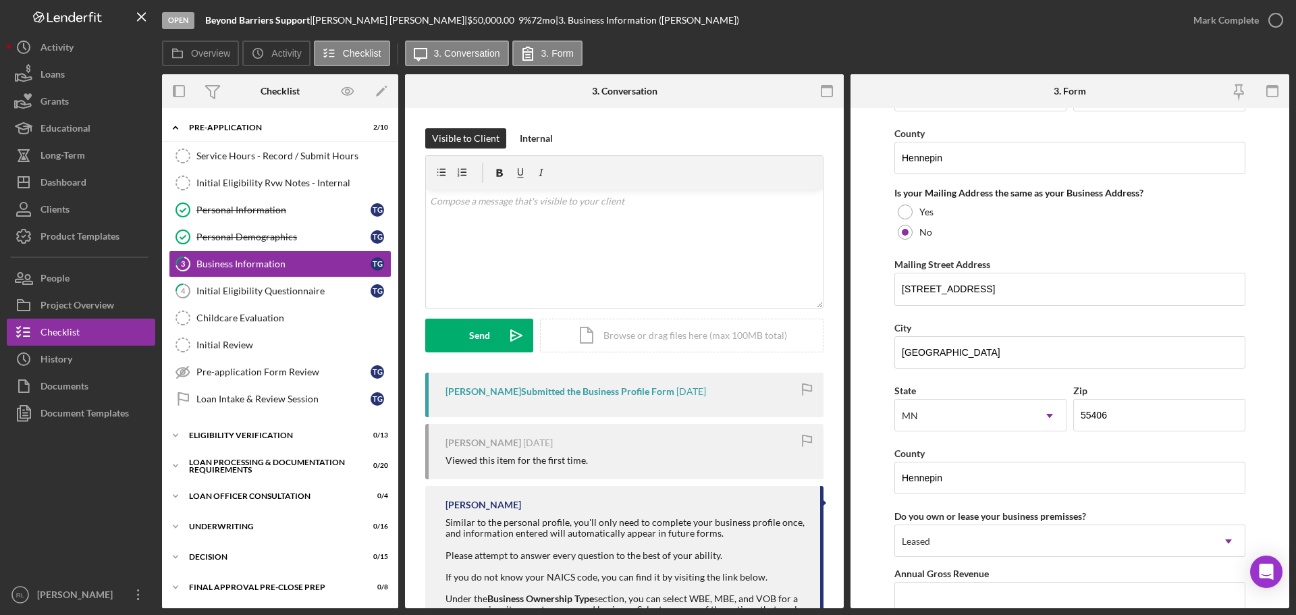
click at [876, 288] on form "Business Name Beyond Barriers Support DBA Business Start Date [DATE] Legal Stru…" at bounding box center [1070, 358] width 439 height 500
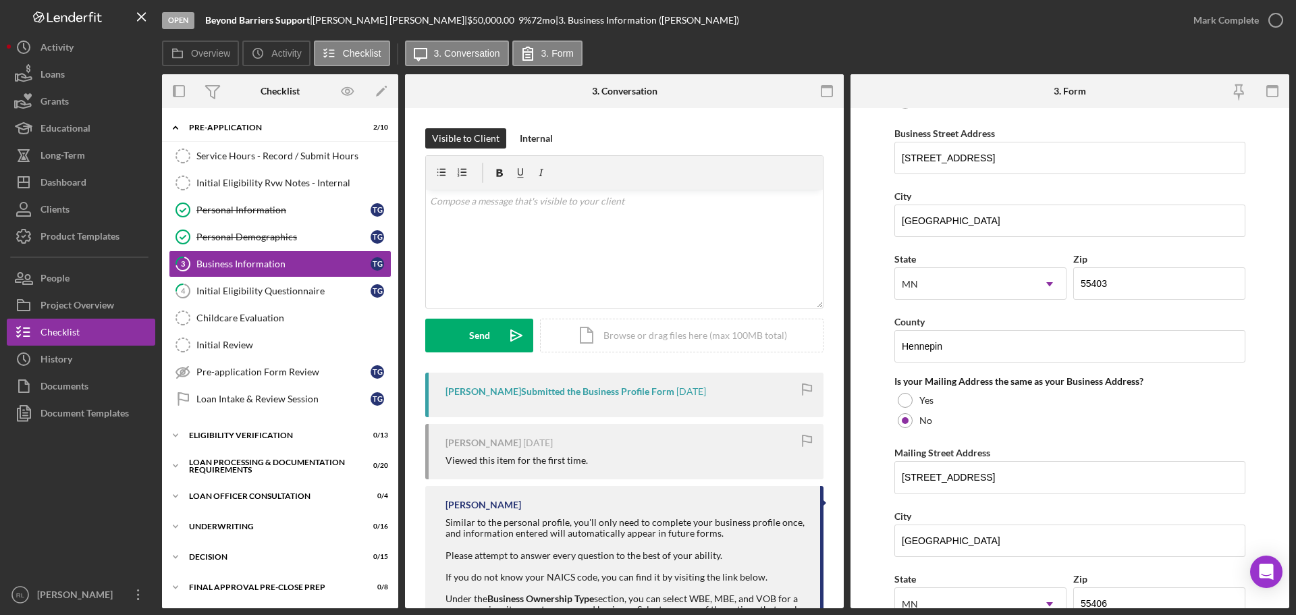
scroll to position [777, 0]
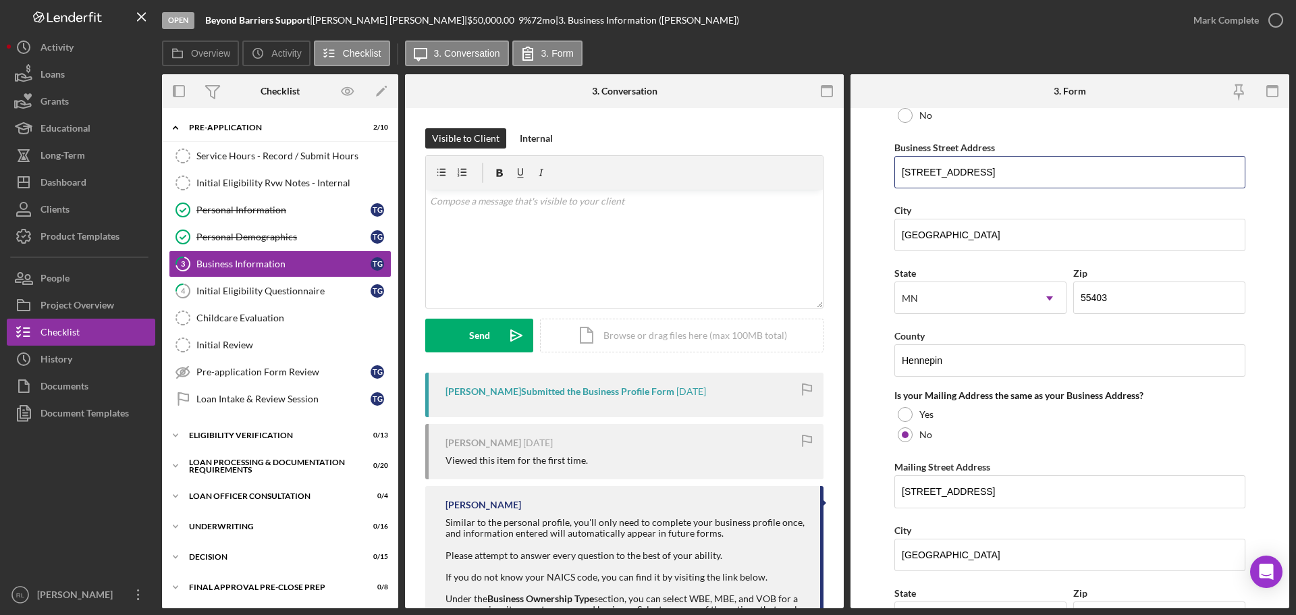
drag, startPoint x: 1019, startPoint y: 166, endPoint x: 885, endPoint y: 171, distance: 134.4
click at [885, 171] on form "Business Name Beyond Barriers Support DBA Business Start Date [DATE] Legal Stru…" at bounding box center [1070, 358] width 439 height 500
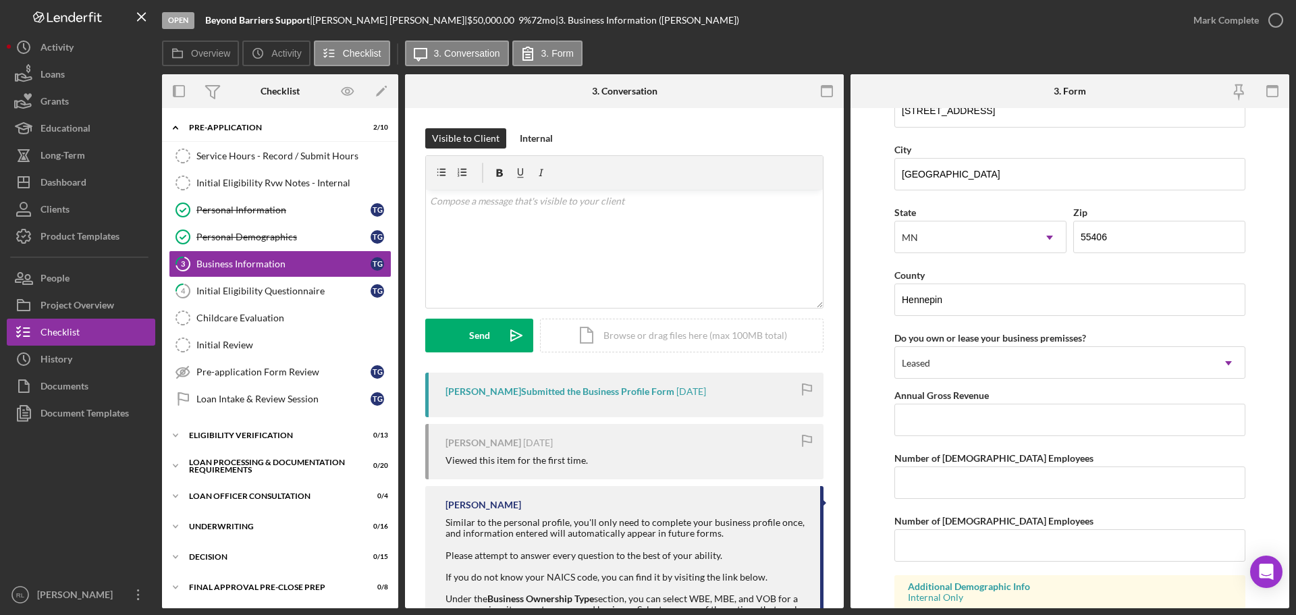
scroll to position [1249, 0]
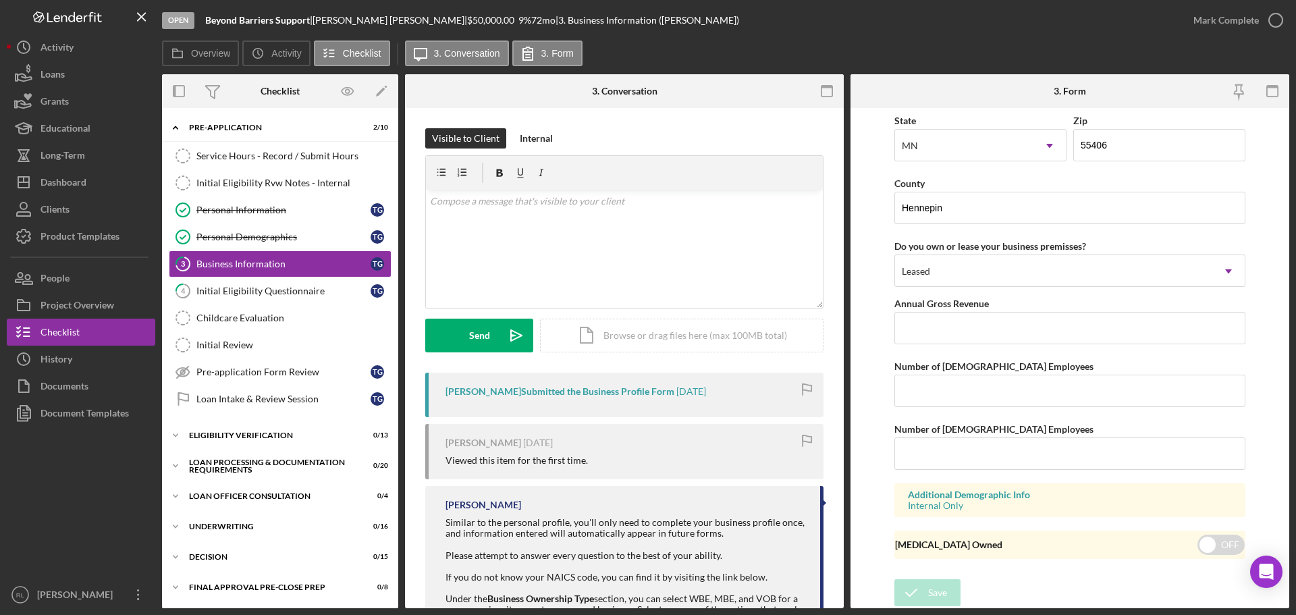
click at [886, 270] on form "Business Name Beyond Barriers Support DBA Business Start Date [DATE] Legal Stru…" at bounding box center [1070, 358] width 439 height 500
click at [960, 306] on label "Annual Gross Revenue" at bounding box center [941, 303] width 95 height 11
click at [960, 312] on input "Annual Gross Revenue" at bounding box center [1069, 328] width 351 height 32
click at [994, 321] on input "Annual Gross Revenue" at bounding box center [1069, 328] width 351 height 32
click at [986, 302] on label "Annual Gross Revenue" at bounding box center [941, 303] width 95 height 11
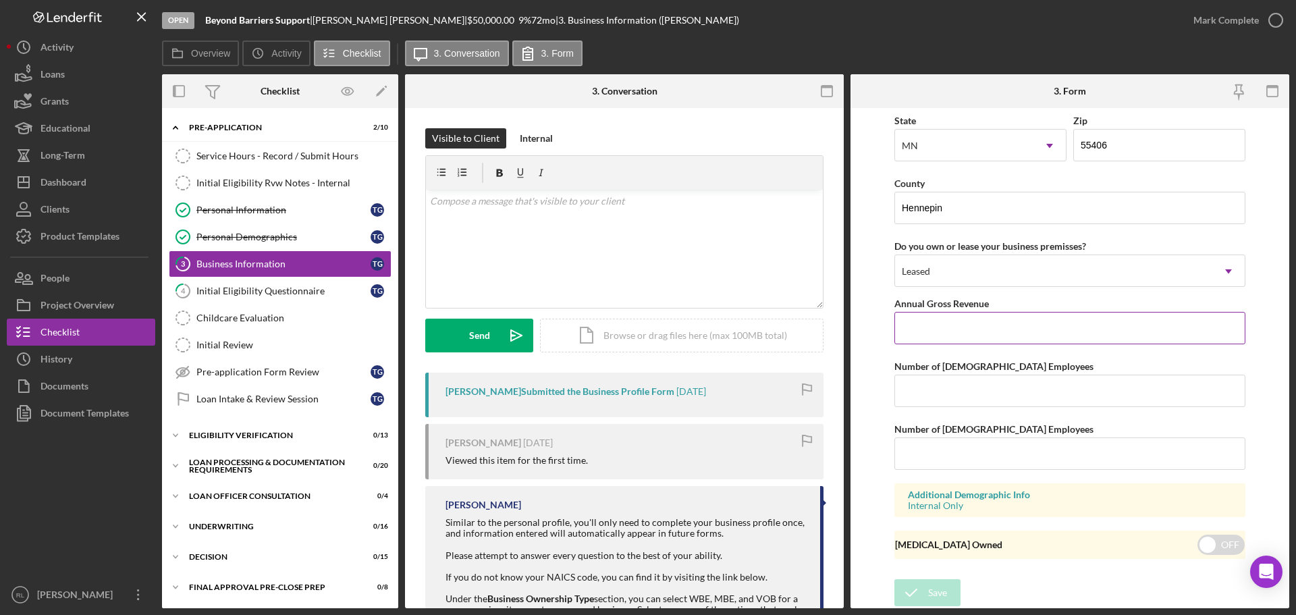
click at [986, 312] on input "Annual Gross Revenue" at bounding box center [1069, 328] width 351 height 32
click at [1012, 319] on input "Annual Gross Revenue" at bounding box center [1069, 328] width 351 height 32
type input "$9,500"
click at [967, 388] on input "Number of [DEMOGRAPHIC_DATA] Employees" at bounding box center [1069, 391] width 351 height 32
click at [847, 384] on div "Overview Internal Workflow Stage Open Icon/Dropdown Arrow Archive (can unarchiv…" at bounding box center [725, 341] width 1127 height 534
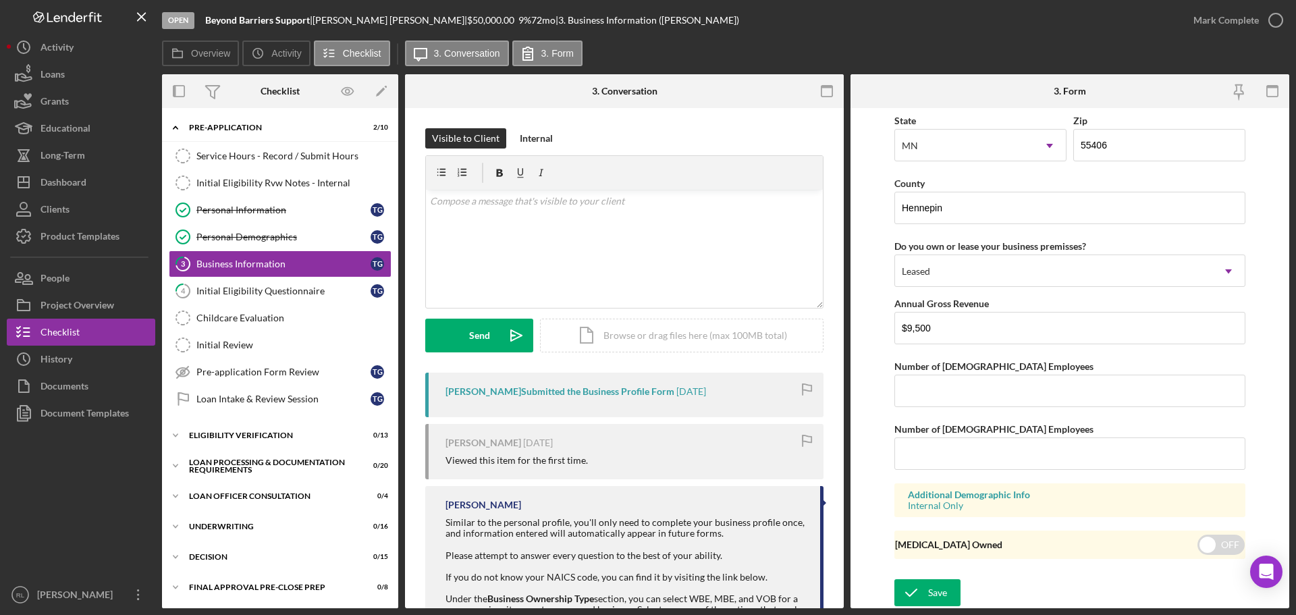
click at [865, 383] on form "Business Name Beyond Barriers Support DBA Business Start Date [DATE] Legal Stru…" at bounding box center [1070, 358] width 439 height 500
click at [984, 373] on div "Number of [DEMOGRAPHIC_DATA] Employees" at bounding box center [1069, 366] width 351 height 17
click at [984, 381] on input "Number of [DEMOGRAPHIC_DATA] Employees" at bounding box center [1069, 391] width 351 height 32
click at [886, 406] on form "Business Name Beyond Barriers Support DBA Business Start Date [DATE] Legal Stru…" at bounding box center [1070, 358] width 439 height 500
click at [971, 391] on input "Number of [DEMOGRAPHIC_DATA] Employees" at bounding box center [1069, 391] width 351 height 32
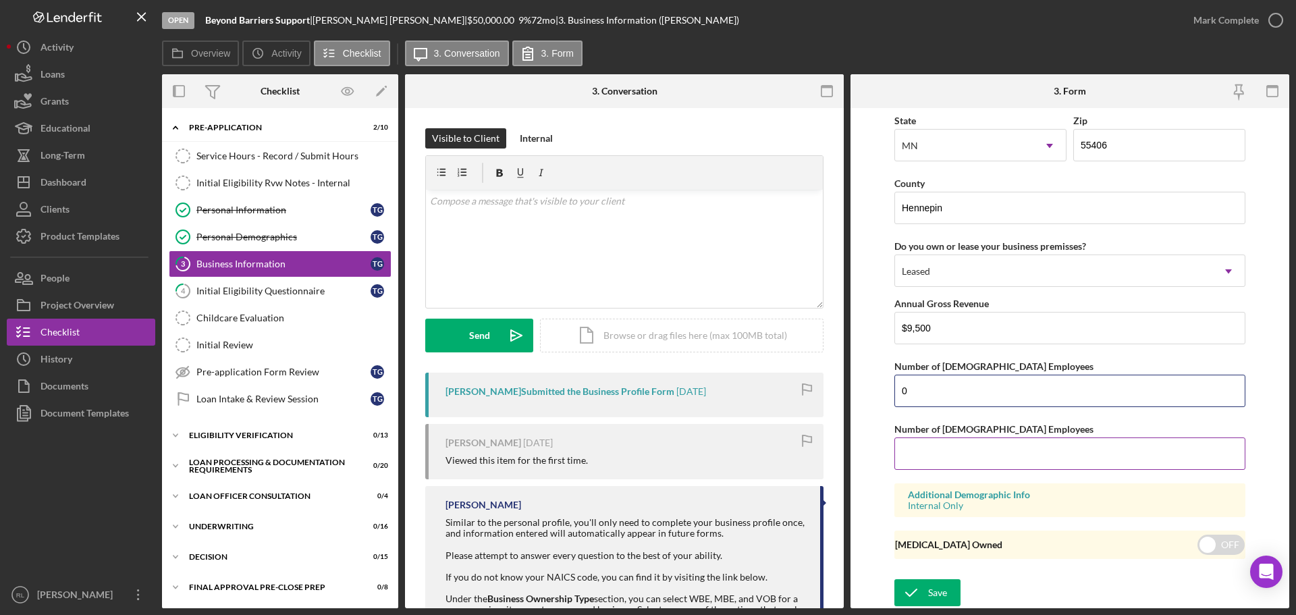
type input "0"
drag, startPoint x: 917, startPoint y: 455, endPoint x: 897, endPoint y: 460, distance: 20.3
click at [917, 455] on input "Number of [DEMOGRAPHIC_DATA] Employees" at bounding box center [1069, 453] width 351 height 32
type input "0"
click at [878, 462] on form "Business Name Beyond Barriers Support DBA Business Start Date [DATE] Legal Stru…" at bounding box center [1070, 358] width 439 height 500
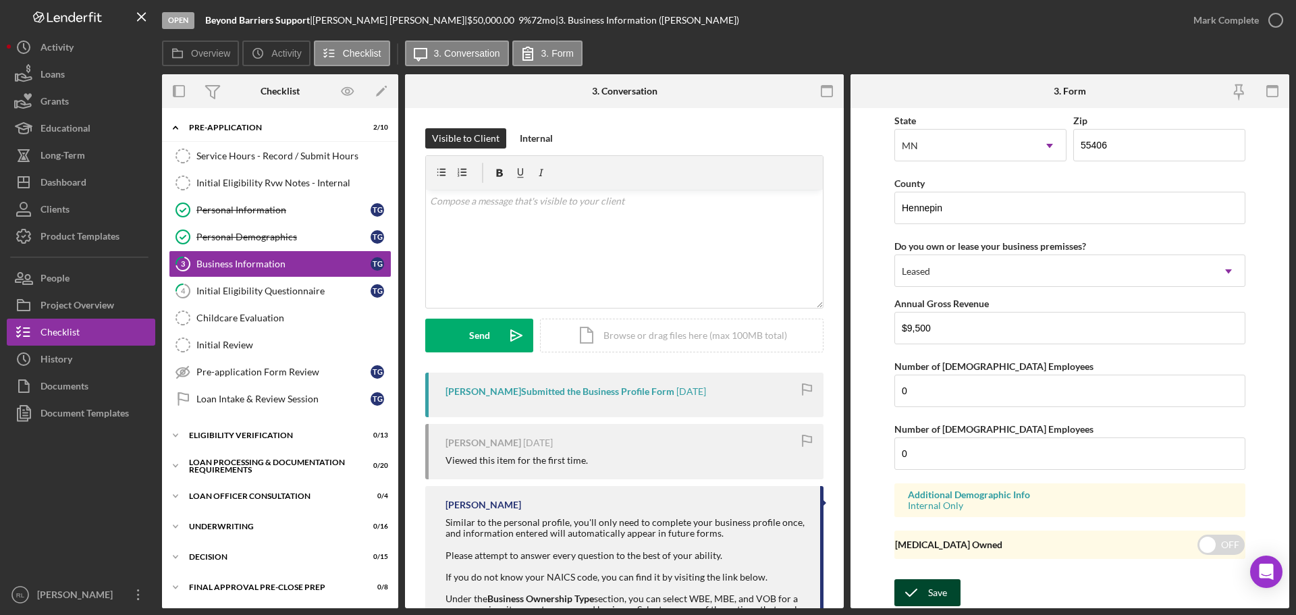
click at [922, 595] on icon "submit" at bounding box center [911, 593] width 34 height 34
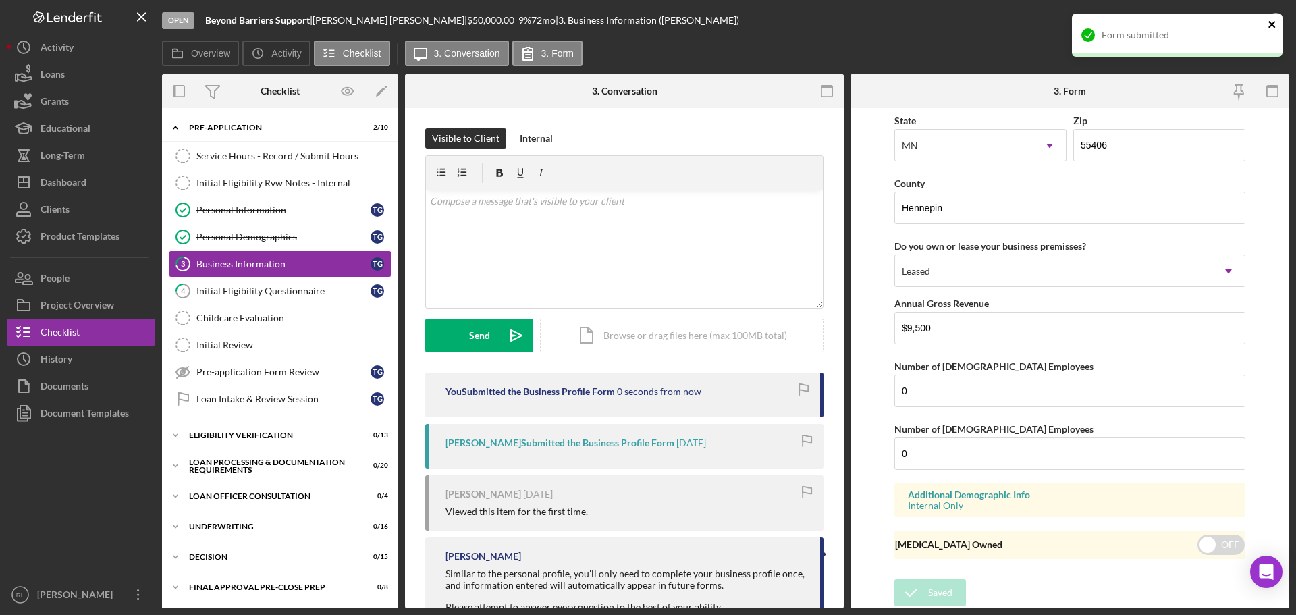
click at [1276, 22] on icon "close" at bounding box center [1272, 24] width 9 height 11
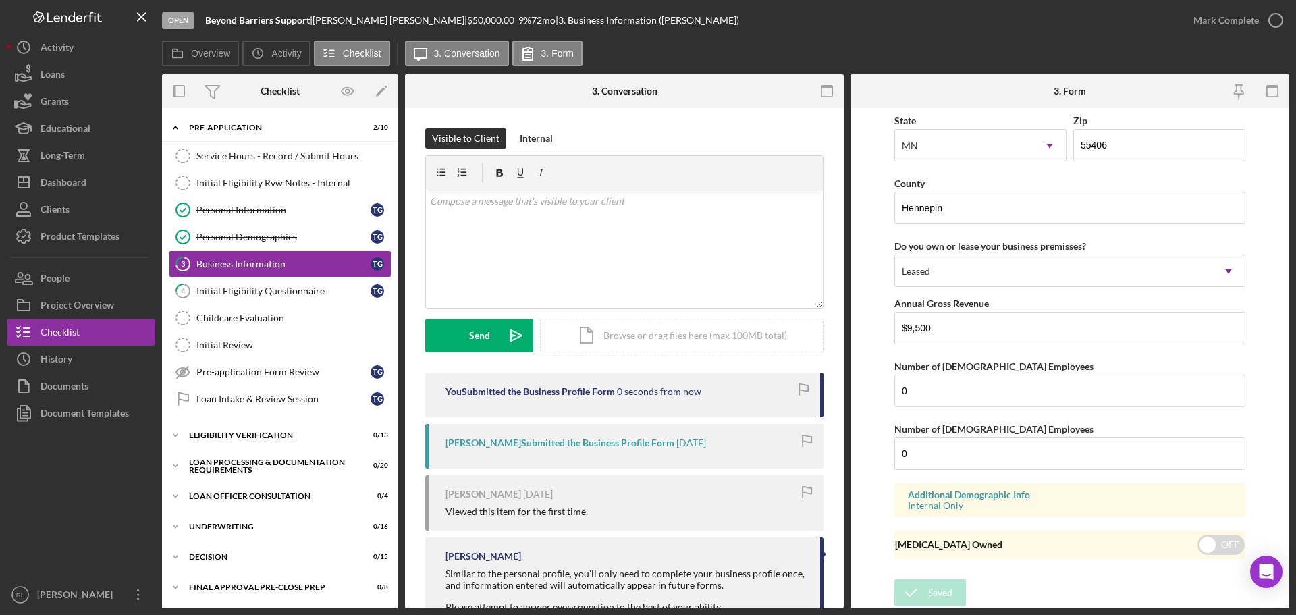
click at [1259, 19] on div "Form submitted" at bounding box center [1177, 40] width 216 height 59
click at [1229, 21] on div "Mark Complete" at bounding box center [1225, 20] width 65 height 27
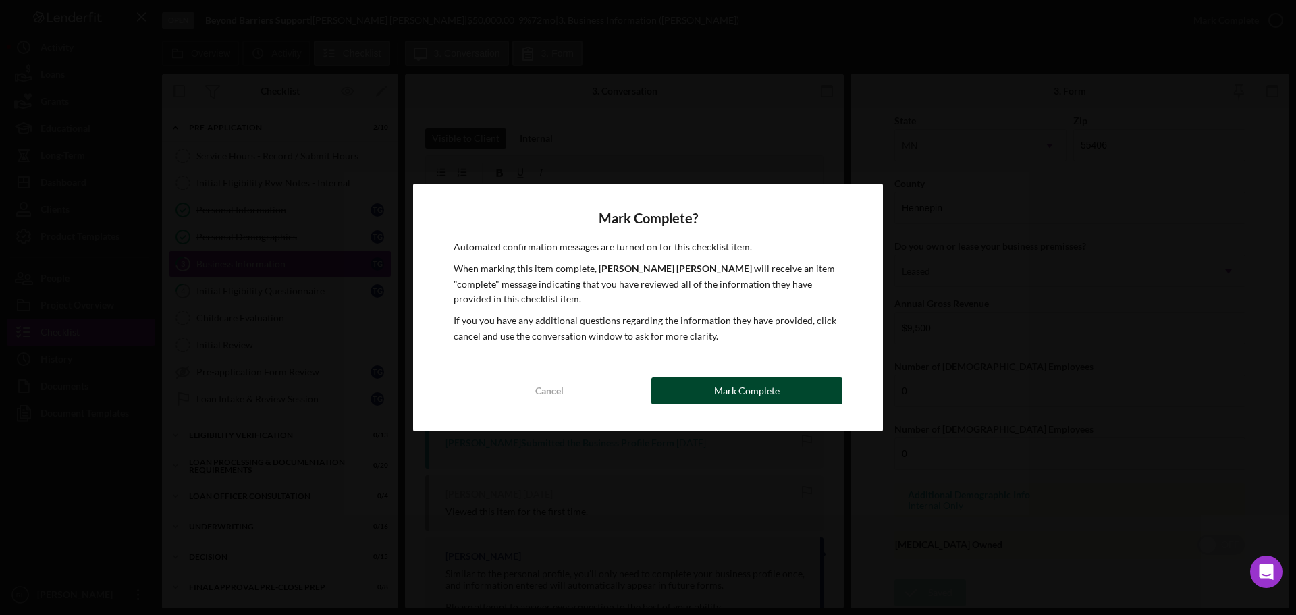
click at [749, 402] on div "Mark Complete" at bounding box center [746, 390] width 65 height 27
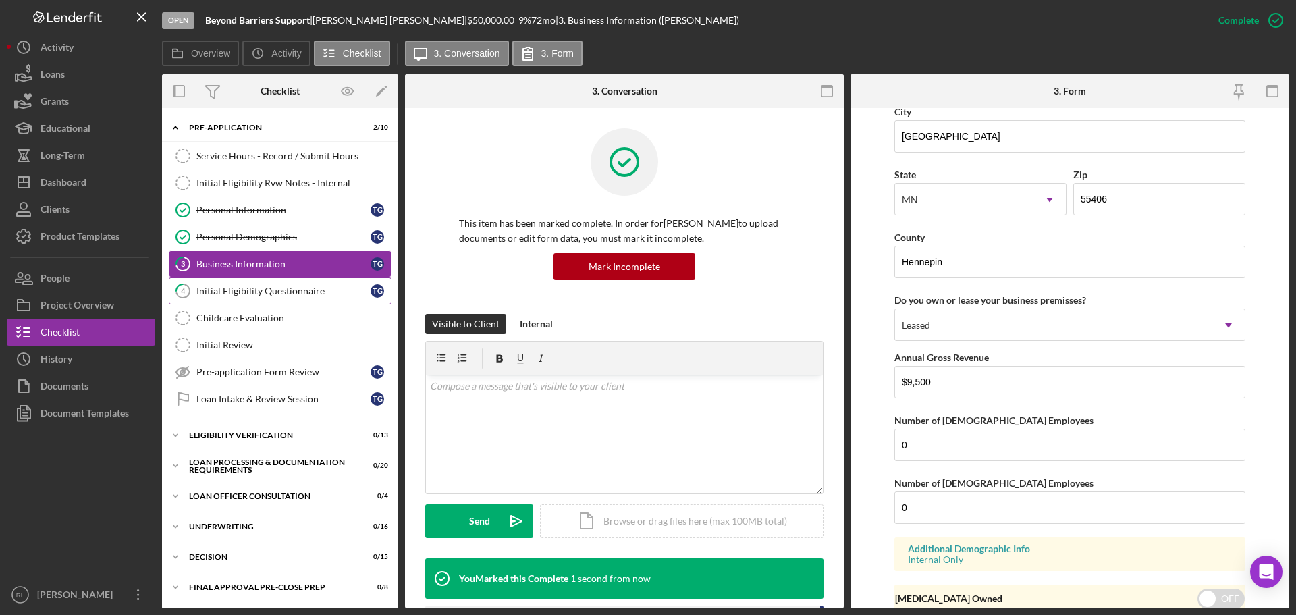
scroll to position [1303, 0]
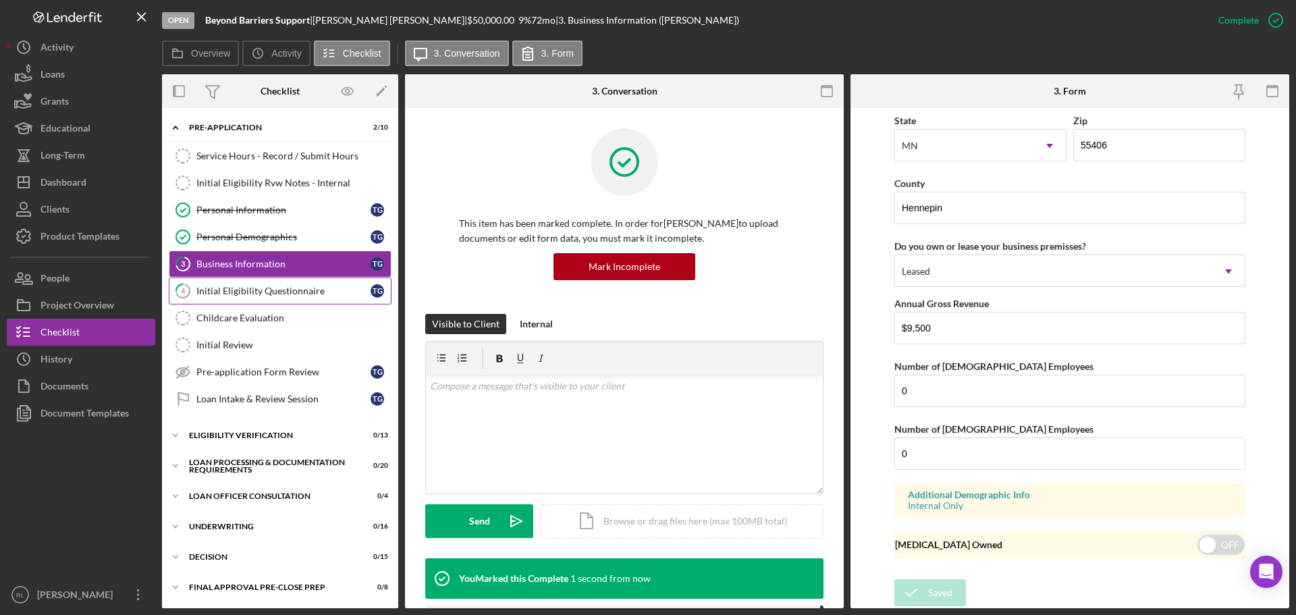
click at [312, 295] on div "Initial Eligibility Questionnaire" at bounding box center [283, 291] width 174 height 11
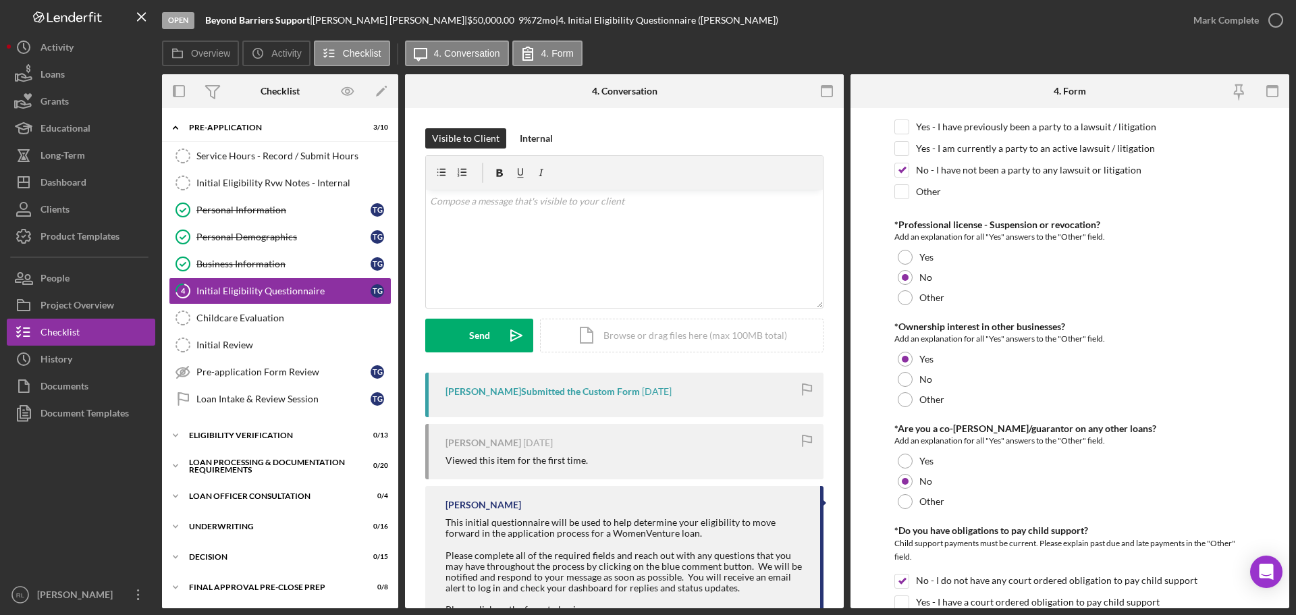
scroll to position [1688, 0]
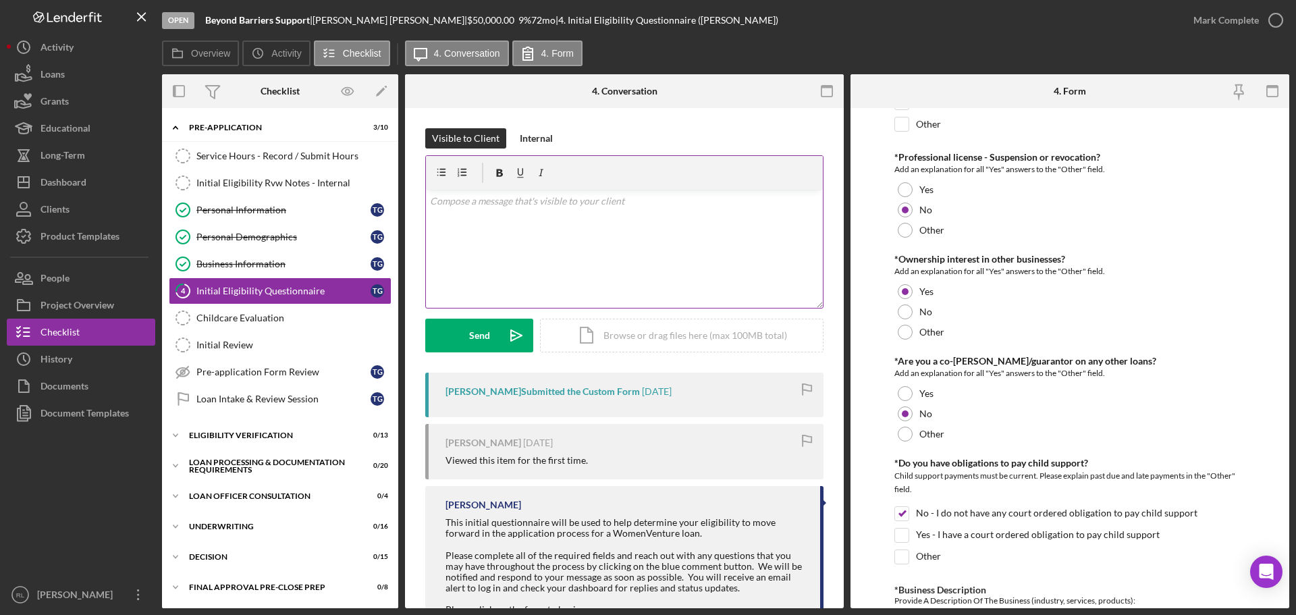
click at [616, 250] on div "v Color teal Color pink Remove color Add row above Add row below Add column bef…" at bounding box center [624, 249] width 397 height 118
click at [529, 146] on div "Internal" at bounding box center [536, 138] width 33 height 20
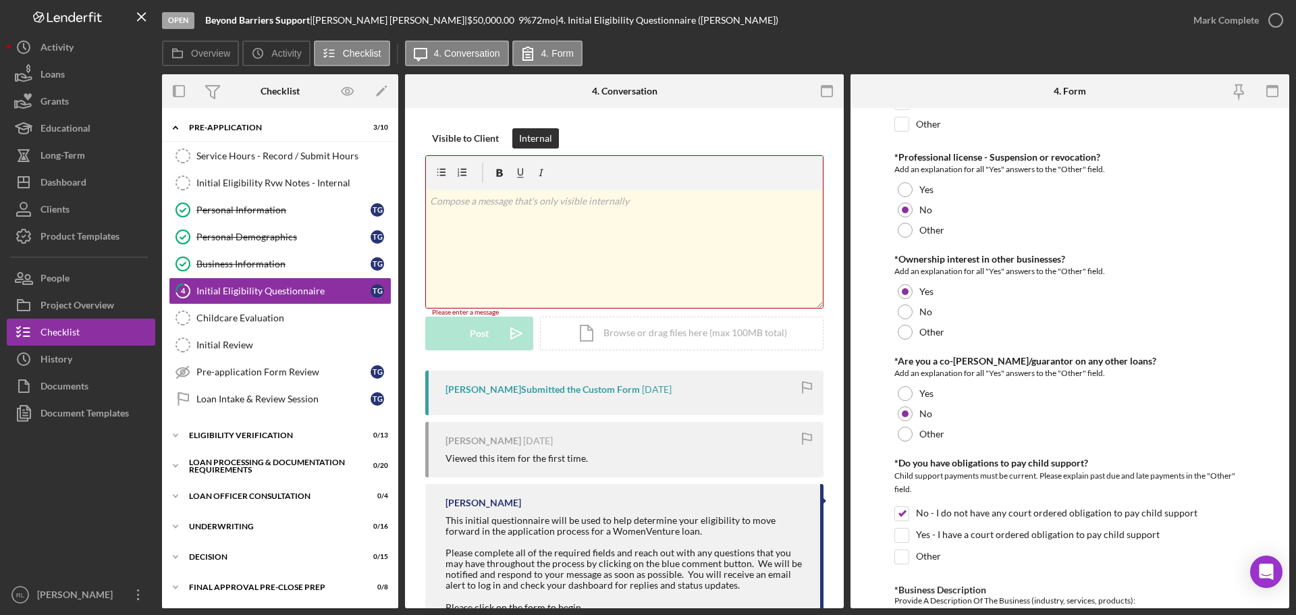
click at [556, 213] on div "v Color teal Color pink Remove color Add row above Add row below Add column bef…" at bounding box center [624, 249] width 397 height 118
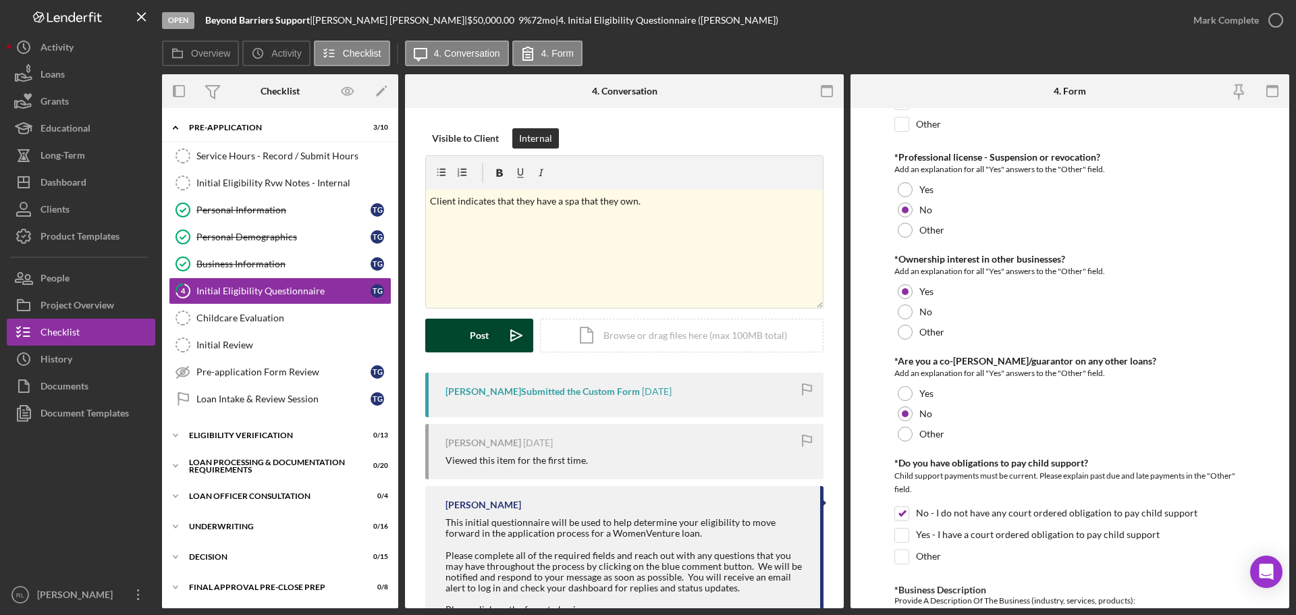
click at [481, 340] on div "Post" at bounding box center [479, 336] width 19 height 34
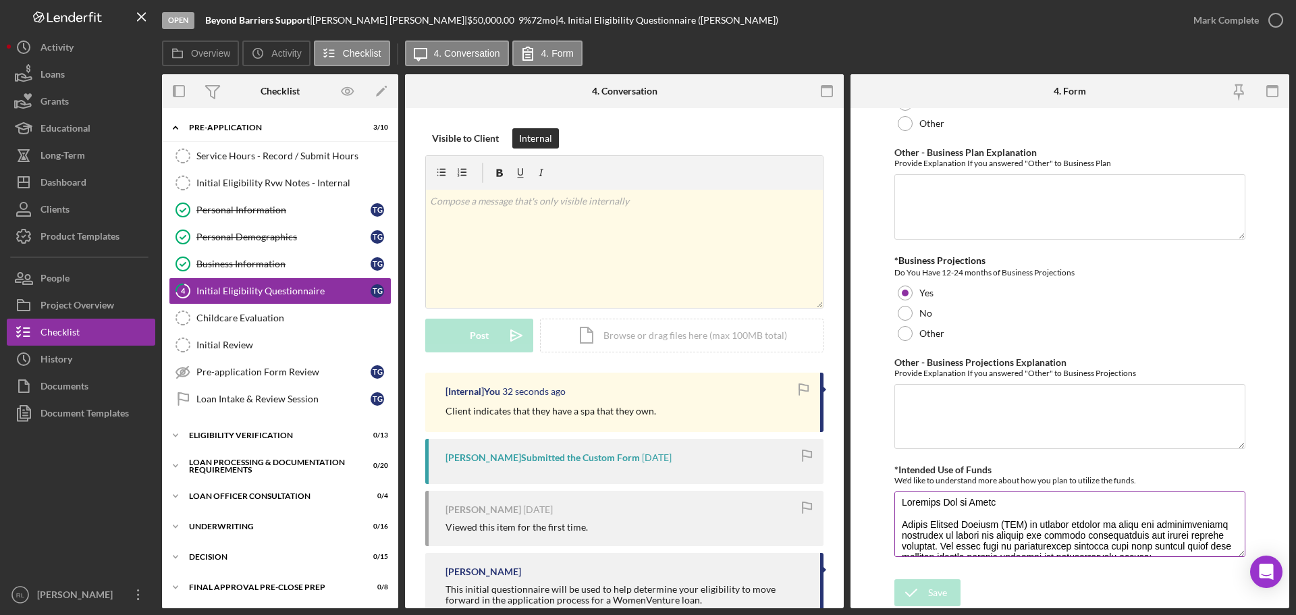
scroll to position [0, 0]
click at [859, 425] on form "*In which county is your business located? Business Address must be located wit…" at bounding box center [1070, 358] width 439 height 500
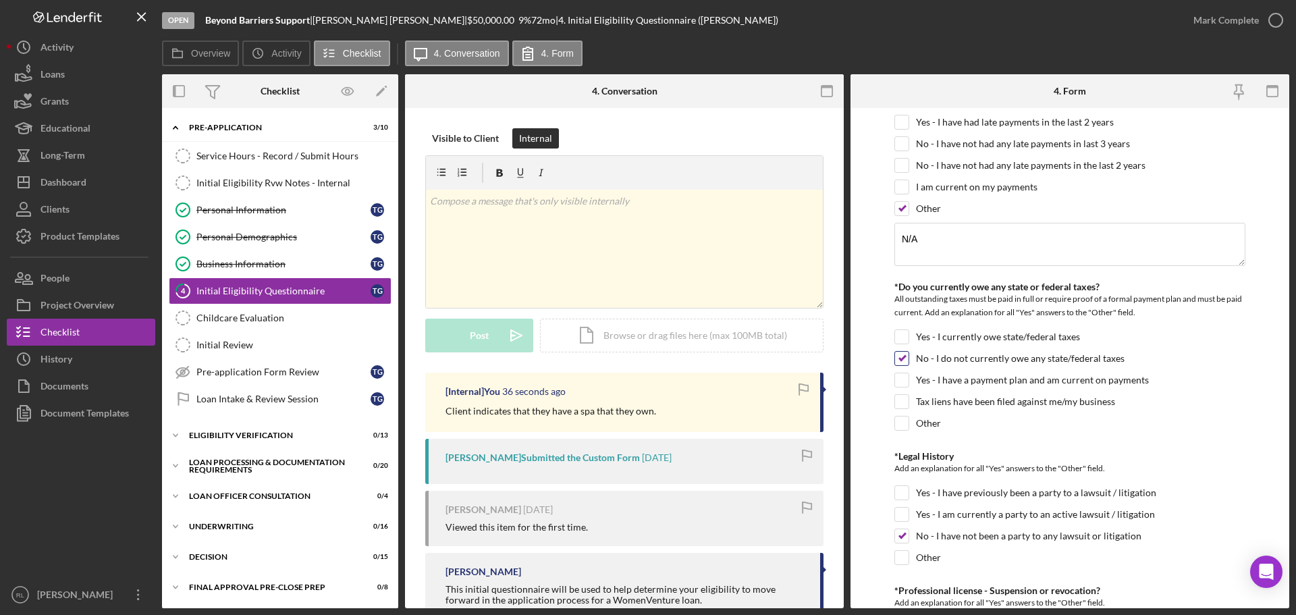
scroll to position [2334, 0]
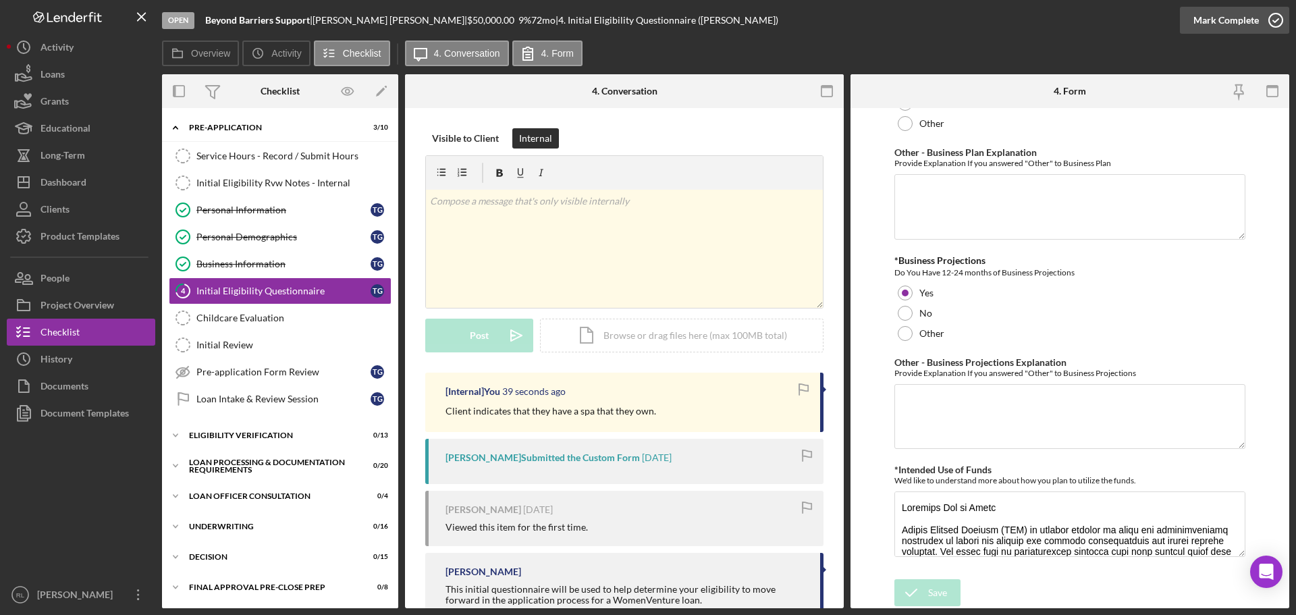
click at [1232, 14] on div "Mark Complete" at bounding box center [1225, 20] width 65 height 27
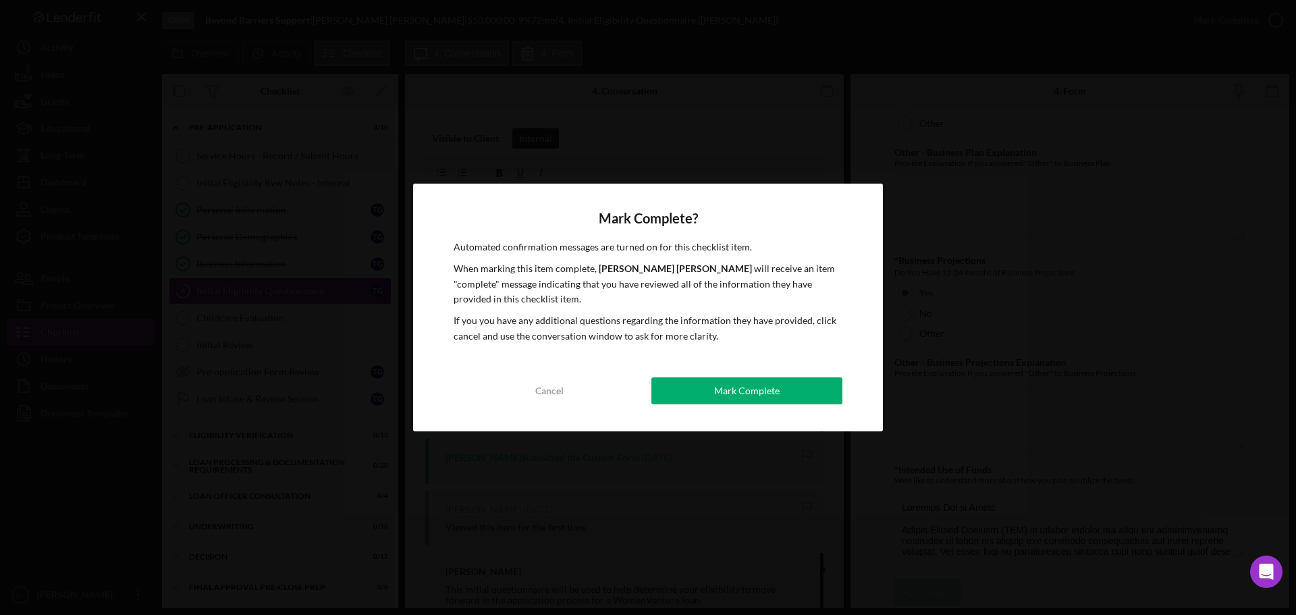
click at [730, 376] on div "Mark Complete? Automated confirmation messages are turned on for this checklist…" at bounding box center [648, 308] width 470 height 248
drag, startPoint x: 815, startPoint y: 378, endPoint x: 802, endPoint y: 377, distance: 12.8
click at [814, 378] on button "Mark Complete" at bounding box center [746, 390] width 191 height 27
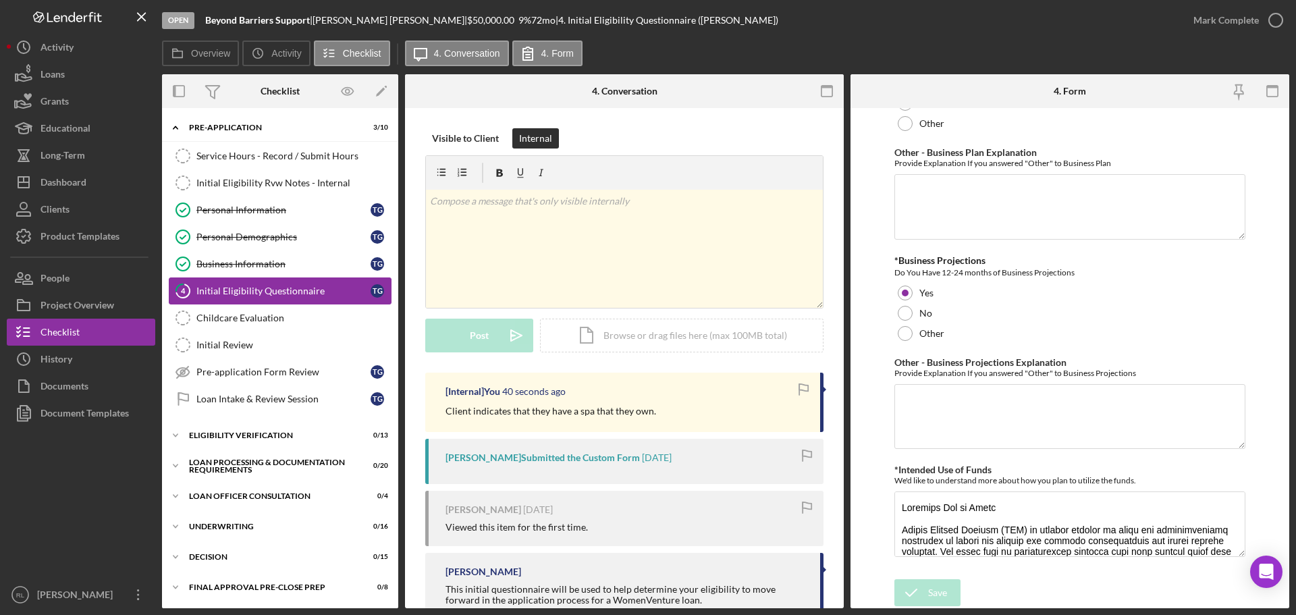
scroll to position [2388, 0]
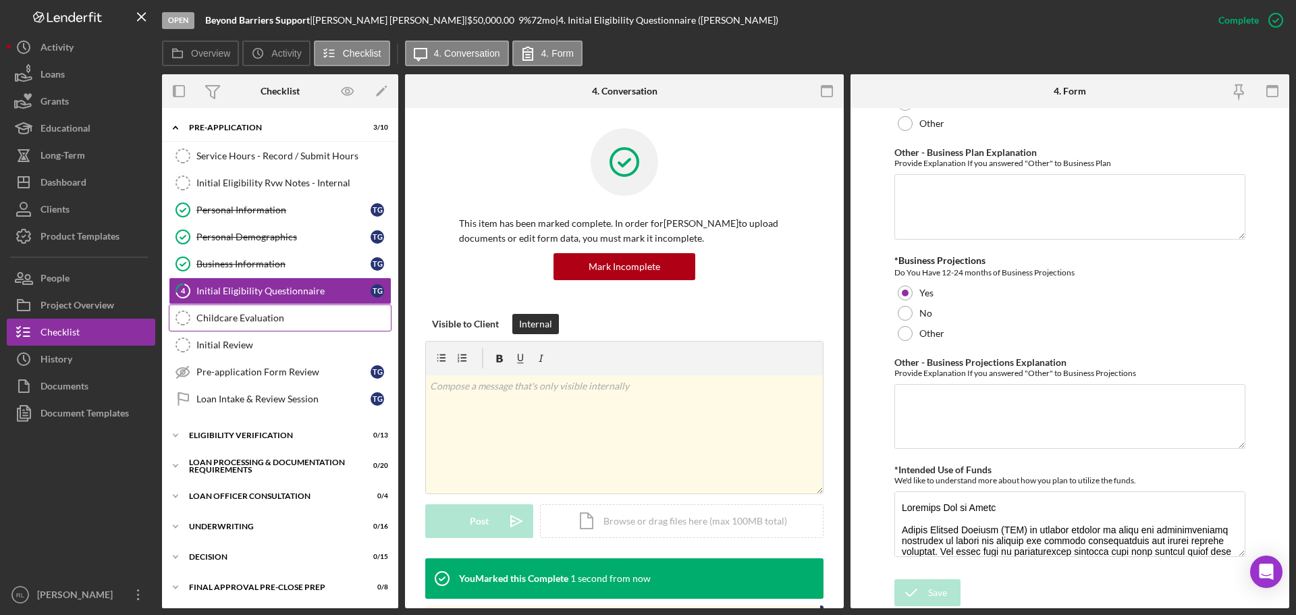
click at [219, 321] on div "Childcare Evaluation" at bounding box center [293, 318] width 194 height 11
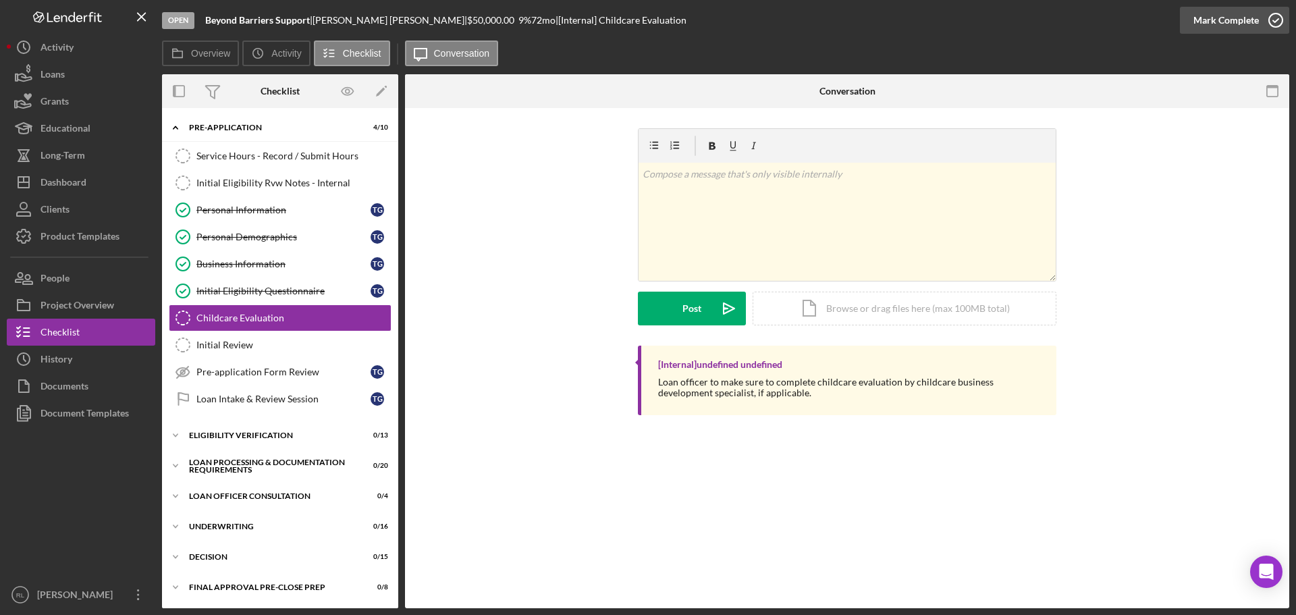
click at [1256, 8] on div "Mark Complete" at bounding box center [1225, 20] width 65 height 27
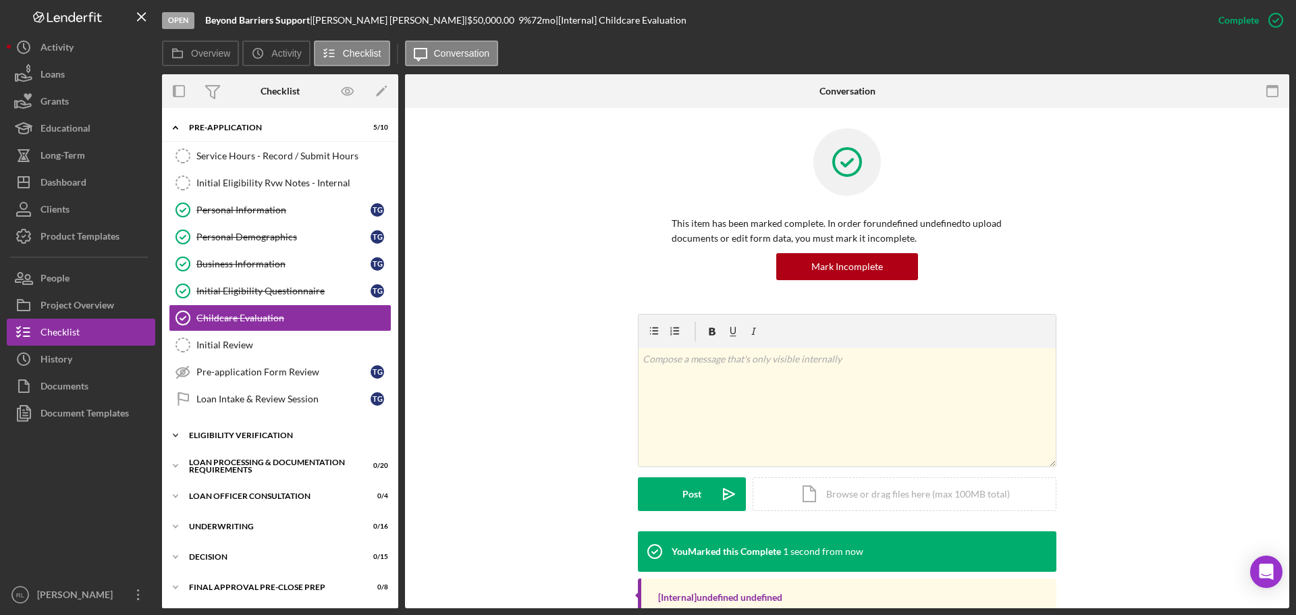
click at [194, 436] on div "Eligibility Verification" at bounding box center [285, 435] width 192 height 8
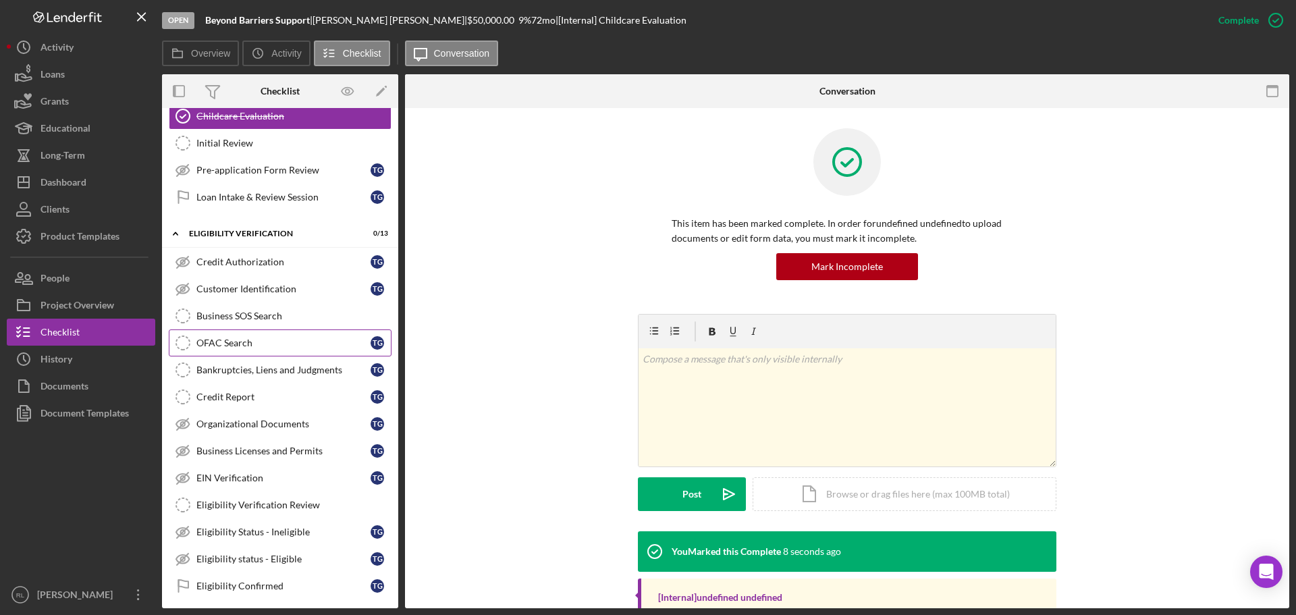
scroll to position [203, 0]
click at [284, 275] on link "Customer Identification Customer Identification T G" at bounding box center [280, 288] width 223 height 27
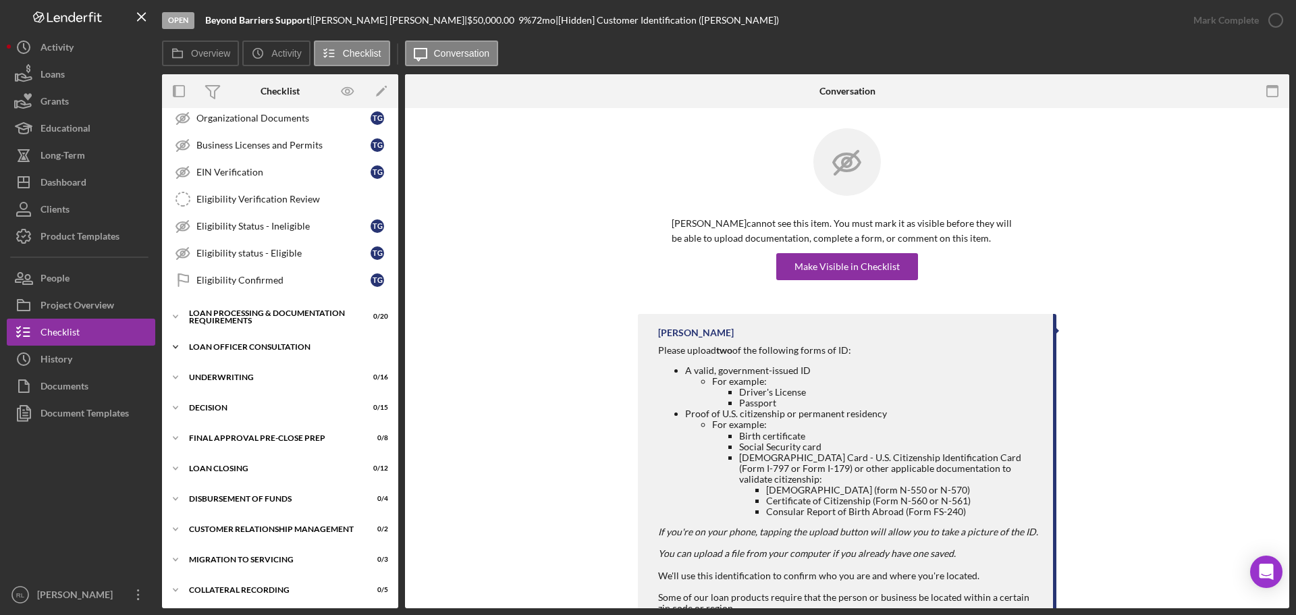
scroll to position [510, 0]
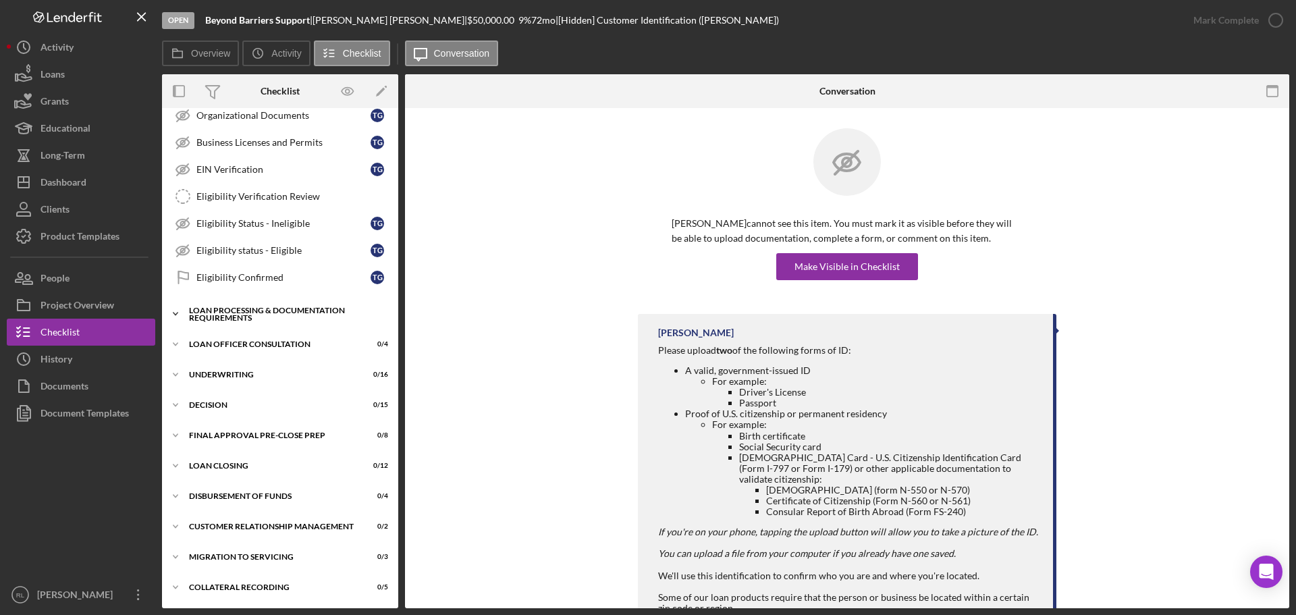
click at [269, 311] on div "Loan Processing & Documentation Requirements" at bounding box center [285, 314] width 192 height 16
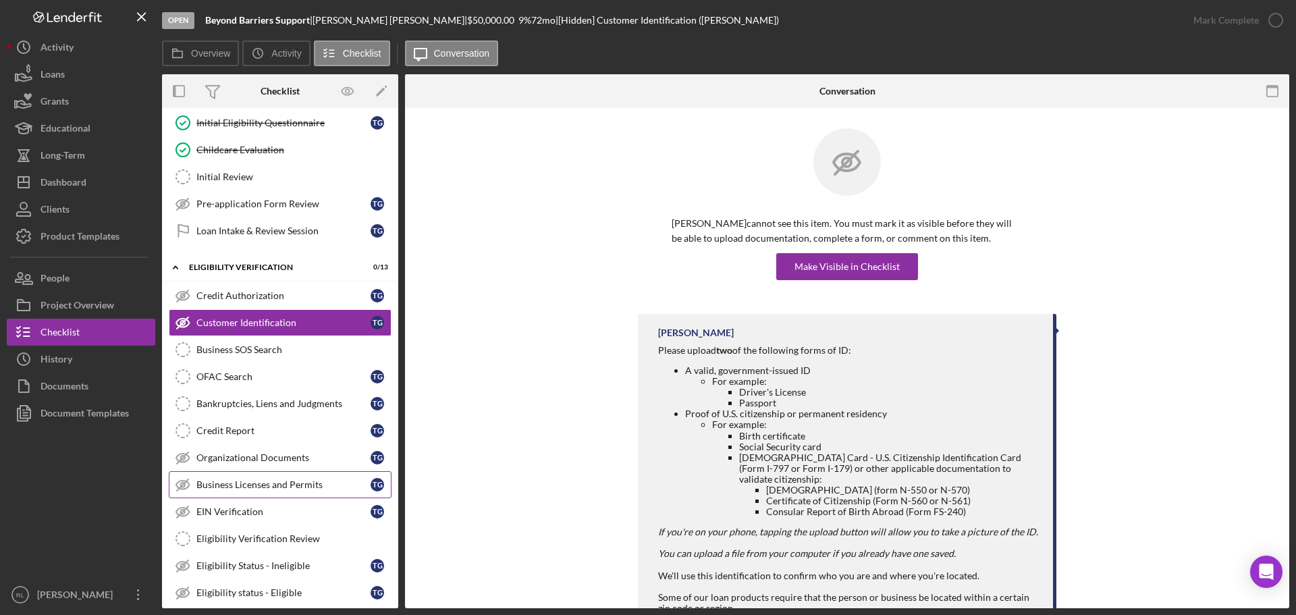
scroll to position [240, 0]
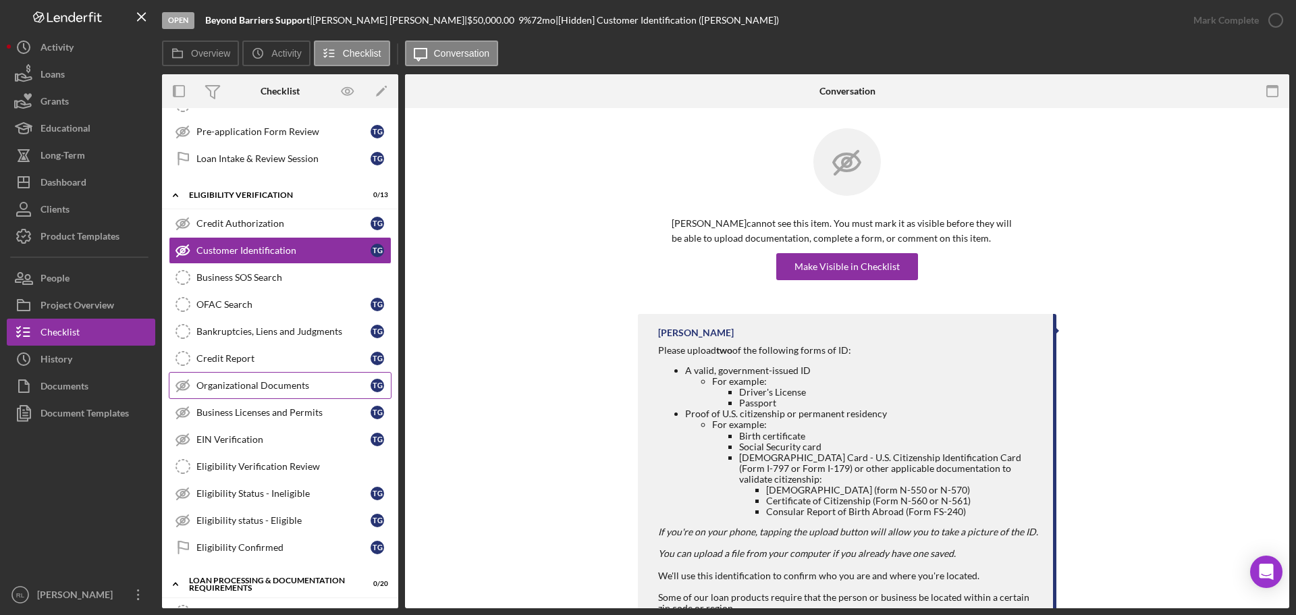
click at [298, 395] on link "Organizational Documents Organizational Documents T G" at bounding box center [280, 385] width 223 height 27
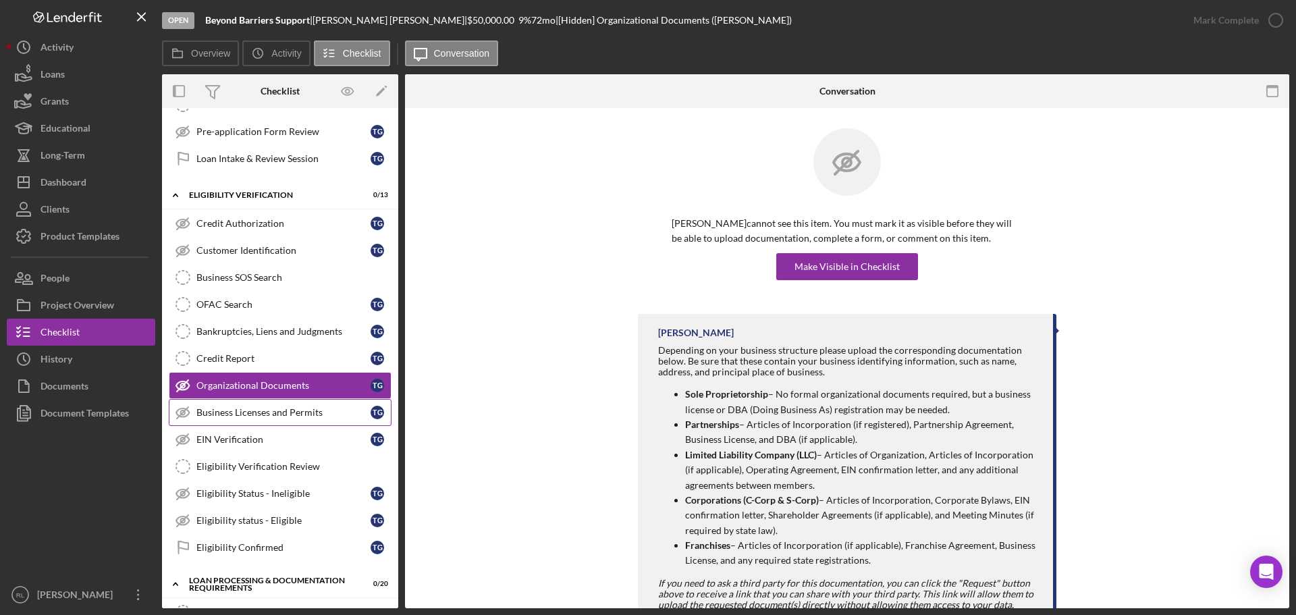
click at [276, 424] on link "Business Licenses and Permits Business Licenses and Permits T G" at bounding box center [280, 412] width 223 height 27
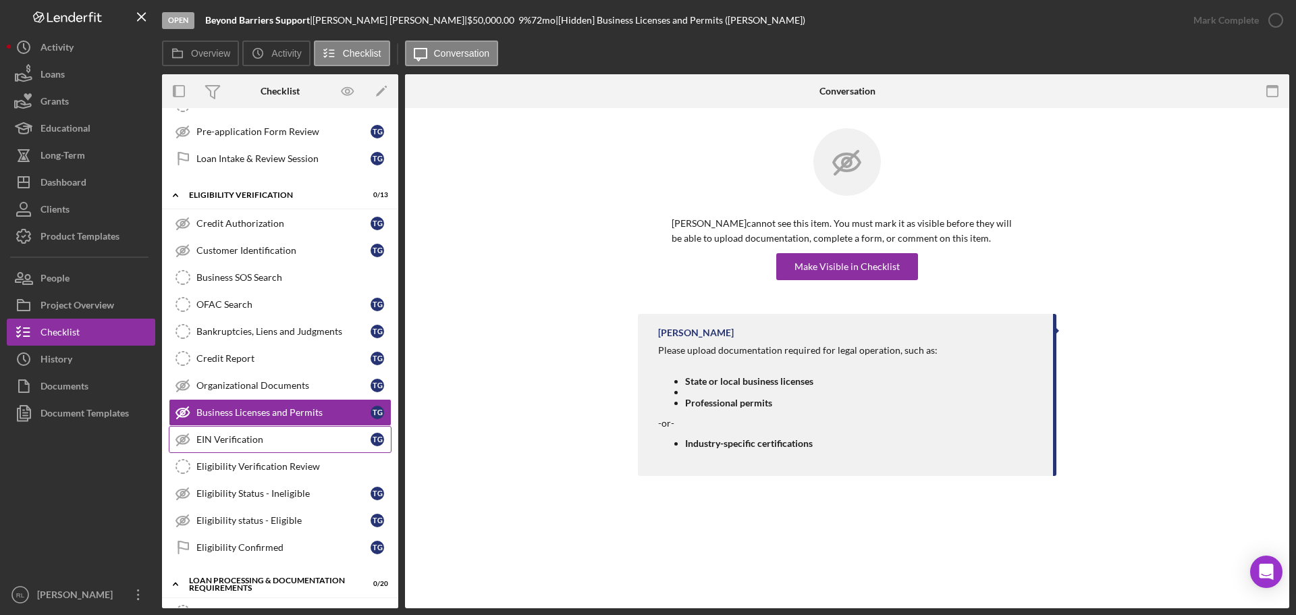
click at [232, 441] on div "EIN Verification" at bounding box center [283, 439] width 174 height 11
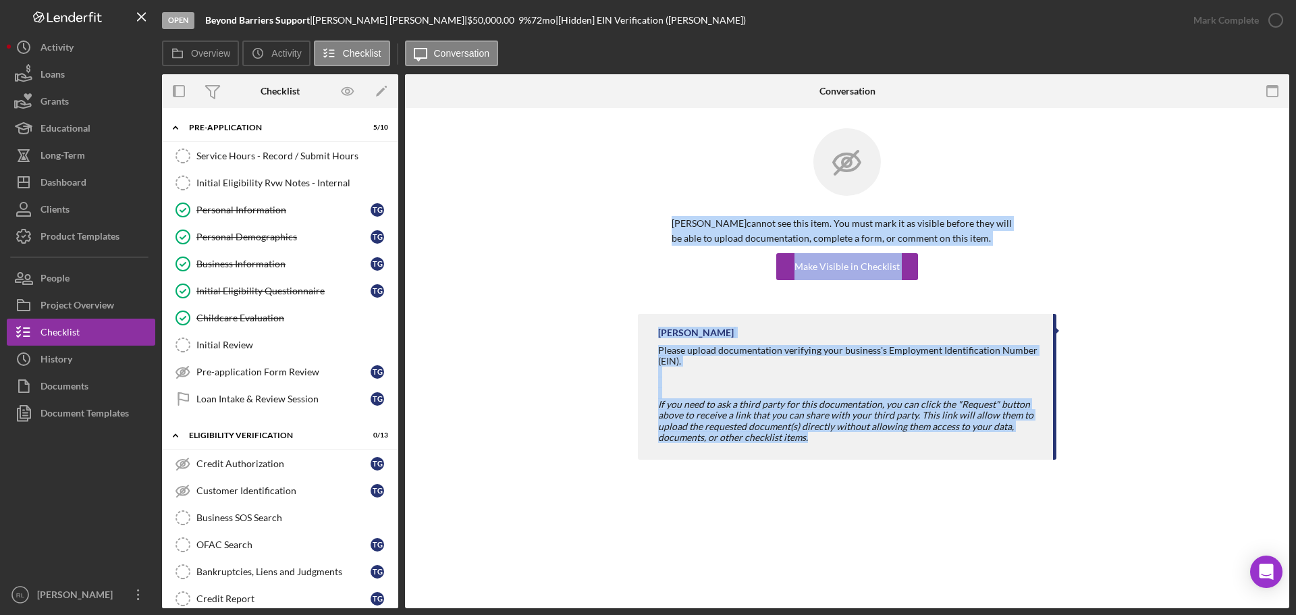
drag, startPoint x: 641, startPoint y: 206, endPoint x: 914, endPoint y: 440, distance: 359.5
click at [914, 440] on div "[PERSON_NAME] cannot see this item. You must mark it as visible before they wil…" at bounding box center [847, 297] width 884 height 379
click at [914, 440] on div "If you need to ask a third party for this documentation, you can click the "Req…" at bounding box center [848, 420] width 381 height 43
drag, startPoint x: 922, startPoint y: 440, endPoint x: 626, endPoint y: 191, distance: 387.1
click at [626, 191] on div "[PERSON_NAME] cannot see this item. You must mark it as visible before they wil…" at bounding box center [847, 297] width 884 height 379
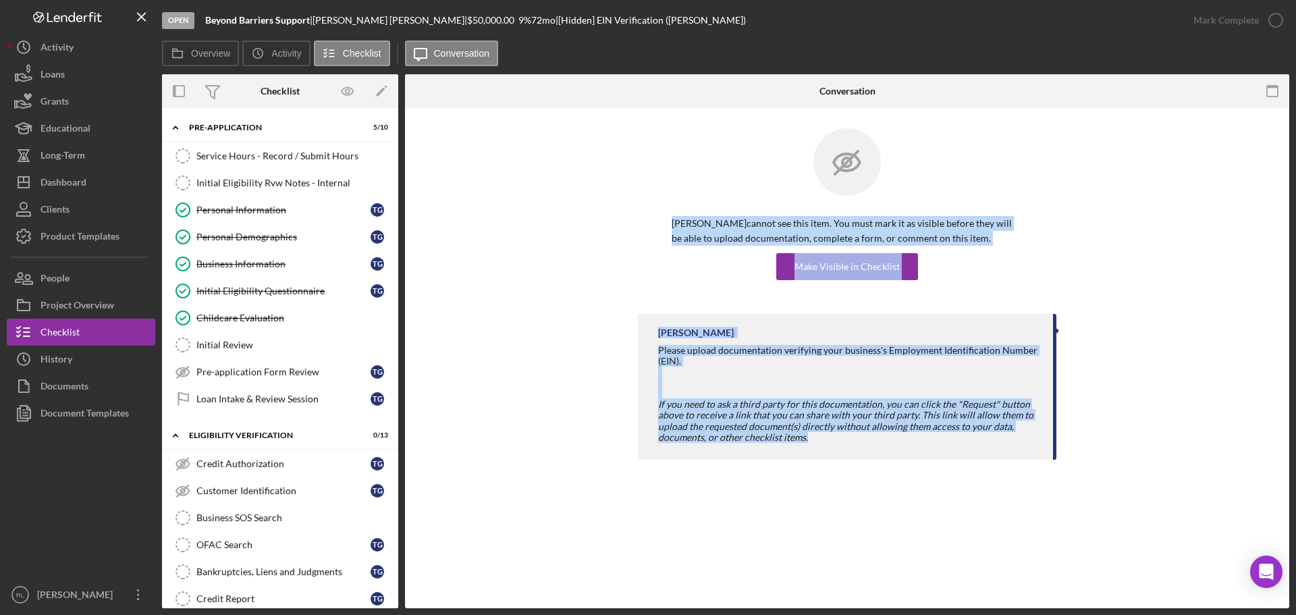
drag, startPoint x: 626, startPoint y: 191, endPoint x: 896, endPoint y: 452, distance: 375.7
click at [896, 456] on div "[PERSON_NAME] cannot see this item. You must mark it as visible before they wil…" at bounding box center [847, 297] width 884 height 379
click at [896, 452] on div "[PERSON_NAME] Please upload documentation verifying your business's Employment …" at bounding box center [847, 387] width 419 height 146
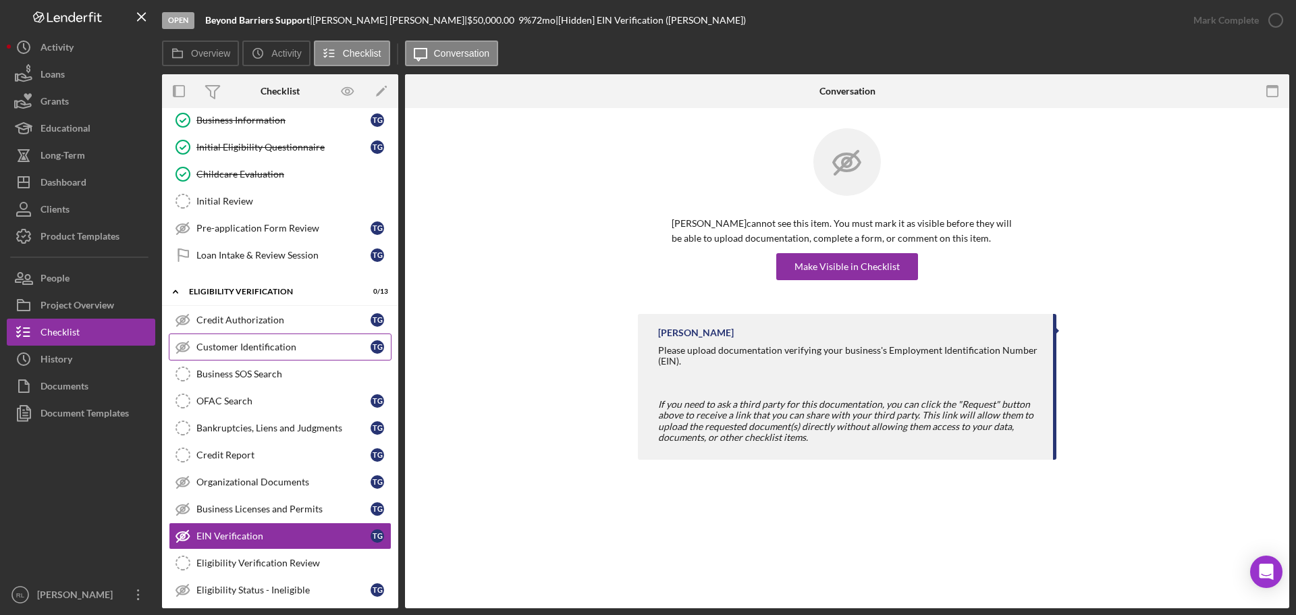
scroll to position [68, 0]
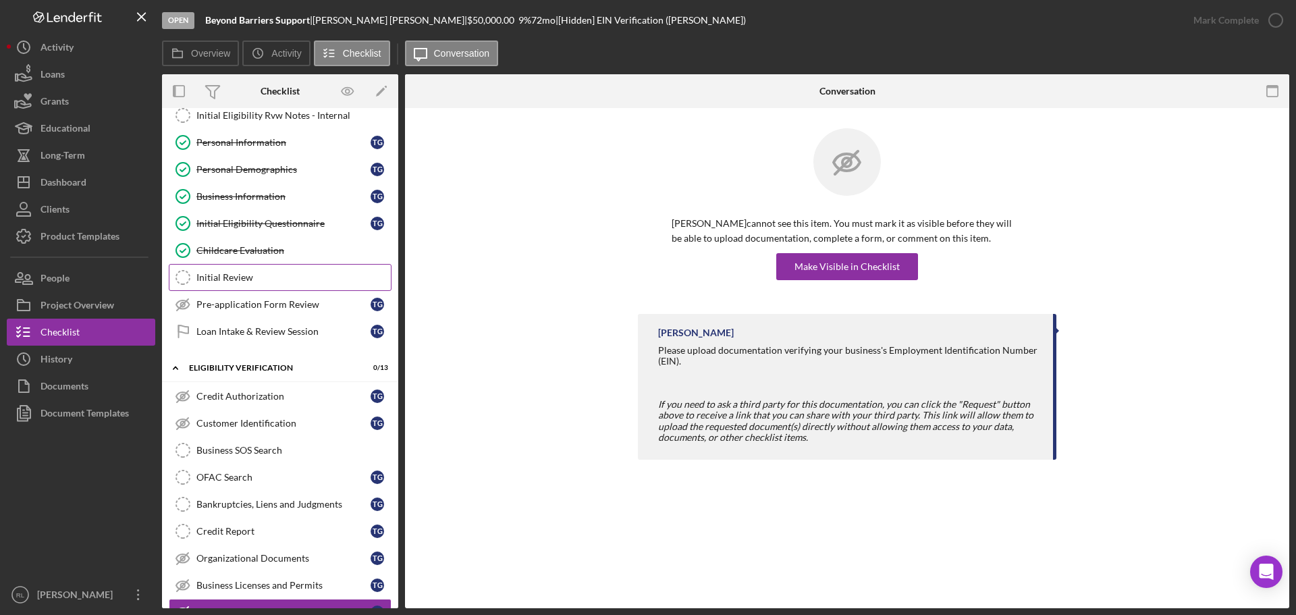
click at [277, 281] on div "Initial Review" at bounding box center [293, 277] width 194 height 11
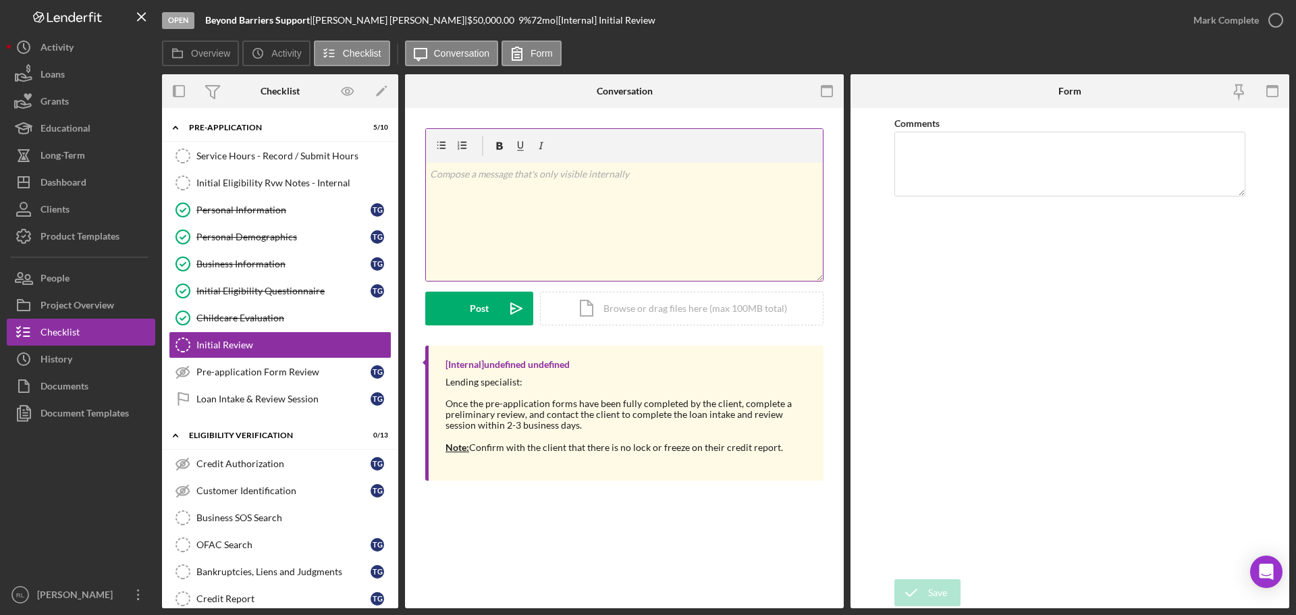
click at [587, 227] on div "v Color teal Color pink Remove color Add row above Add row below Add column bef…" at bounding box center [624, 222] width 397 height 118
click at [481, 304] on div "Post" at bounding box center [479, 309] width 19 height 34
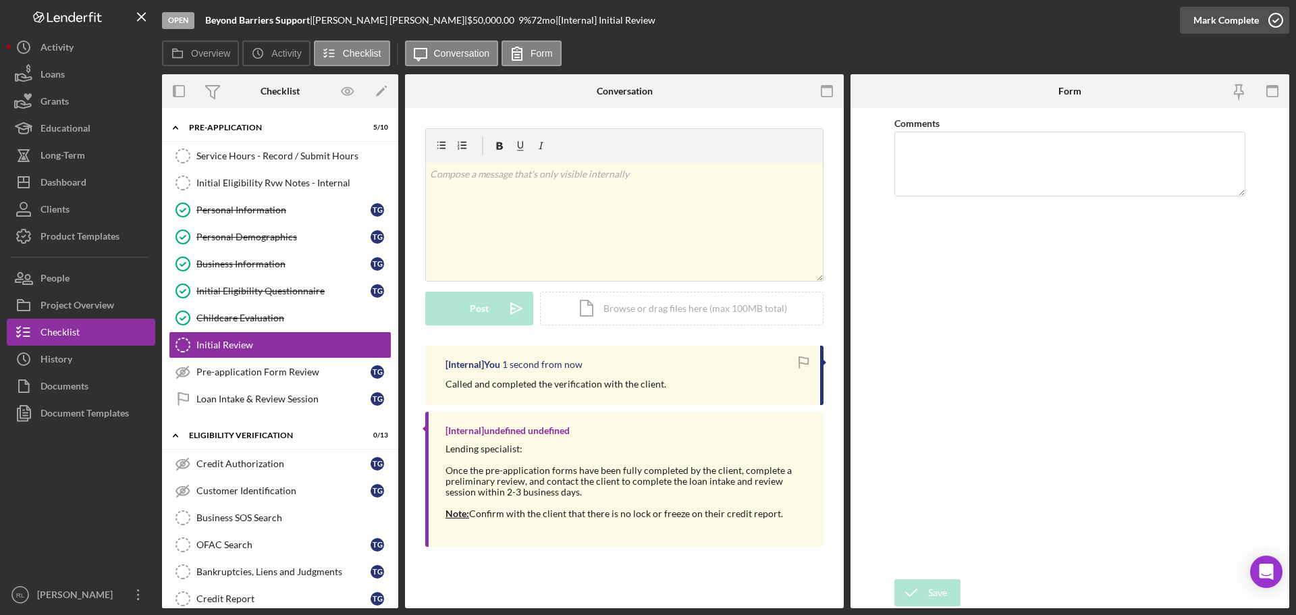
click at [1202, 22] on div "Mark Complete" at bounding box center [1225, 20] width 65 height 27
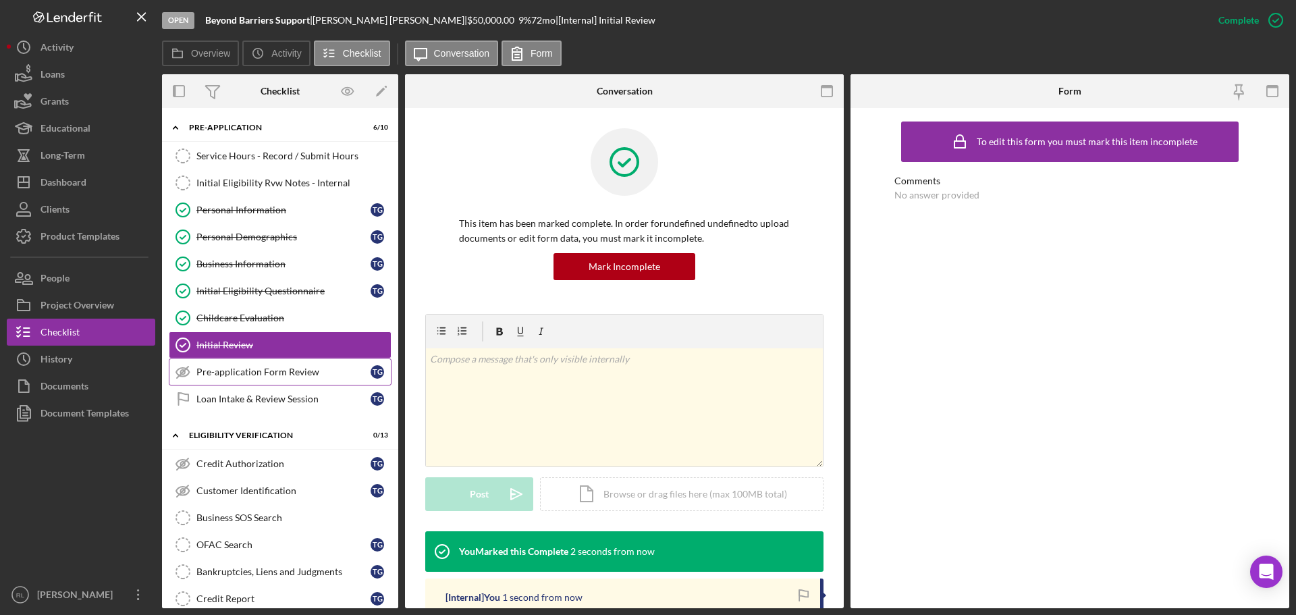
click at [250, 373] on div "Pre-application Form Review" at bounding box center [283, 372] width 174 height 11
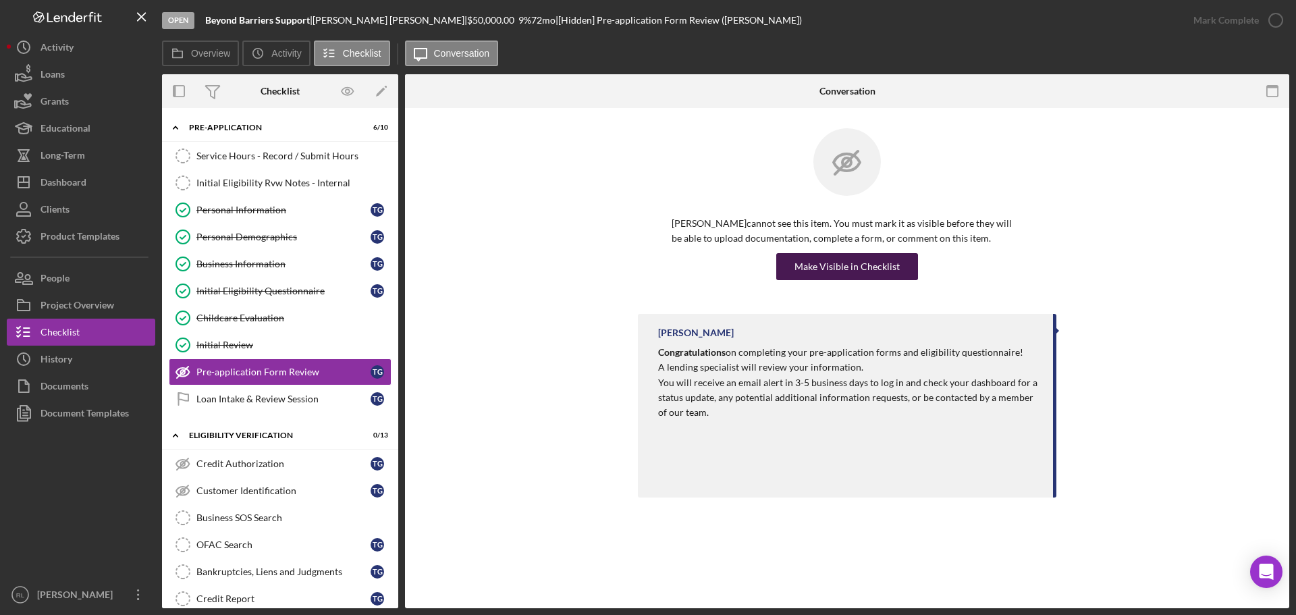
click at [844, 274] on div "Make Visible in Checklist" at bounding box center [846, 266] width 105 height 27
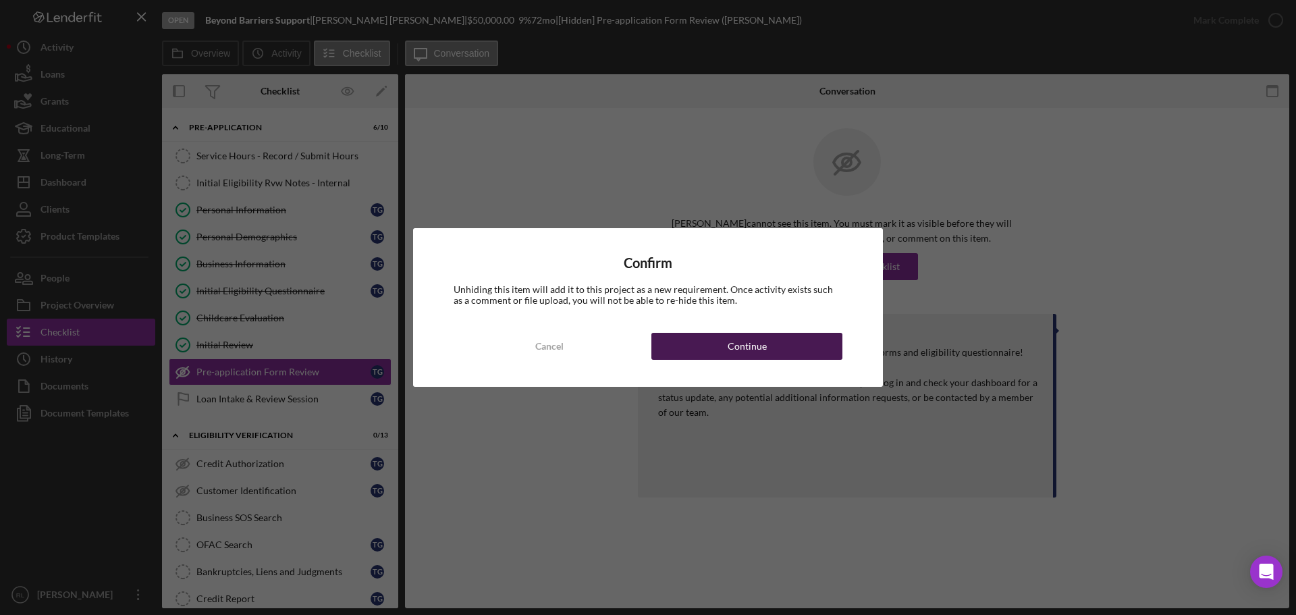
click at [674, 353] on button "Continue" at bounding box center [746, 346] width 191 height 27
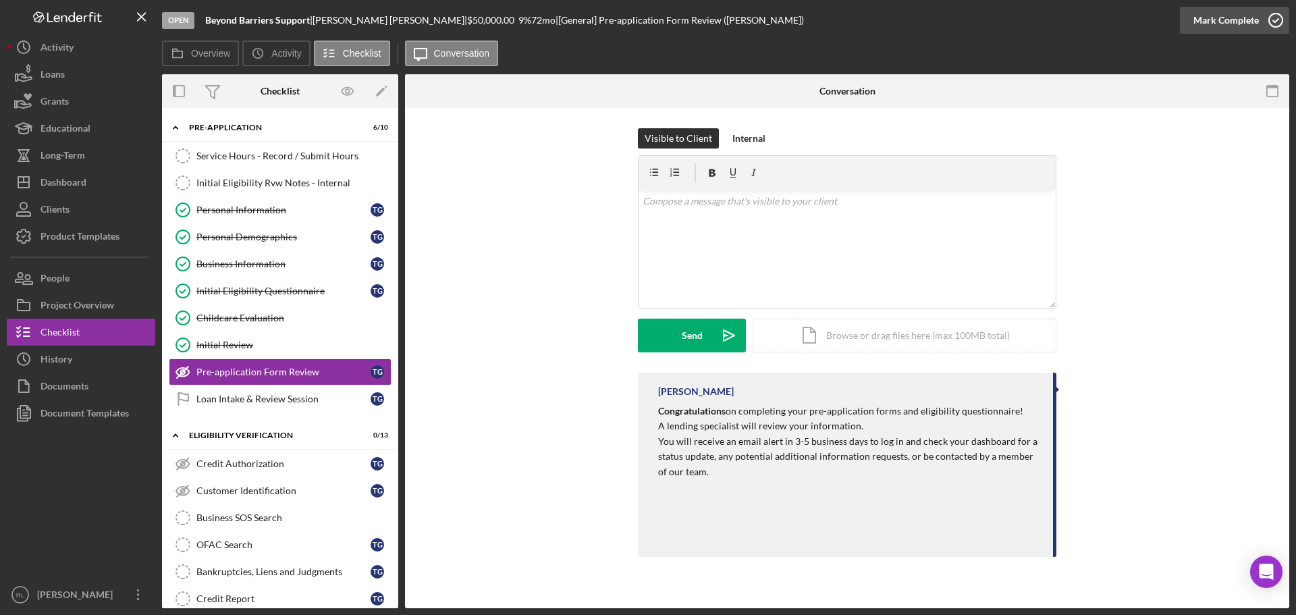
click at [1243, 17] on div "Mark Complete" at bounding box center [1225, 20] width 65 height 27
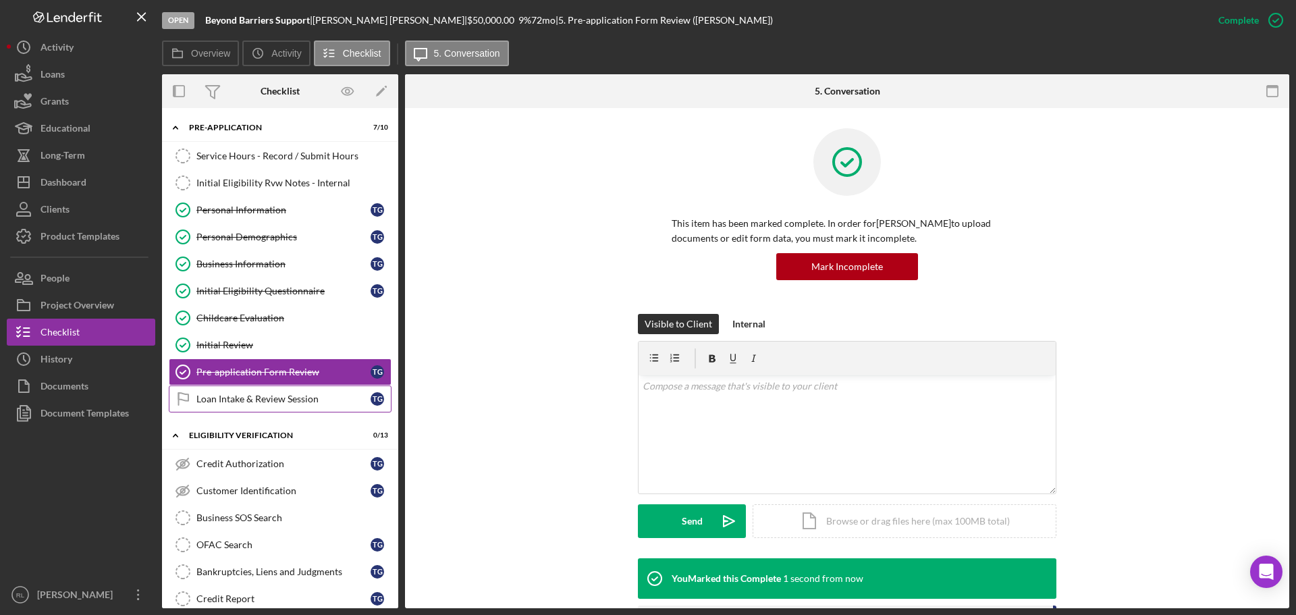
click at [260, 402] on div "Loan Intake & Review Session" at bounding box center [283, 399] width 174 height 11
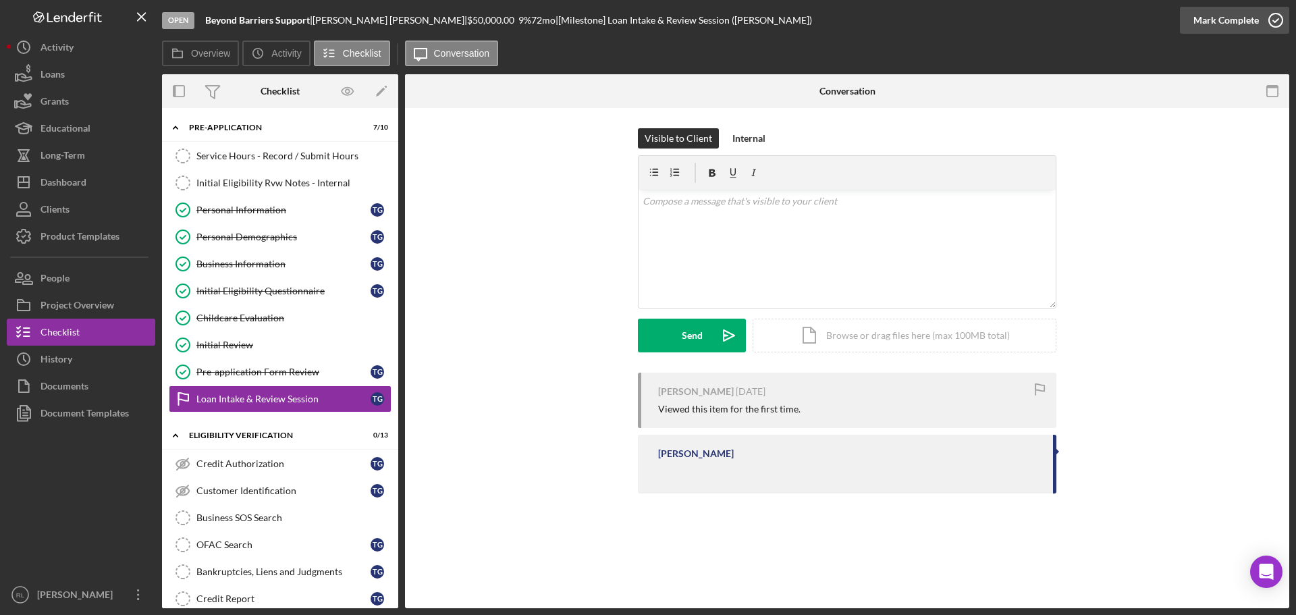
click at [1229, 25] on div "Mark Complete" at bounding box center [1225, 20] width 65 height 27
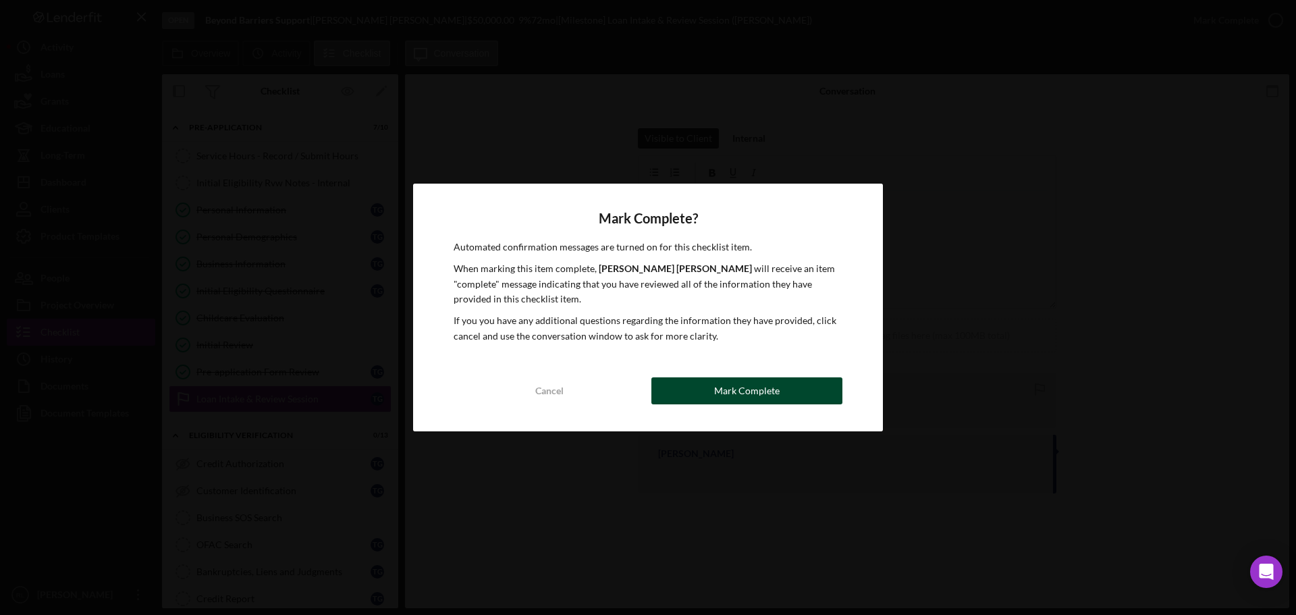
click at [750, 396] on div "Mark Complete" at bounding box center [746, 390] width 65 height 27
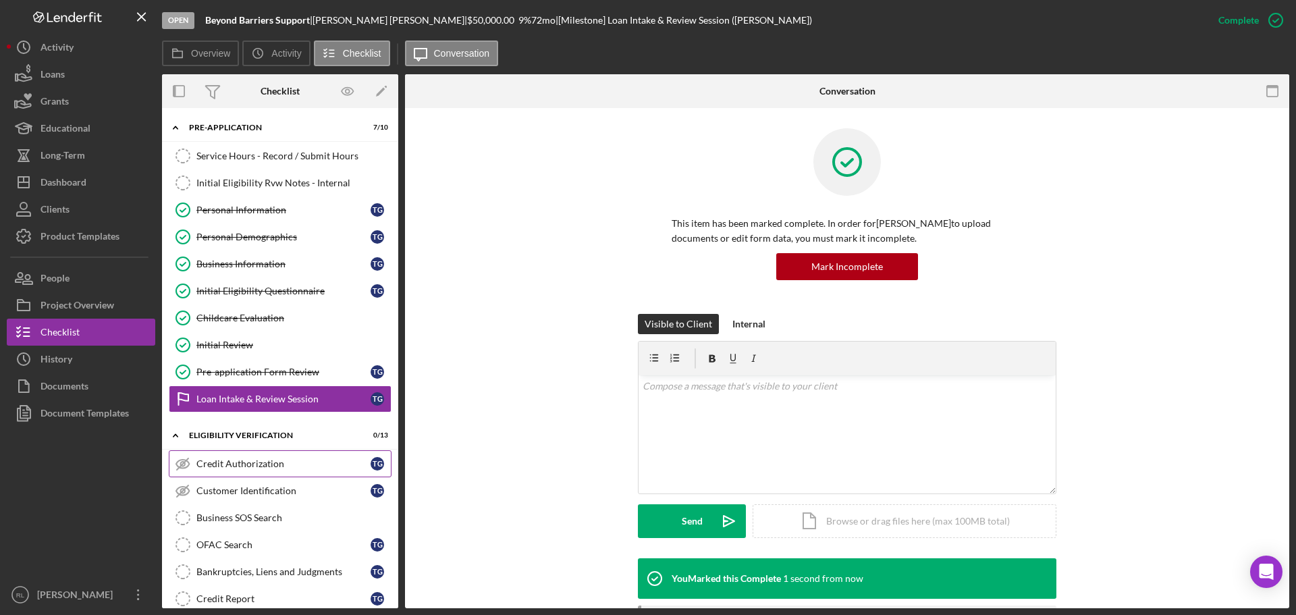
click at [246, 460] on div "Credit Authorization" at bounding box center [283, 463] width 174 height 11
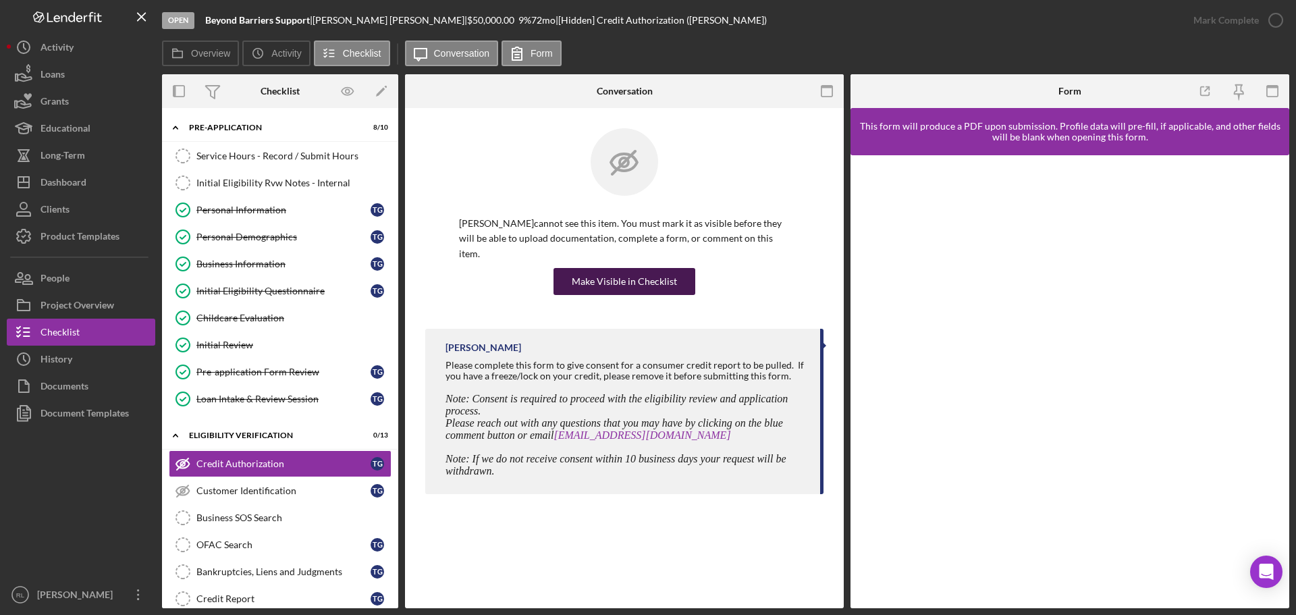
click at [625, 268] on div "Make Visible in Checklist" at bounding box center [624, 281] width 105 height 27
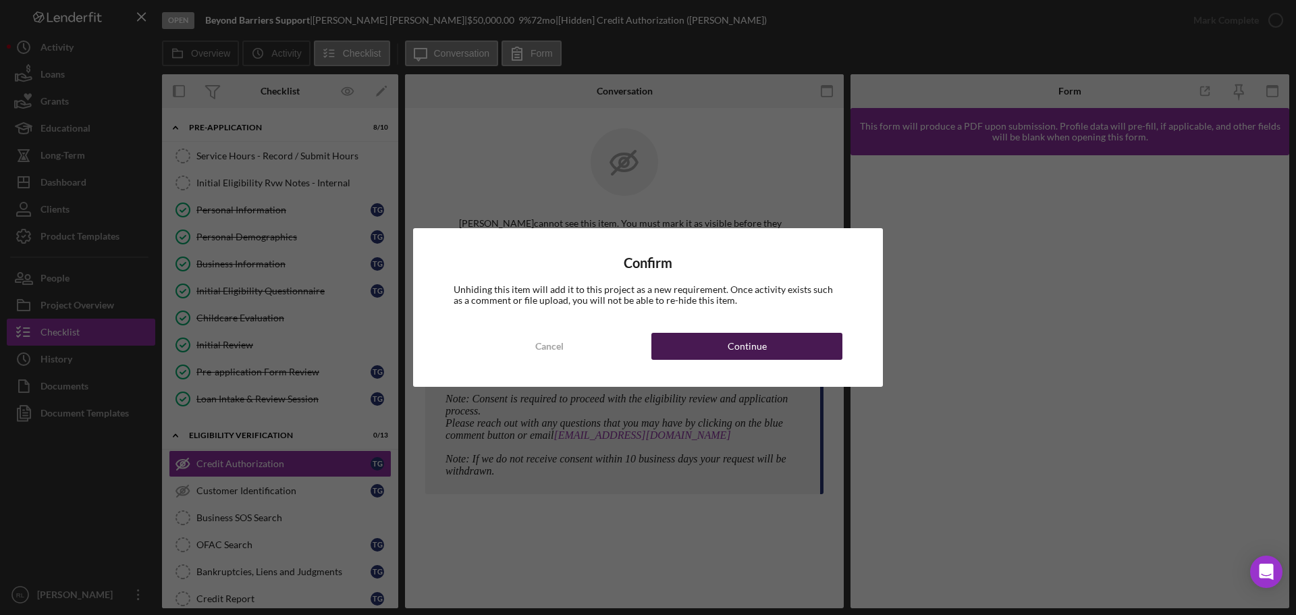
click at [807, 354] on button "Continue" at bounding box center [746, 346] width 191 height 27
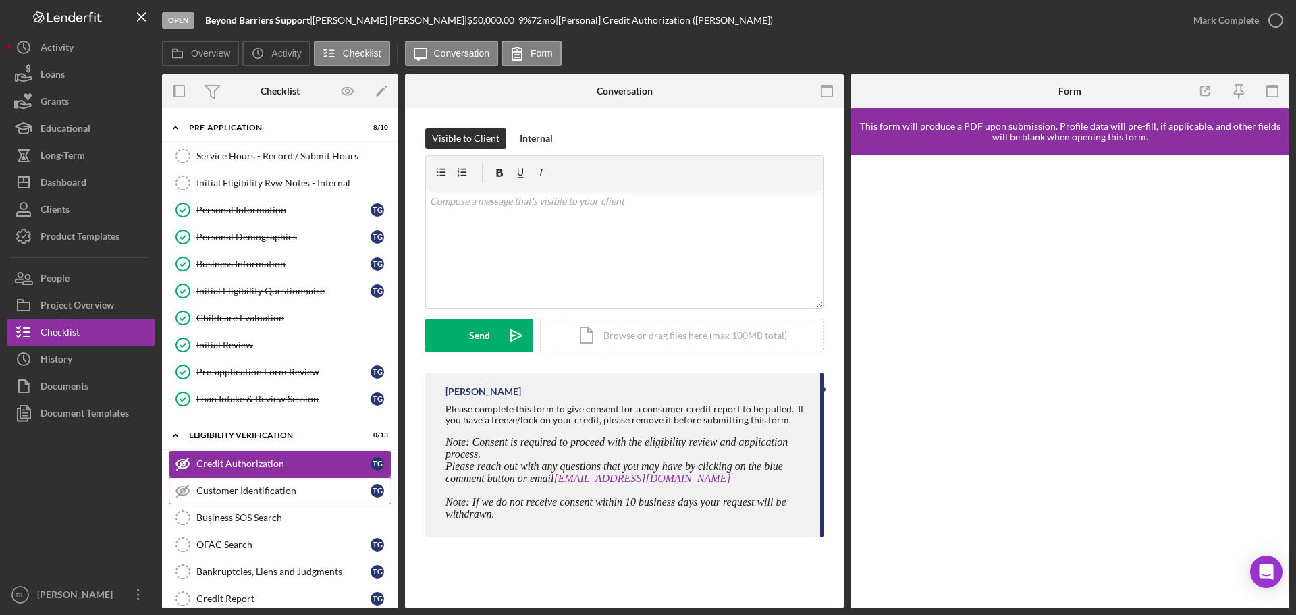
click at [268, 486] on div "Customer Identification" at bounding box center [283, 490] width 174 height 11
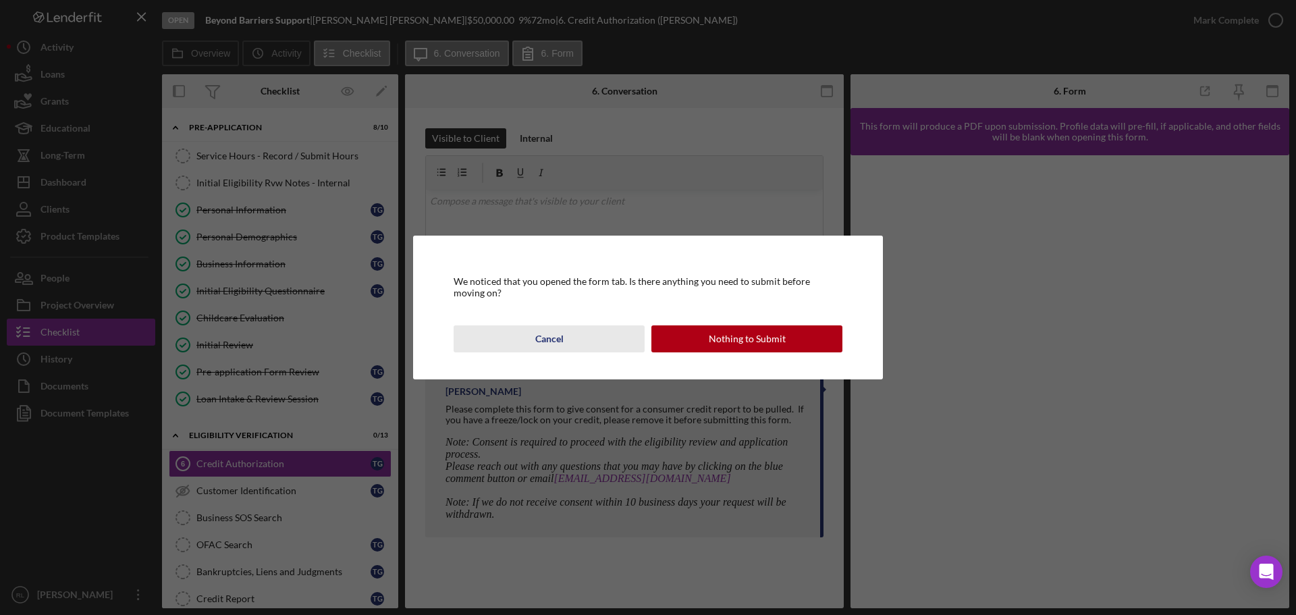
click at [556, 341] on div "Cancel" at bounding box center [549, 338] width 28 height 27
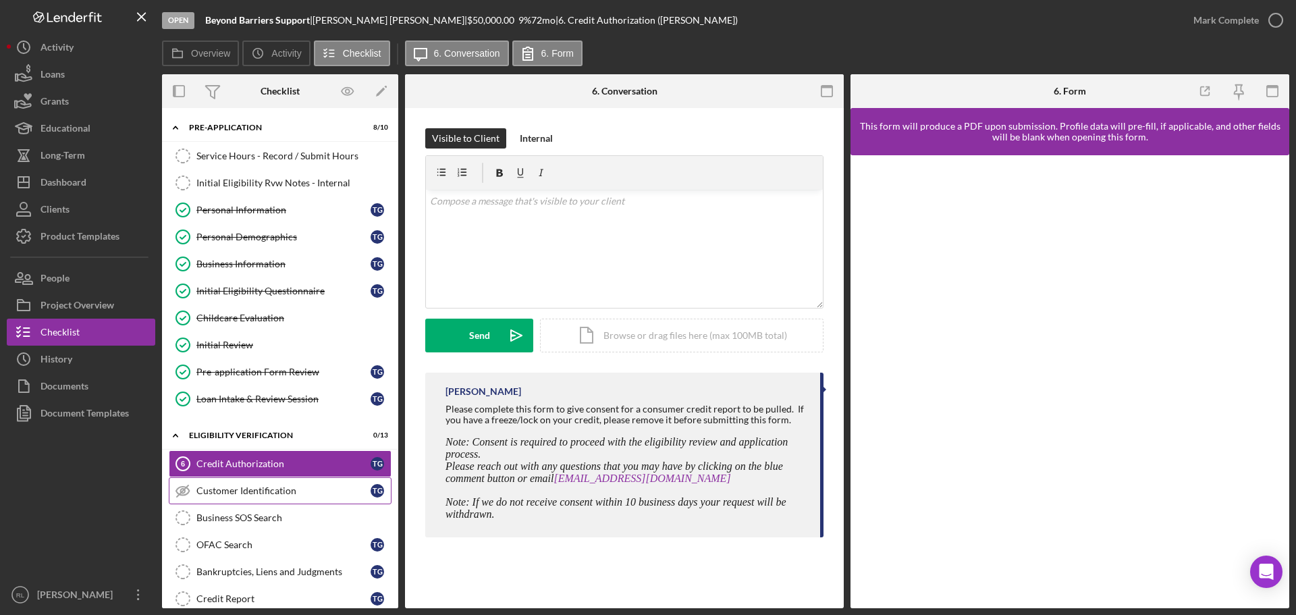
click at [318, 487] on div "Customer Identification" at bounding box center [283, 490] width 174 height 11
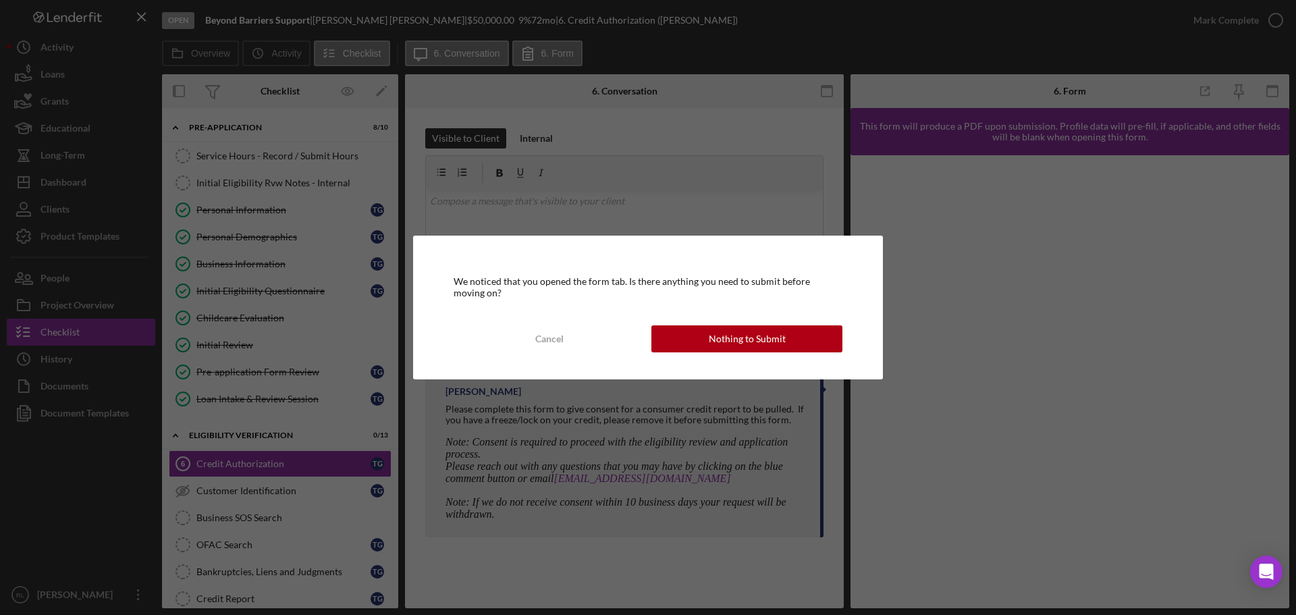
drag, startPoint x: 779, startPoint y: 327, endPoint x: 763, endPoint y: 332, distance: 16.9
click at [778, 327] on div "Nothing to Submit" at bounding box center [747, 338] width 77 height 27
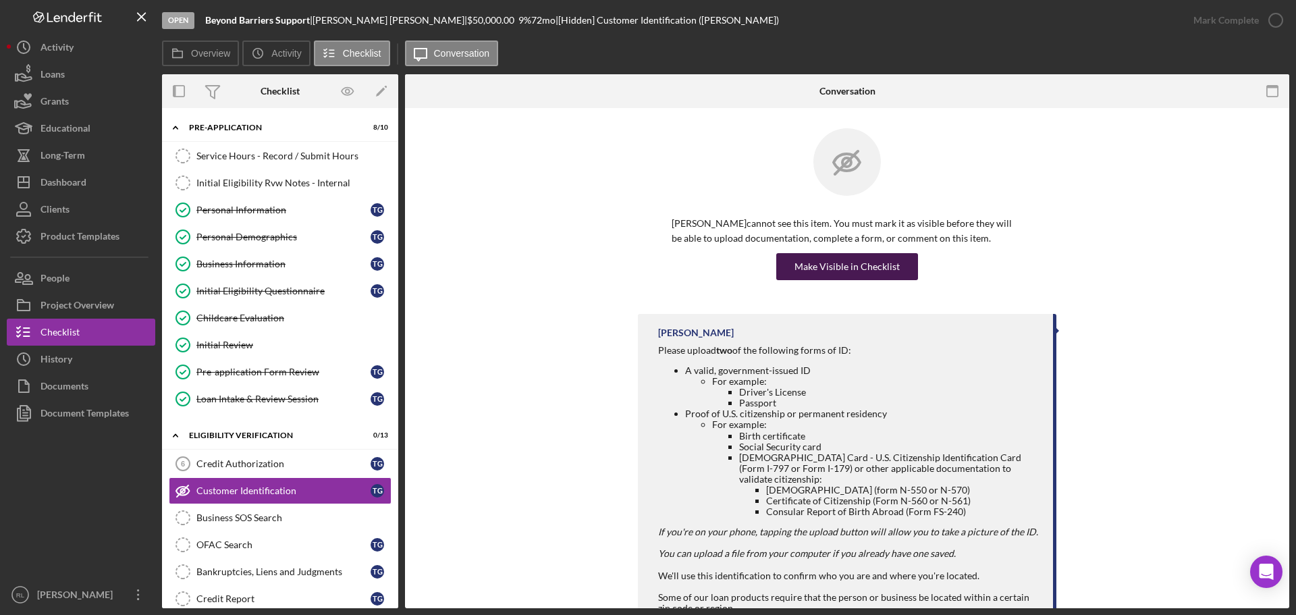
click at [861, 270] on div "Make Visible in Checklist" at bounding box center [846, 266] width 105 height 27
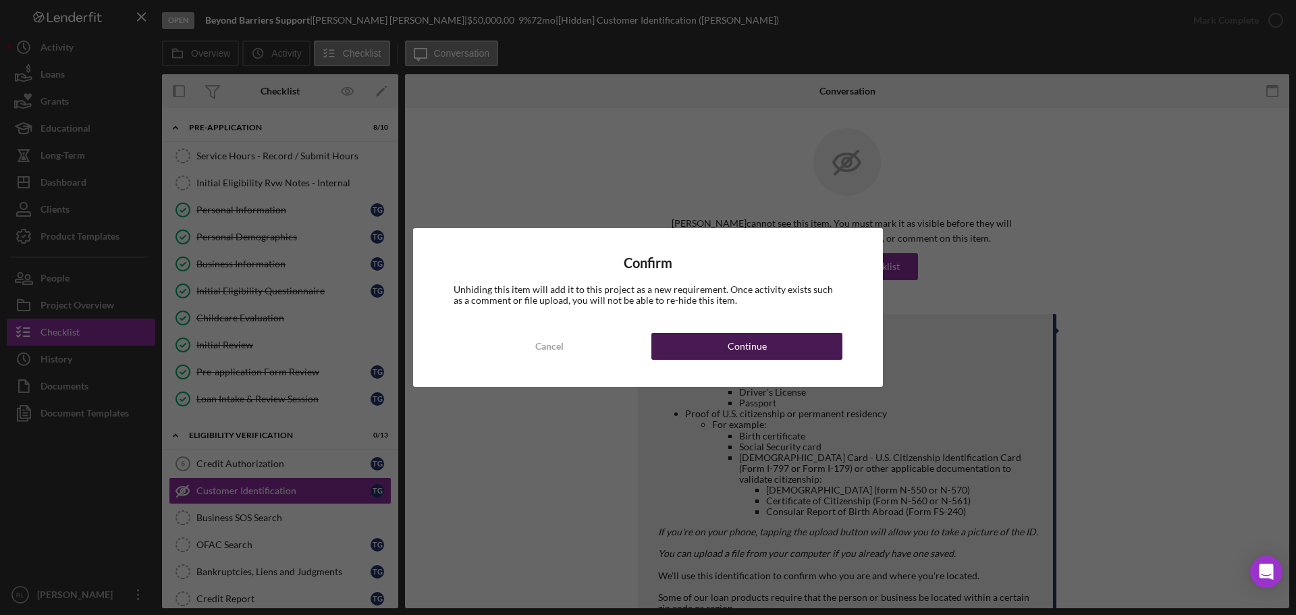
click at [754, 356] on div "Continue" at bounding box center [747, 346] width 39 height 27
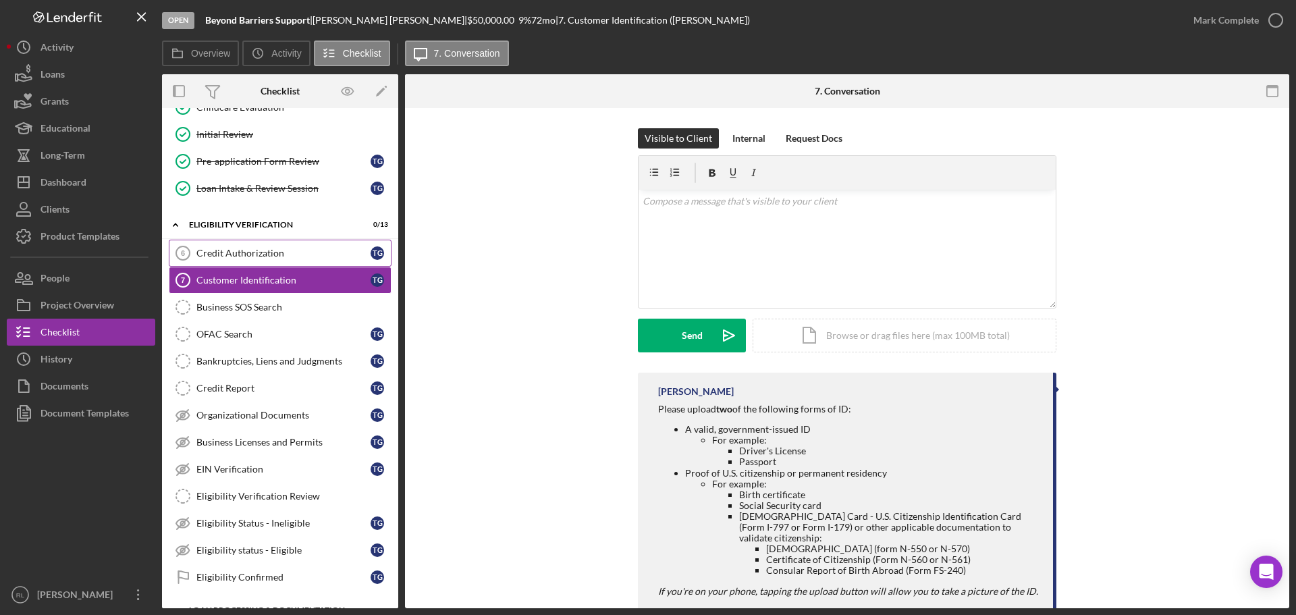
scroll to position [270, 0]
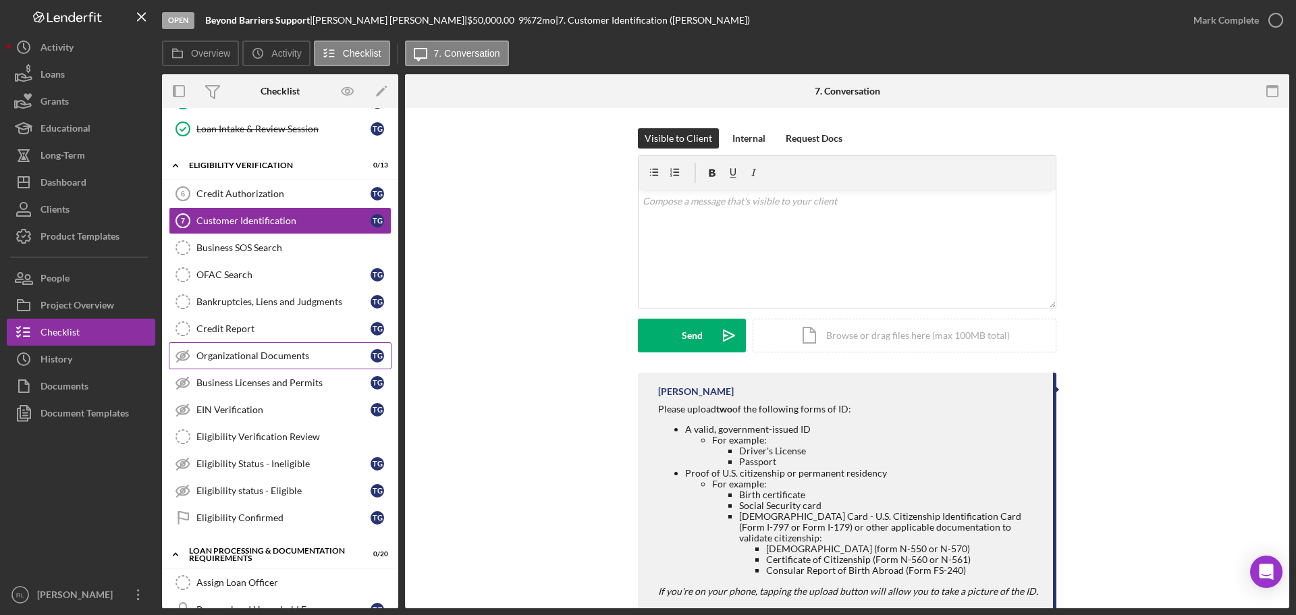
click at [267, 363] on link "Organizational Documents Organizational Documents T G" at bounding box center [280, 355] width 223 height 27
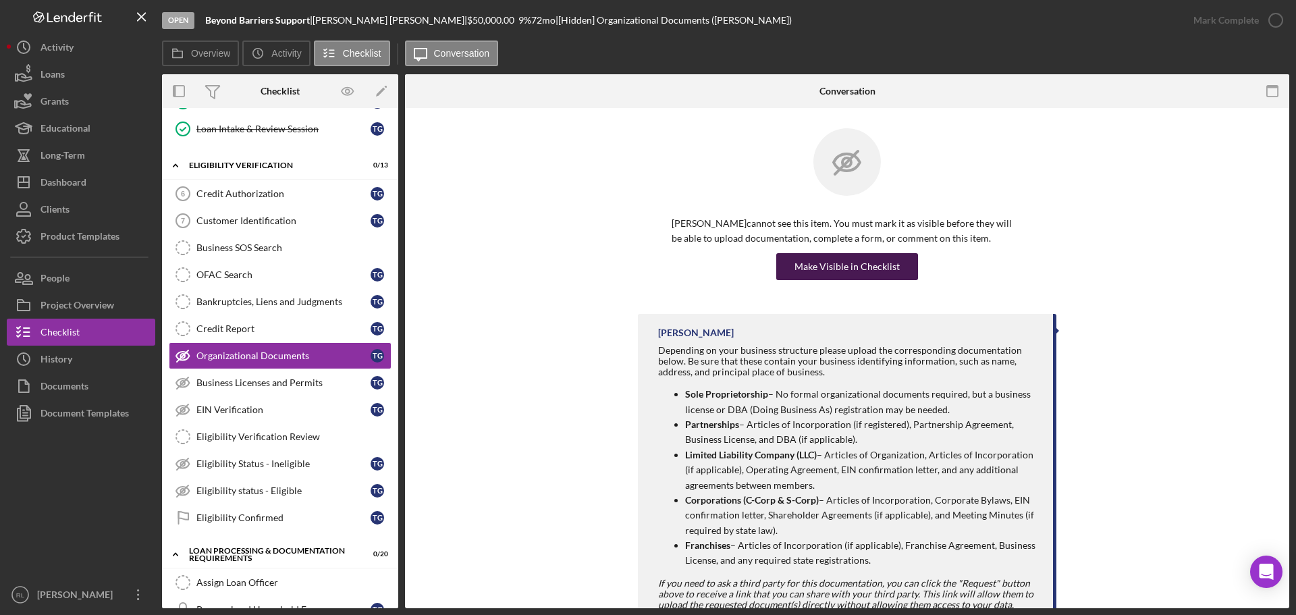
click at [886, 254] on div "Make Visible in Checklist" at bounding box center [846, 266] width 105 height 27
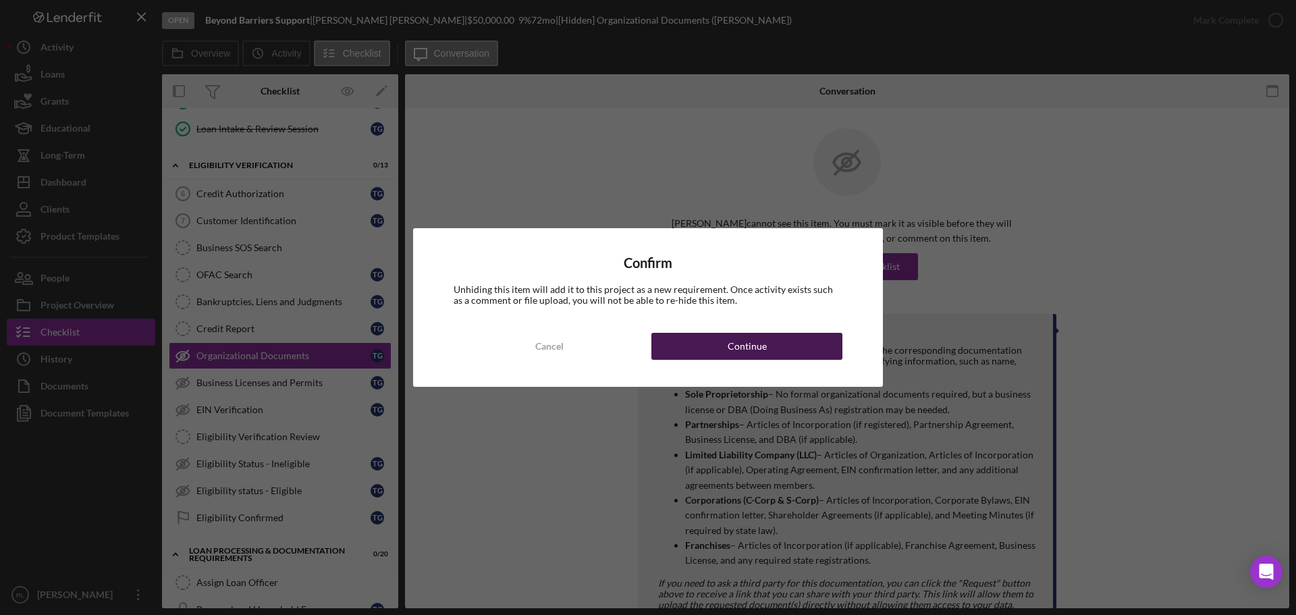
drag, startPoint x: 772, startPoint y: 327, endPoint x: 767, endPoint y: 334, distance: 9.2
click at [772, 327] on div "Confirm Unhiding this item will add it to this project as a new requirement. On…" at bounding box center [648, 307] width 470 height 159
click at [764, 335] on div "Continue" at bounding box center [747, 346] width 39 height 27
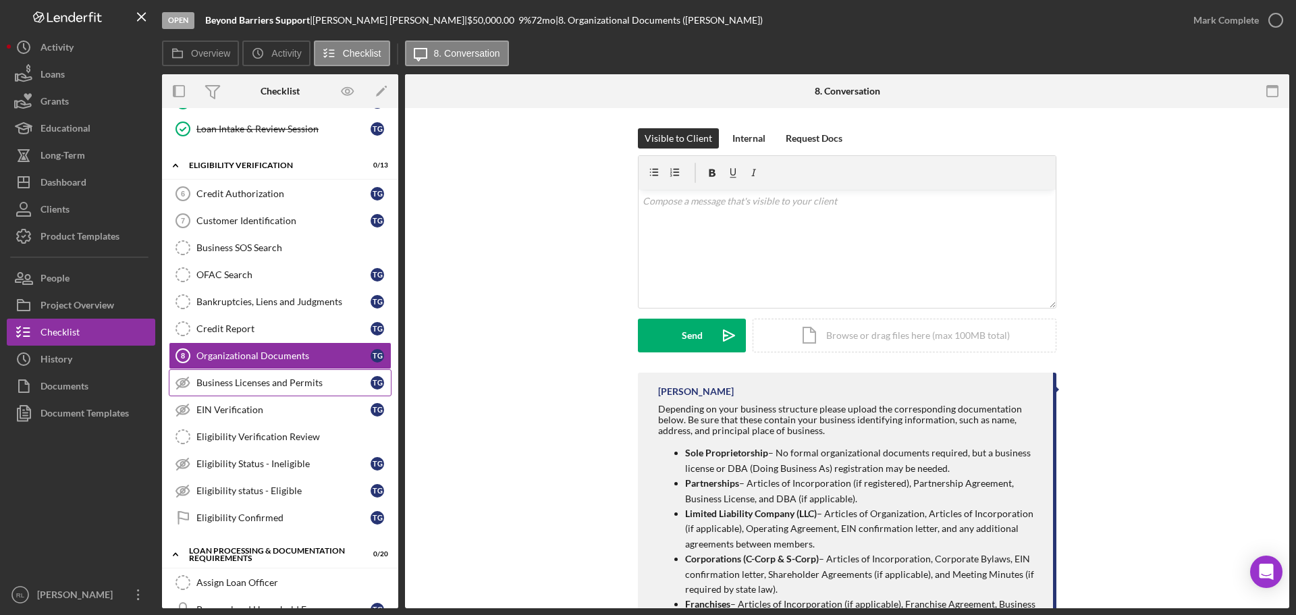
click at [211, 387] on div "Business Licenses and Permits" at bounding box center [283, 382] width 174 height 11
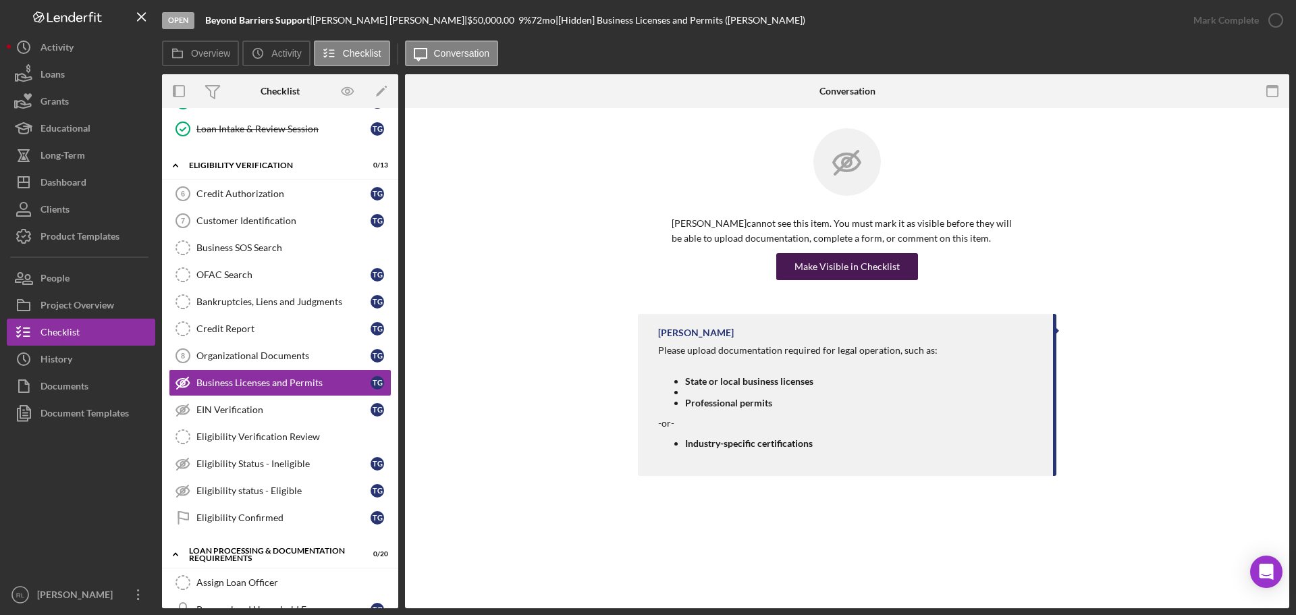
click at [844, 262] on div "Make Visible in Checklist" at bounding box center [846, 266] width 105 height 27
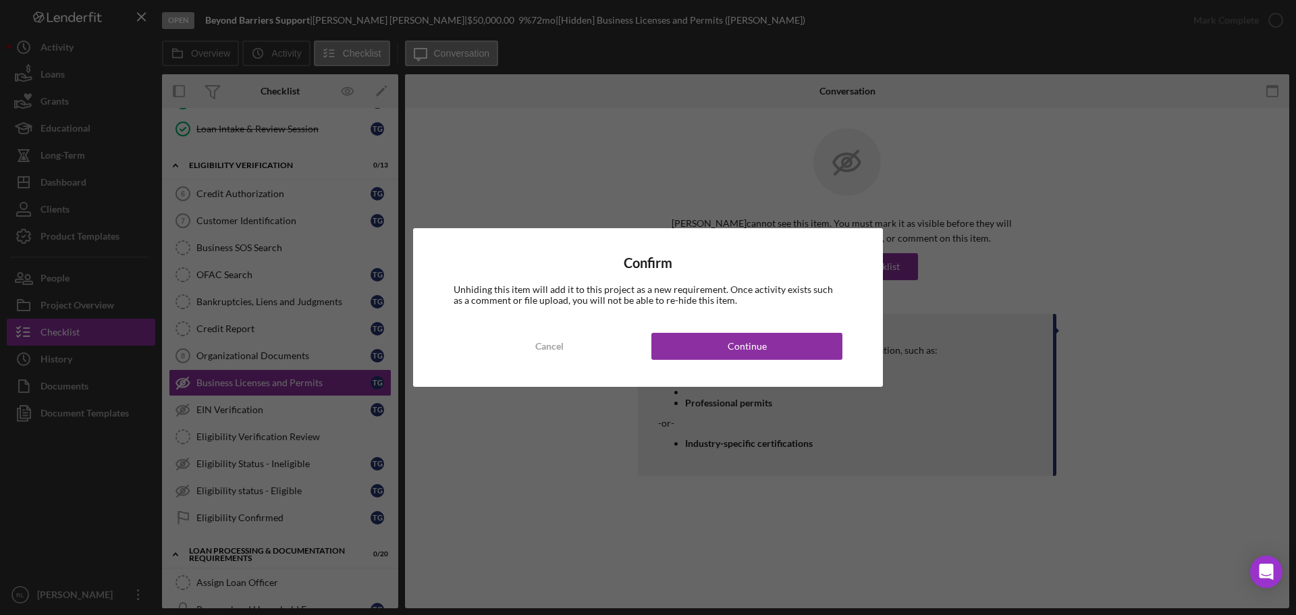
click at [748, 361] on div "Confirm Unhiding this item will add it to this project as a new requirement. On…" at bounding box center [648, 307] width 470 height 159
click at [748, 354] on div "Continue" at bounding box center [747, 346] width 39 height 27
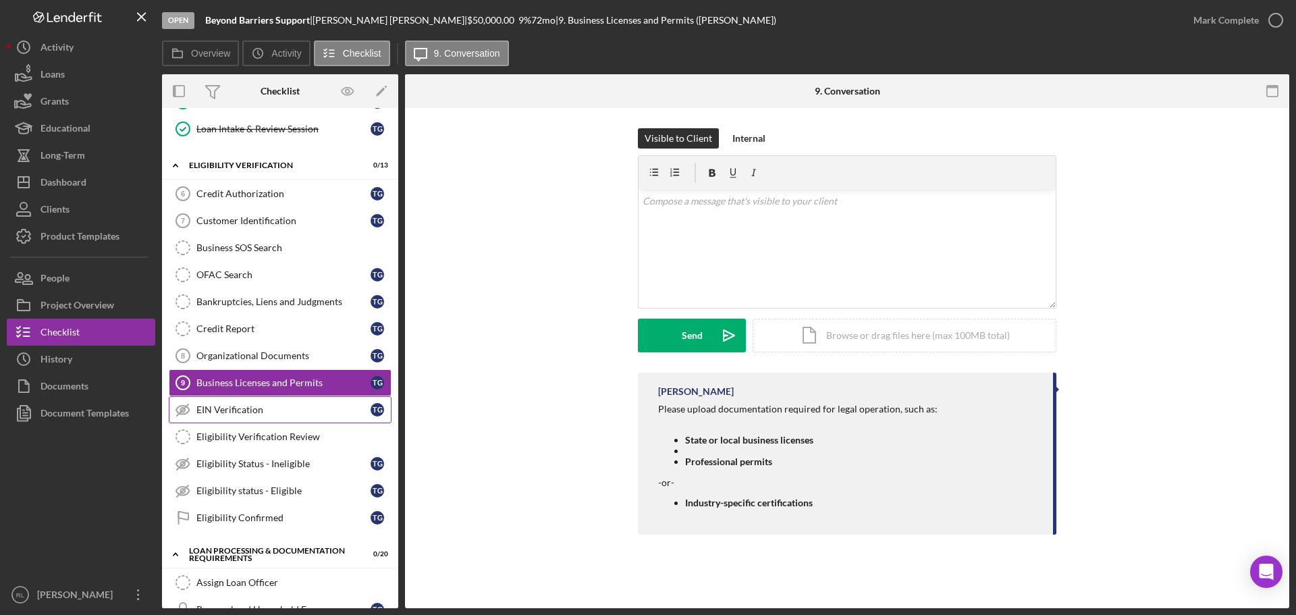
click at [290, 411] on div "EIN Verification" at bounding box center [283, 409] width 174 height 11
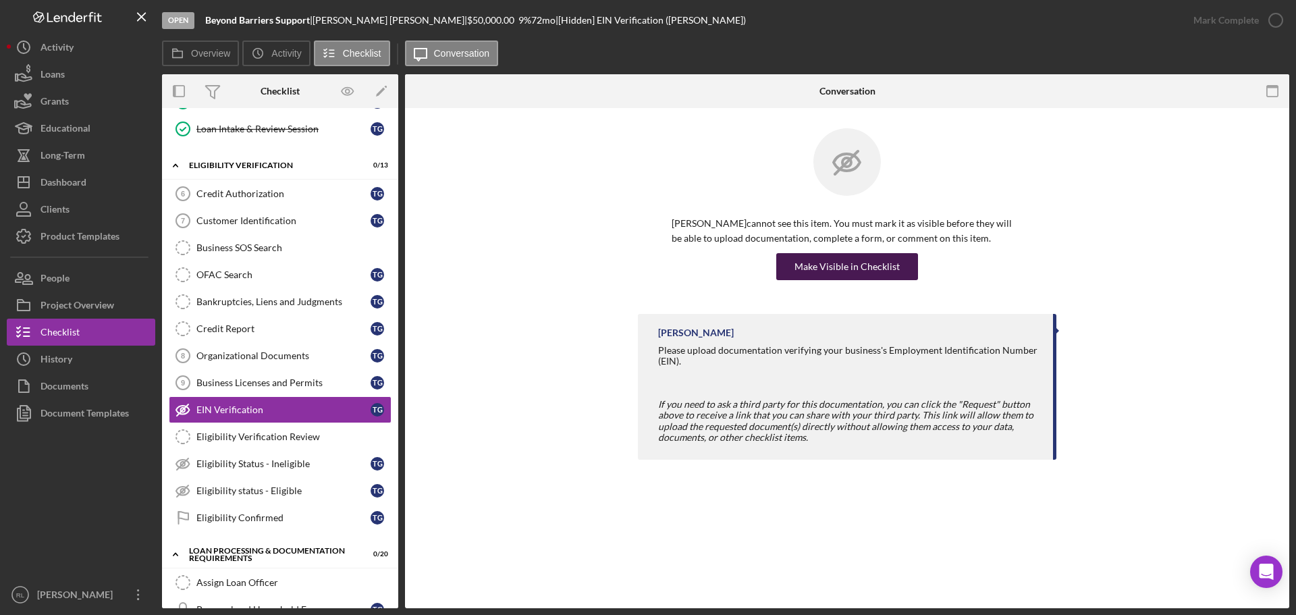
click at [867, 273] on div "Make Visible in Checklist" at bounding box center [846, 266] width 105 height 27
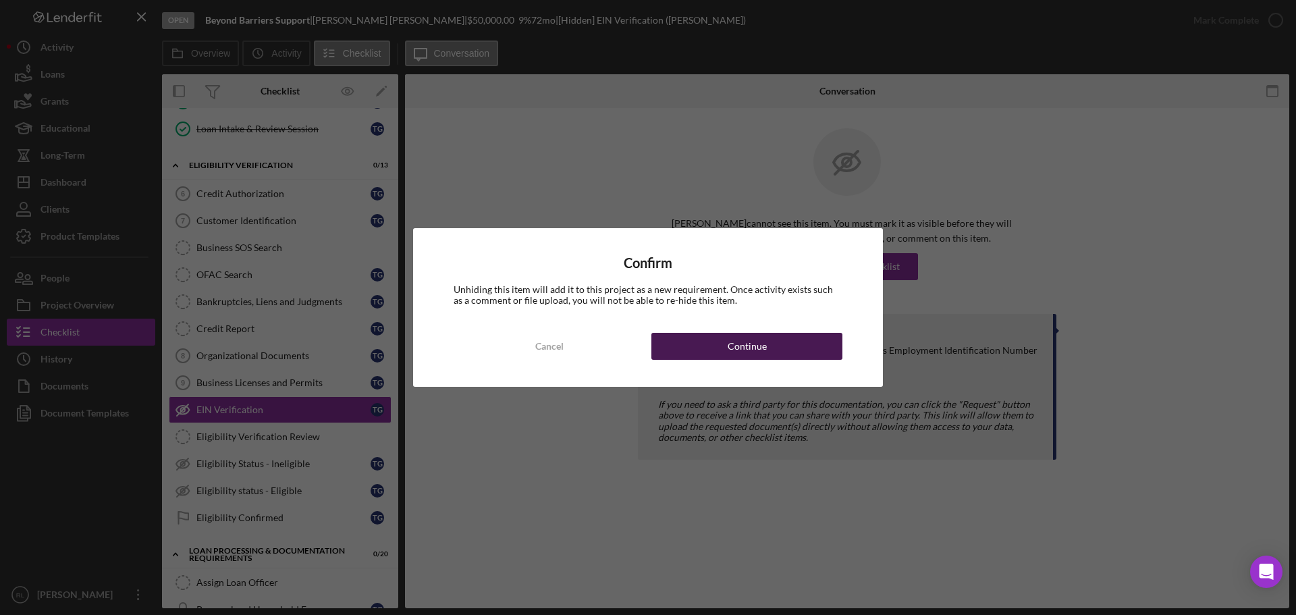
click at [786, 351] on button "Continue" at bounding box center [746, 346] width 191 height 27
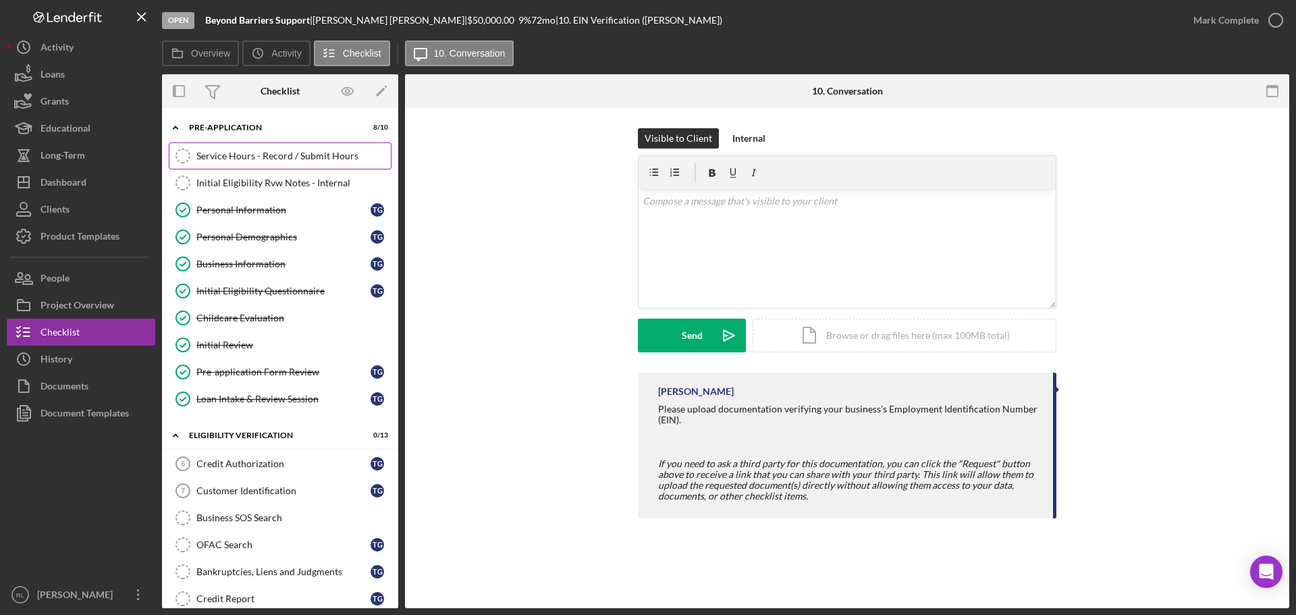
drag, startPoint x: 283, startPoint y: 154, endPoint x: 295, endPoint y: 161, distance: 13.9
click at [283, 154] on div "Service Hours - Record / Submit Hours" at bounding box center [293, 156] width 194 height 11
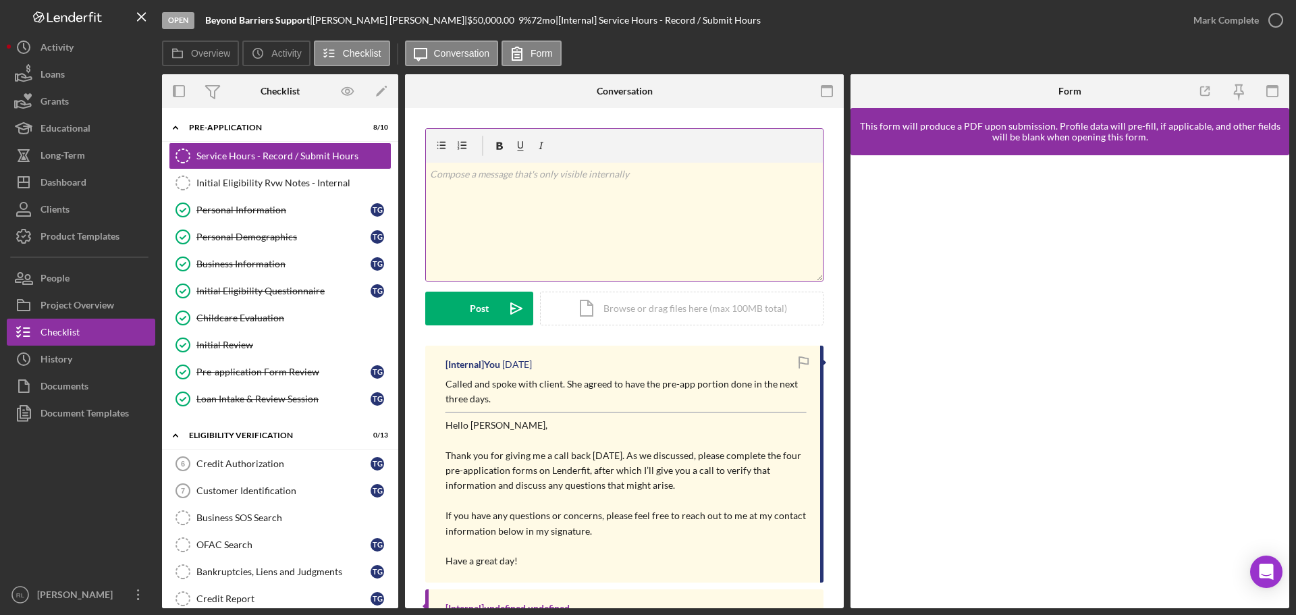
click at [575, 230] on div "v Color teal Color pink Remove color Add row above Add row below Add column bef…" at bounding box center [624, 222] width 397 height 118
click at [537, 177] on p at bounding box center [624, 174] width 389 height 15
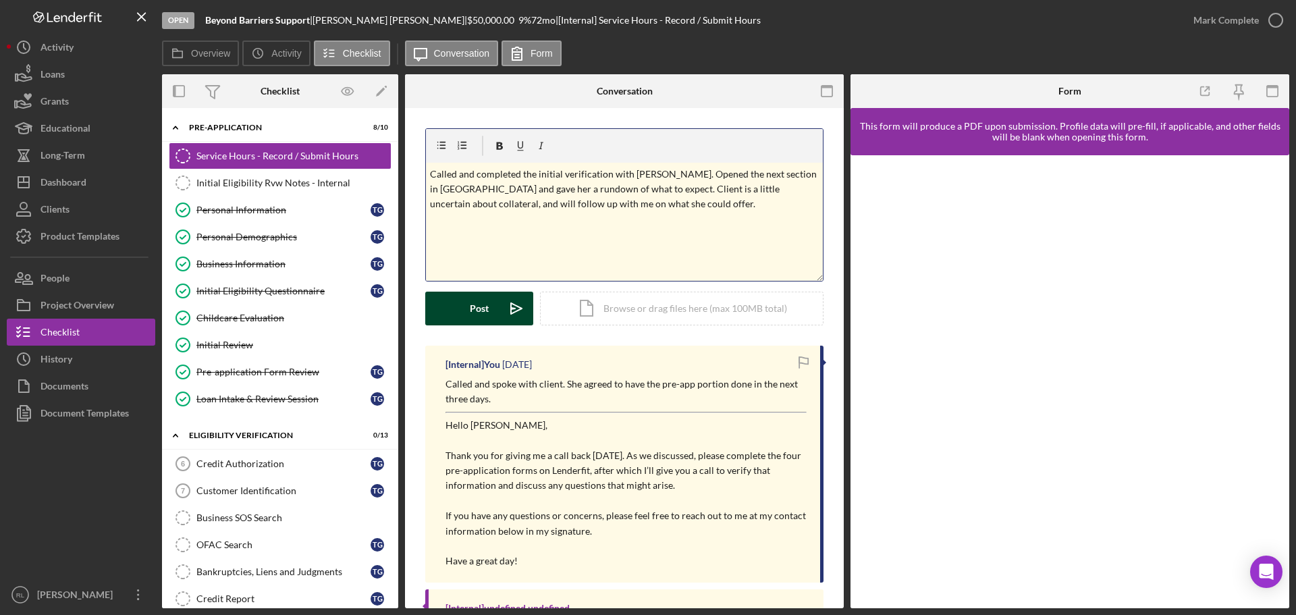
click at [479, 315] on div "Post" at bounding box center [479, 309] width 19 height 34
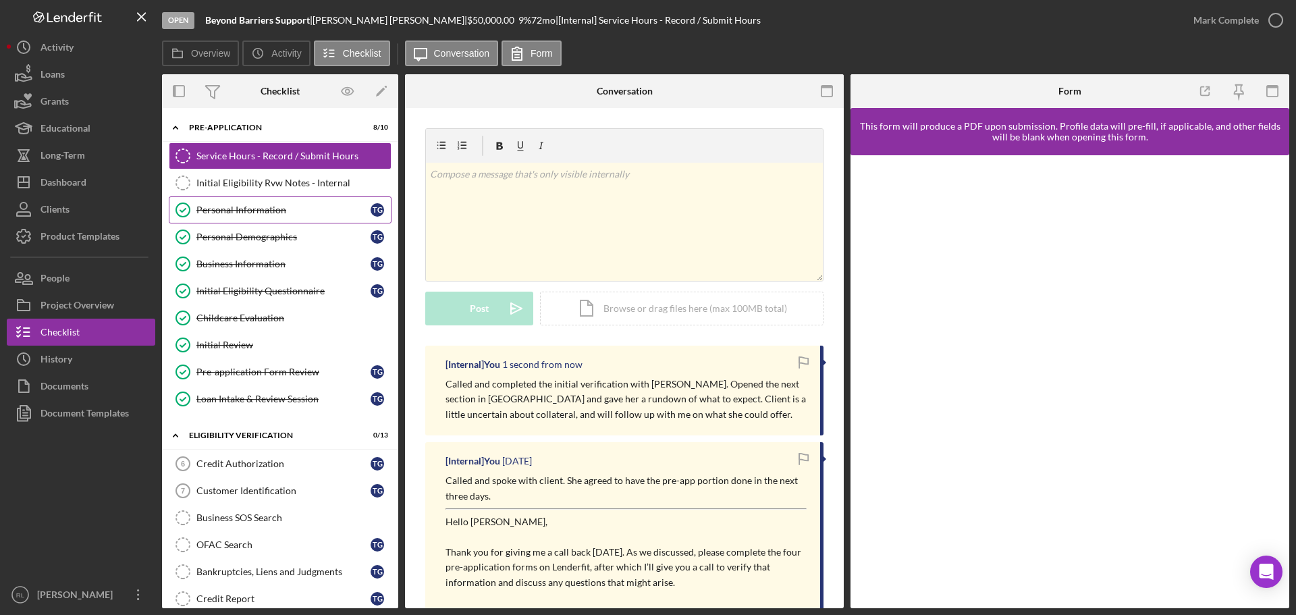
click at [232, 209] on div "Personal Information" at bounding box center [283, 210] width 174 height 11
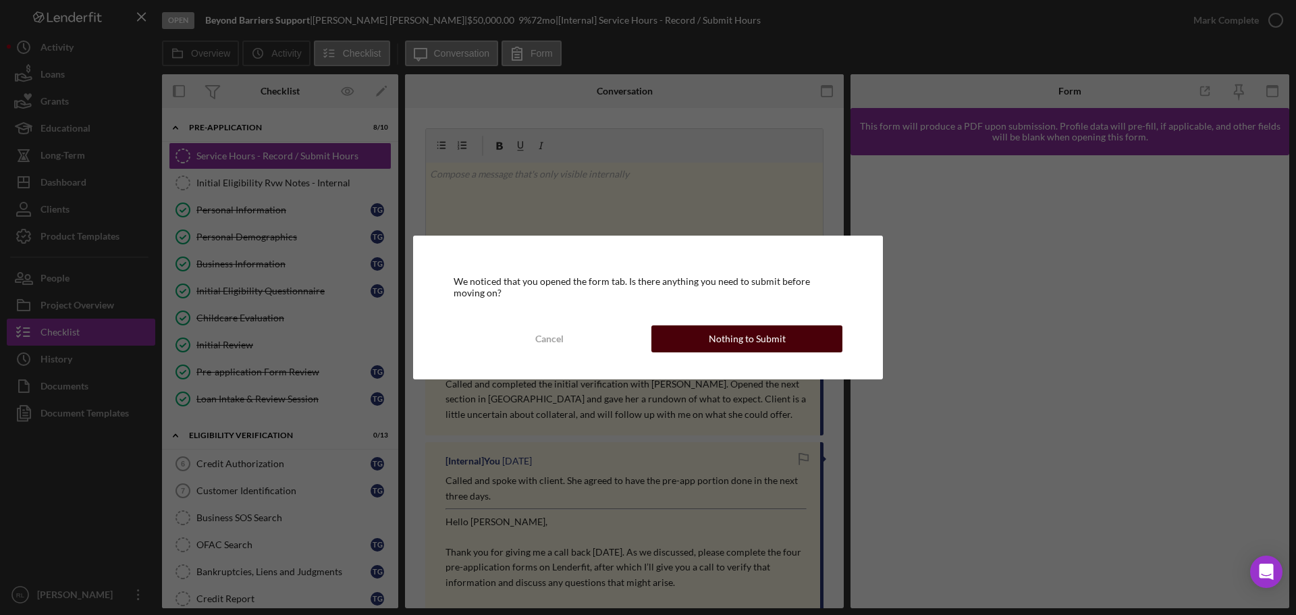
click at [723, 343] on div "Nothing to Submit" at bounding box center [747, 338] width 77 height 27
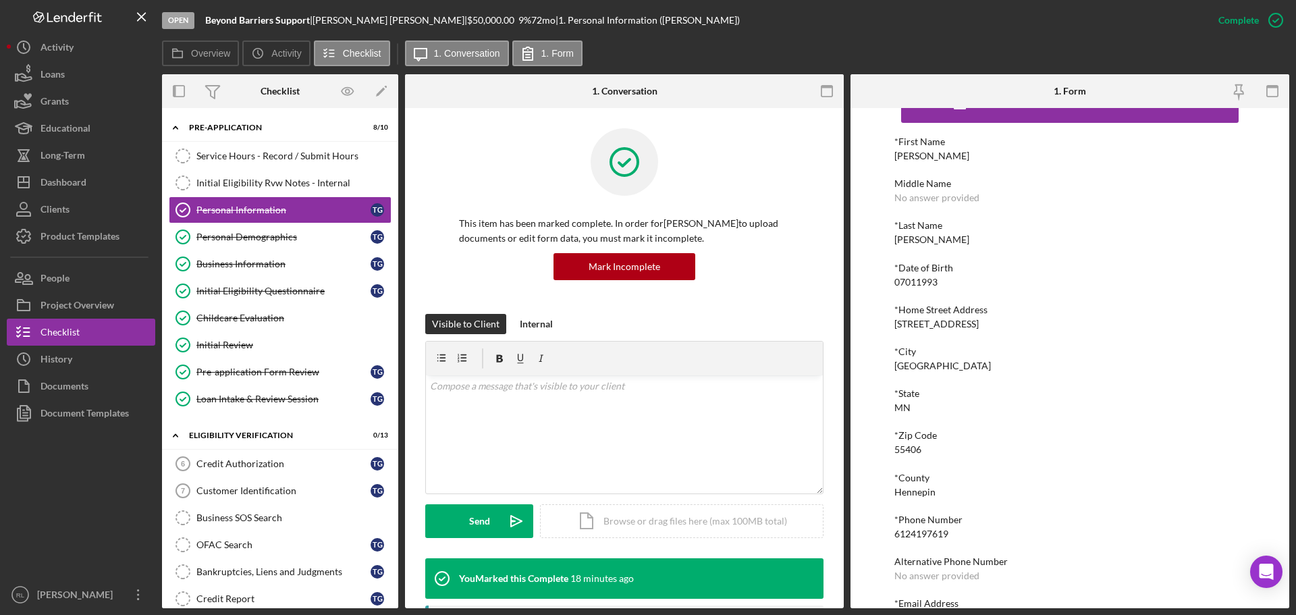
scroll to position [74, 0]
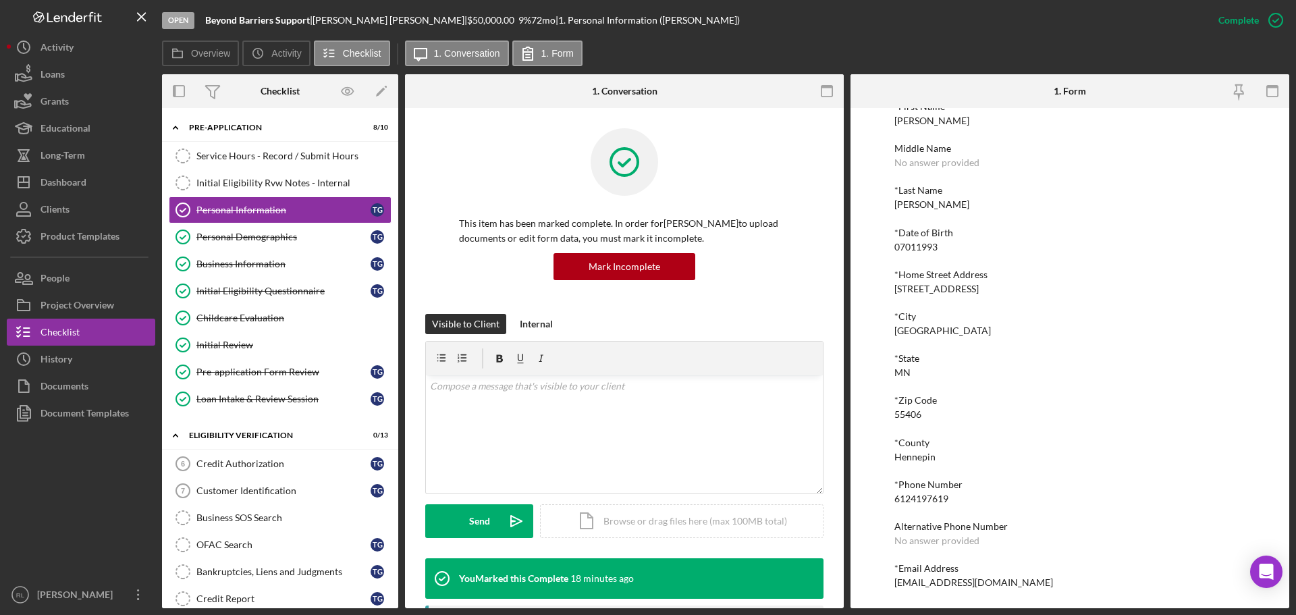
click at [927, 582] on div "[EMAIL_ADDRESS][DOMAIN_NAME]" at bounding box center [973, 582] width 159 height 11
copy div "[EMAIL_ADDRESS][DOMAIN_NAME] Logo-Reversed Created with Sketch. Icon/Menu Close…"
click at [299, 159] on div "Service Hours - Record / Submit Hours" at bounding box center [293, 156] width 194 height 11
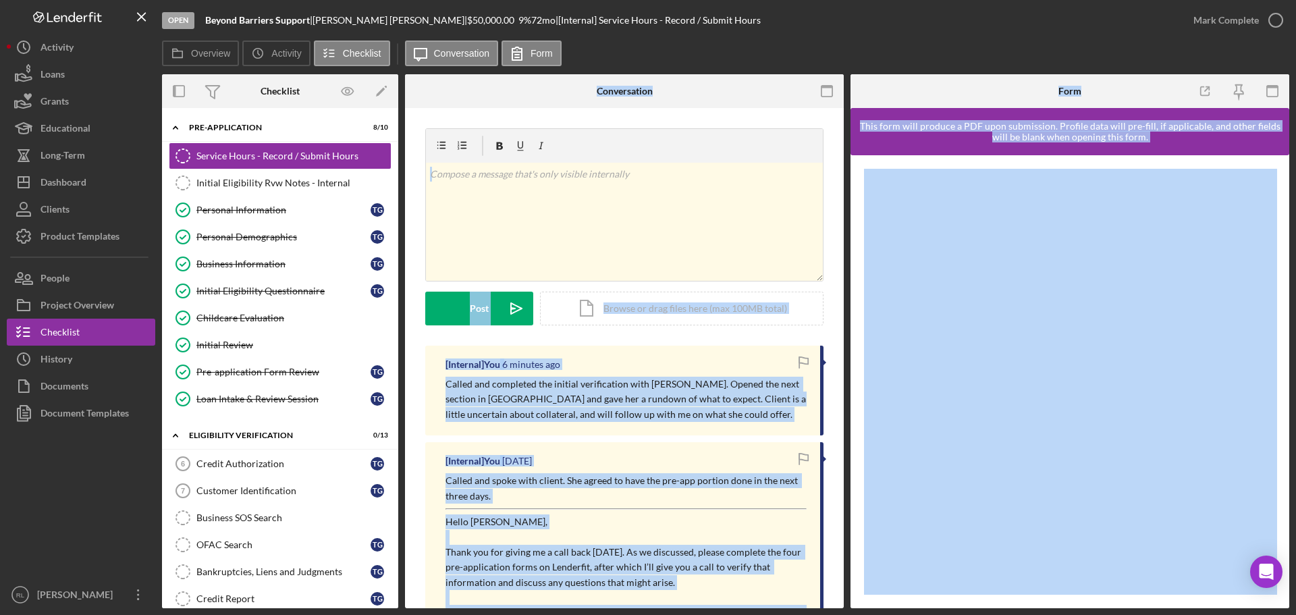
click at [624, 396] on p "Called and completed the initial verification with [PERSON_NAME]. Opened the ne…" at bounding box center [626, 399] width 361 height 45
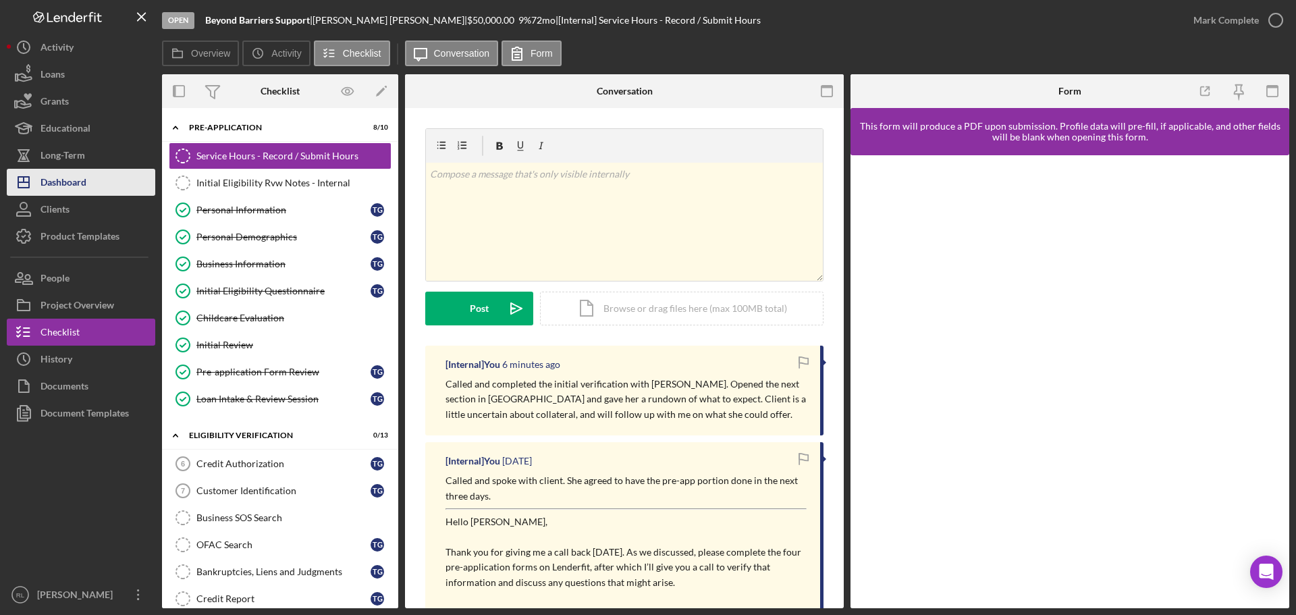
click at [84, 186] on div "Dashboard" at bounding box center [64, 184] width 46 height 30
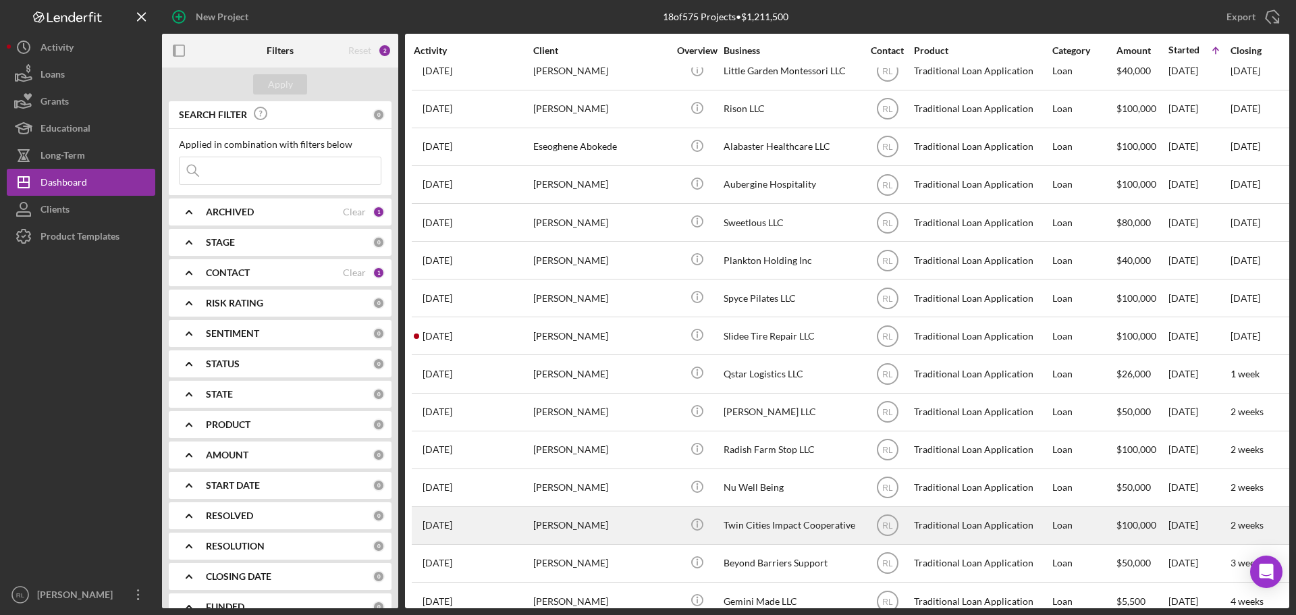
scroll to position [158, 0]
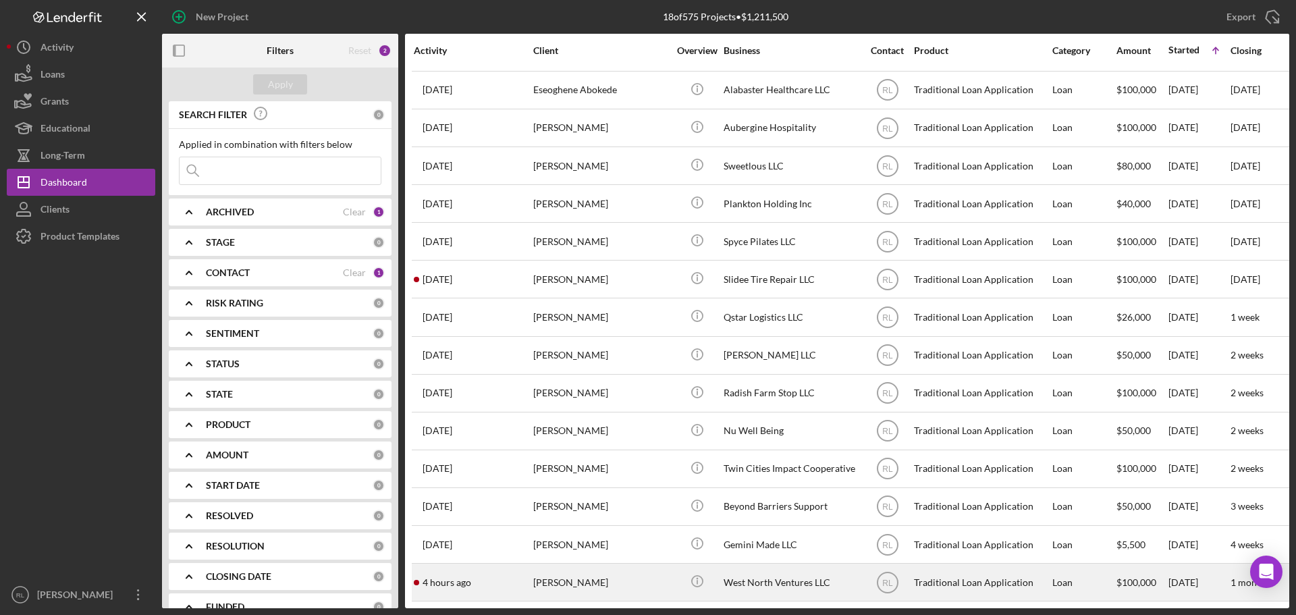
click at [621, 570] on div "[PERSON_NAME]" at bounding box center [600, 582] width 135 height 36
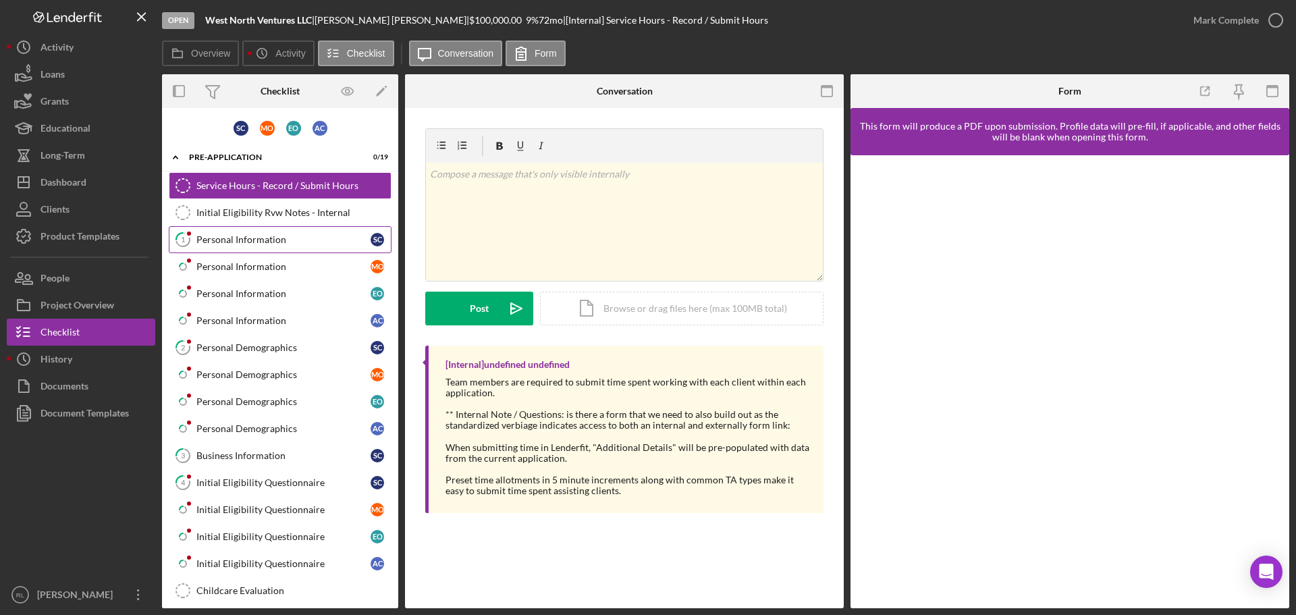
click at [246, 235] on div "Personal Information" at bounding box center [283, 239] width 174 height 11
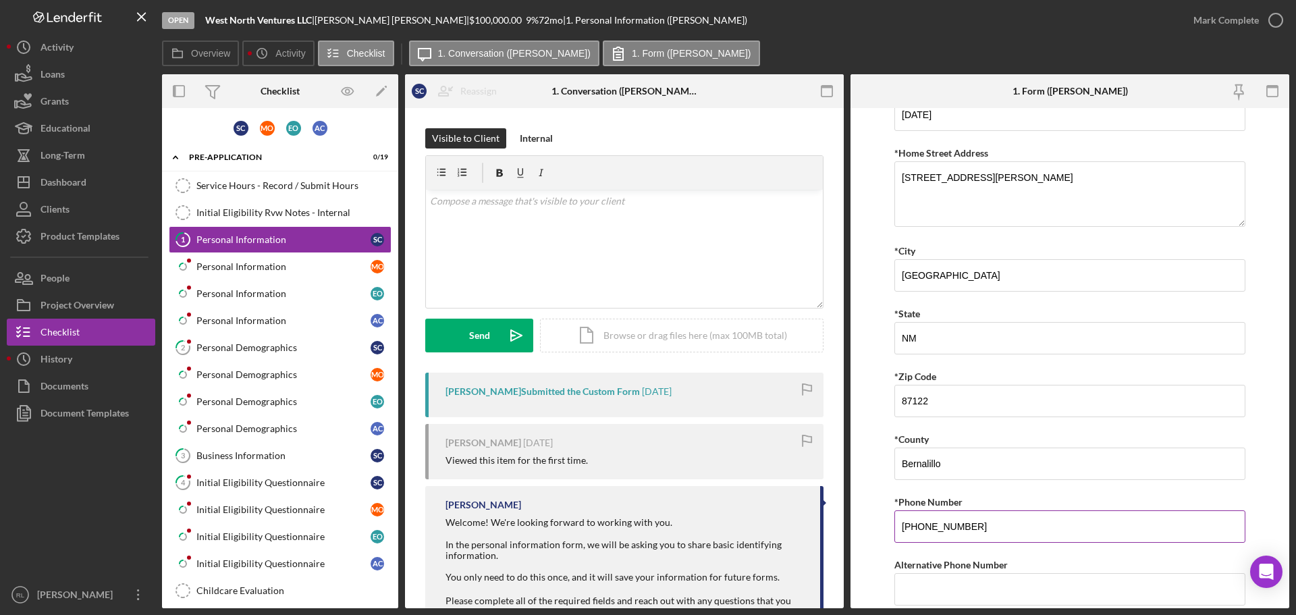
scroll to position [331, 0]
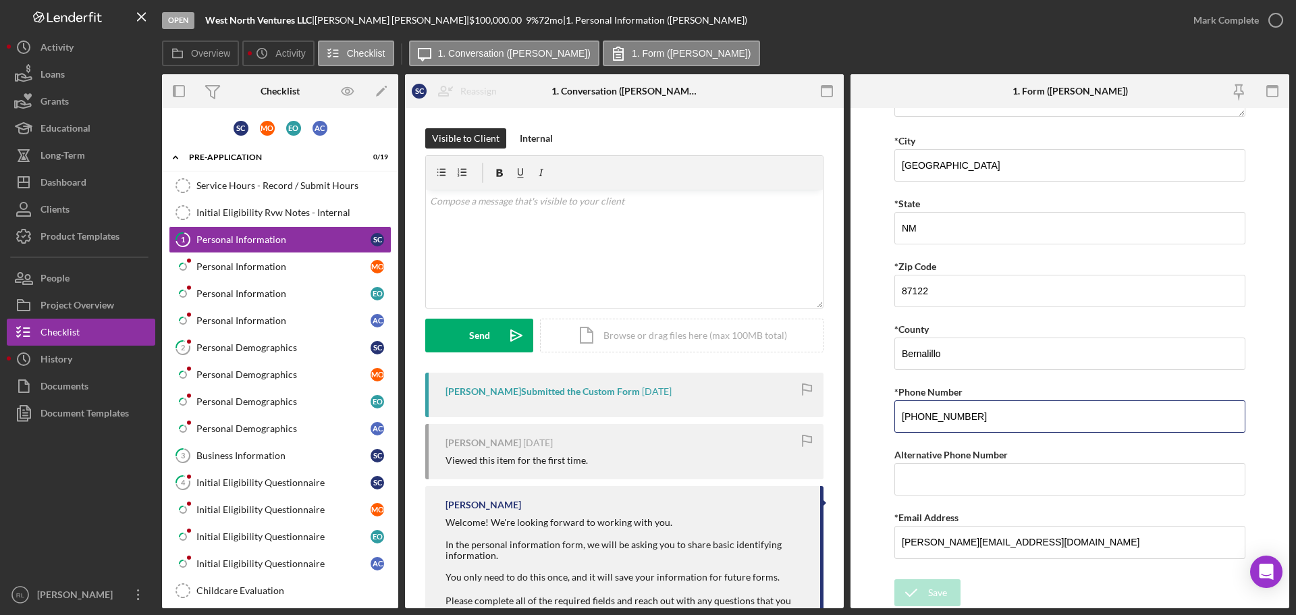
drag, startPoint x: 1006, startPoint y: 419, endPoint x: 801, endPoint y: 422, distance: 205.9
click at [801, 422] on div "Overview Internal Workflow Stage Open Icon/Dropdown Arrow Archive (can unarchiv…" at bounding box center [725, 341] width 1127 height 534
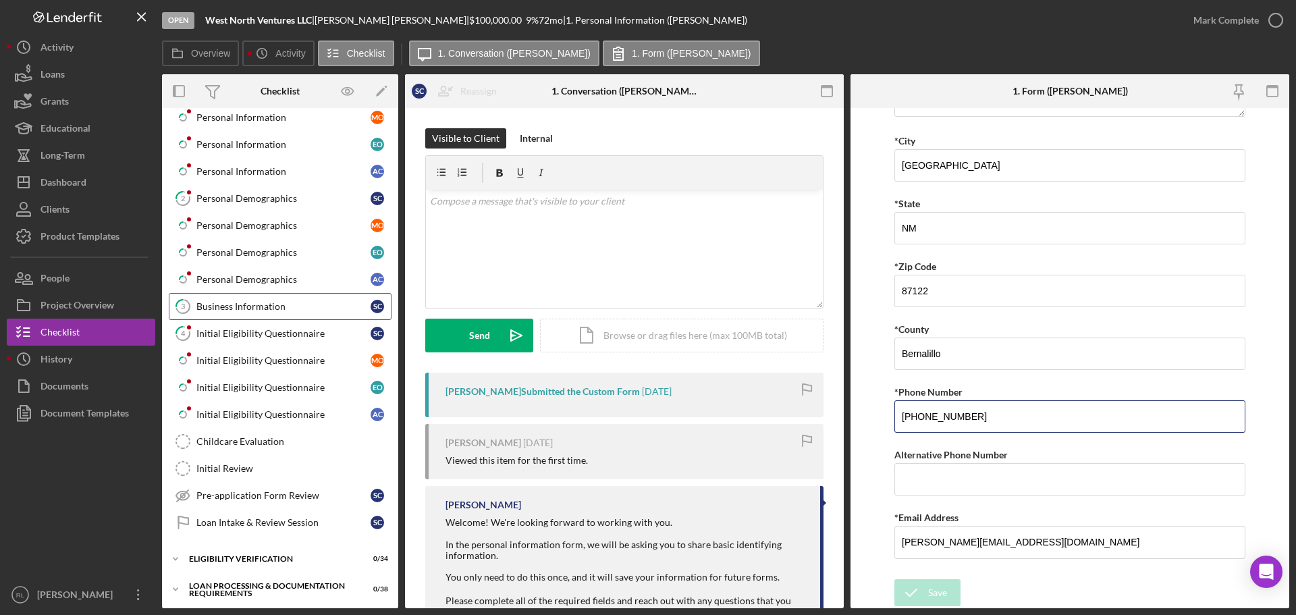
scroll to position [135, 0]
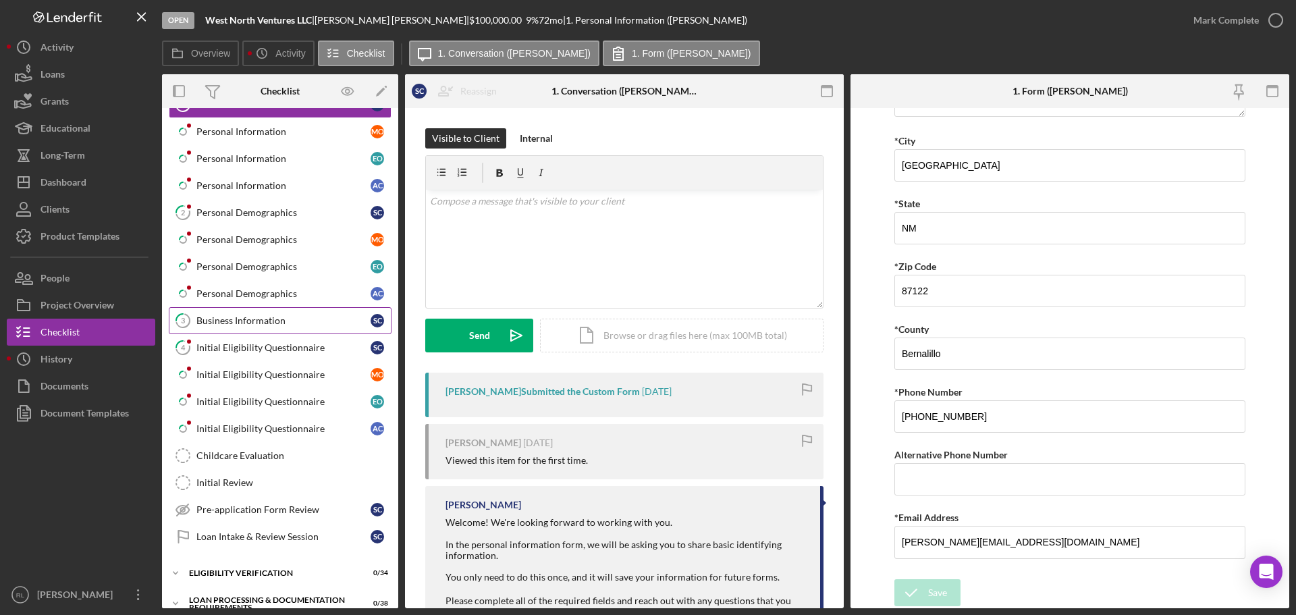
click at [288, 322] on div "Business Information" at bounding box center [283, 320] width 174 height 11
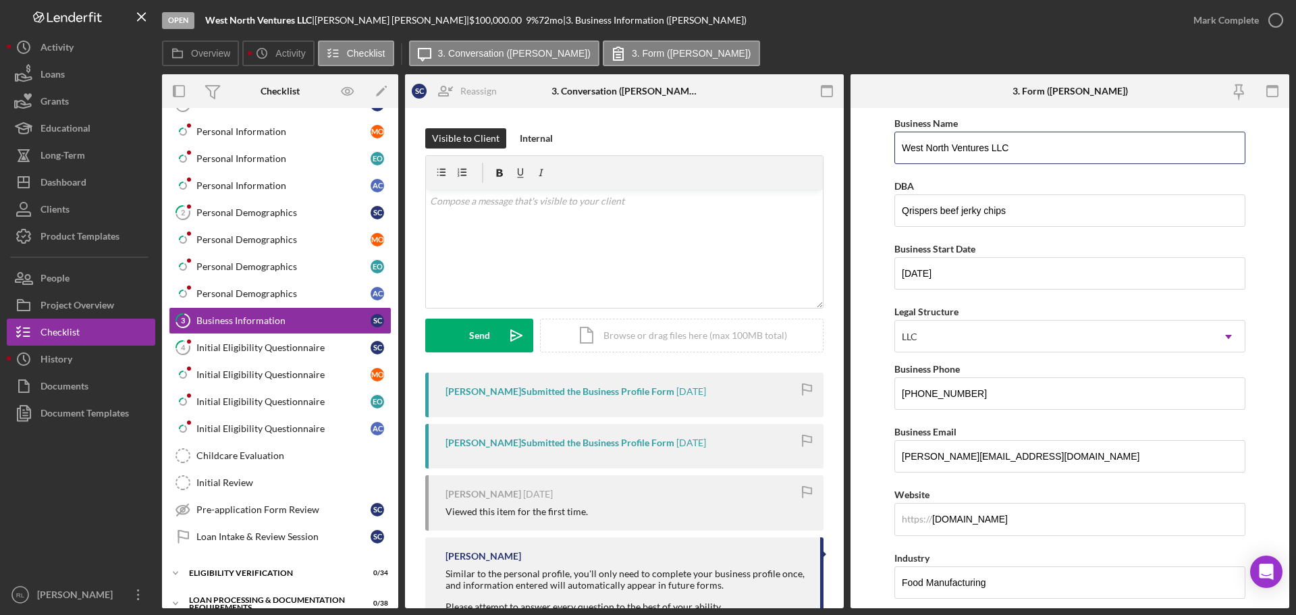
drag, startPoint x: 1040, startPoint y: 148, endPoint x: 838, endPoint y: 141, distance: 202.6
click at [838, 141] on div "Overview Internal Workflow Stage Open Icon/Dropdown Arrow Archive (can unarchiv…" at bounding box center [725, 341] width 1127 height 534
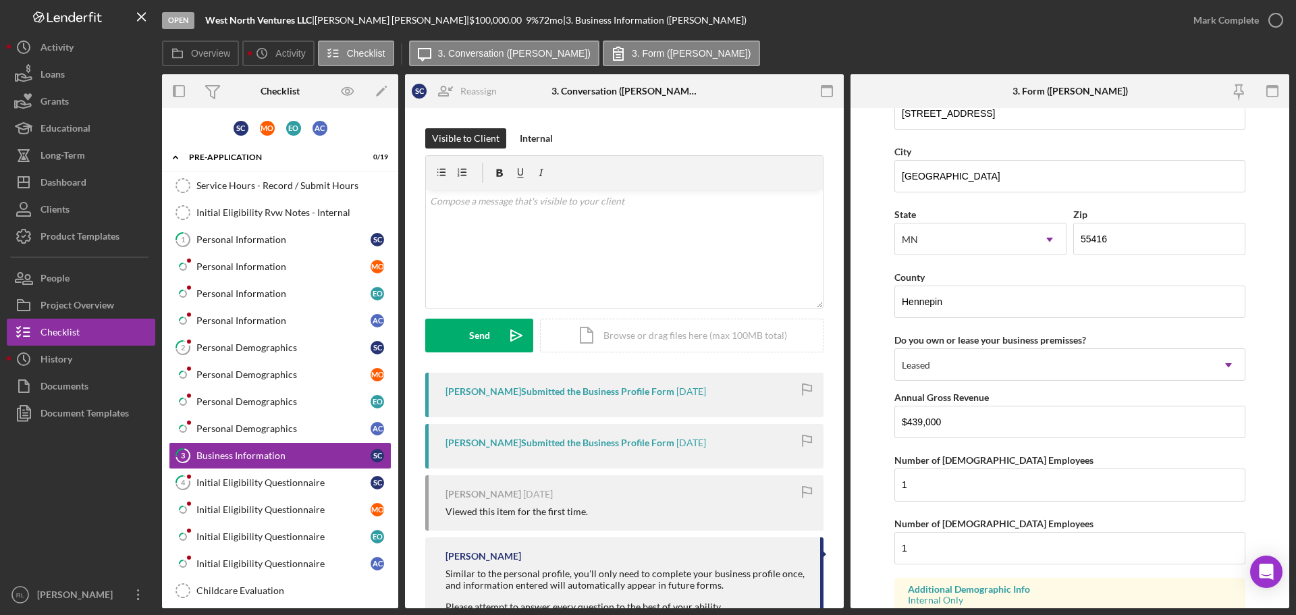
scroll to position [1495, 0]
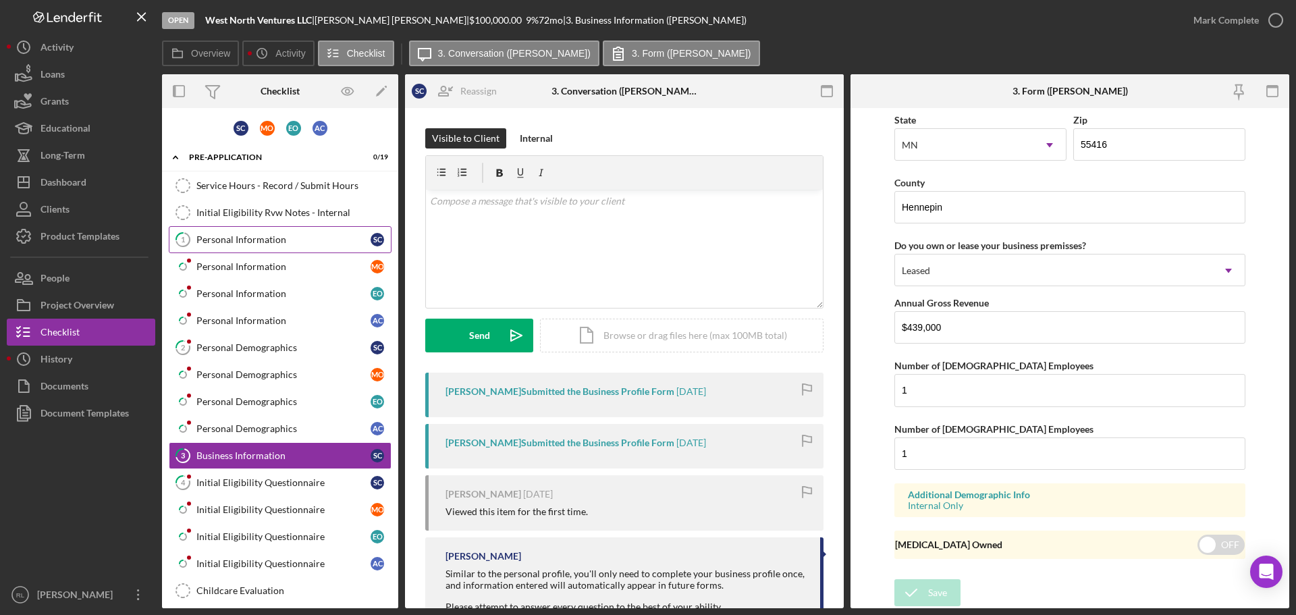
drag, startPoint x: 244, startPoint y: 232, endPoint x: 1028, endPoint y: 487, distance: 824.6
click at [244, 232] on link "1 Personal Information S C" at bounding box center [280, 239] width 223 height 27
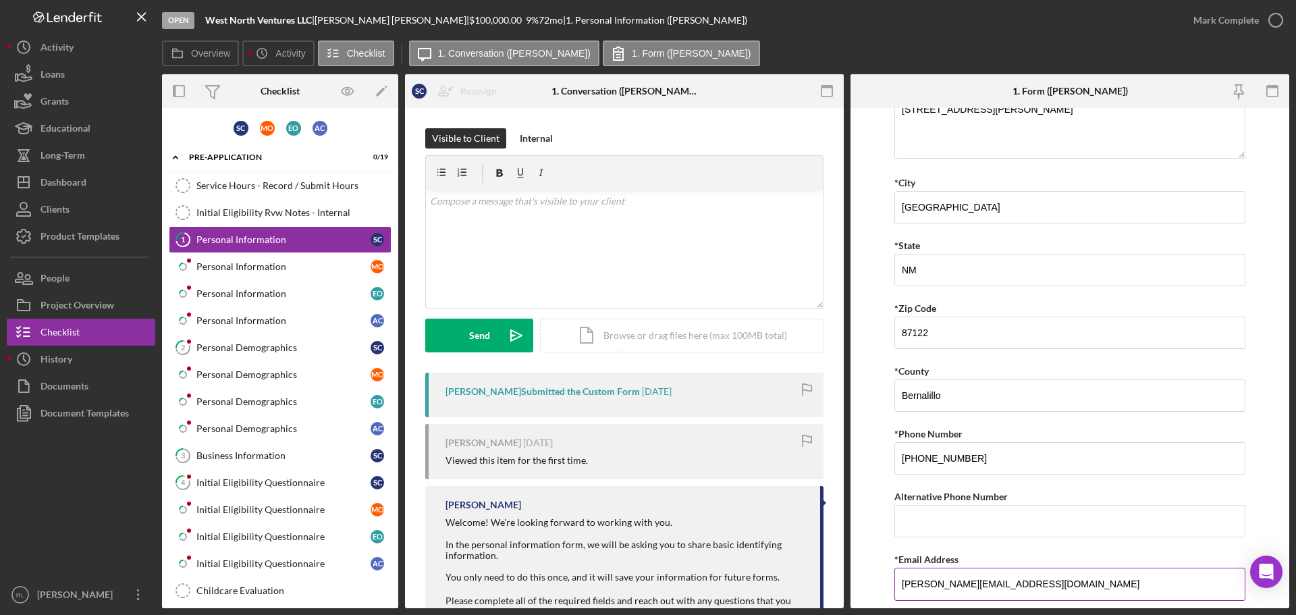
scroll to position [331, 0]
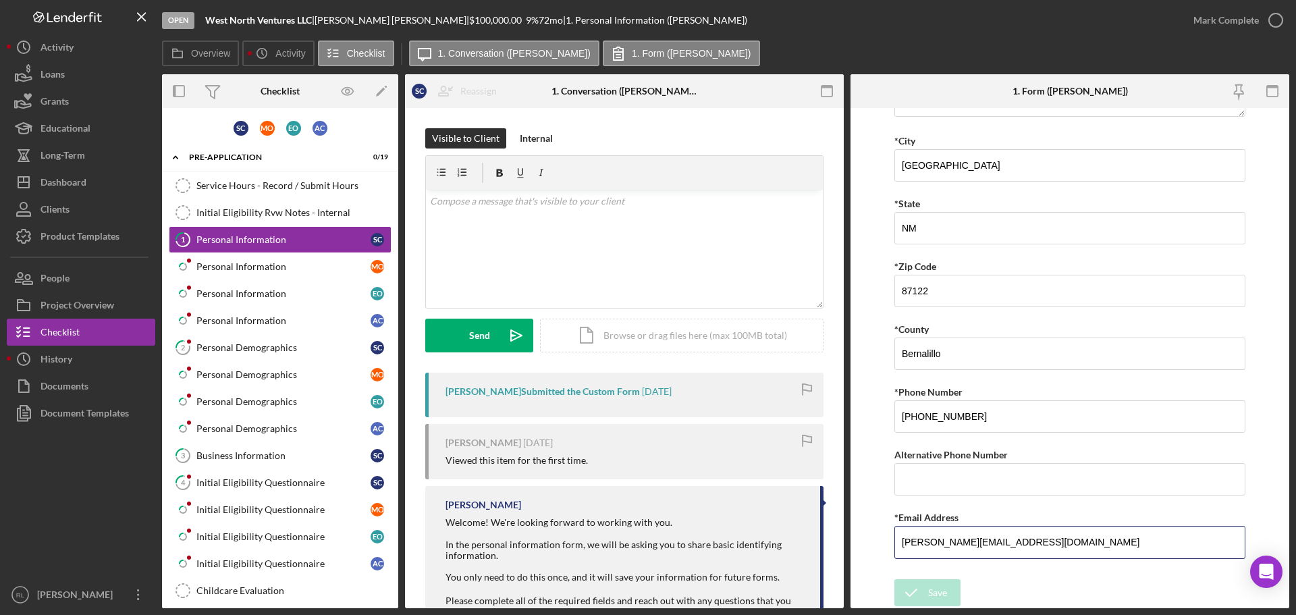
drag, startPoint x: 1009, startPoint y: 541, endPoint x: 782, endPoint y: 541, distance: 226.8
click at [798, 541] on div "Overview Internal Workflow Stage Open Icon/Dropdown Arrow Archive (can unarchiv…" at bounding box center [725, 341] width 1127 height 534
click at [256, 178] on link "Service Hours - Record / Submit Hours Service Hours - Record / Submit Hours" at bounding box center [280, 185] width 223 height 27
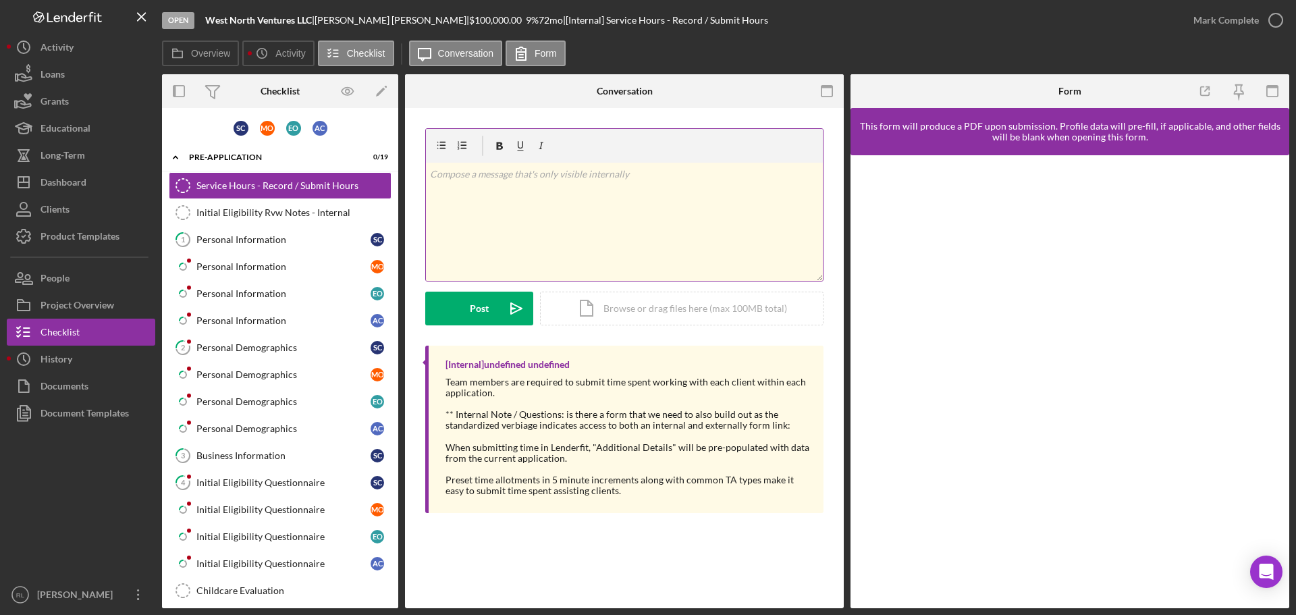
click at [574, 218] on div "v Color teal Color pink Remove color Add row above Add row below Add column bef…" at bounding box center [624, 222] width 397 height 118
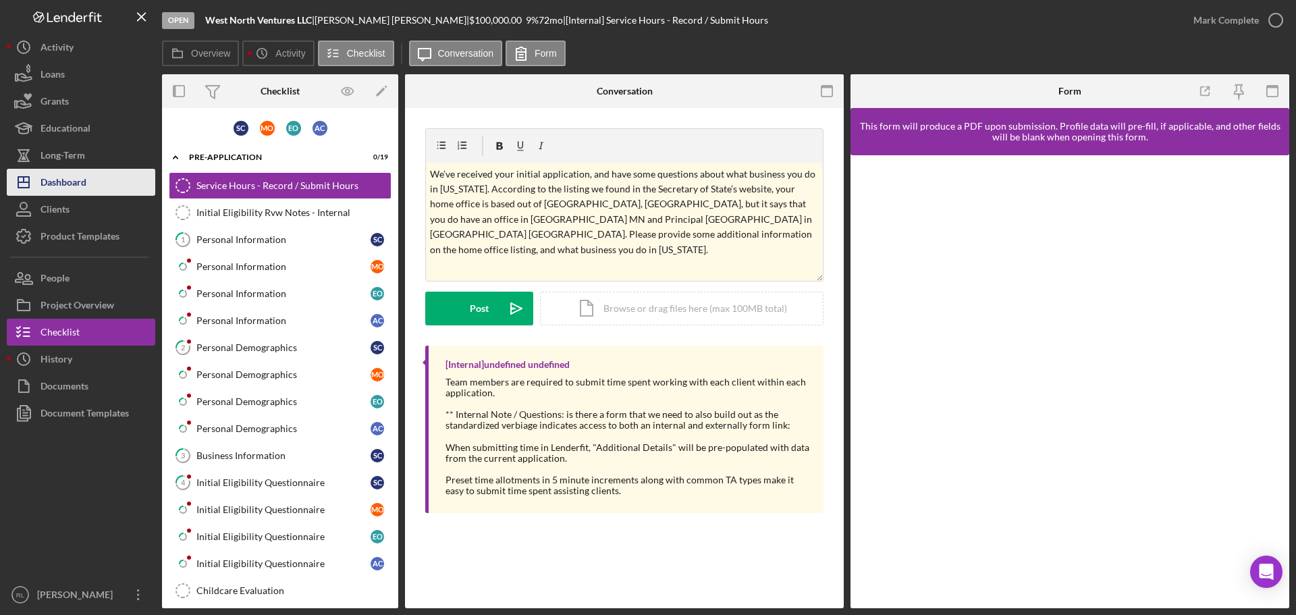
click at [76, 180] on div "Dashboard" at bounding box center [64, 184] width 46 height 30
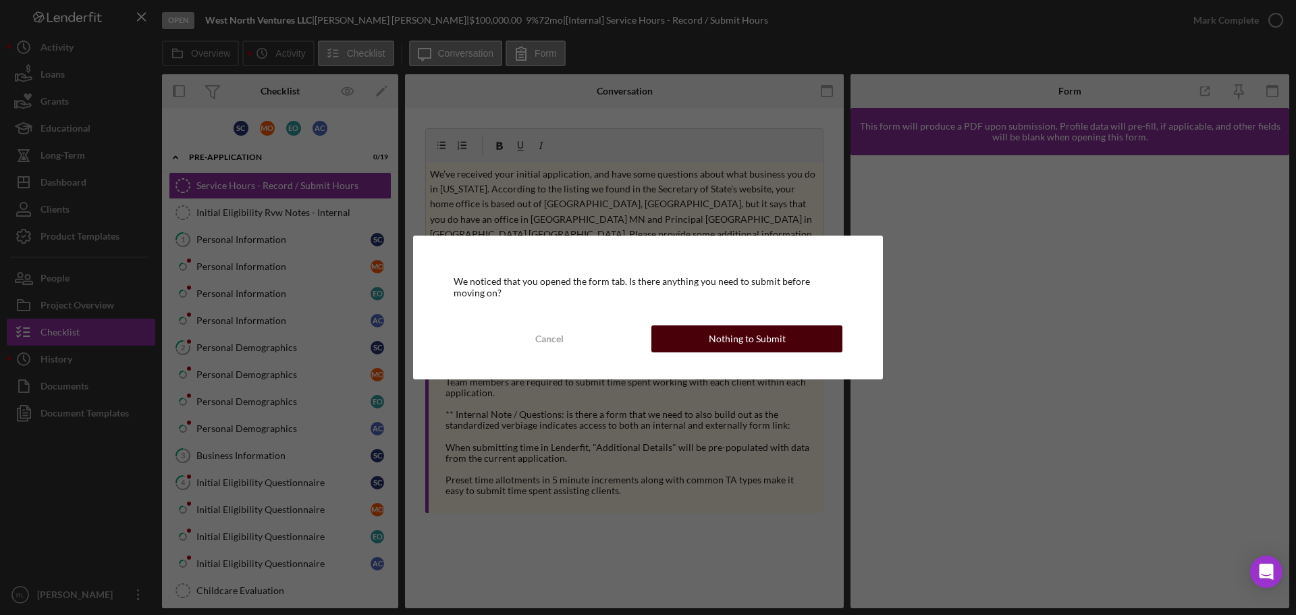
click at [730, 333] on div "Nothing to Submit" at bounding box center [747, 338] width 77 height 27
